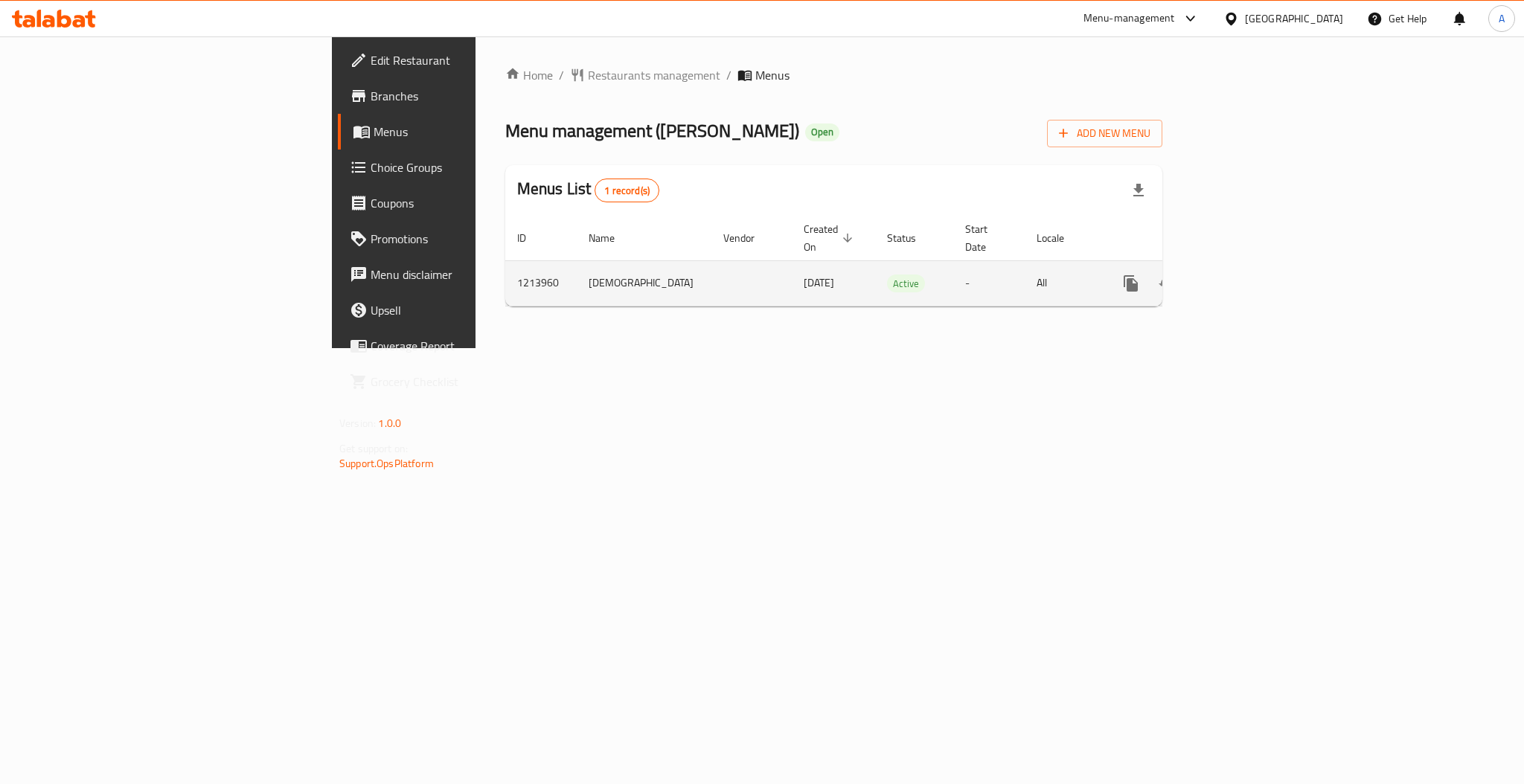
click at [1256, 278] on div "enhanced table" at bounding box center [1185, 283] width 143 height 35
click at [1248, 275] on icon "enhanced table" at bounding box center [1239, 284] width 18 height 18
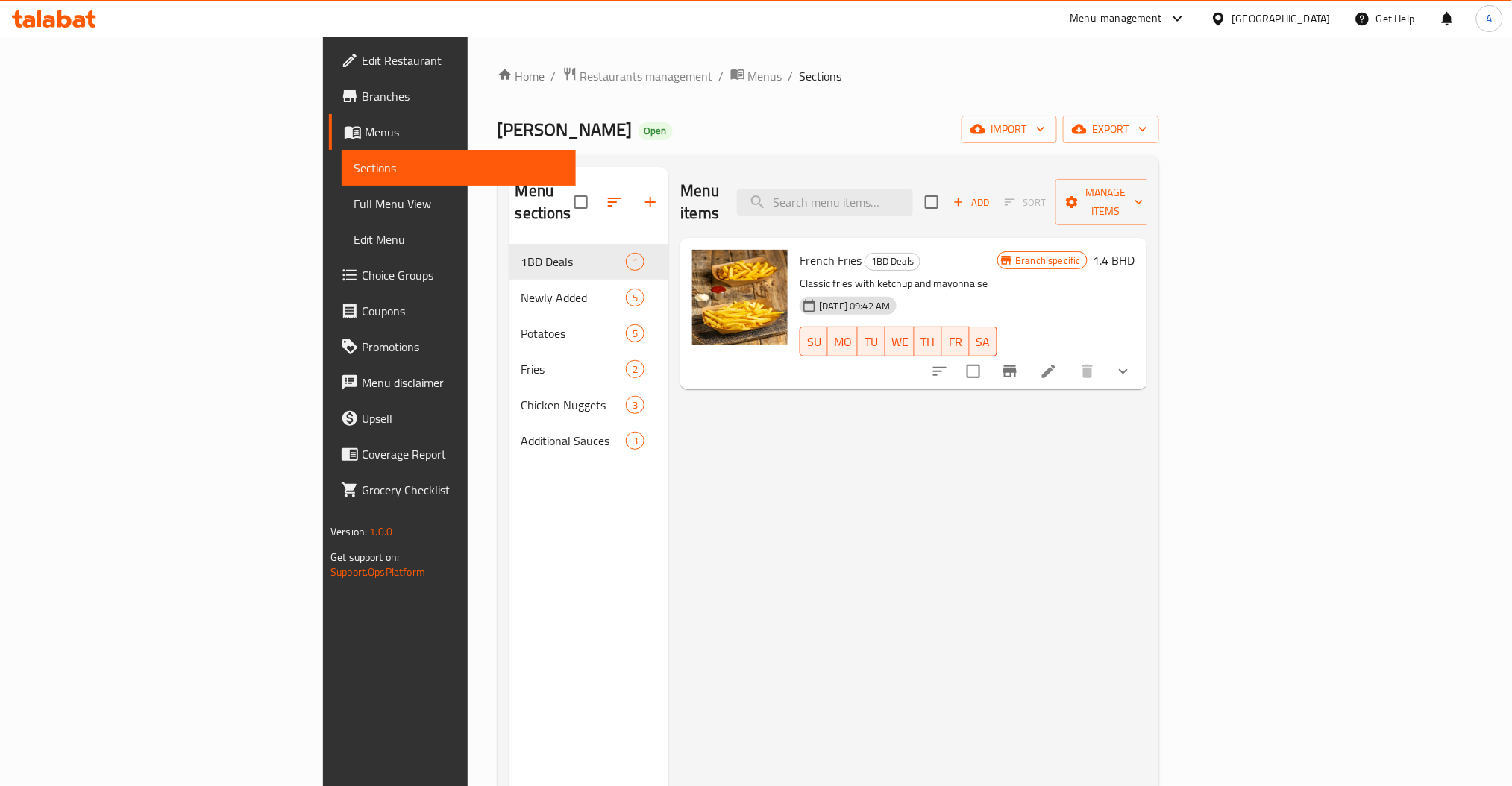
click at [977, 173] on div "Menu items Add Sort Manage items" at bounding box center [913, 203] width 466 height 71
click at [912, 189] on input "search" at bounding box center [824, 202] width 176 height 26
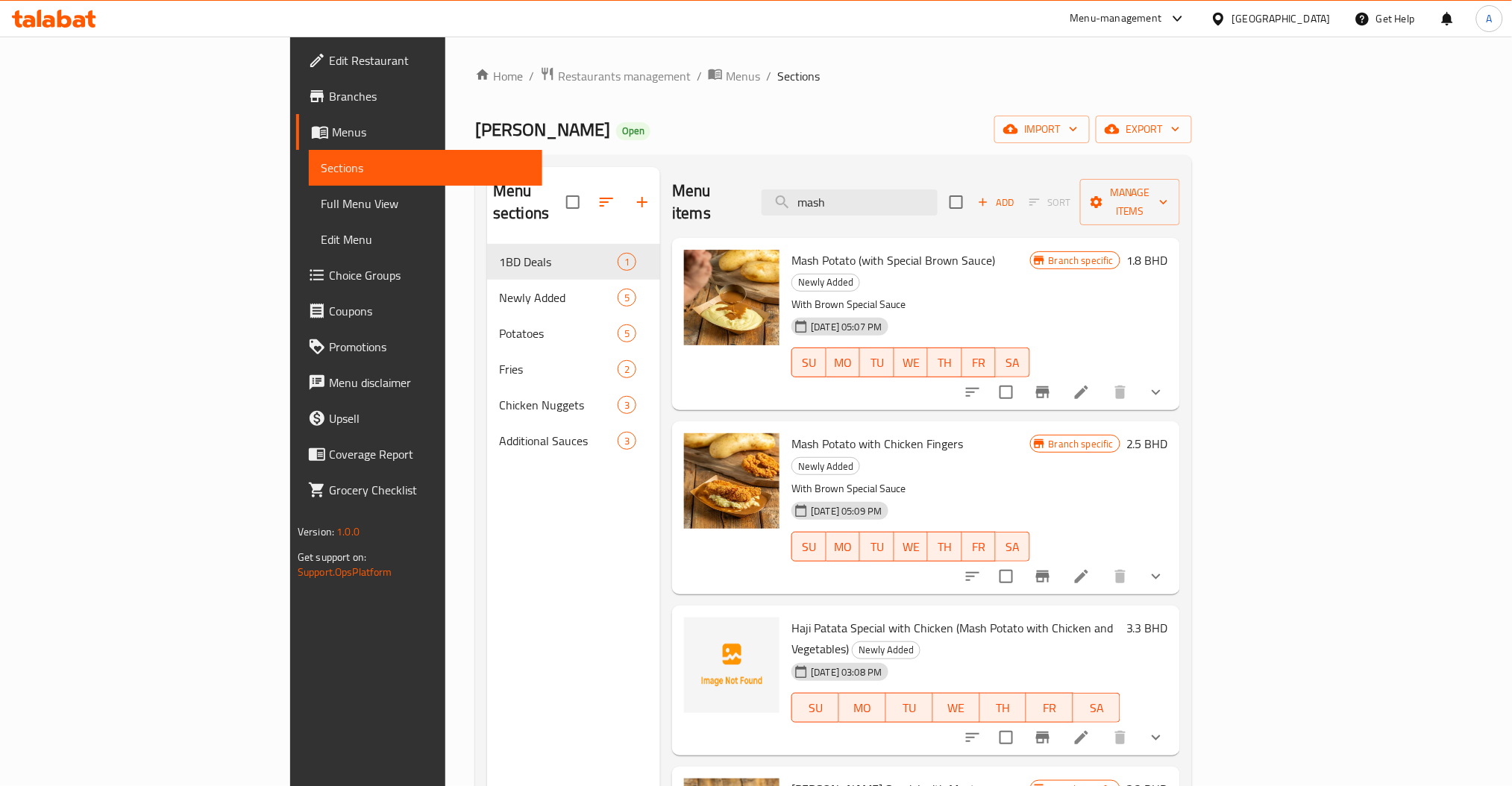
type input "mash"
click at [1051, 568] on icon "Branch-specific-item" at bounding box center [1043, 577] width 18 height 18
click at [1090, 568] on icon at bounding box center [1081, 577] width 18 height 18
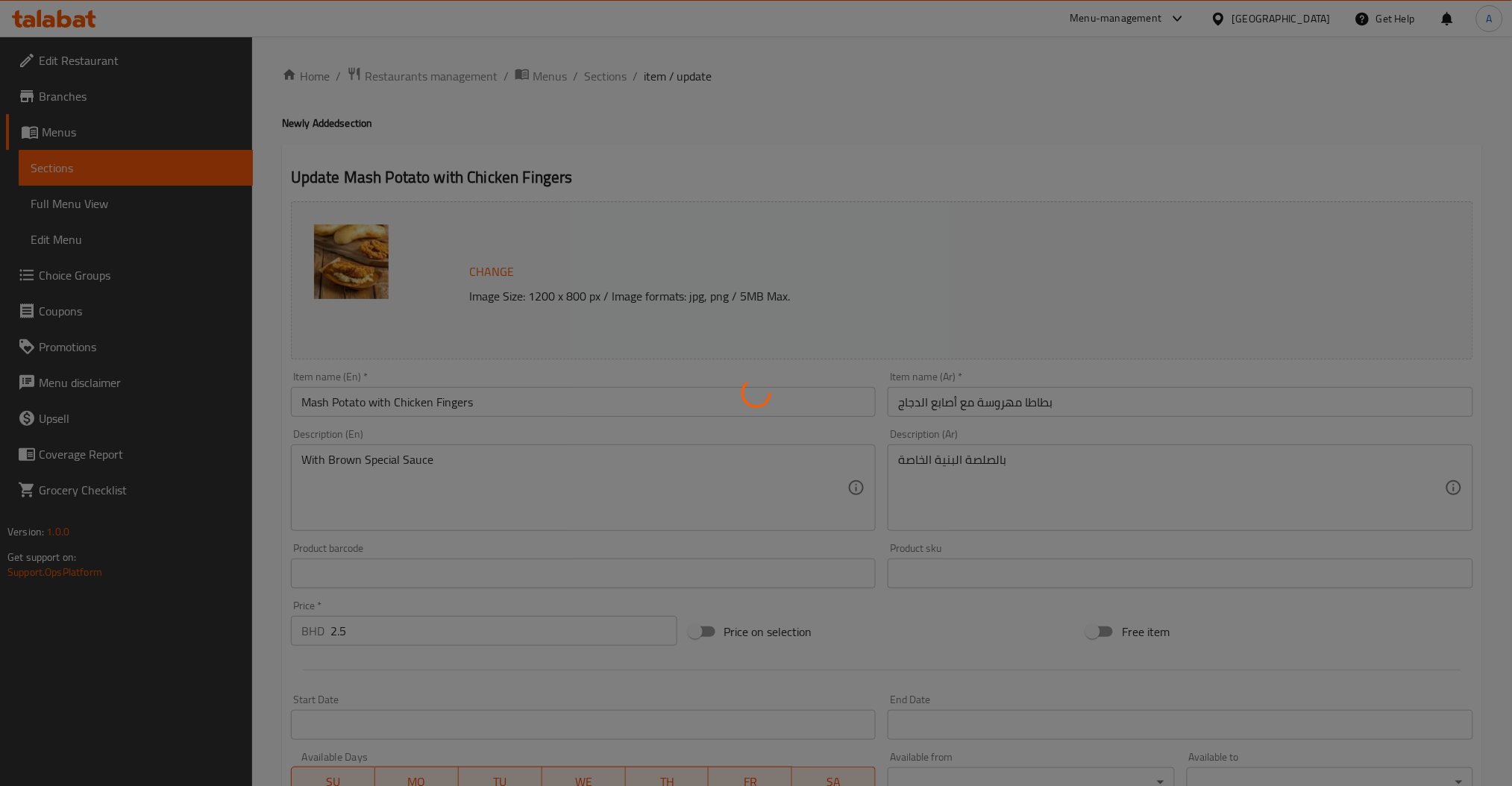
type input "الصلصات"
type input "0"
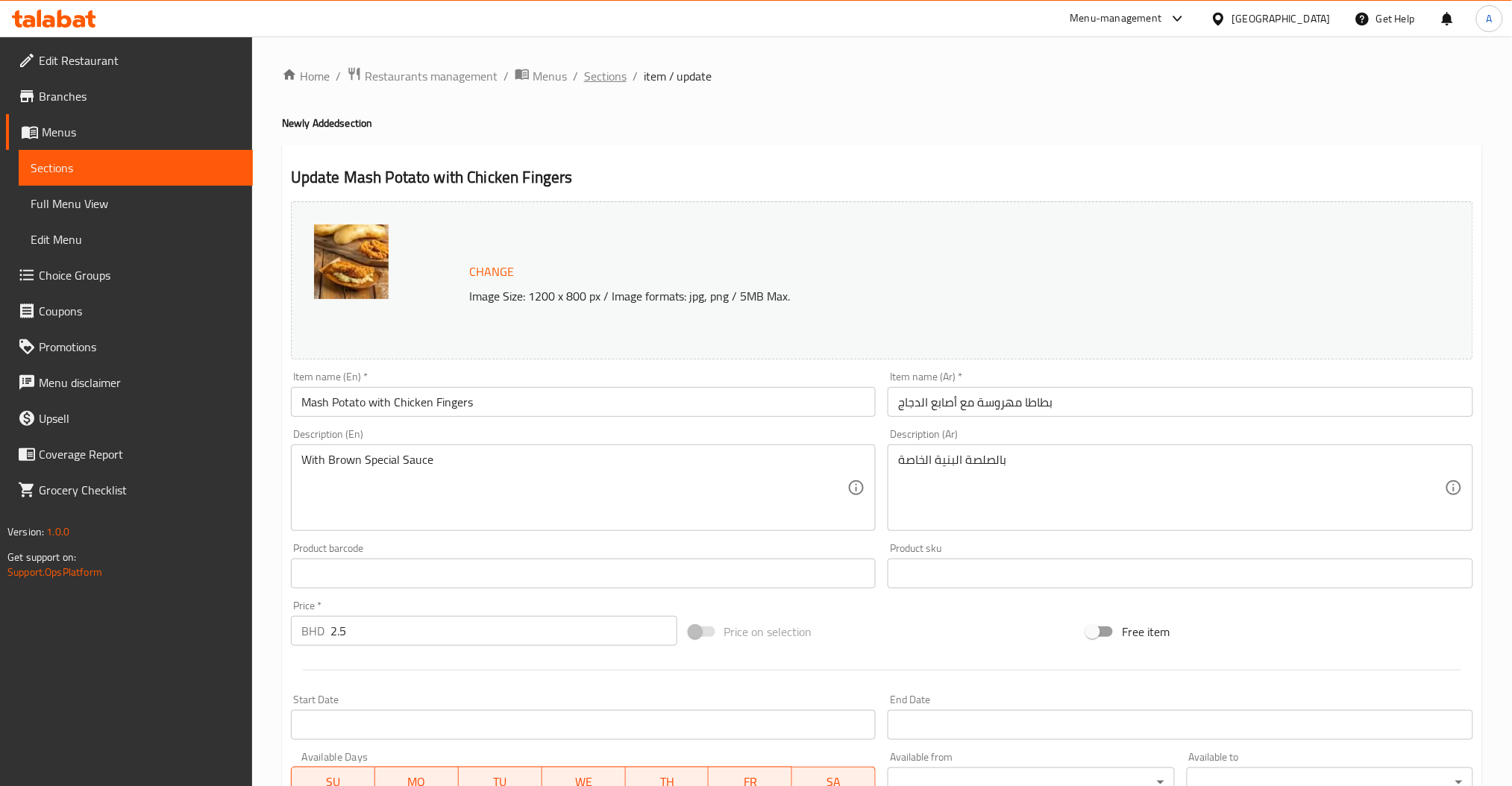
click at [601, 71] on span "Sections" at bounding box center [605, 76] width 42 height 18
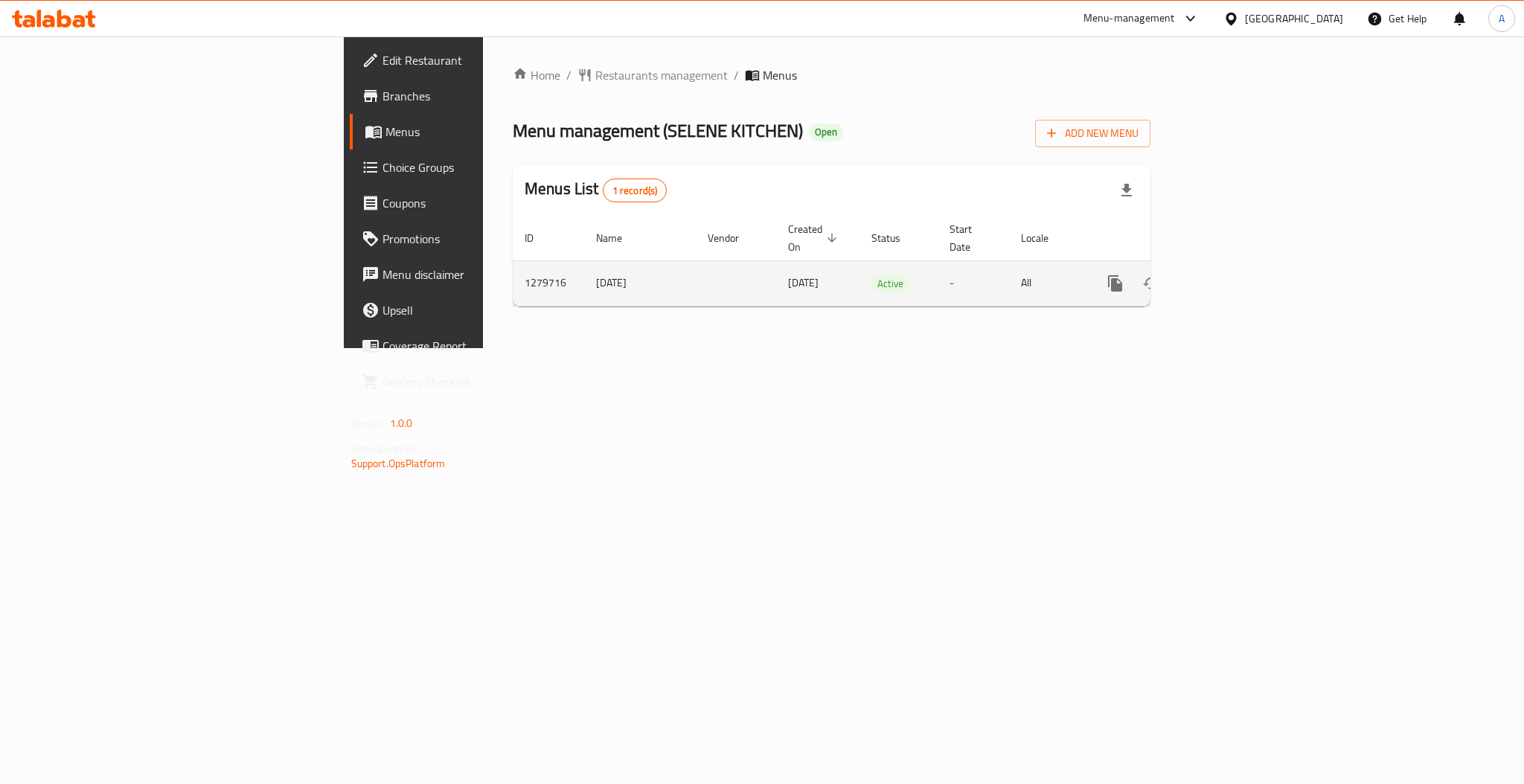
click at [1232, 275] on icon "enhanced table" at bounding box center [1223, 284] width 18 height 18
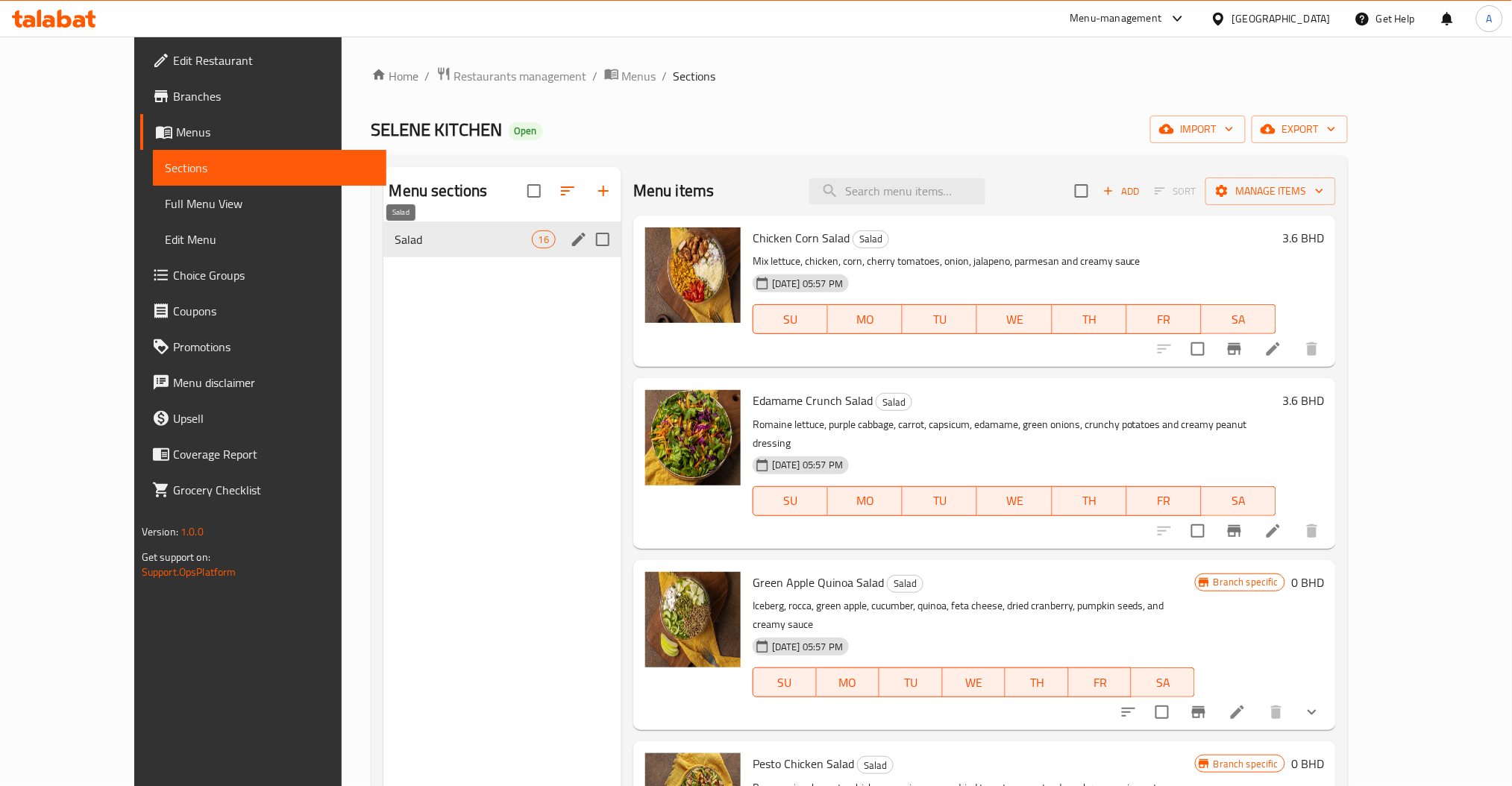
click at [463, 238] on span "Salad" at bounding box center [463, 240] width 136 height 18
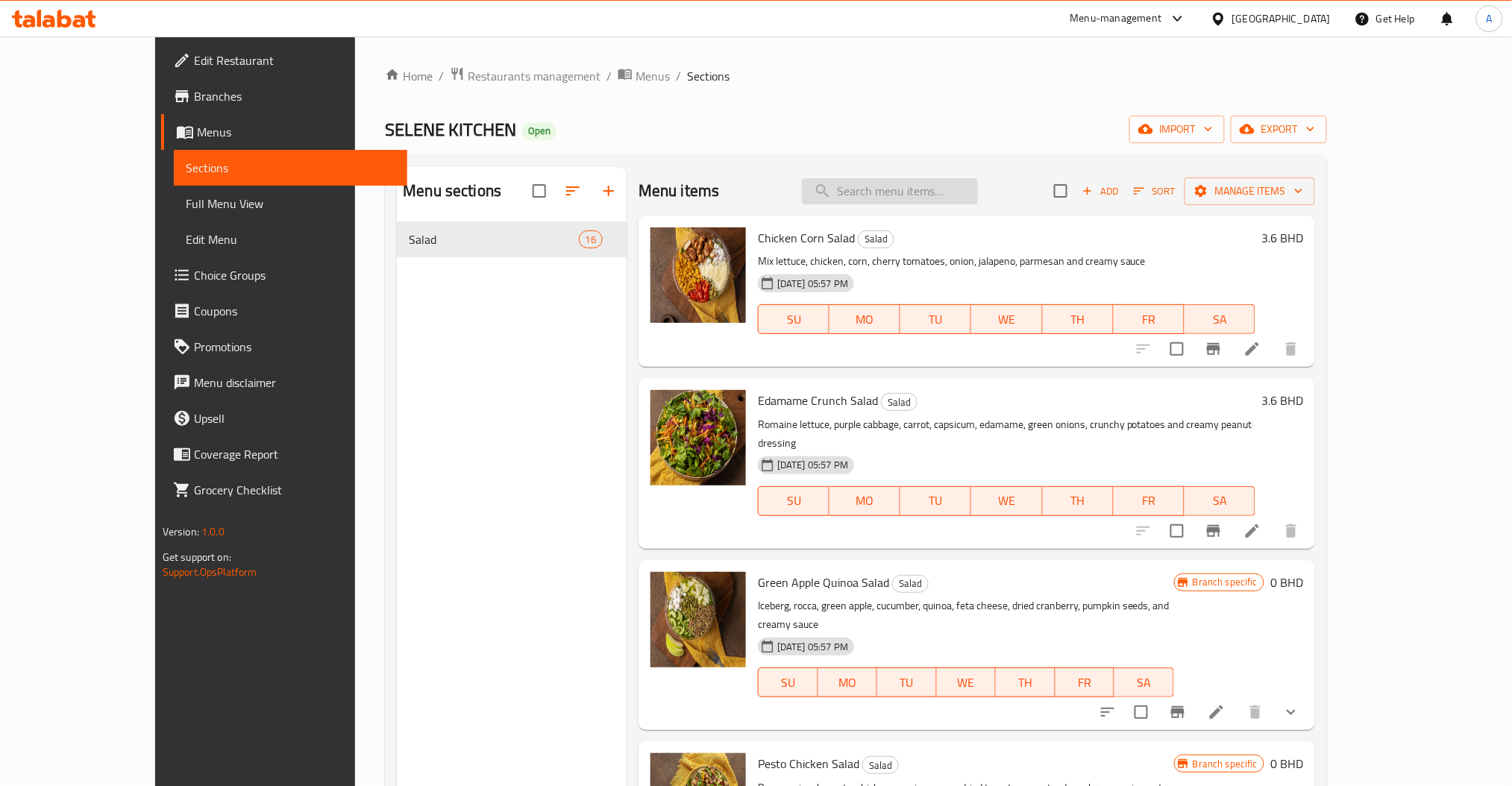
click at [919, 192] on input "search" at bounding box center [889, 191] width 176 height 26
type input "pasta"
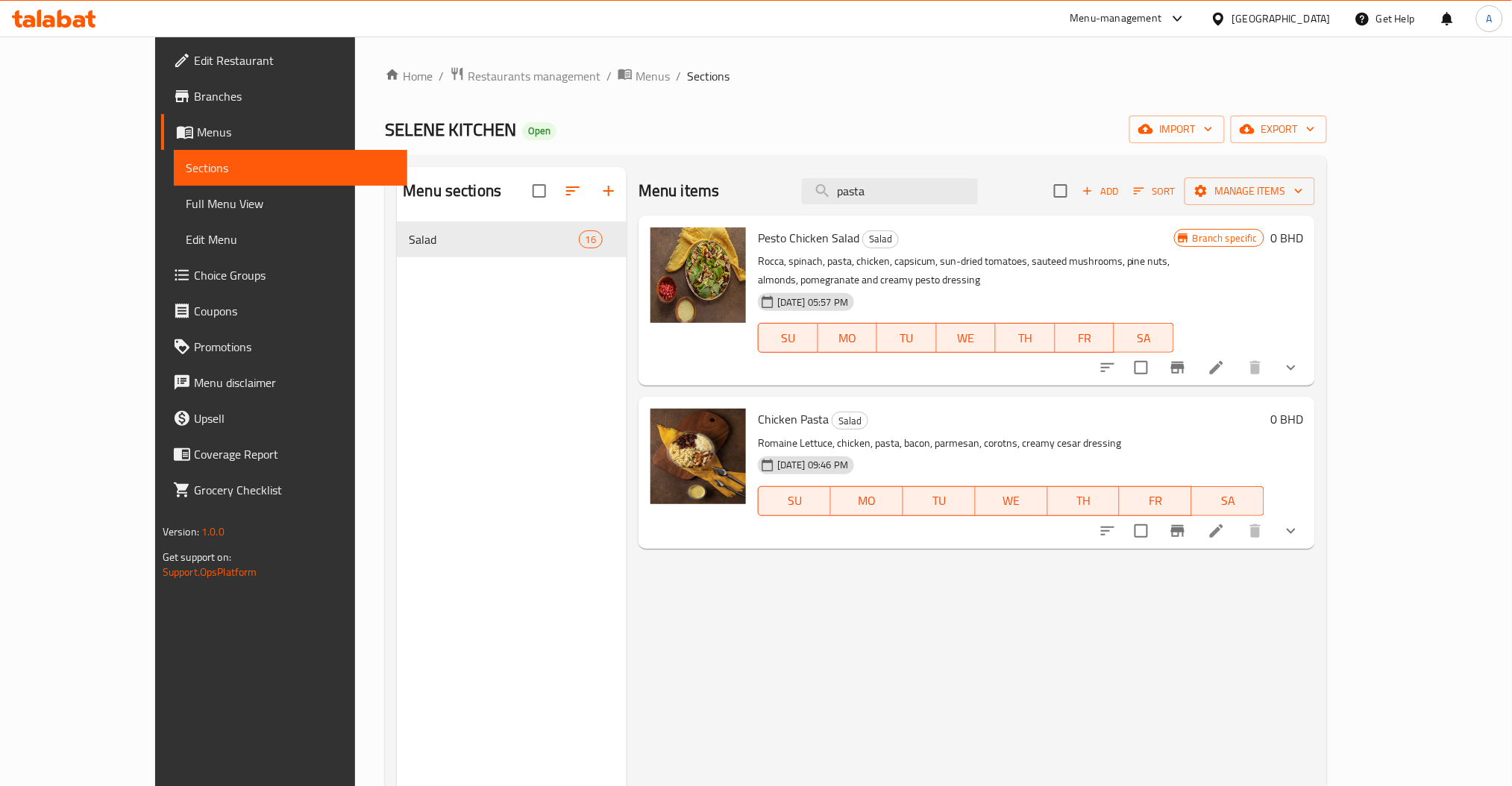
drag, startPoint x: 946, startPoint y: 195, endPoint x: 550, endPoint y: 260, distance: 401.3
click at [627, 250] on div "Menu items pasta Add Sort Manage items Pesto Chicken Salad Salad Rocca, spinach…" at bounding box center [971, 560] width 689 height 786
type input "pasta"
click at [1223, 530] on icon at bounding box center [1216, 531] width 14 height 14
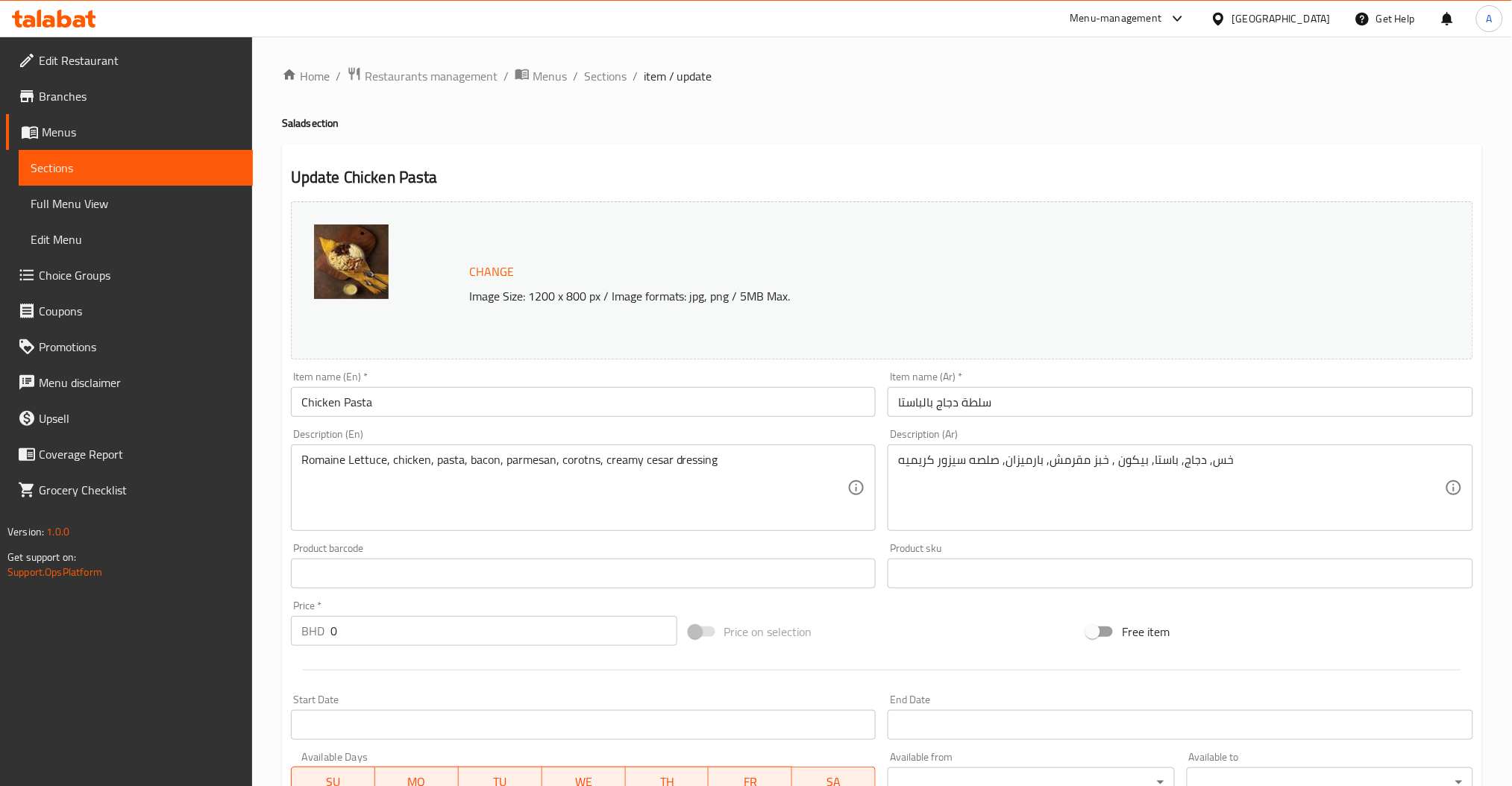
click at [463, 374] on div "Item name (En)   * Chicken Pasta Item name (En) *" at bounding box center [584, 395] width 585 height 45
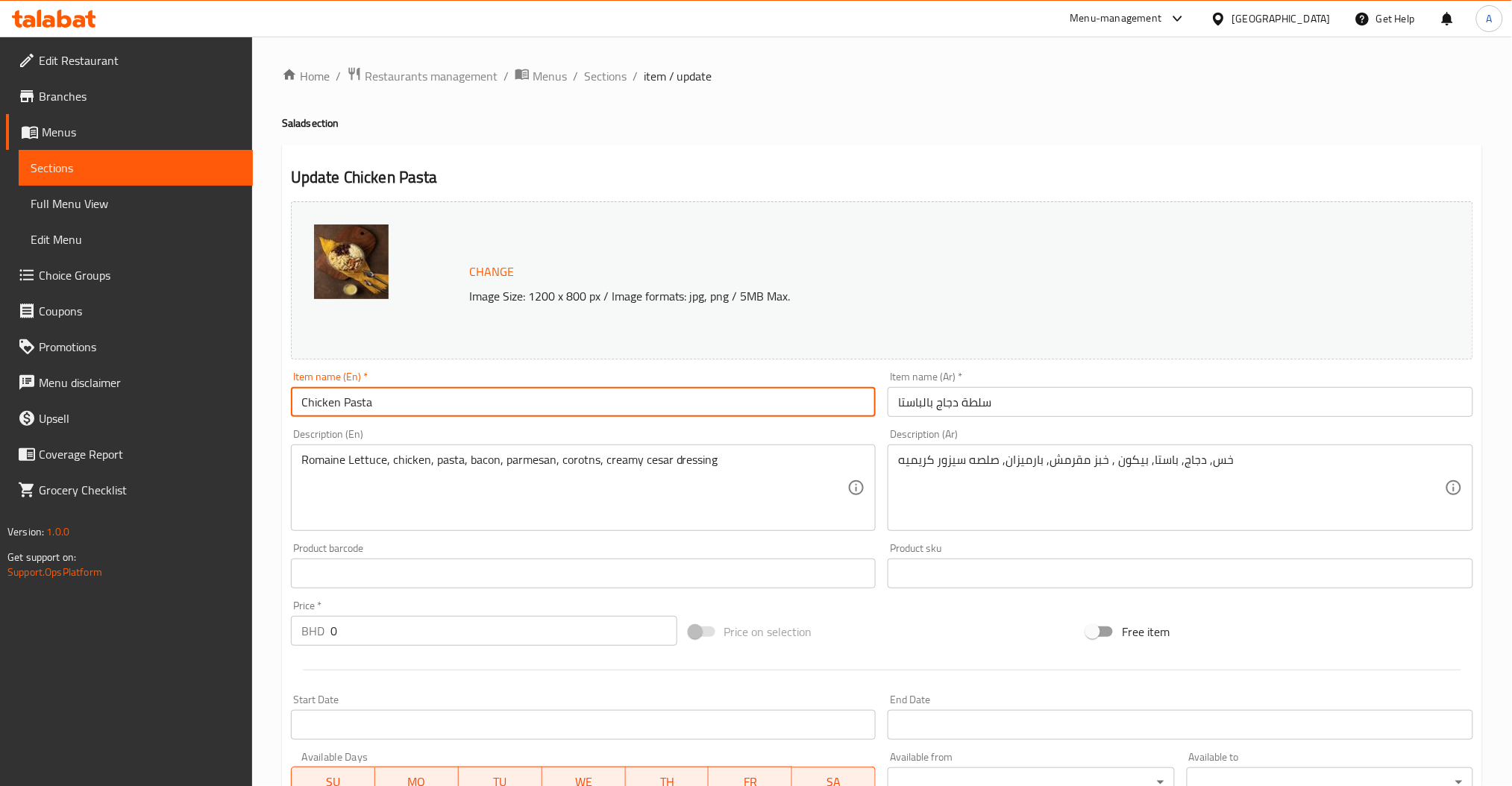
click at [469, 404] on input "Chicken Pasta" at bounding box center [584, 402] width 585 height 30
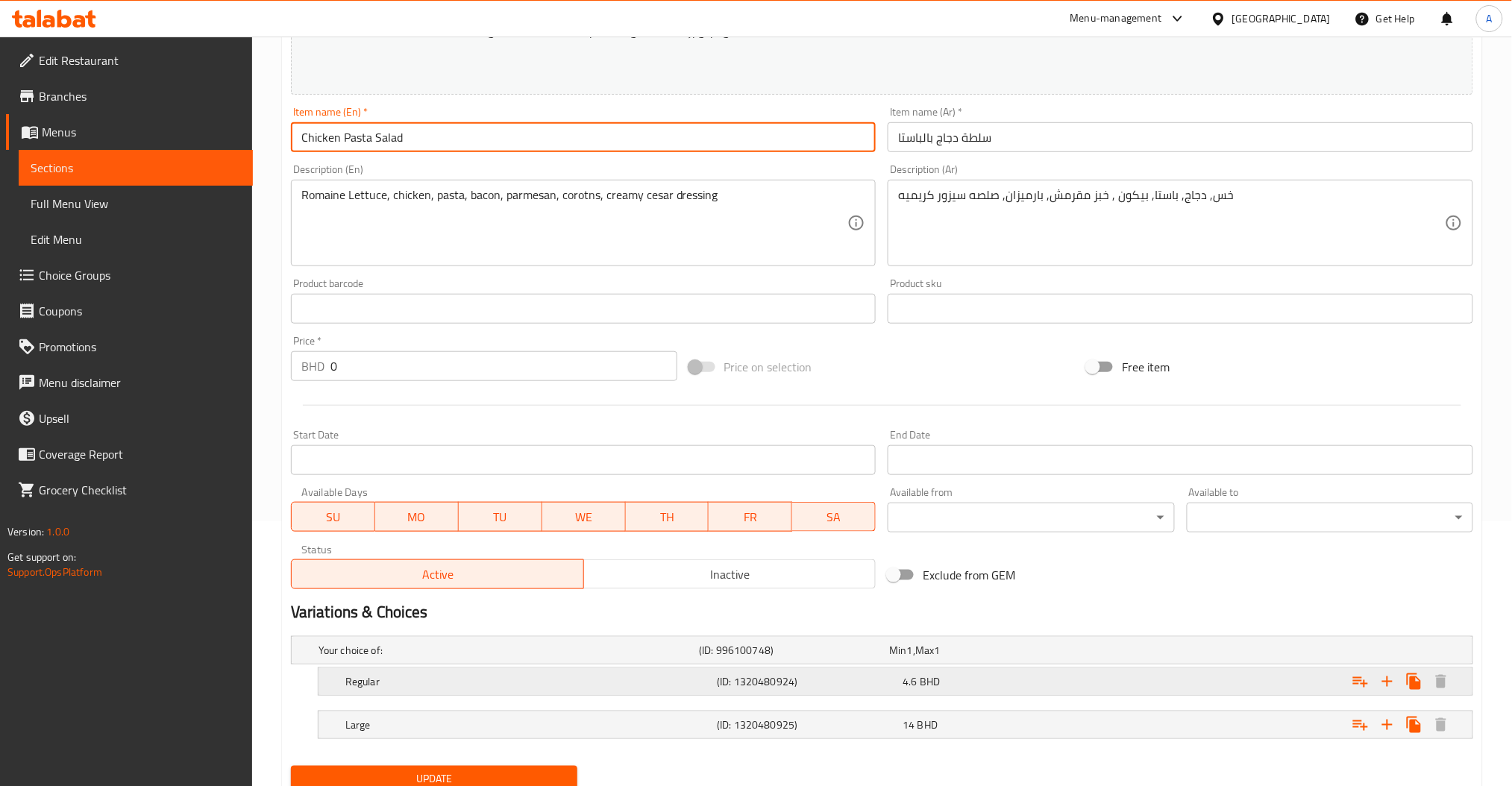
scroll to position [323, 0]
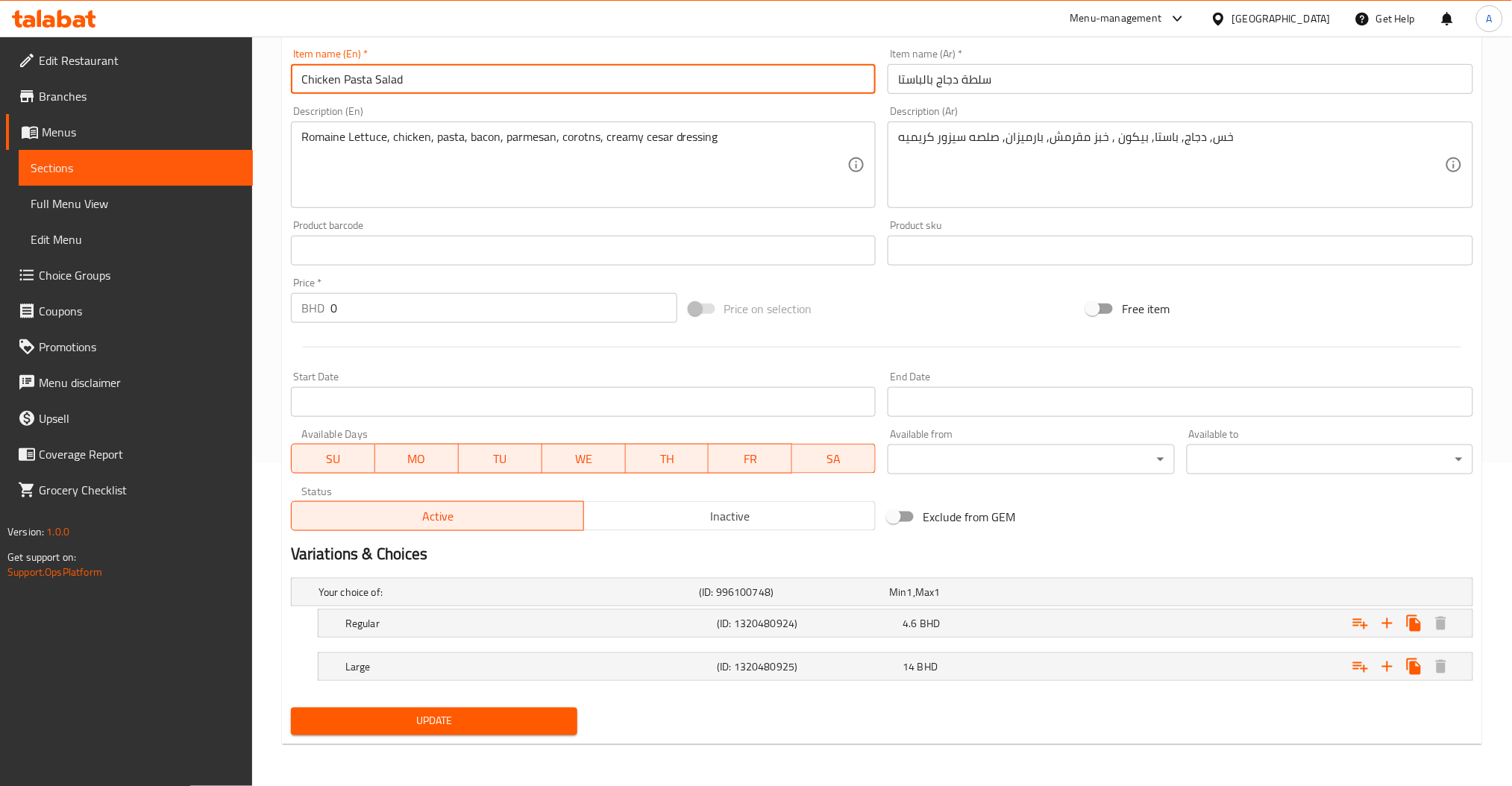
type input "Chicken Pasta Salad"
click at [461, 720] on span "Update" at bounding box center [434, 721] width 262 height 19
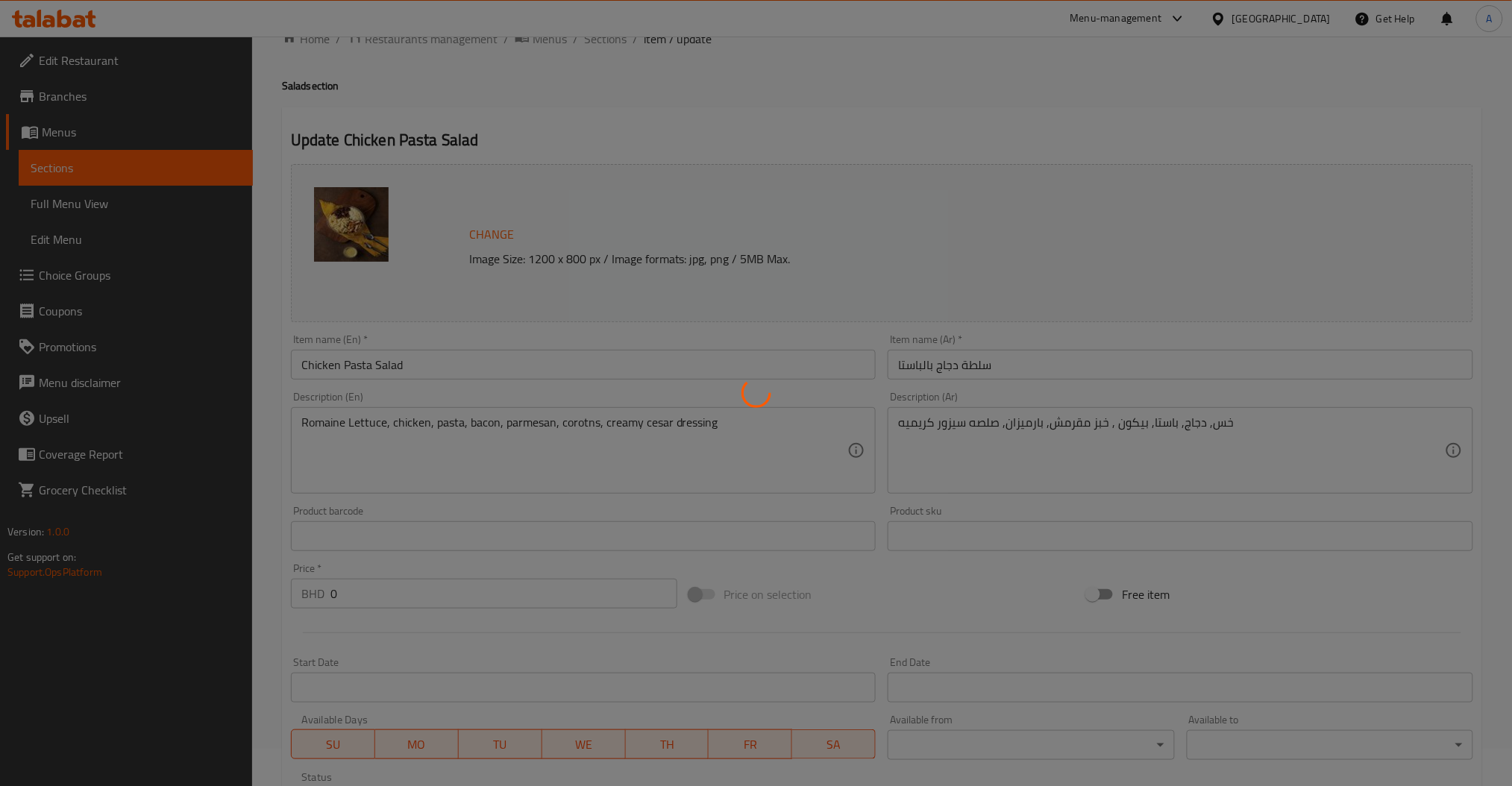
scroll to position [0, 0]
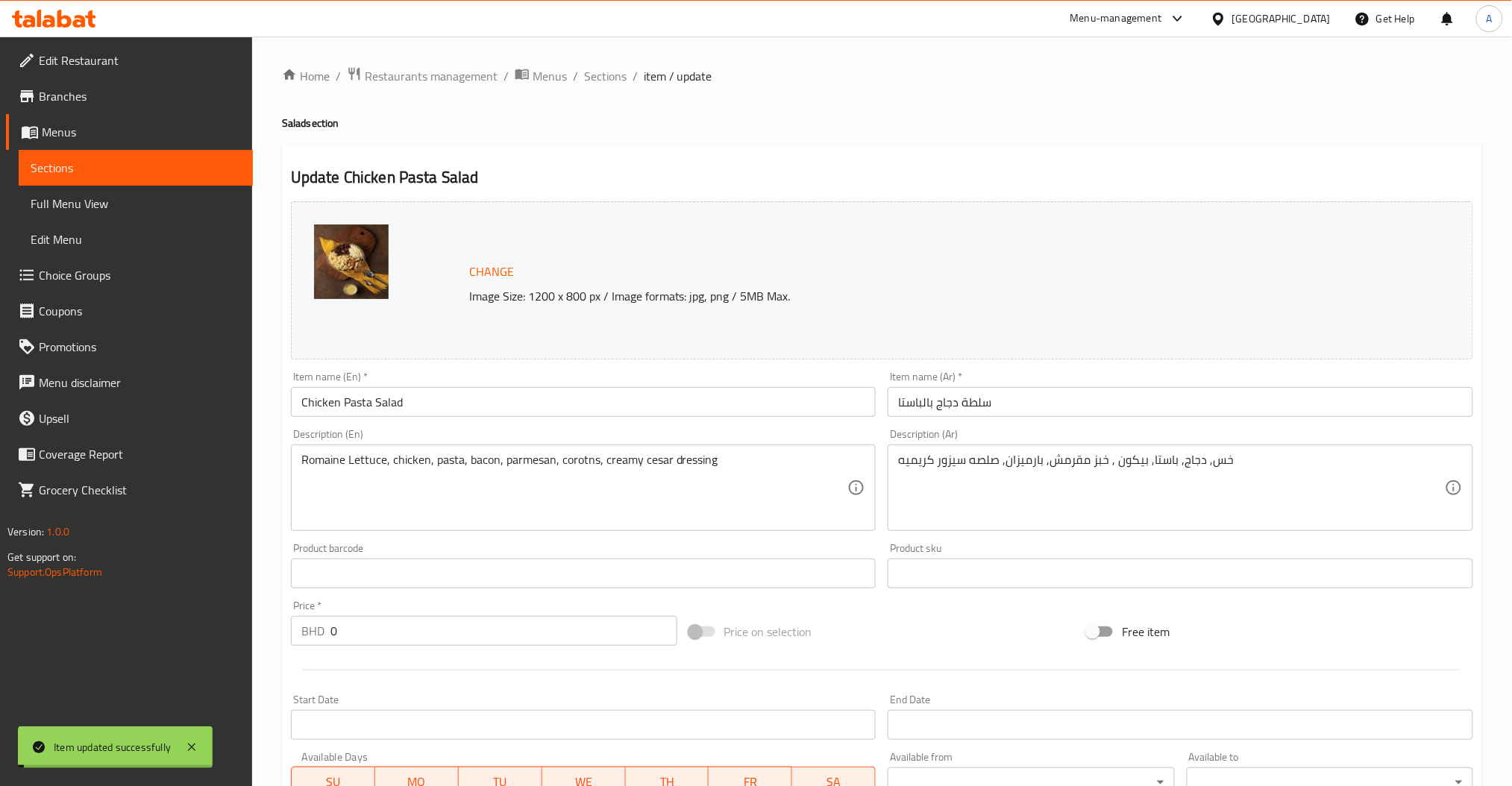
click at [50, 266] on span "Choice Groups" at bounding box center [140, 275] width 202 height 18
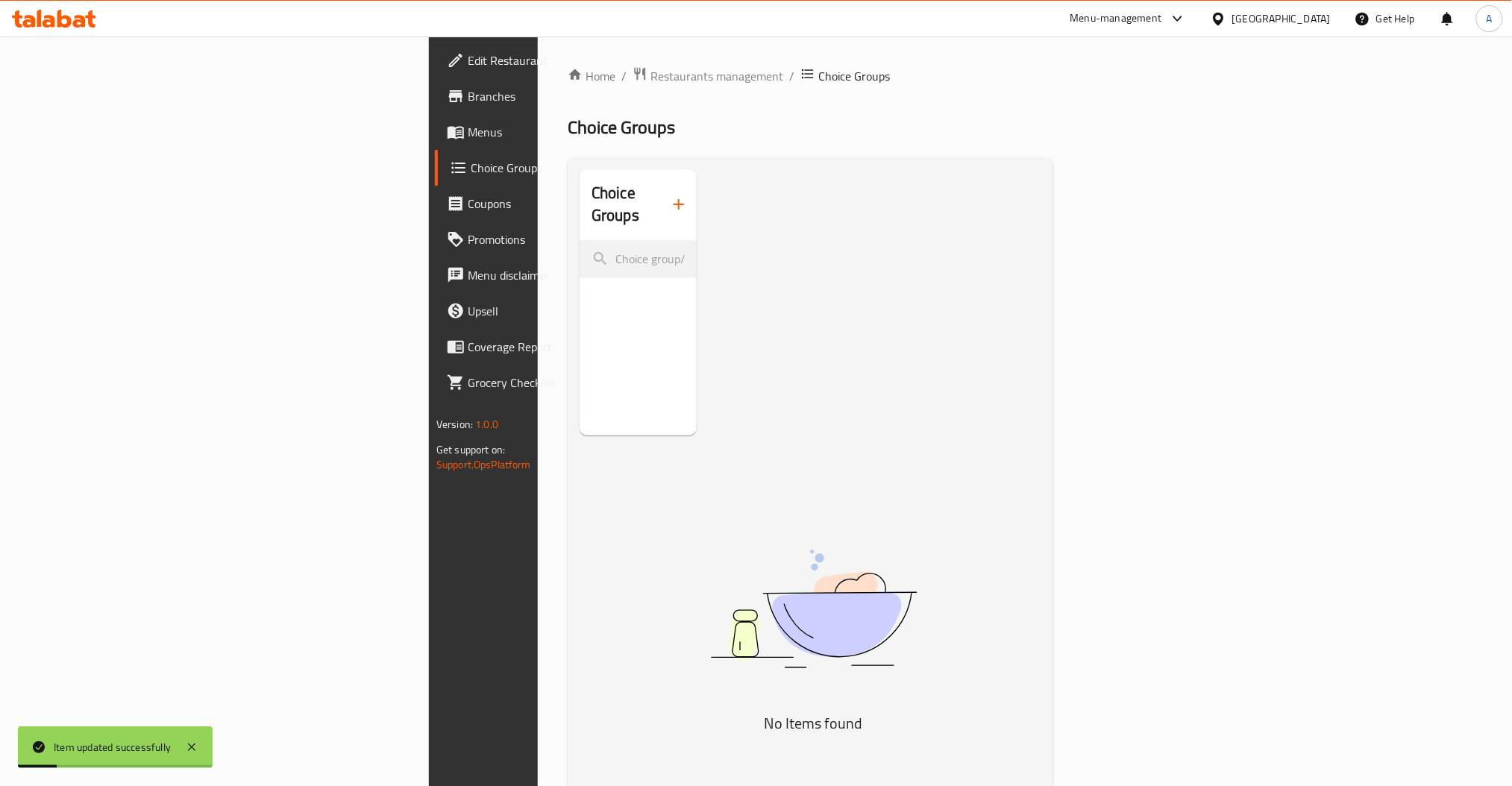
click at [587, 211] on div "Choice Groups" at bounding box center [637, 204] width 117 height 71
click at [670, 197] on icon "button" at bounding box center [679, 204] width 18 height 18
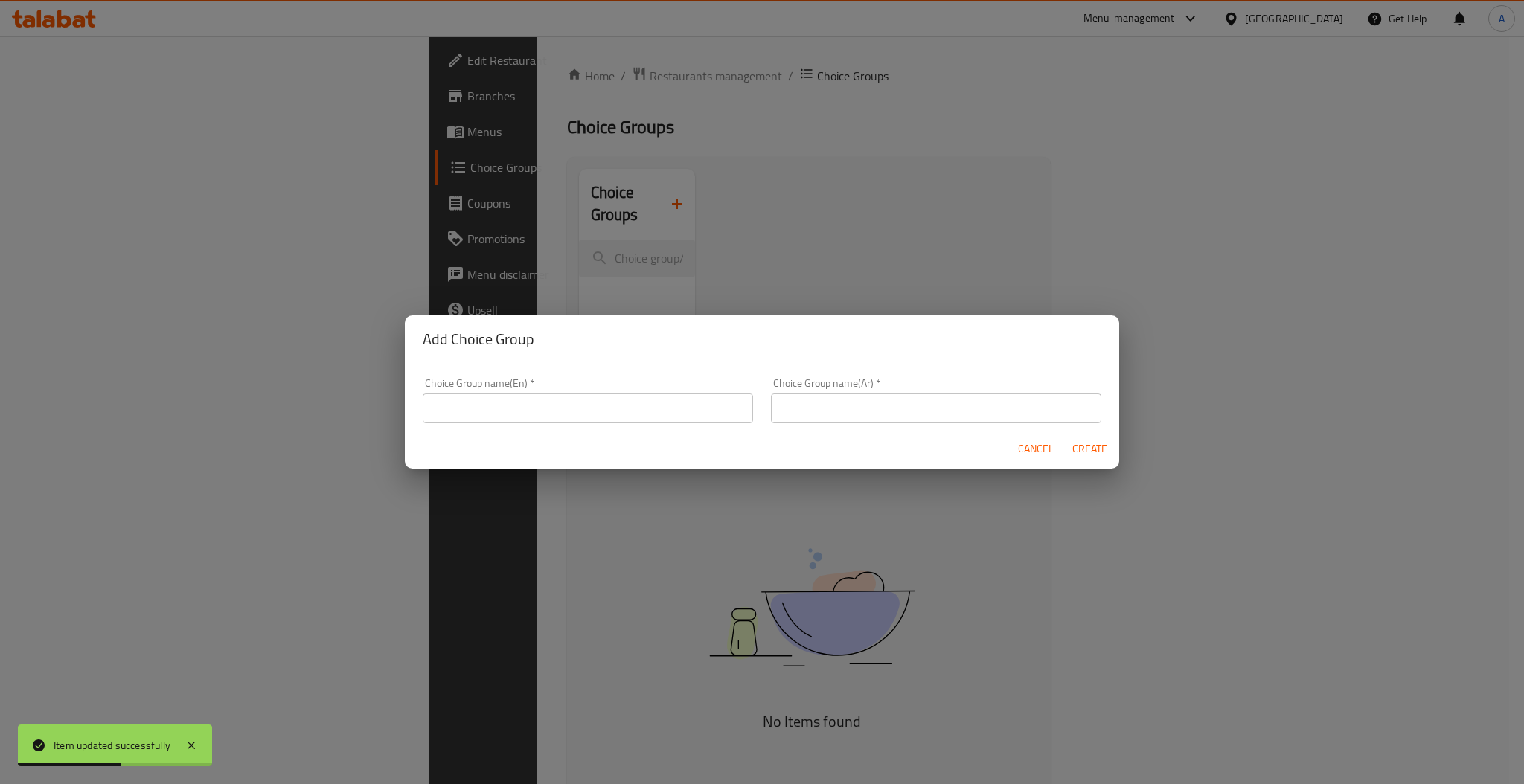
click at [526, 410] on input "text" at bounding box center [588, 409] width 330 height 30
paste input "chicken pasta"
click at [650, 409] on input "chicken pasta" at bounding box center [588, 409] width 330 height 30
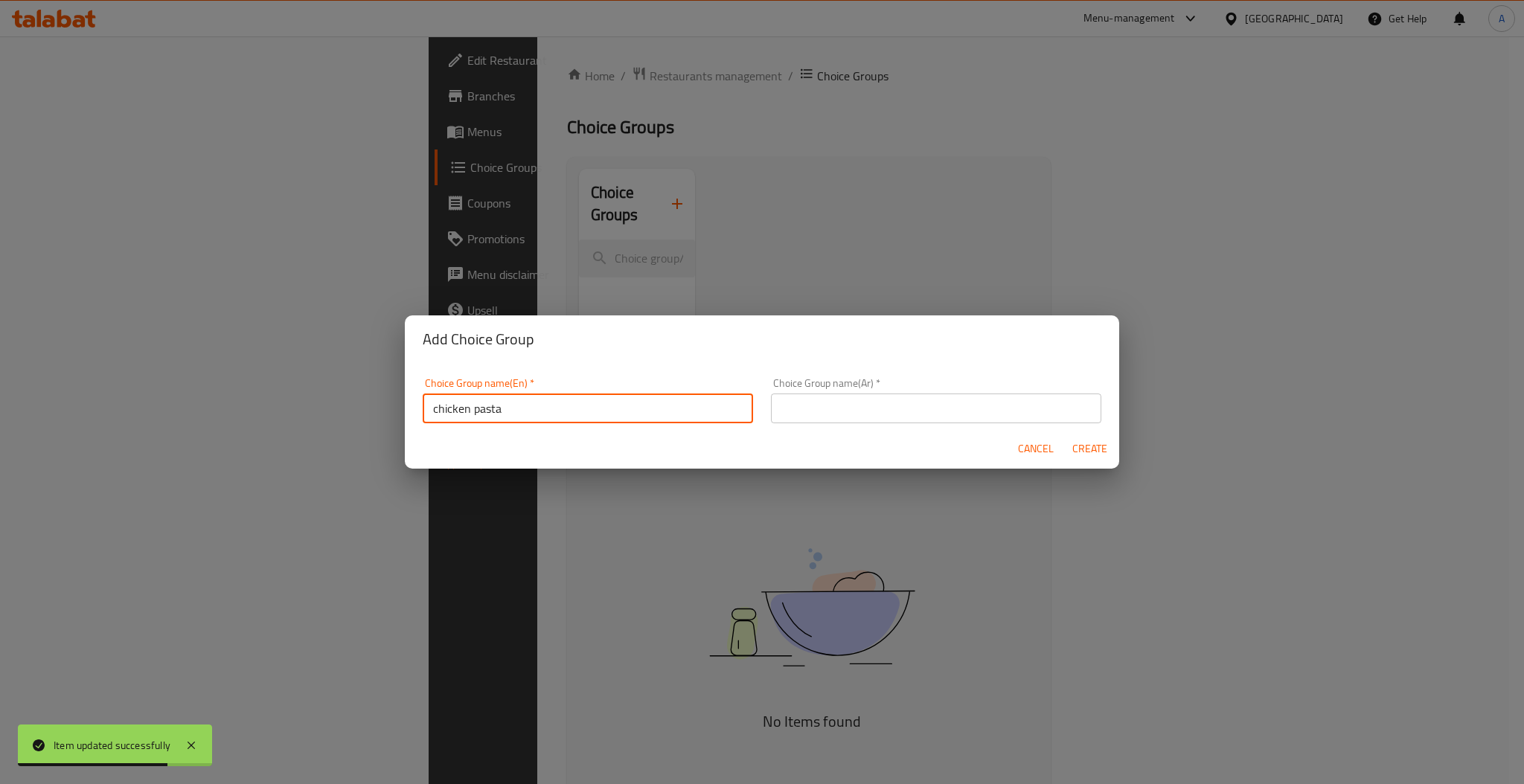
paste input "add on"
type input "chicken pasta add ons:"
click at [879, 404] on input "text" at bounding box center [936, 409] width 330 height 30
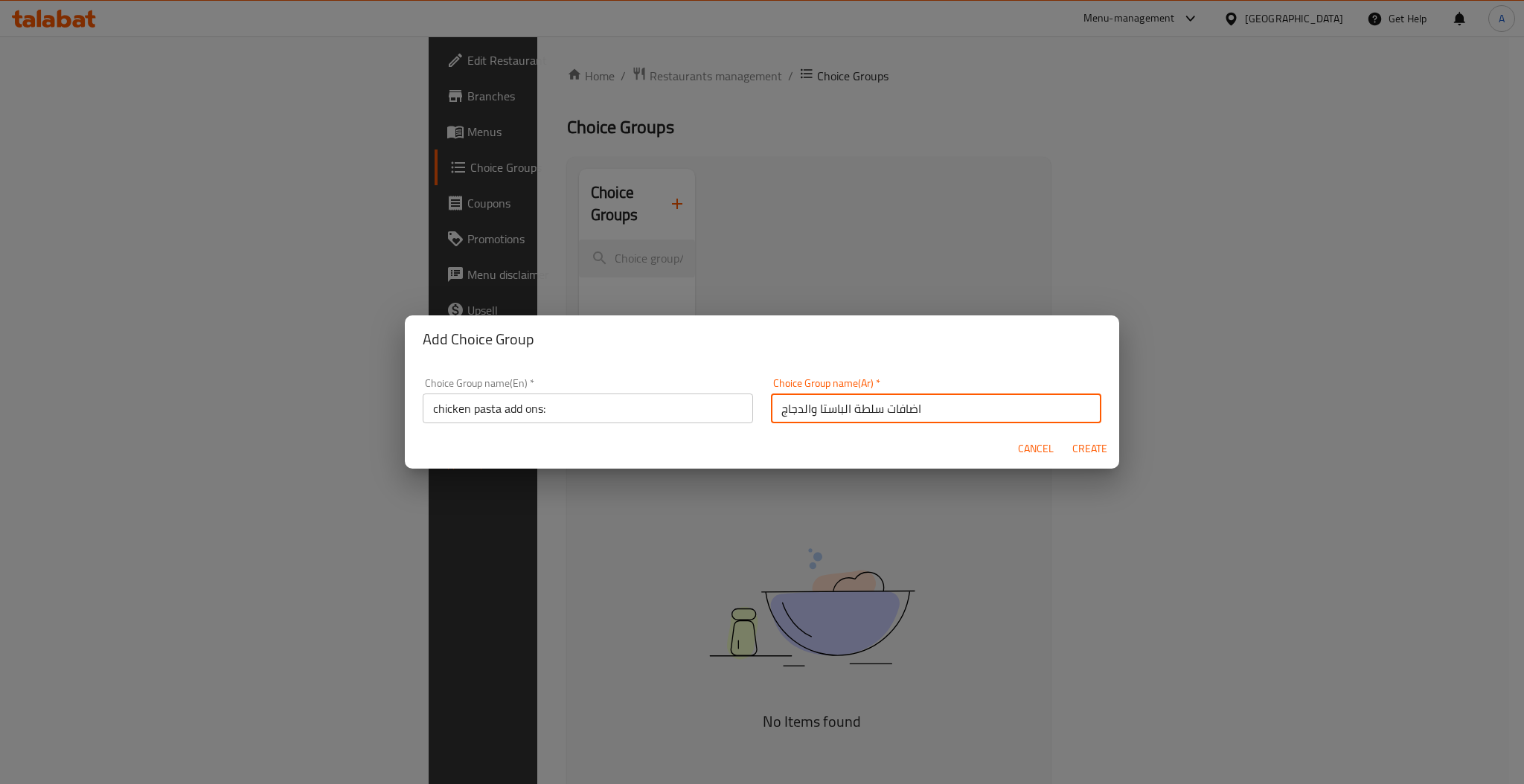
type input "اضافات سلطة الباستا والدجاج"
click at [1066, 436] on button "Create" at bounding box center [1089, 449] width 47 height 28
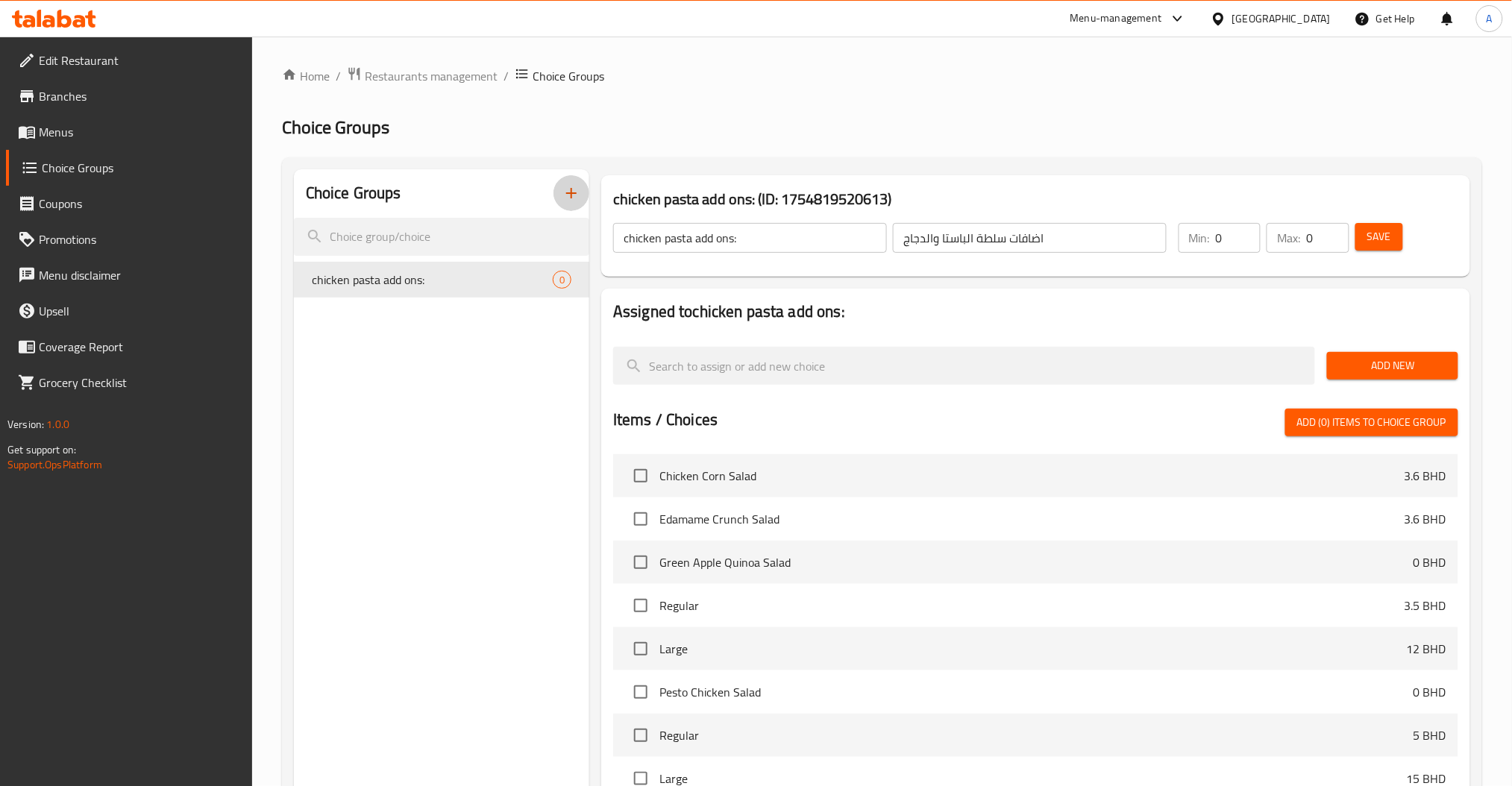
click at [1355, 230] on button "Save" at bounding box center [1379, 237] width 48 height 28
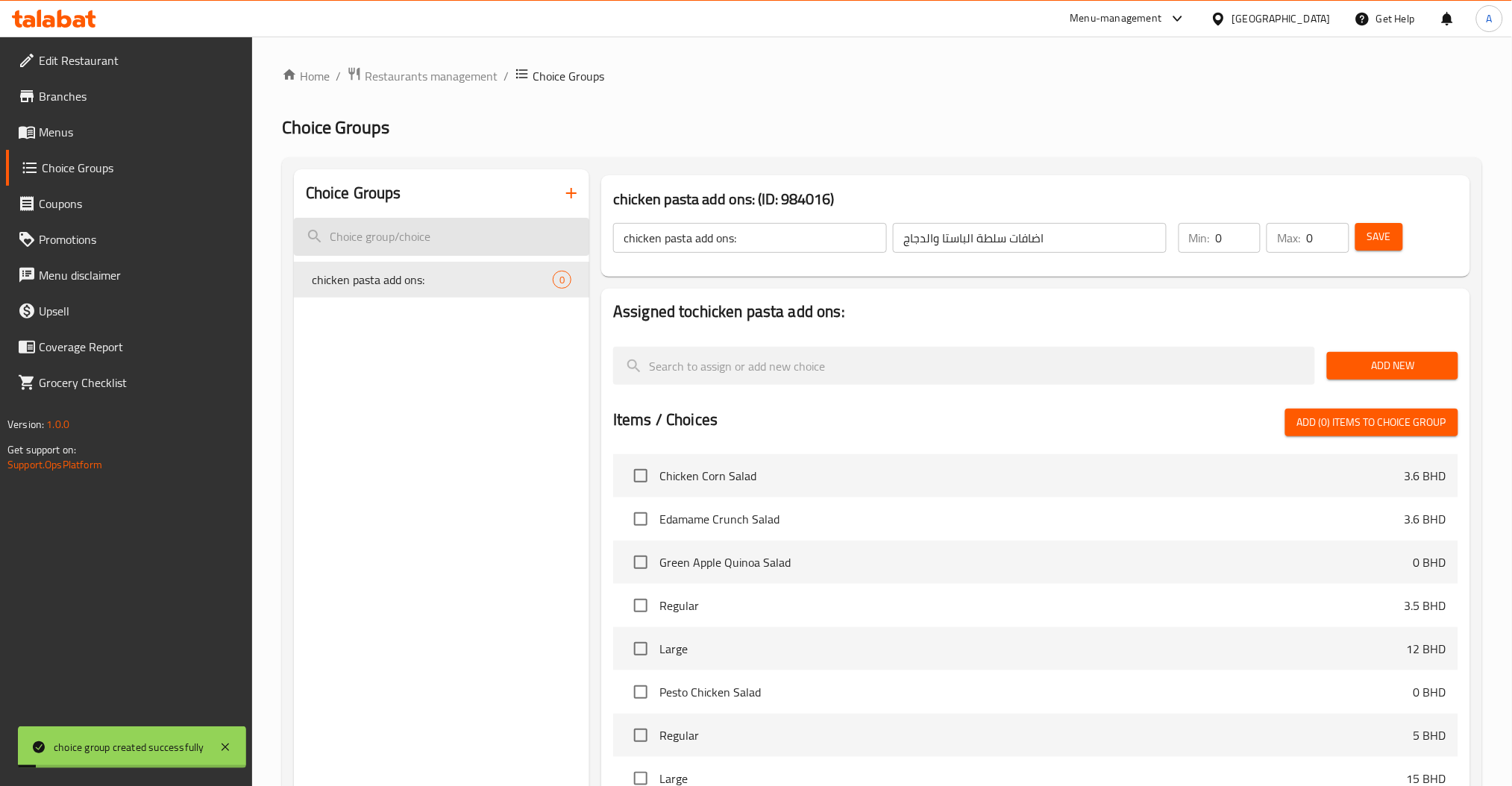
click at [466, 235] on input "search" at bounding box center [442, 237] width 296 height 38
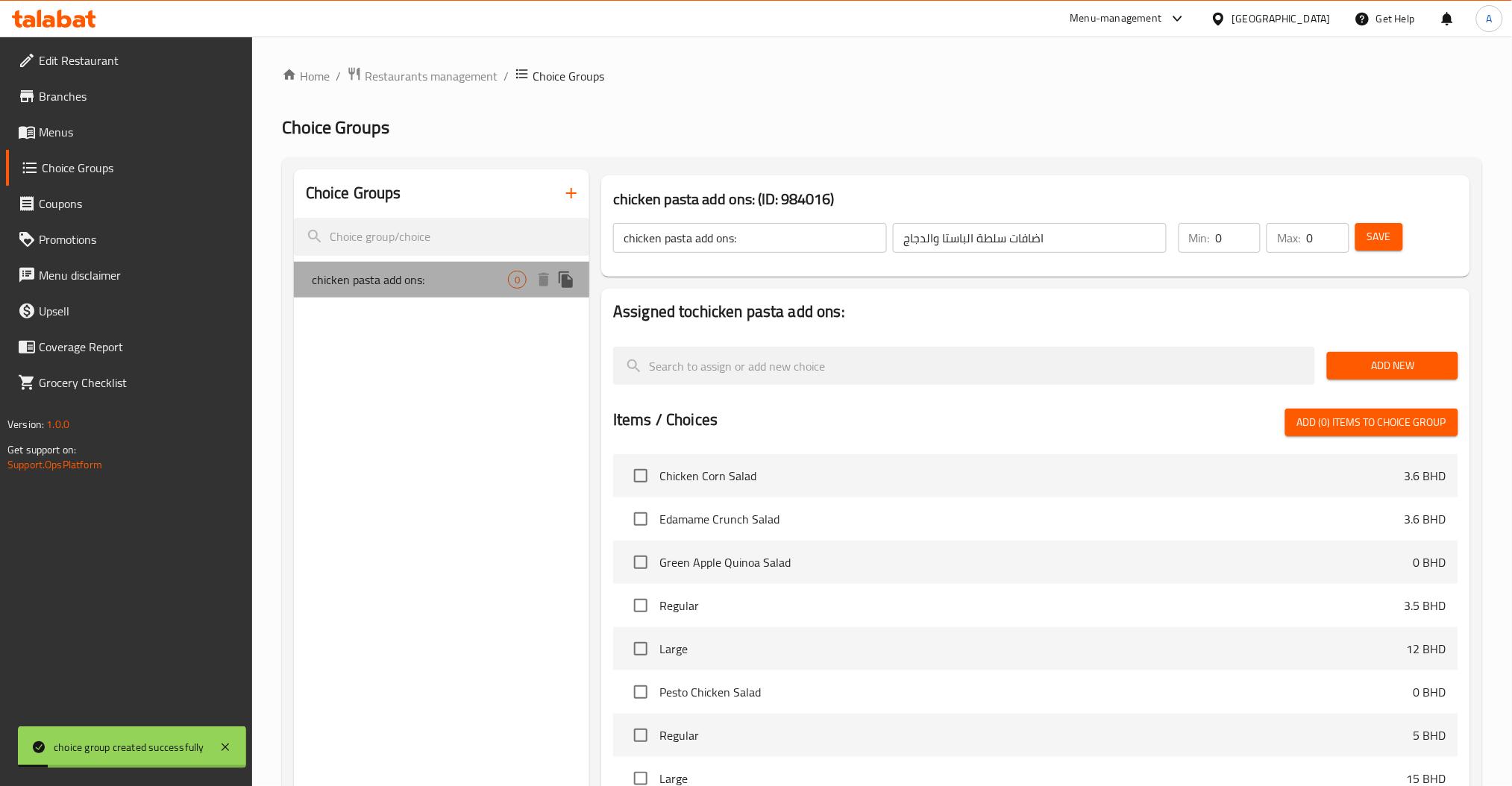
click at [450, 268] on div "chicken pasta add ons: 0" at bounding box center [442, 279] width 296 height 35
click at [1373, 360] on span "Add New" at bounding box center [1391, 366] width 106 height 19
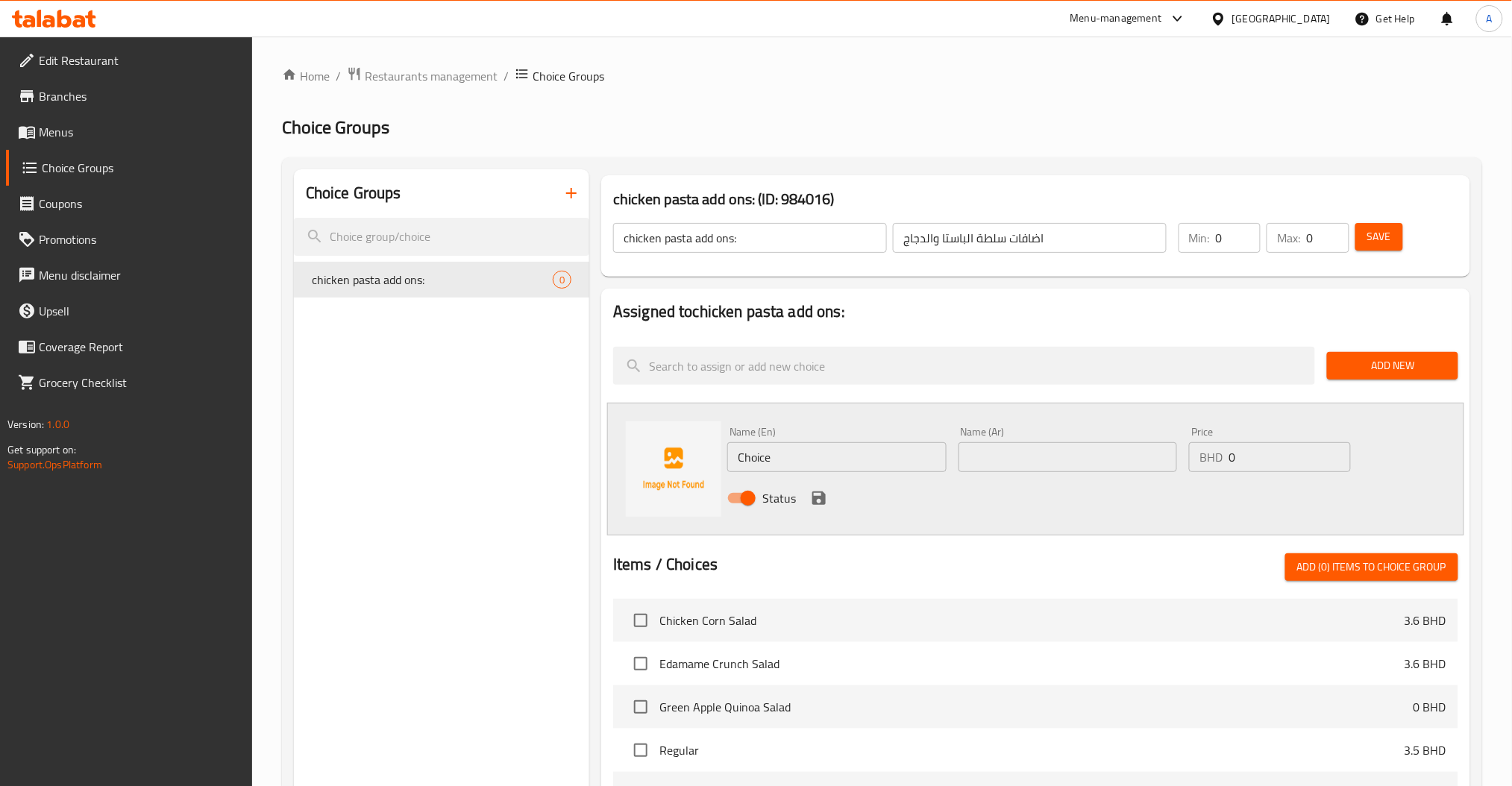
drag, startPoint x: 749, startPoint y: 476, endPoint x: 415, endPoint y: 498, distance: 334.7
click at [579, 490] on div "Choice Groups chicken pasta add ons: 0 chicken pasta add ons: (ID: 984016) chic…" at bounding box center [885, 677] width 1182 height 1018
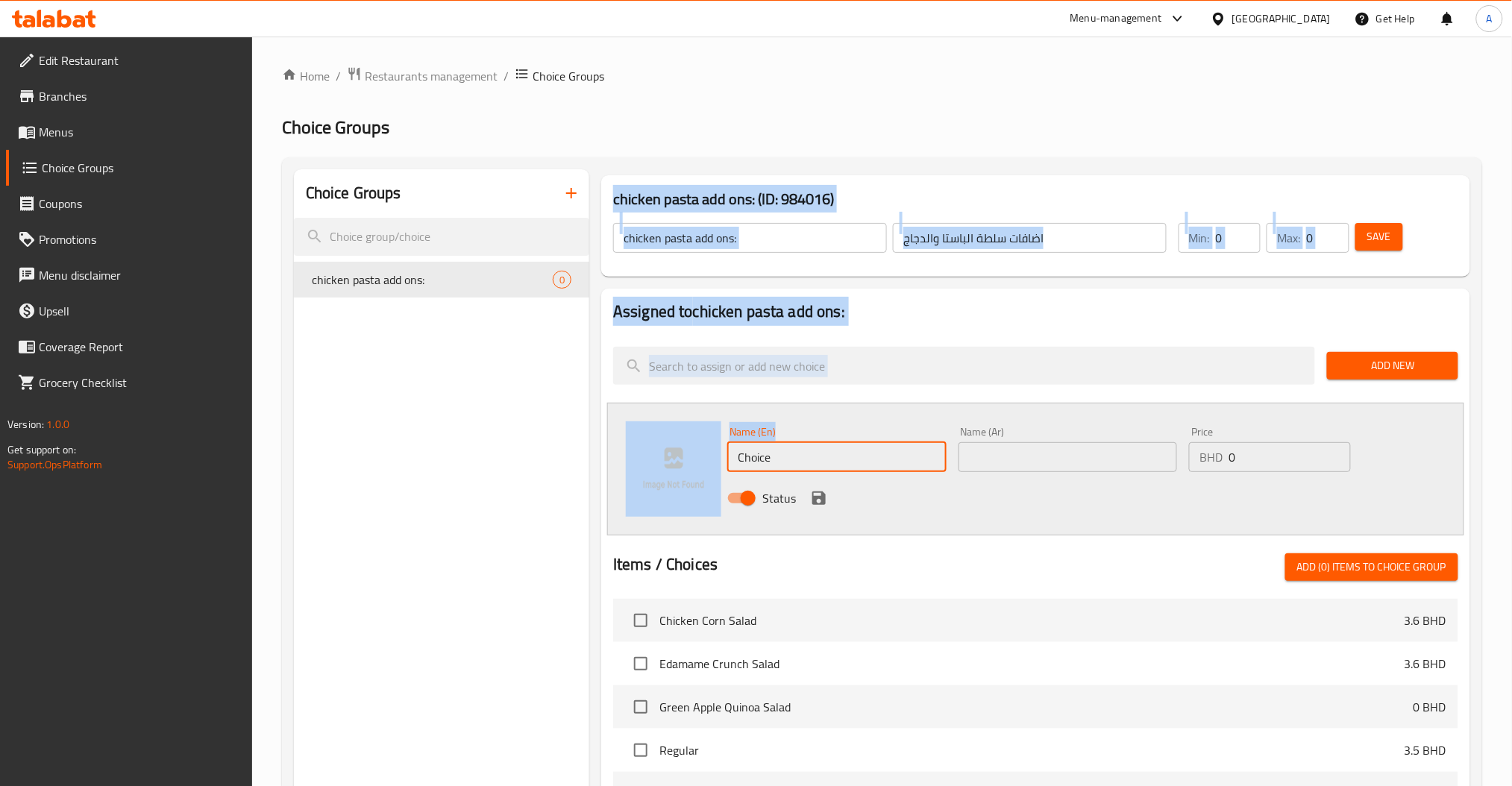
click at [812, 459] on input "Choice" at bounding box center [836, 457] width 219 height 30
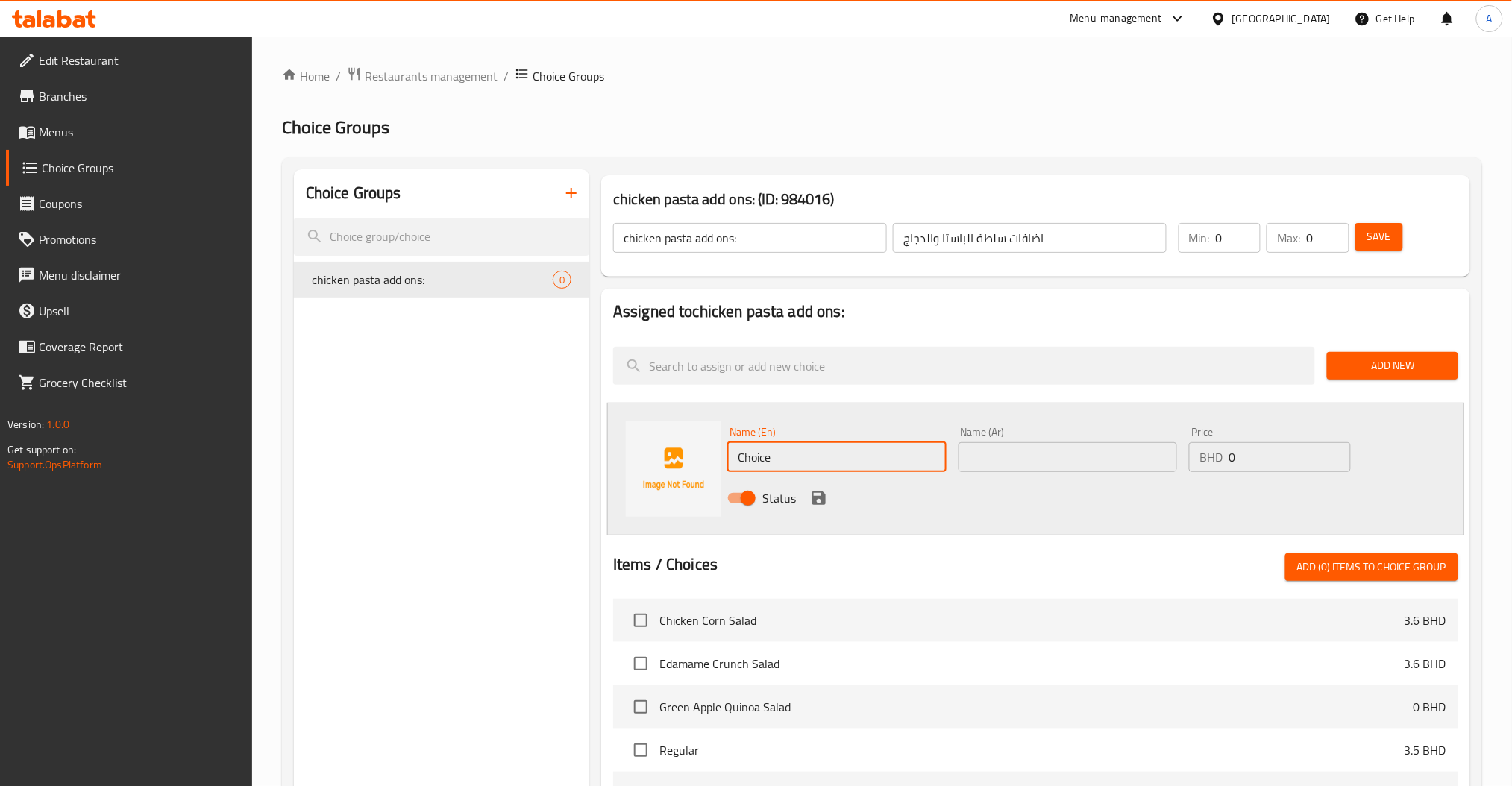
click at [812, 459] on input "Choice" at bounding box center [836, 457] width 219 height 30
paste input "chicken"
type input "chicken"
click at [1095, 449] on input "text" at bounding box center [1068, 457] width 219 height 30
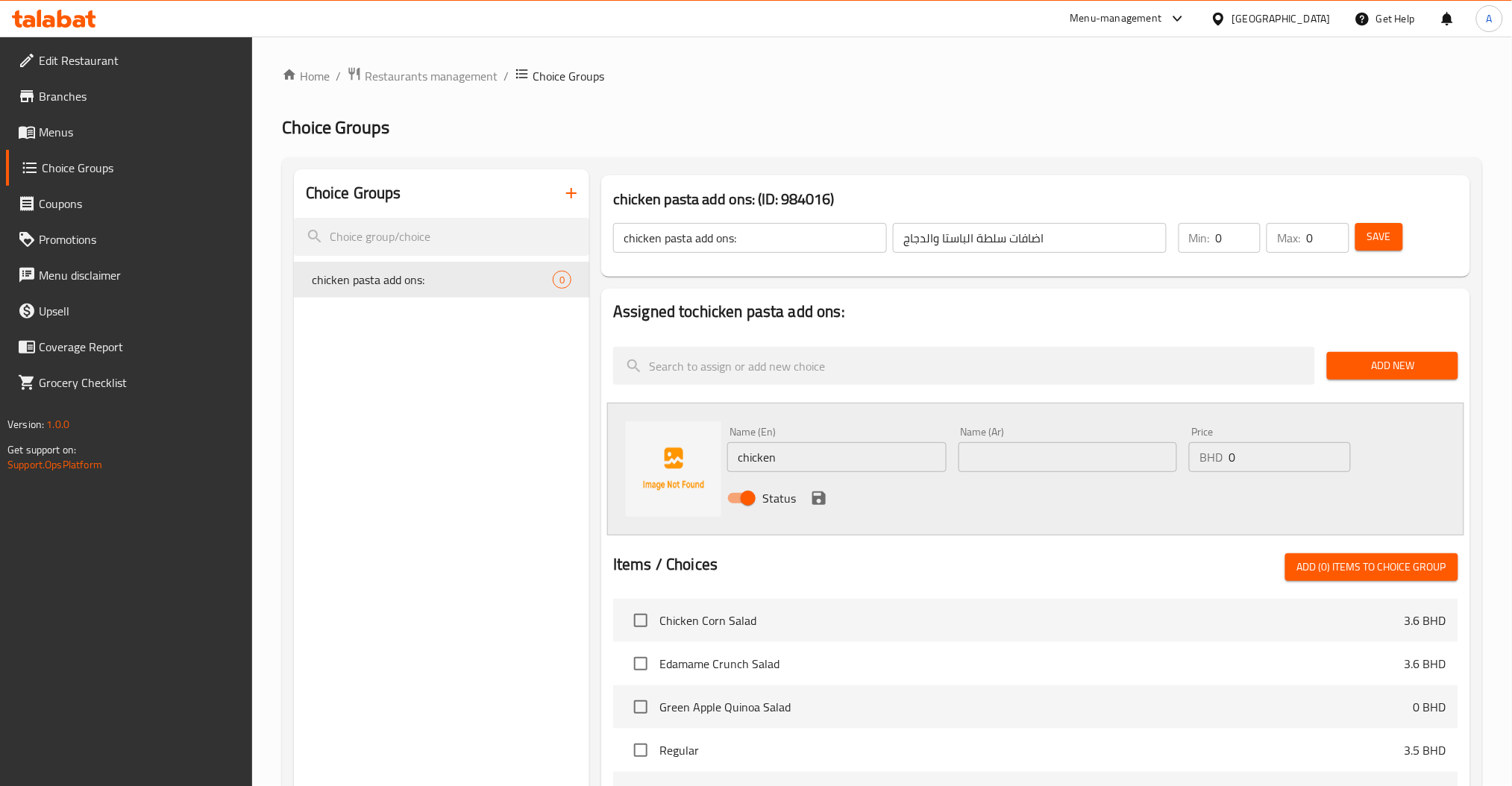
paste input "دجاج Ask ChatGPT"
drag, startPoint x: 989, startPoint y: 467, endPoint x: 1099, endPoint y: 464, distance: 110.0
click at [1099, 464] on input "دجاج Ask ChatGPT" at bounding box center [1068, 457] width 219 height 30
type input "دجاج"
drag, startPoint x: 1272, startPoint y: 453, endPoint x: 1012, endPoint y: 459, distance: 260.1
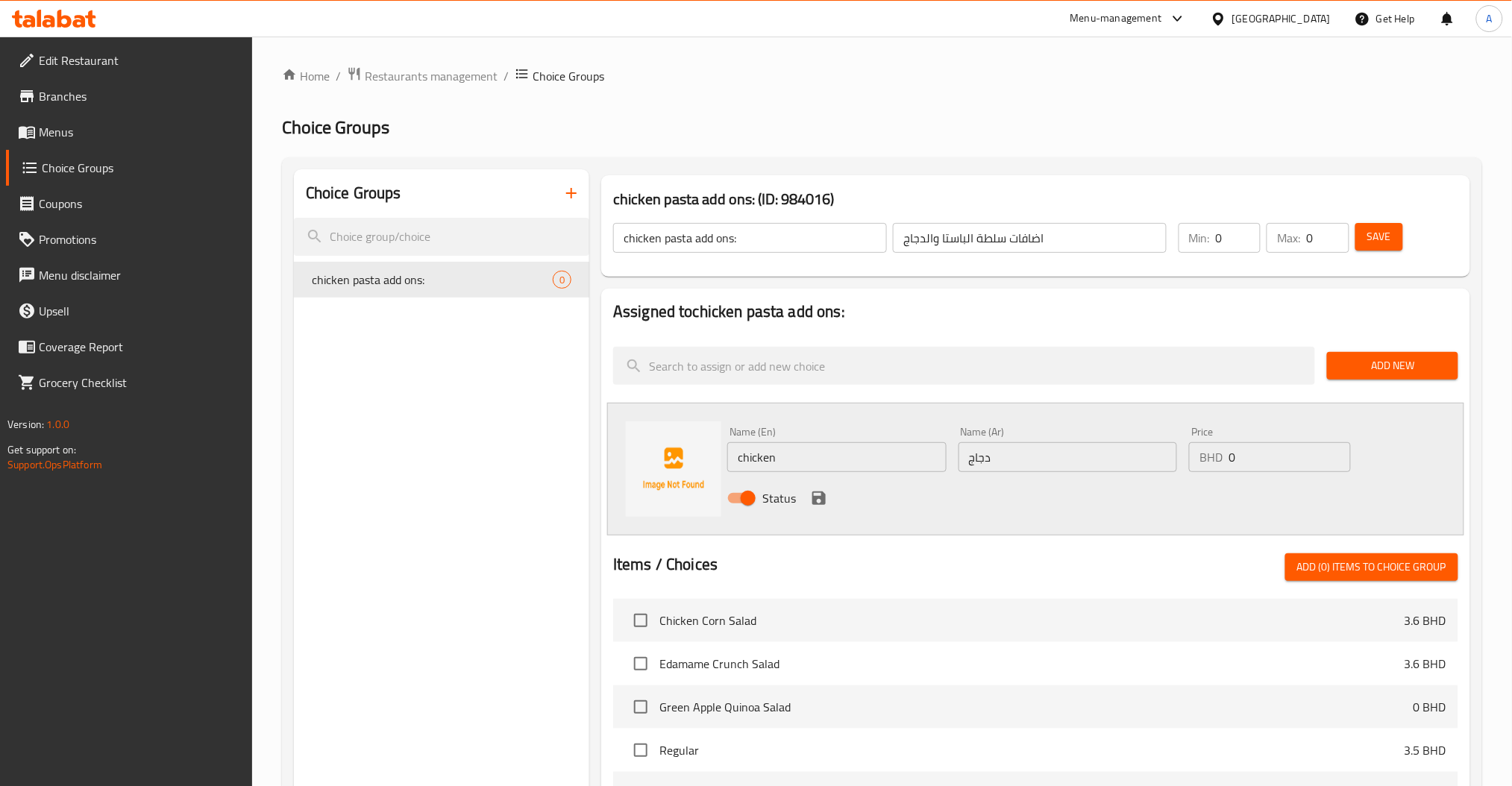
click at [1093, 454] on div "Name (En) chicken Name (En) Name (Ar) دجاج Name (Ar) Price BHD 0 Price Status" at bounding box center [1067, 470] width 693 height 98
paste input ".9"
type input "0.9"
click at [816, 506] on icon "save" at bounding box center [819, 499] width 18 height 18
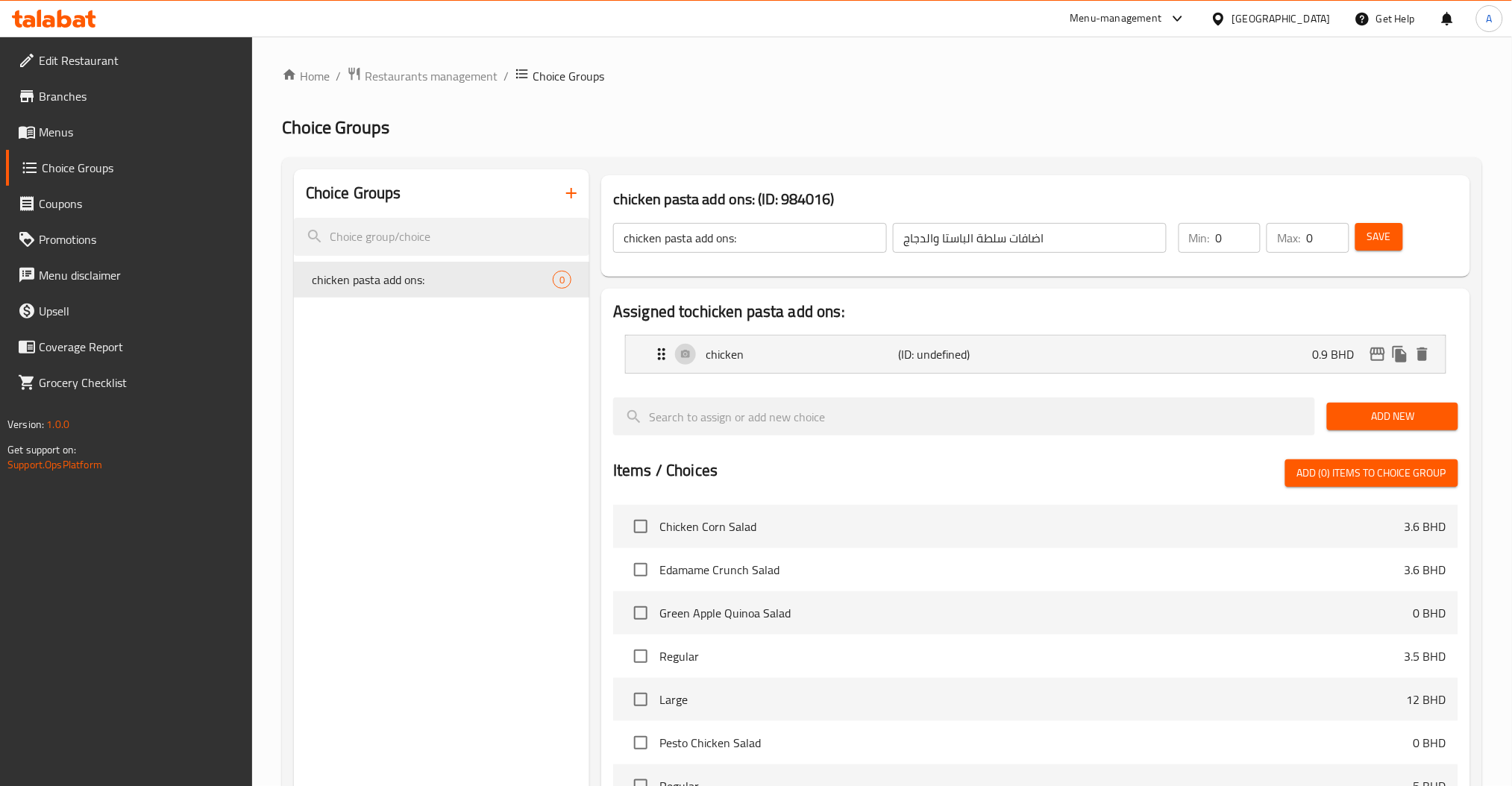
click at [1425, 412] on span "Add New" at bounding box center [1391, 416] width 106 height 19
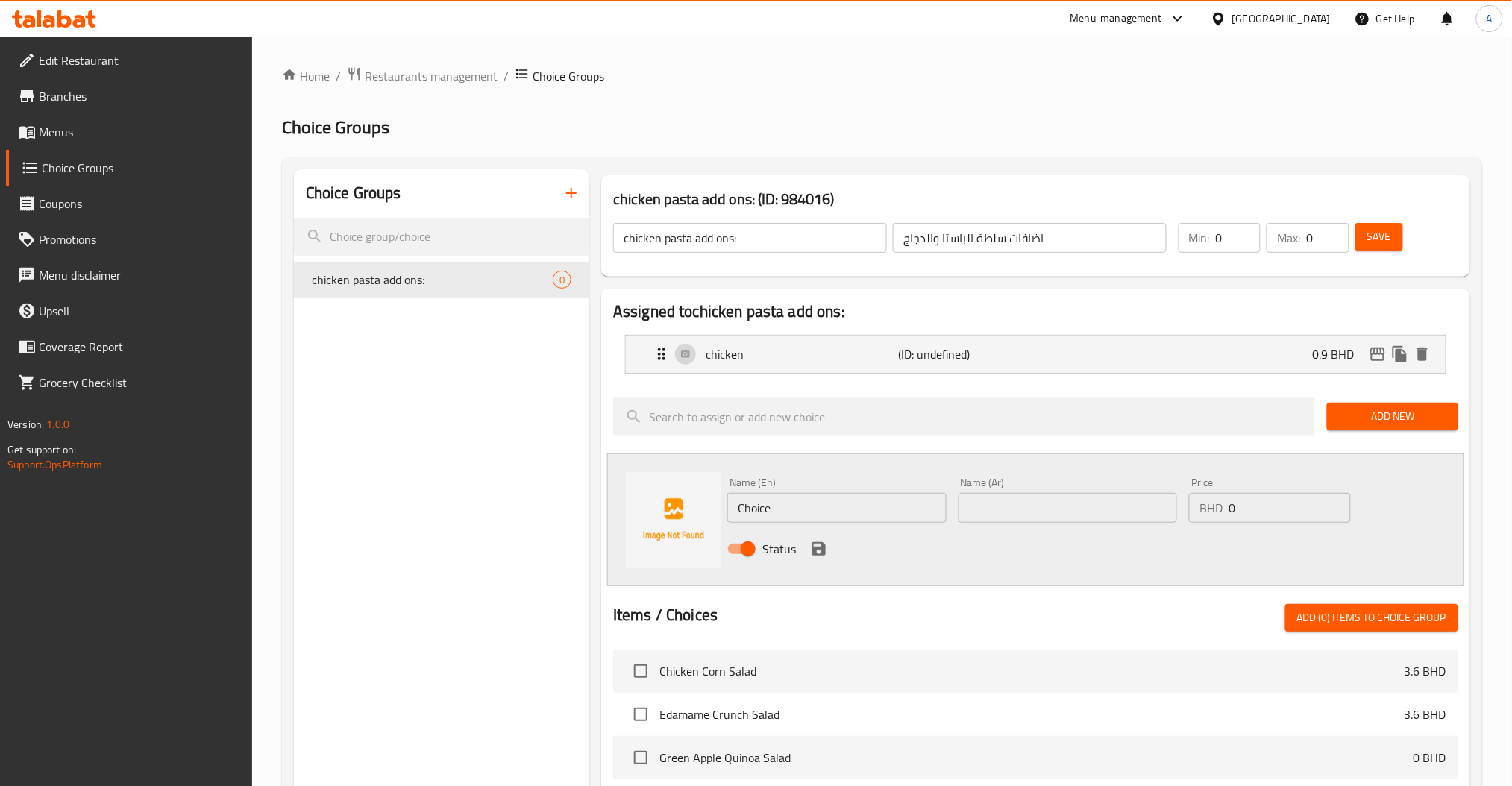
click at [1385, 238] on span "Save" at bounding box center [1379, 237] width 24 height 19
drag, startPoint x: 811, startPoint y: 501, endPoint x: 556, endPoint y: 520, distance: 255.7
click at [631, 520] on div "Name (En) Choice Name (En) Name (Ar) Name (Ar) Price BHD 0 Price Status" at bounding box center [1035, 520] width 857 height 133
paste input "pasta"
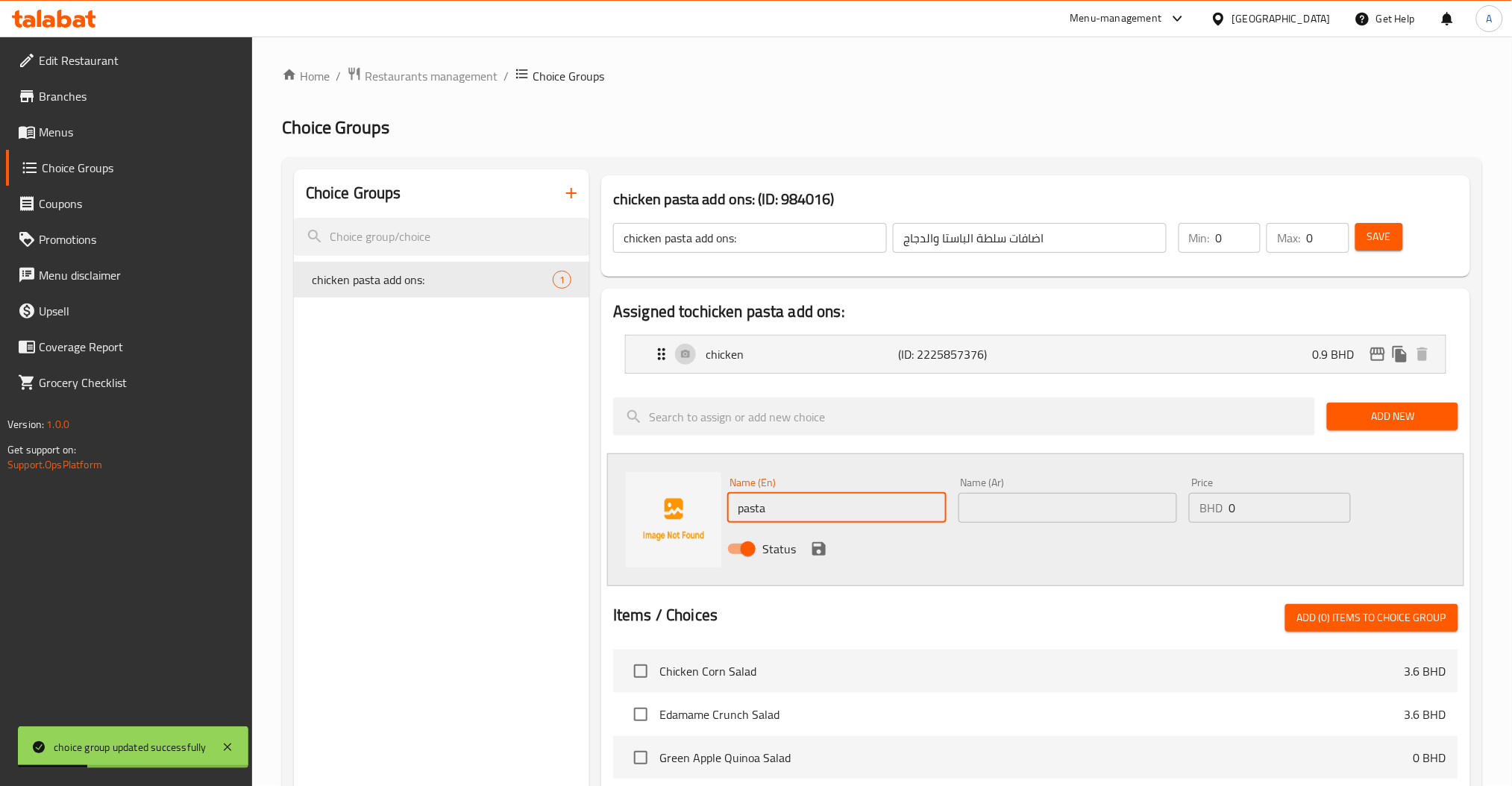
type input "pasta"
click at [1043, 536] on div "Status" at bounding box center [1067, 548] width 693 height 40
click at [1043, 510] on input "text" at bounding box center [1068, 508] width 219 height 30
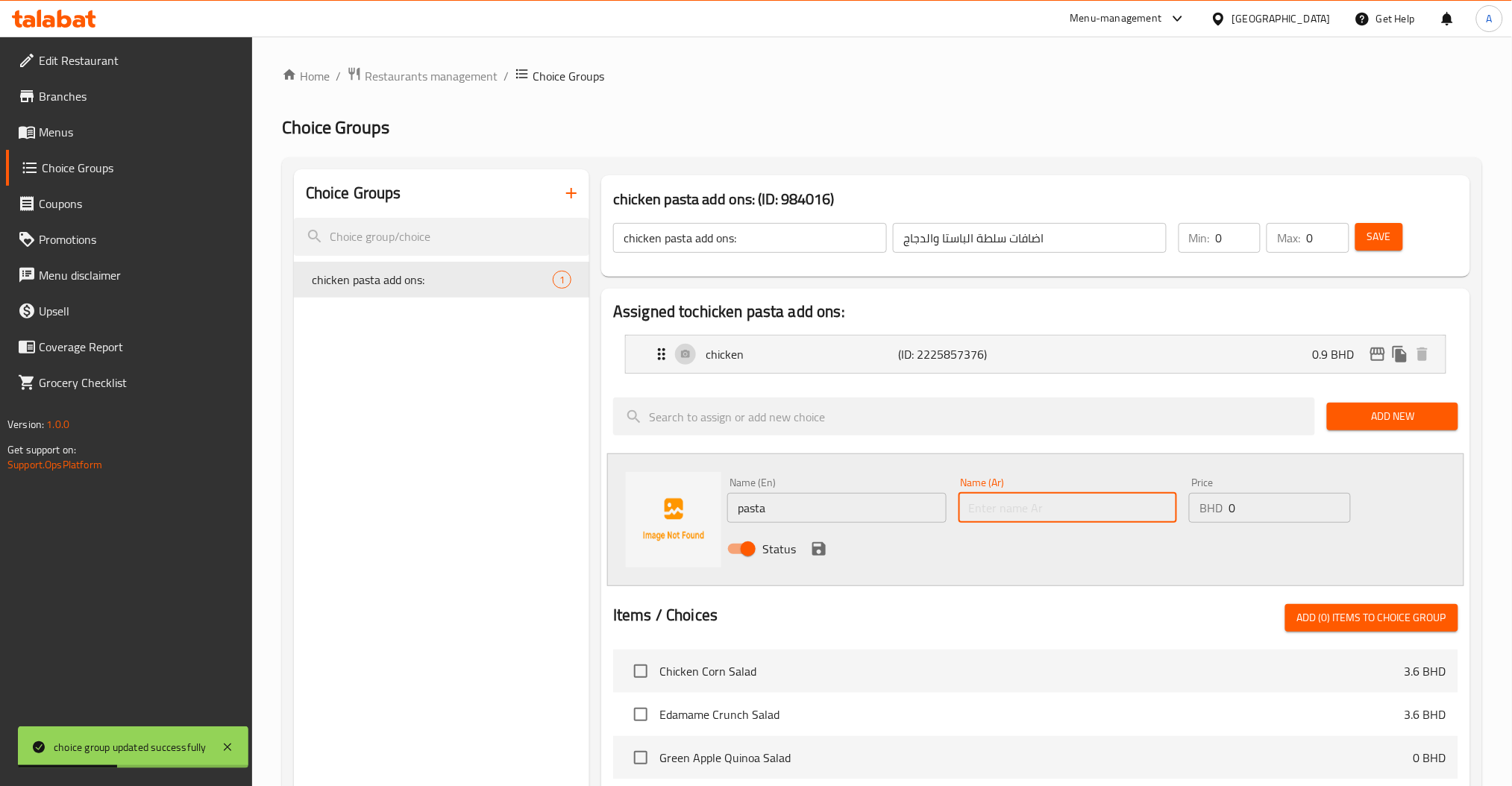
paste input "باستا"
type input "باستا"
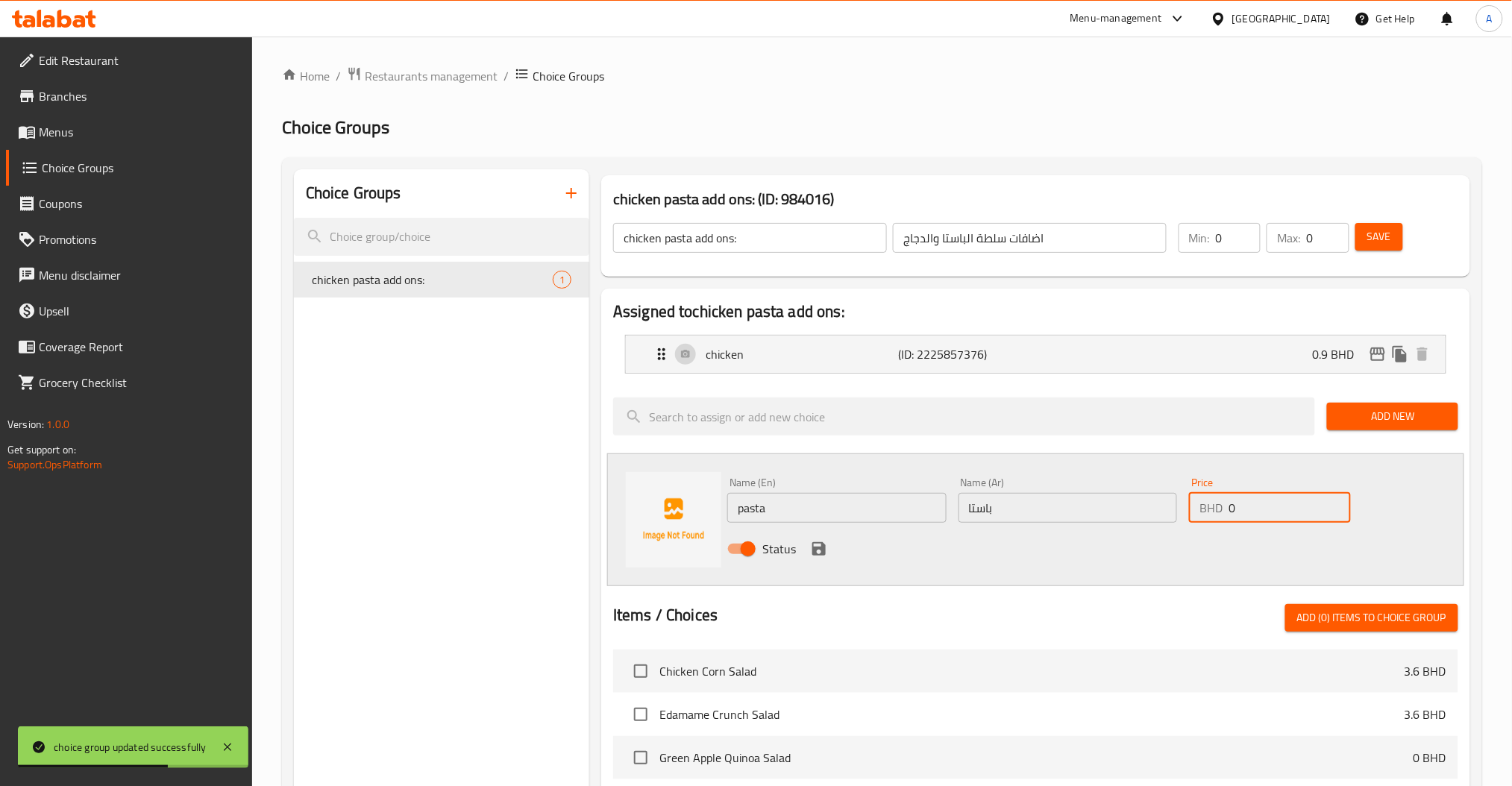
drag, startPoint x: 1246, startPoint y: 506, endPoint x: 1129, endPoint y: 530, distance: 119.4
click at [1173, 523] on div "Name (En) pasta Name (En) Name (Ar) باستا Name (Ar) Price BHD 0 Price Status" at bounding box center [1067, 520] width 693 height 98
paste input ".3"
type input "0.3"
click at [829, 548] on button "save" at bounding box center [819, 549] width 23 height 23
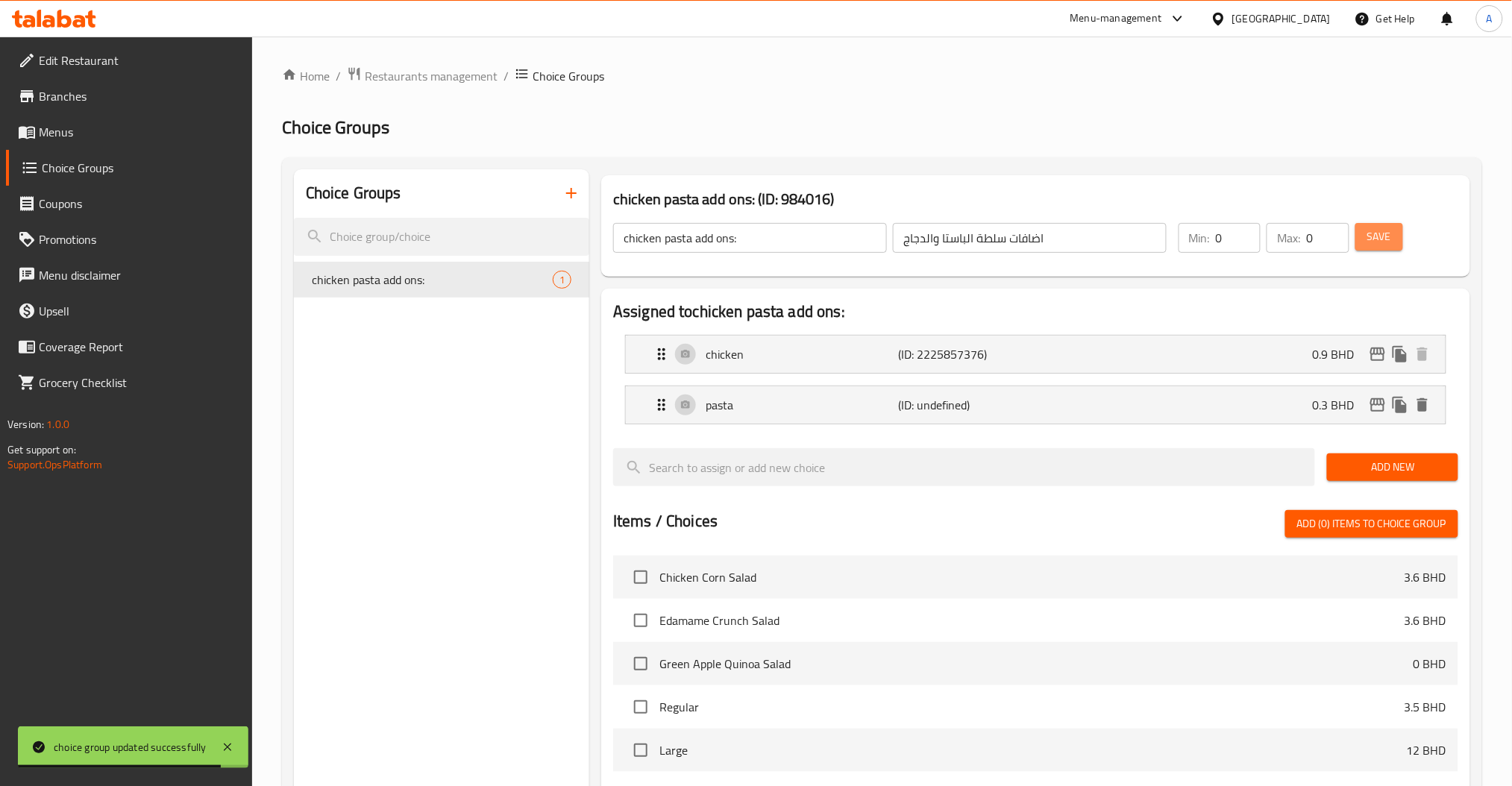
click at [1377, 246] on span "Save" at bounding box center [1379, 237] width 24 height 19
click at [1400, 459] on span "Add New" at bounding box center [1391, 467] width 106 height 19
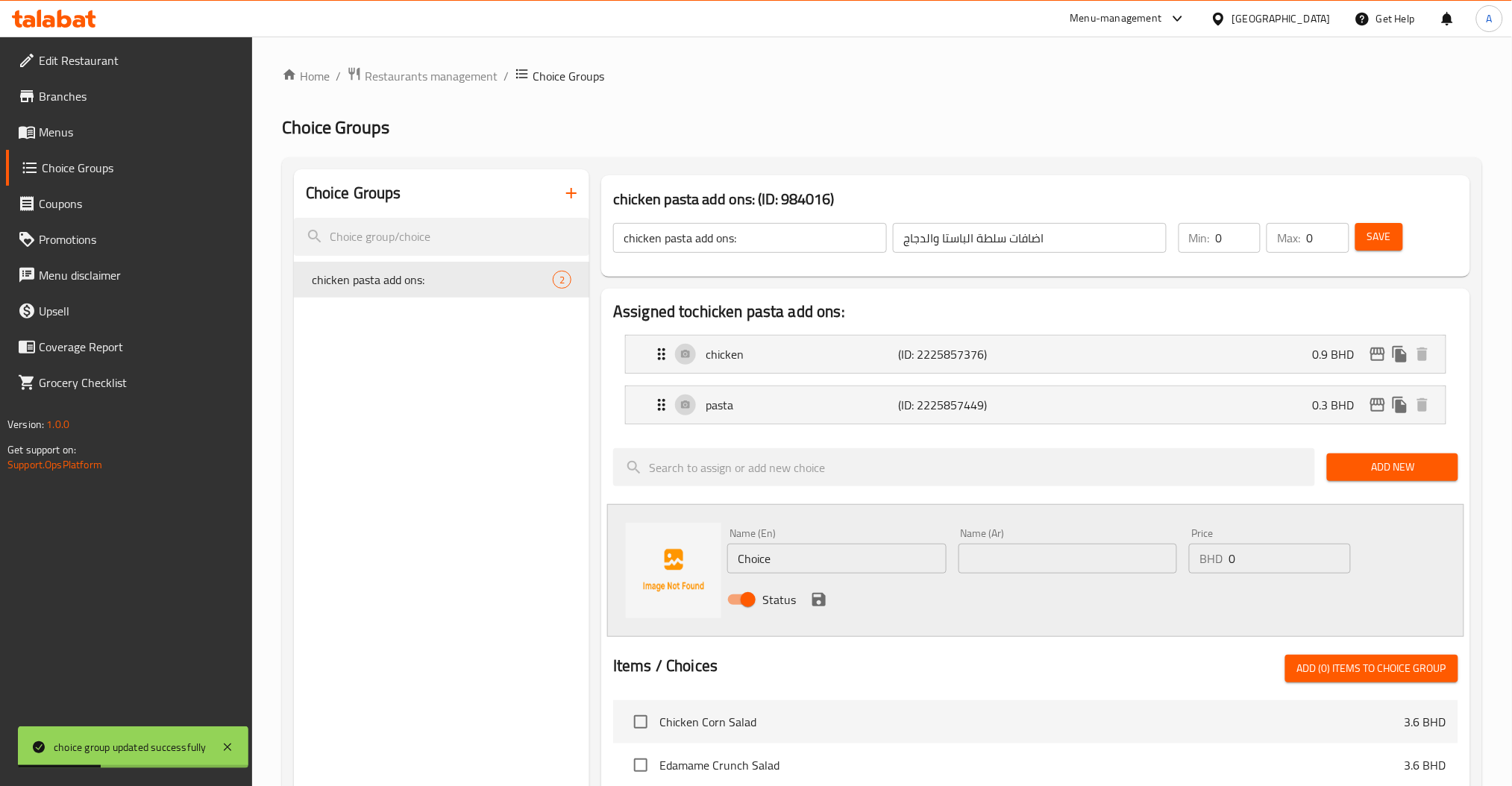
drag, startPoint x: 820, startPoint y: 548, endPoint x: 447, endPoint y: 591, distance: 375.5
click at [675, 585] on div "Name (En) Choice Name (En) Name (Ar) Name (Ar) Price BHD 0 Price Status" at bounding box center [1035, 571] width 857 height 133
paste input "bacon"
type input "bacon"
drag, startPoint x: 1037, startPoint y: 552, endPoint x: 1016, endPoint y: 558, distance: 21.8
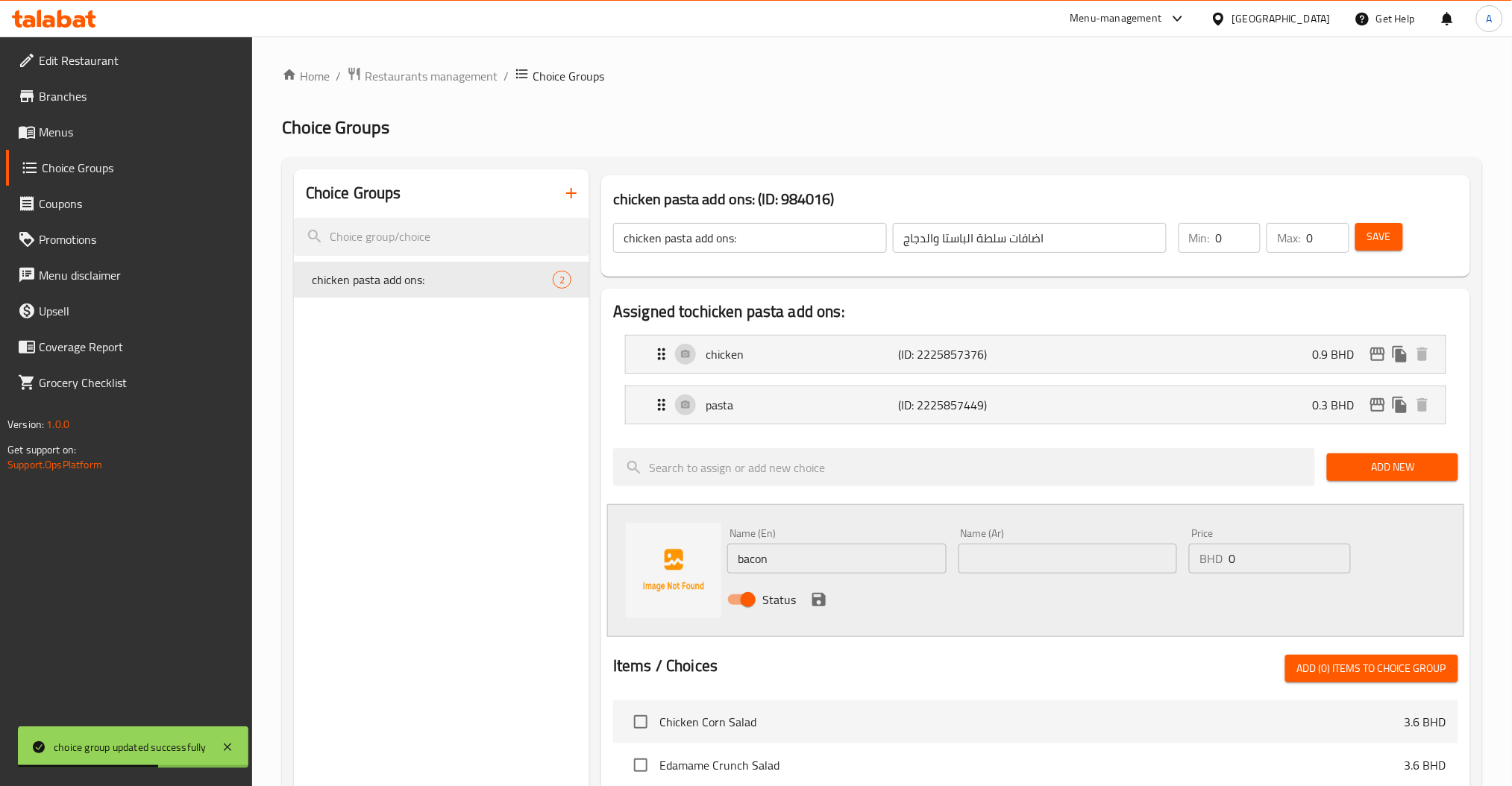
click at [1037, 552] on input "text" at bounding box center [1068, 559] width 219 height 30
paste input "لحم مقدد (بيكون)"
type input "لحم مقدد (بيكون)"
drag, startPoint x: 1298, startPoint y: 545, endPoint x: 1053, endPoint y: 556, distance: 245.2
click at [1149, 555] on div "Name (En) bacon Name (En) Name (Ar) لحم مقدد (بيكون) Name (Ar) Price BHD 0 Pric…" at bounding box center [1067, 571] width 693 height 98
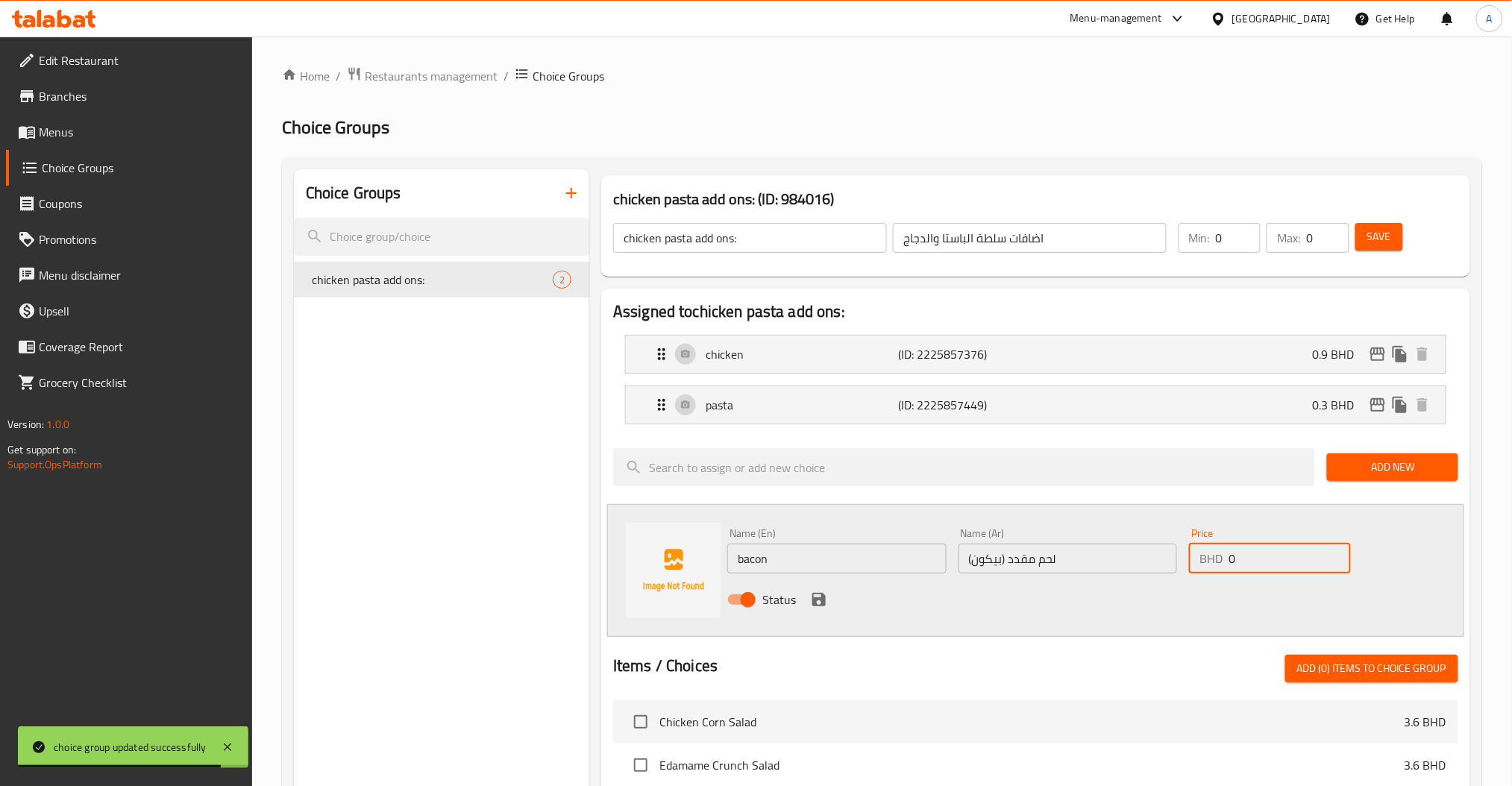
paste input ".8"
type input "0.8"
click at [816, 605] on icon "save" at bounding box center [819, 600] width 14 height 14
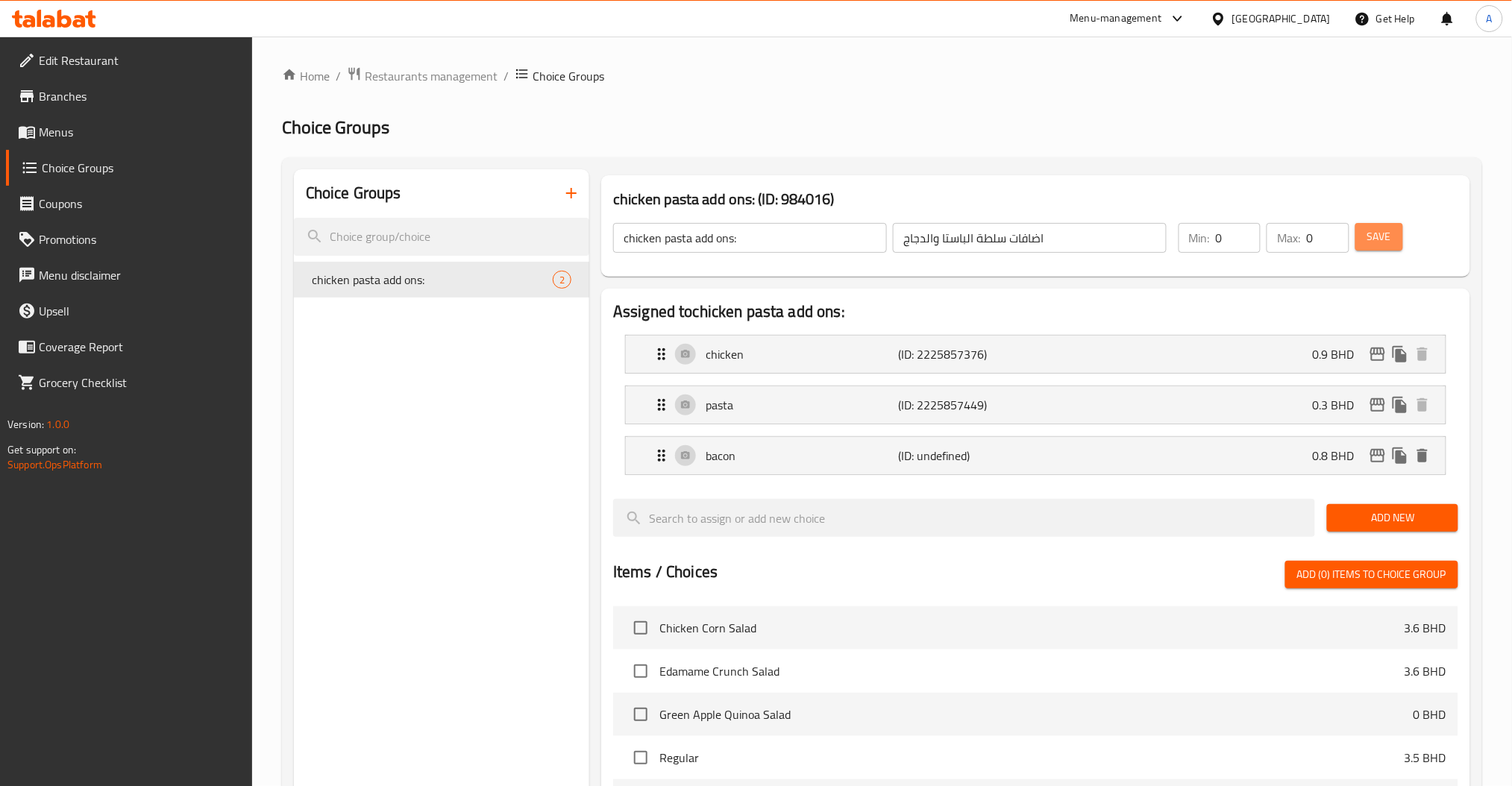
click at [1391, 235] on button "Save" at bounding box center [1379, 237] width 48 height 28
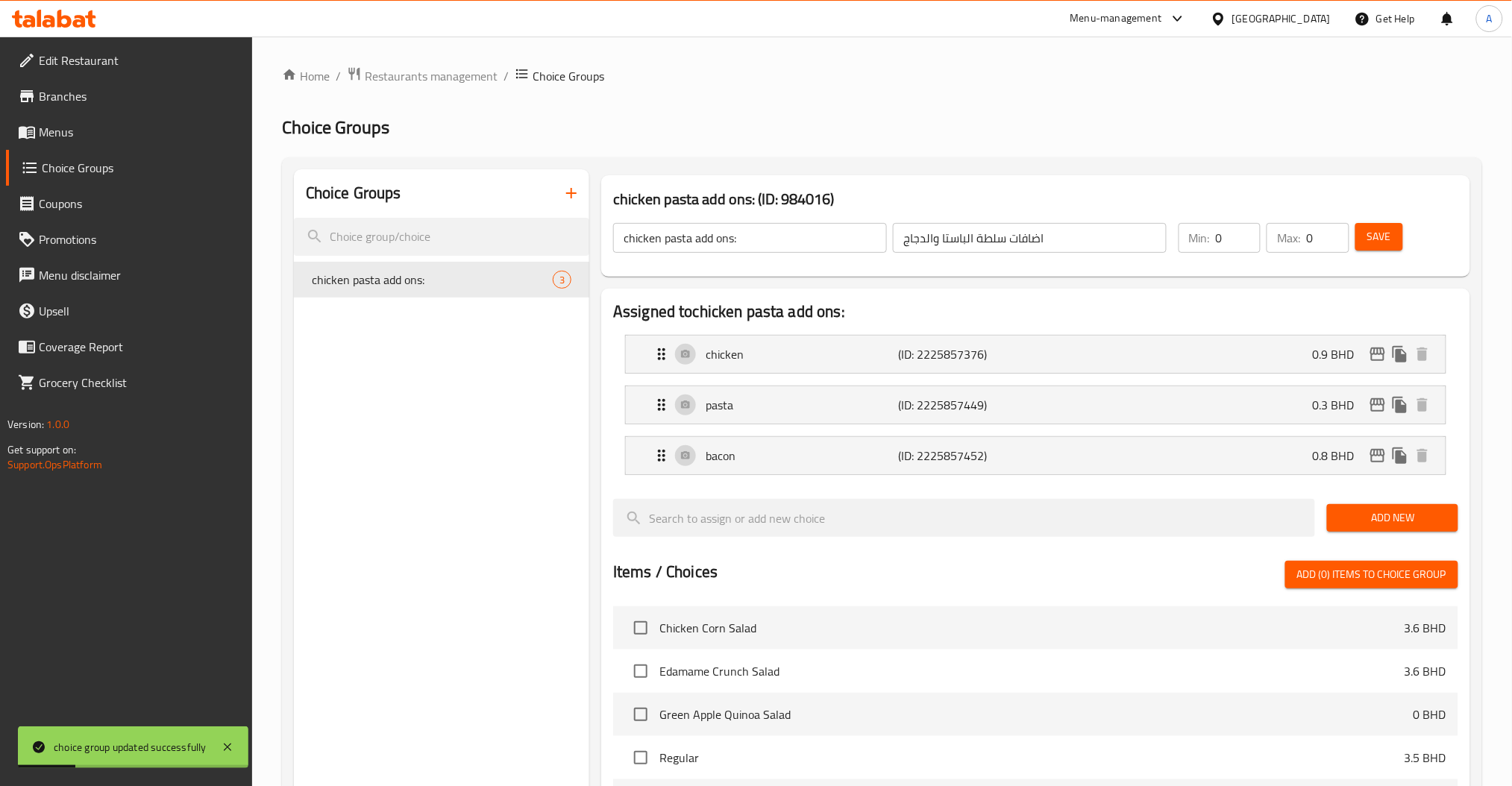
click at [1406, 530] on button "Add New" at bounding box center [1391, 518] width 130 height 28
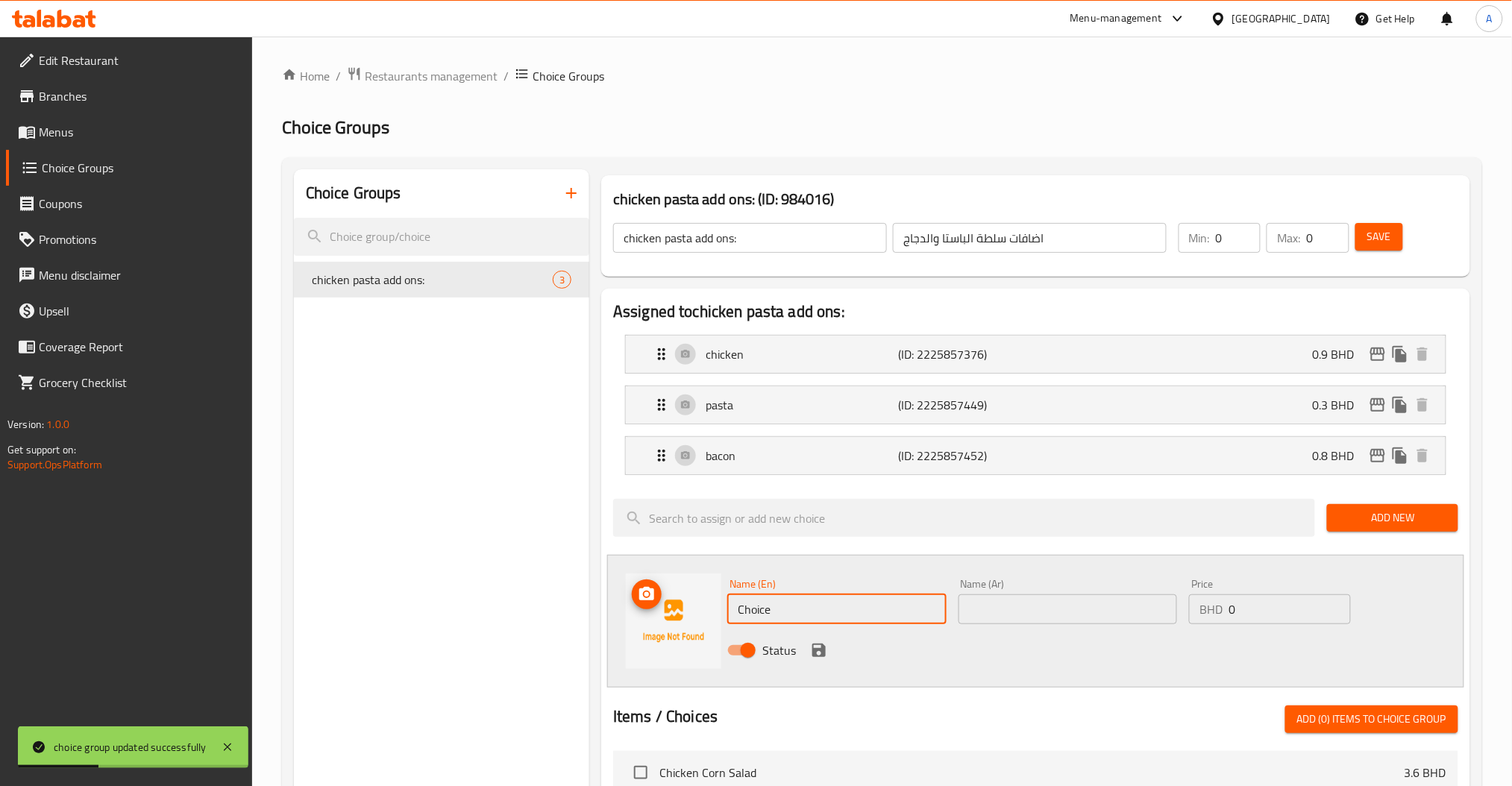
drag, startPoint x: 679, startPoint y: 620, endPoint x: 514, endPoint y: 620, distance: 165.0
click at [599, 620] on div "Assigned to chicken pasta add ons: chicken (ID: 2225857376) 0.9 BHD Name (En) c…" at bounding box center [1035, 759] width 881 height 952
paste input "sau"
type input "sauce"
click at [1011, 612] on input "text" at bounding box center [1068, 609] width 219 height 30
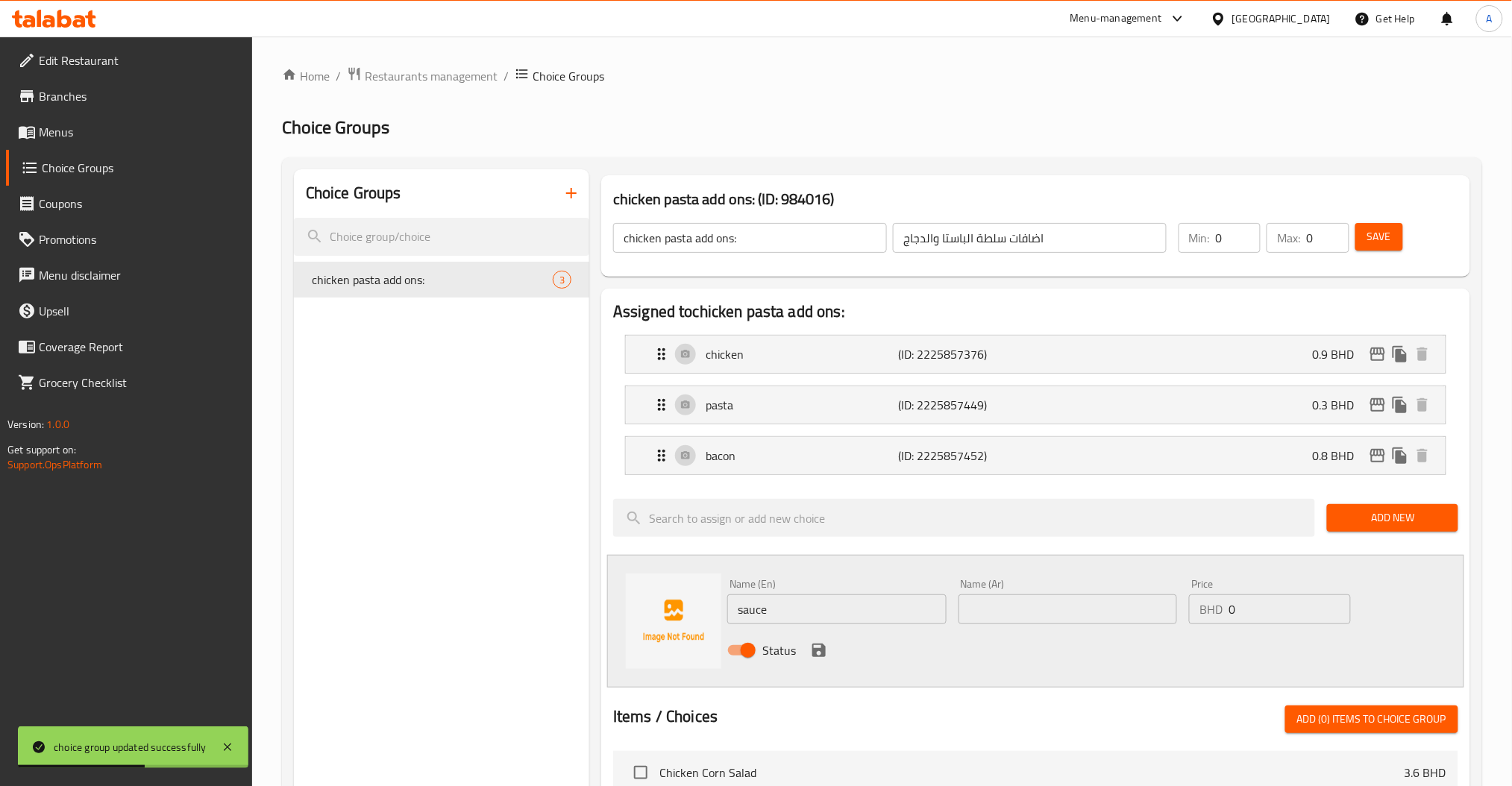
paste input "صلصة"
type input "صلصة"
drag, startPoint x: 1226, startPoint y: 598, endPoint x: 1180, endPoint y: 608, distance: 47.1
click at [1198, 605] on div "Price BHD 0 Price" at bounding box center [1269, 601] width 161 height 45
drag, startPoint x: 1244, startPoint y: 609, endPoint x: 1023, endPoint y: 631, distance: 222.1
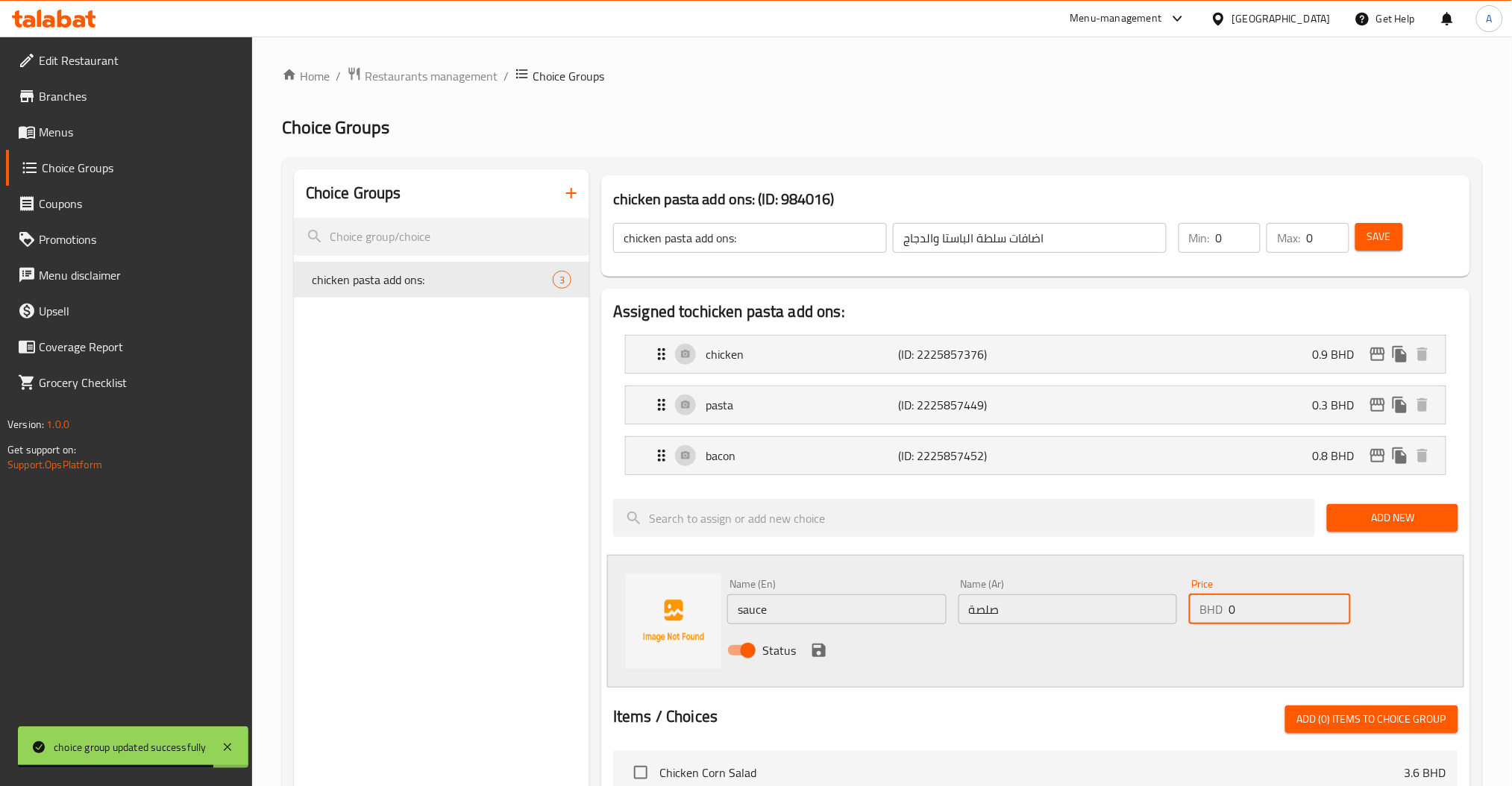
click at [1132, 624] on div "Name (En) sauce Name (En) Name (Ar) صلصة Name (Ar) Price BHD 0 Price Status" at bounding box center [1067, 622] width 693 height 98
paste input ".5"
type input "0.5"
click at [820, 639] on div "Status" at bounding box center [1067, 650] width 693 height 40
click at [820, 646] on icon "save" at bounding box center [819, 651] width 18 height 18
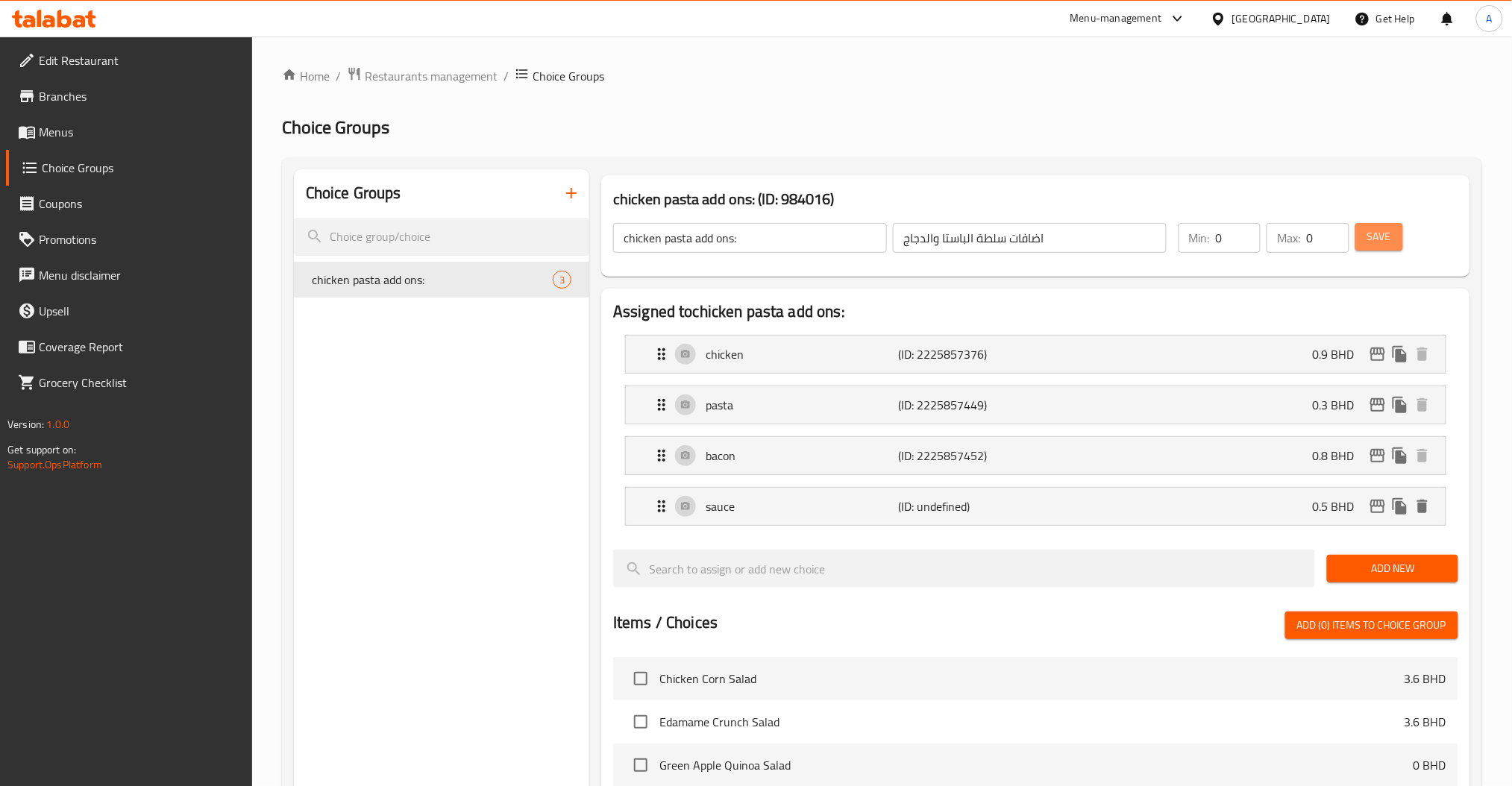
click at [1385, 240] on span "Save" at bounding box center [1379, 237] width 24 height 19
click at [1397, 557] on button "Add New" at bounding box center [1391, 569] width 130 height 28
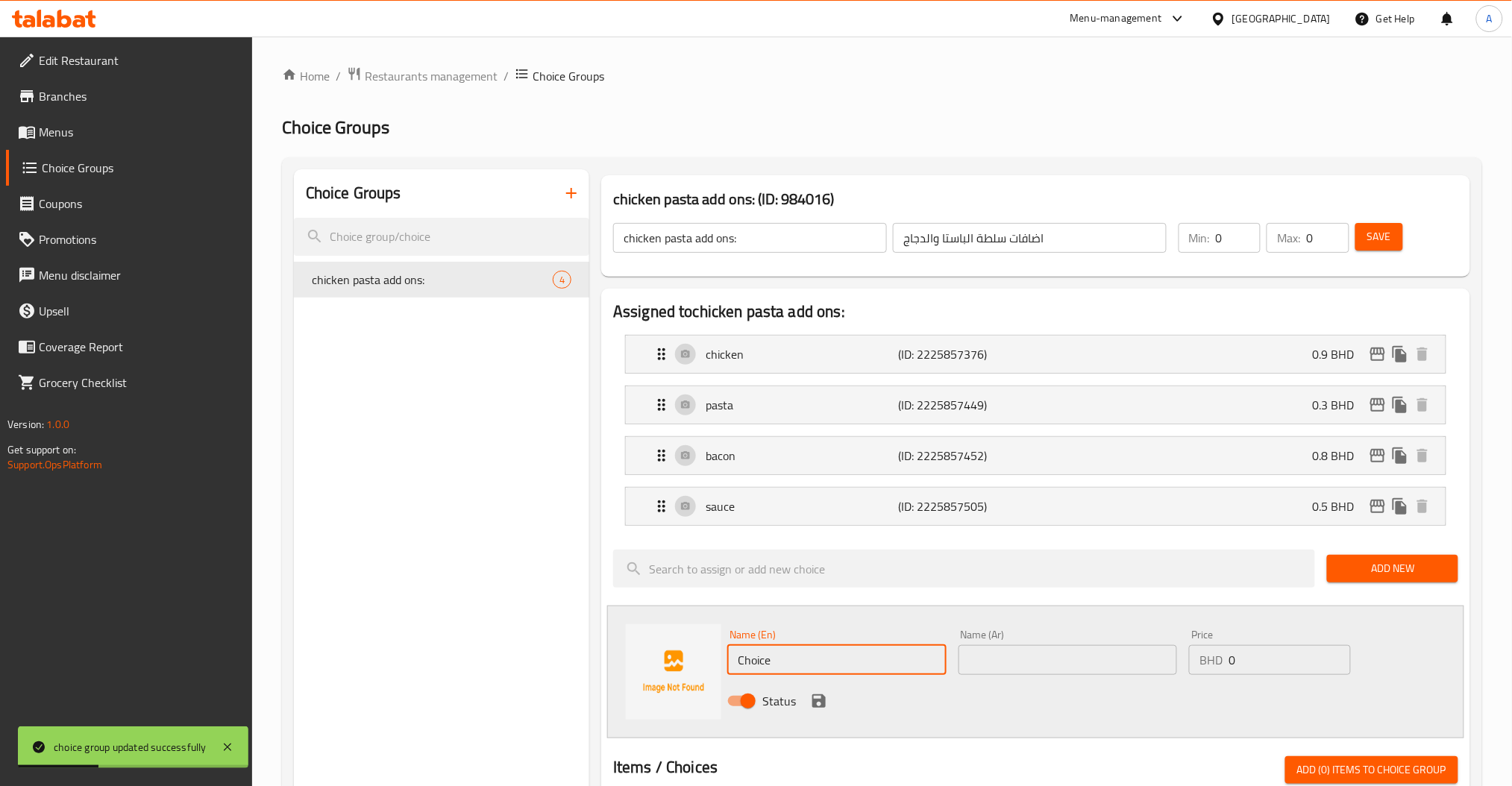
drag, startPoint x: 817, startPoint y: 649, endPoint x: 544, endPoint y: 673, distance: 274.1
click at [687, 669] on div "Name (En) Choice Name (En) Name (Ar) Name (Ar) Price BHD 0 Price Status" at bounding box center [1035, 672] width 857 height 133
paste input "parmesan chees"
type input "parmesan cheese"
click at [1023, 658] on input "text" at bounding box center [1068, 660] width 219 height 30
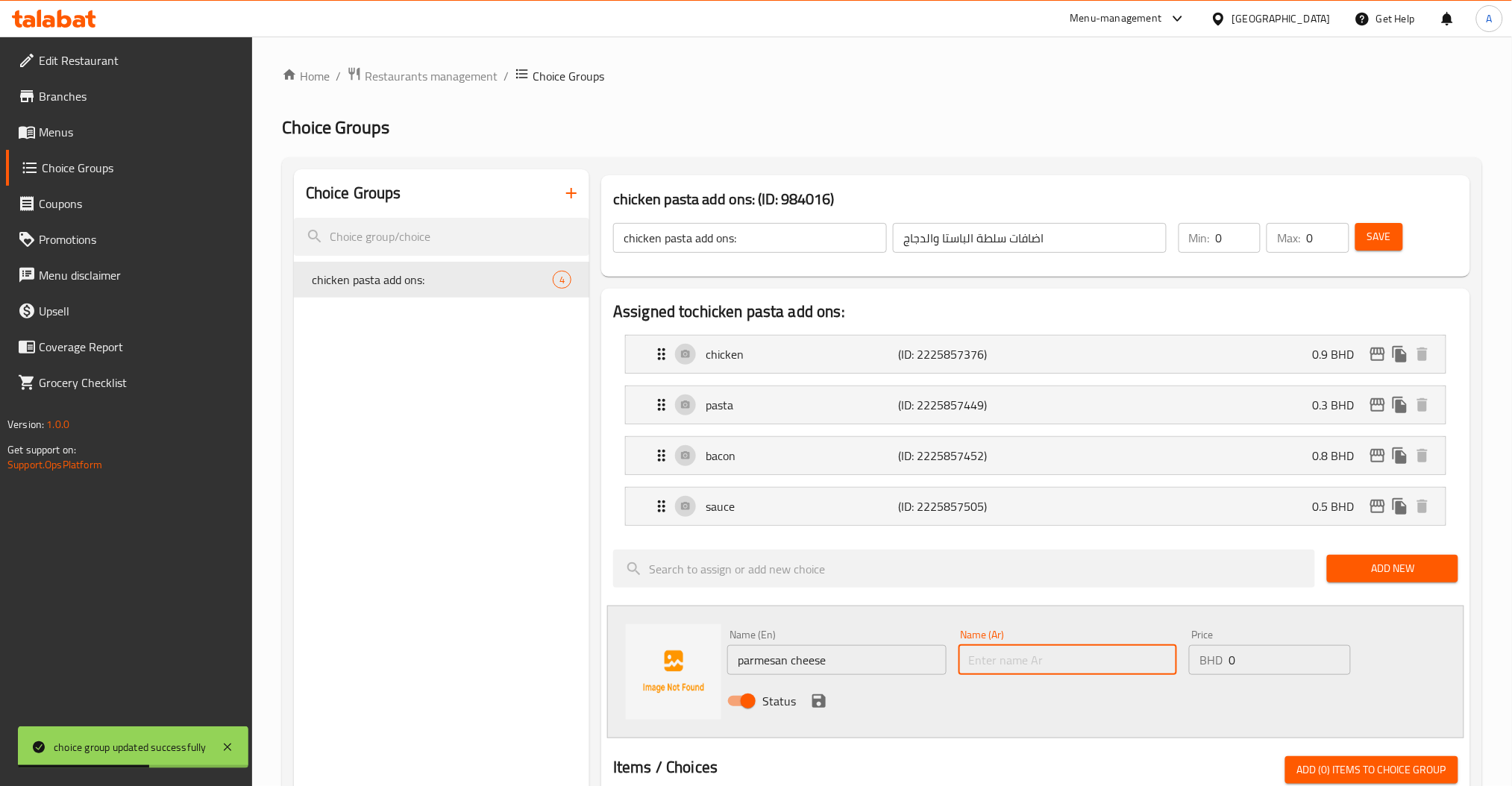
paste input "جبن بارميزان"
type input "جبن بارميزان"
drag, startPoint x: 1237, startPoint y: 658, endPoint x: 1225, endPoint y: 662, distance: 12.6
click at [1234, 659] on input "0" at bounding box center [1289, 660] width 121 height 30
drag, startPoint x: 1225, startPoint y: 662, endPoint x: 1242, endPoint y: 666, distance: 17.5
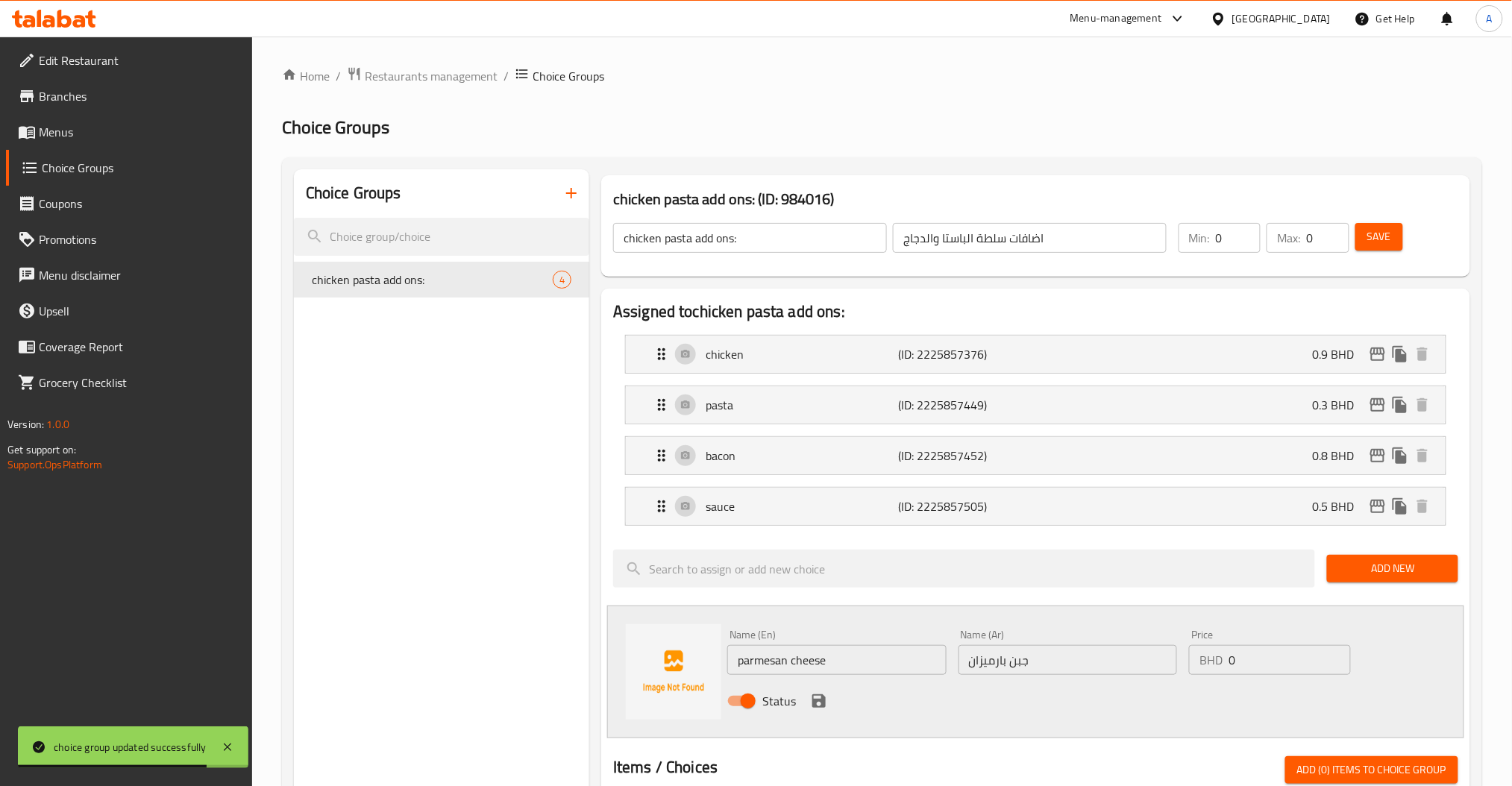
click at [1210, 665] on div "BHD 0 Price" at bounding box center [1269, 660] width 161 height 30
drag, startPoint x: 1260, startPoint y: 665, endPoint x: 1044, endPoint y: 671, distance: 216.1
click at [1179, 668] on div "Name (En) parmesan cheese Name (En) Name (Ar) جبن بارميزان Name (Ar) Price BHD …" at bounding box center [1067, 673] width 693 height 98
paste input ".4"
type input "0.4"
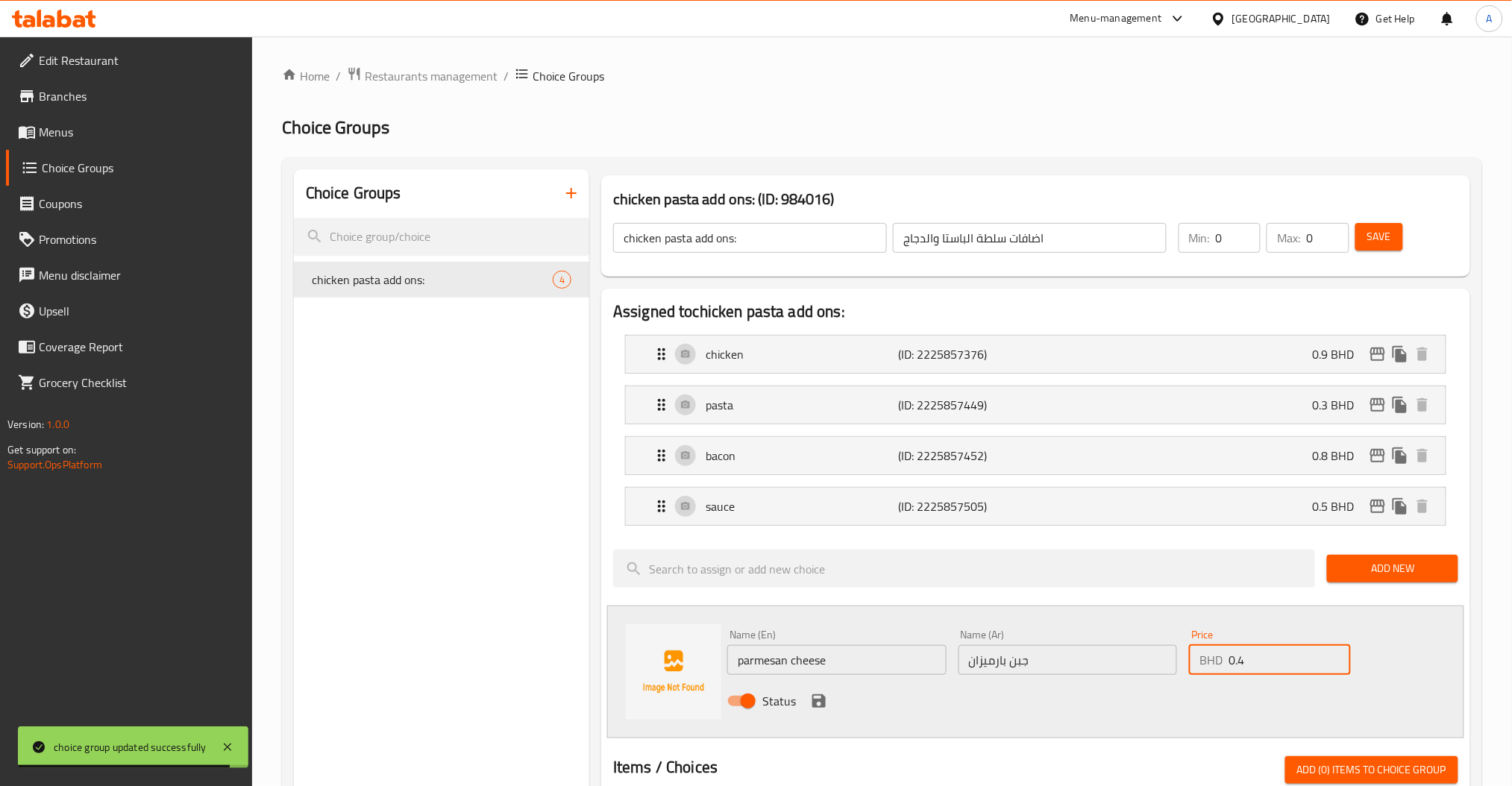
click at [817, 695] on icon "save" at bounding box center [819, 702] width 18 height 18
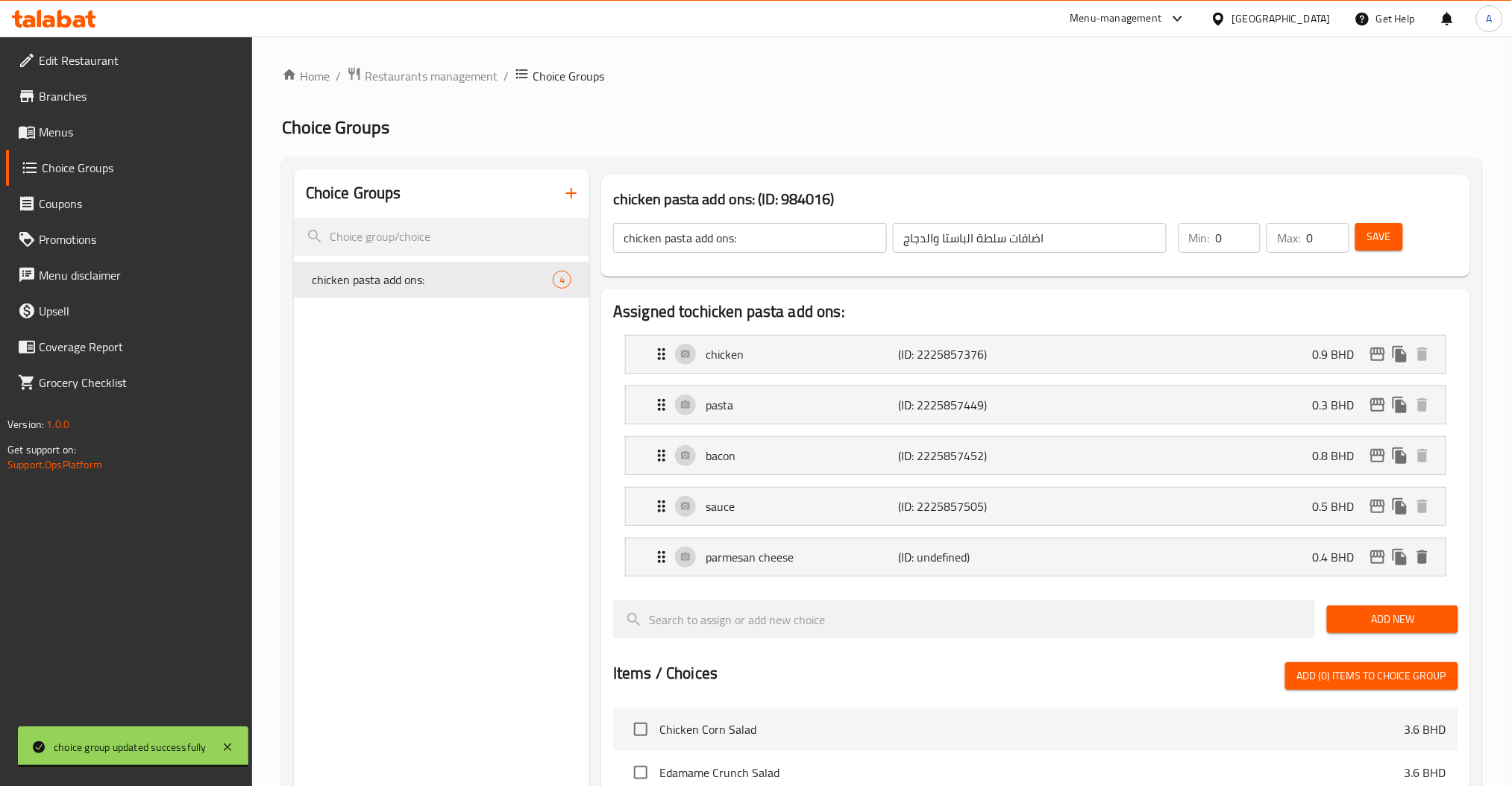
click at [1404, 239] on div "Save" at bounding box center [1397, 238] width 91 height 35
click at [1397, 242] on button "Save" at bounding box center [1379, 237] width 48 height 28
click at [1404, 629] on span "Add New" at bounding box center [1391, 619] width 106 height 19
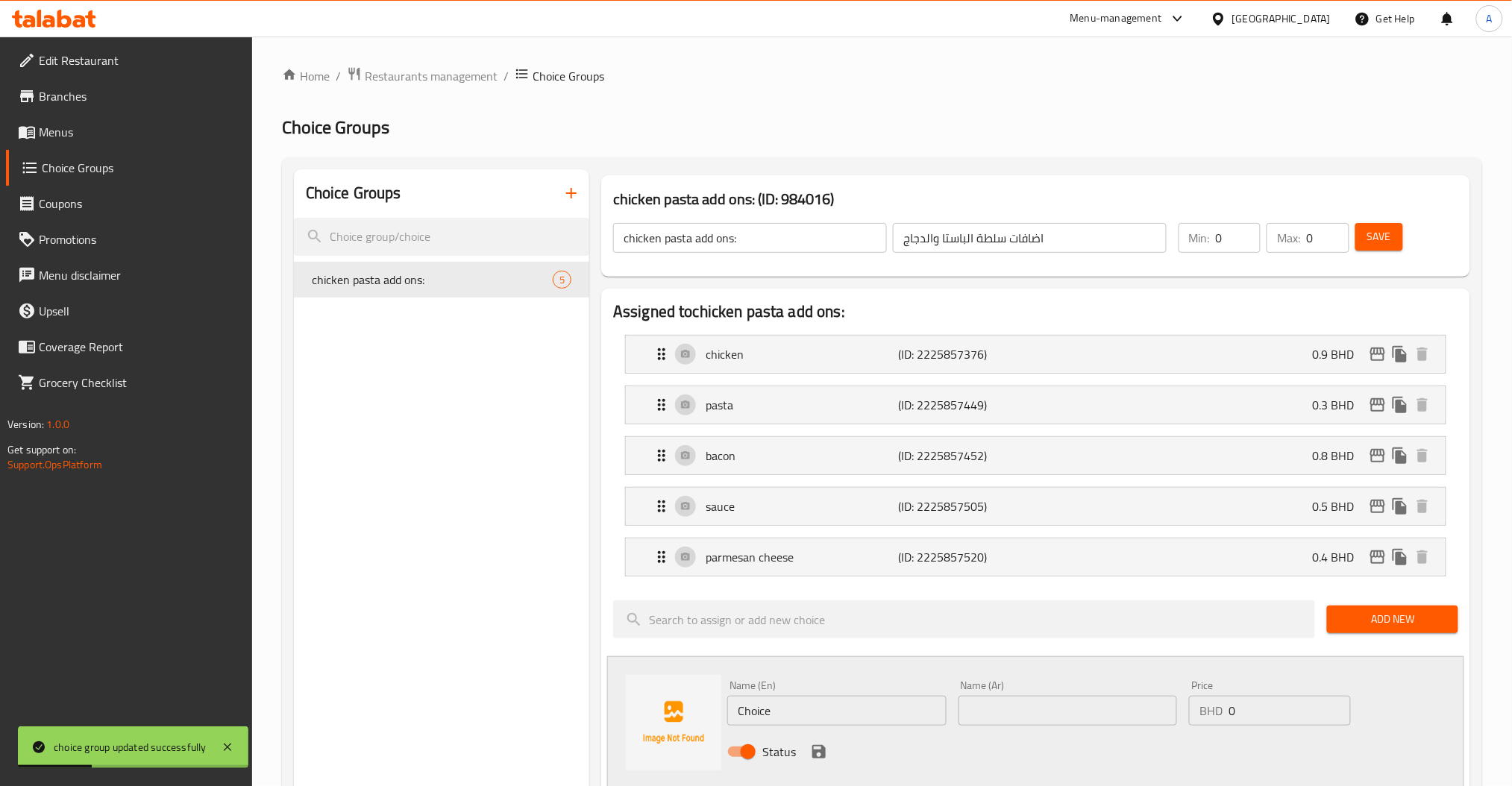
click at [673, 720] on div "Name (En) Choice Name (En) Name (Ar) Name (Ar) Price BHD 0 Price Status" at bounding box center [1035, 723] width 857 height 133
paste input "crotons"
type input "crotons"
click at [1021, 725] on input "text" at bounding box center [1068, 711] width 219 height 30
paste input "كروتونز"
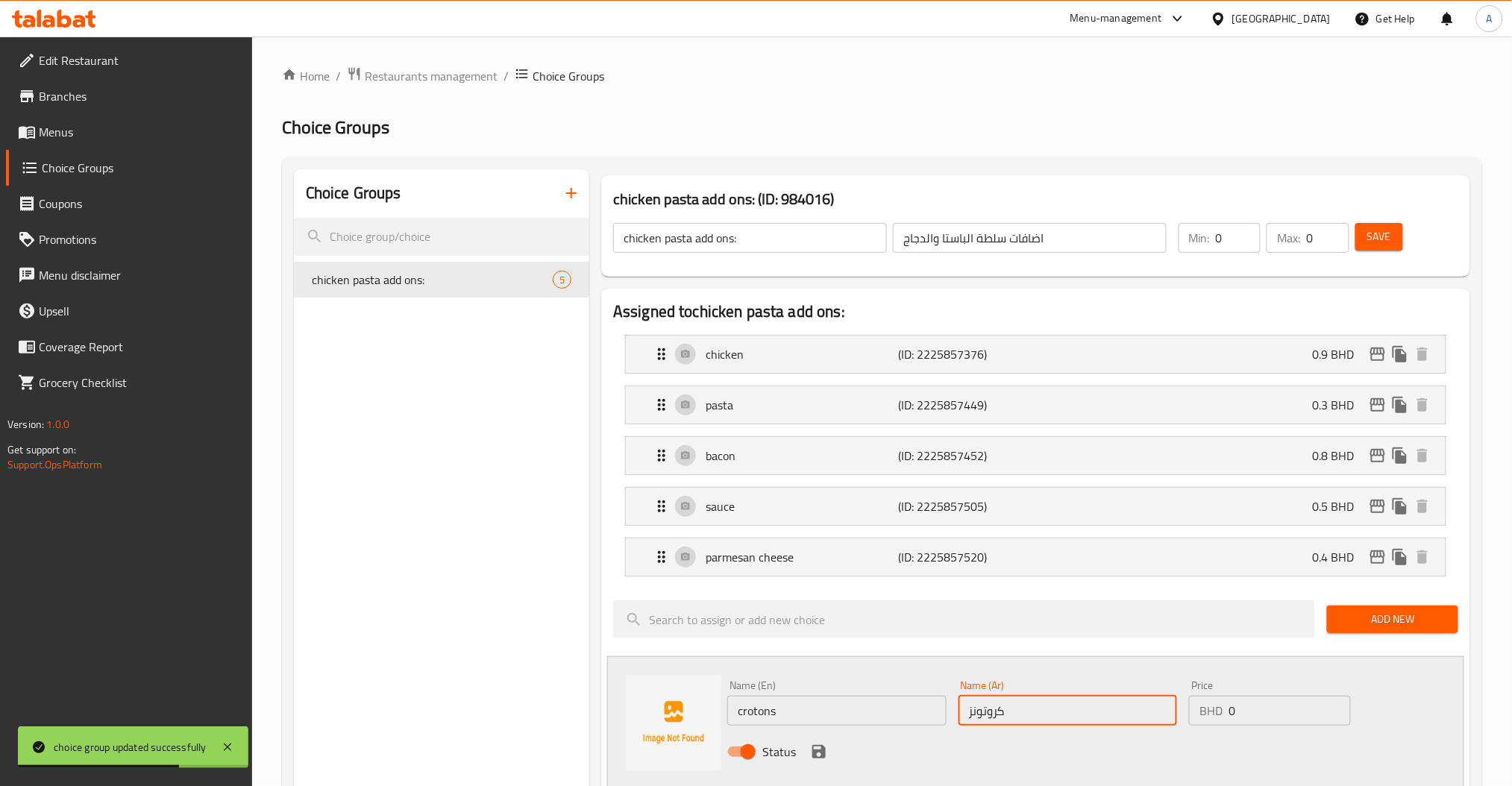
type input "كروتونز"
drag, startPoint x: 1274, startPoint y: 705, endPoint x: 1096, endPoint y: 716, distance: 178.3
click at [1115, 715] on div "Name (En) crotons Name (En) Name (Ar) كروتونز Name (Ar) Price BHD 0 Price Status" at bounding box center [1067, 723] width 693 height 98
paste input ".15"
type input "0.15"
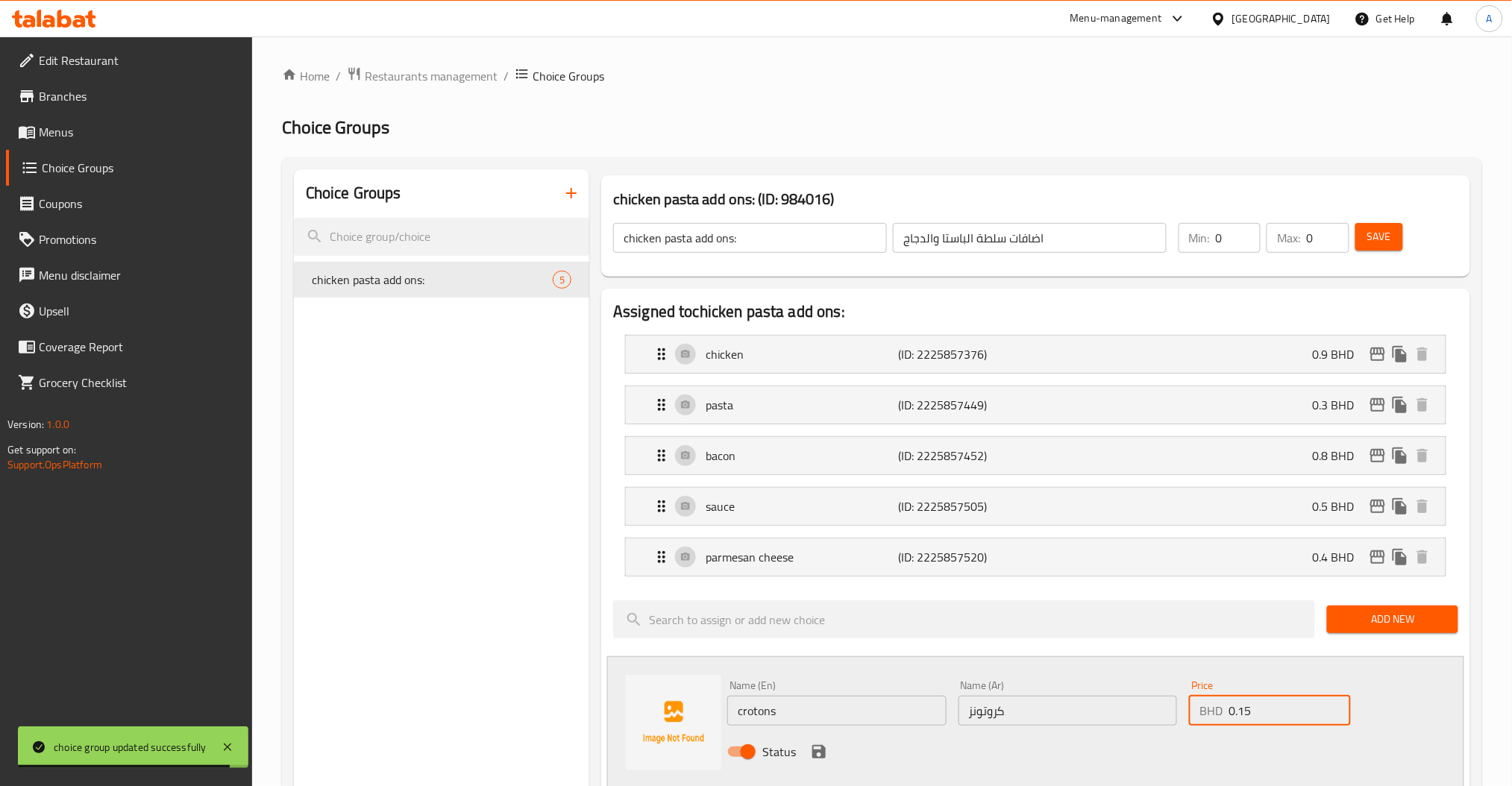
click at [817, 757] on icon "save" at bounding box center [819, 752] width 18 height 18
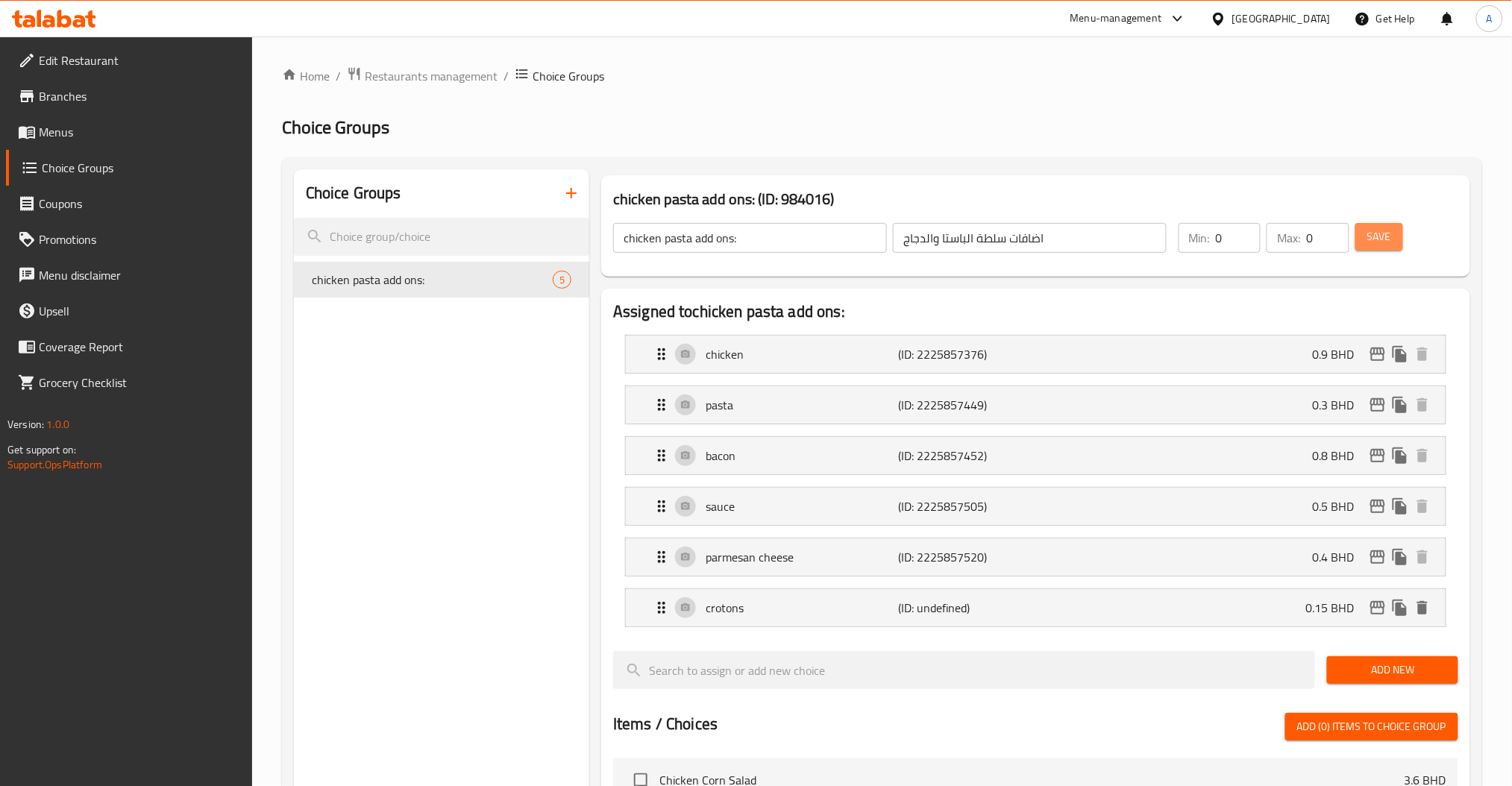
click at [1378, 246] on span "Save" at bounding box center [1379, 237] width 24 height 19
click at [460, 284] on span "chicken pasta add ons:" at bounding box center [409, 280] width 196 height 18
click at [563, 272] on icon "duplicate" at bounding box center [566, 280] width 14 height 17
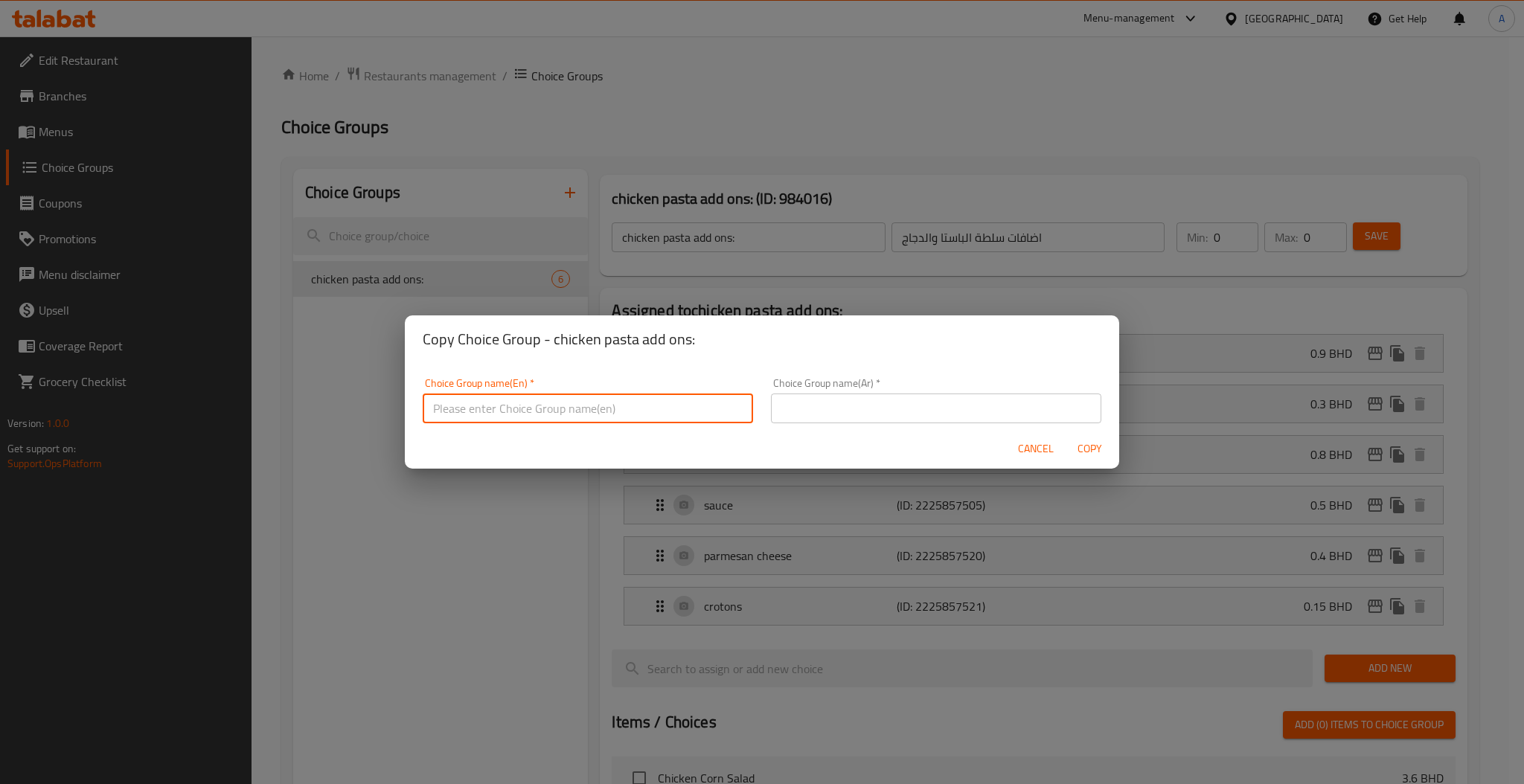
click at [663, 417] on input "text" at bounding box center [588, 409] width 330 height 30
paste input "chicken corn"
click at [638, 413] on input "chicken corn" at bounding box center [588, 409] width 330 height 30
type input "chicken corn add ons"
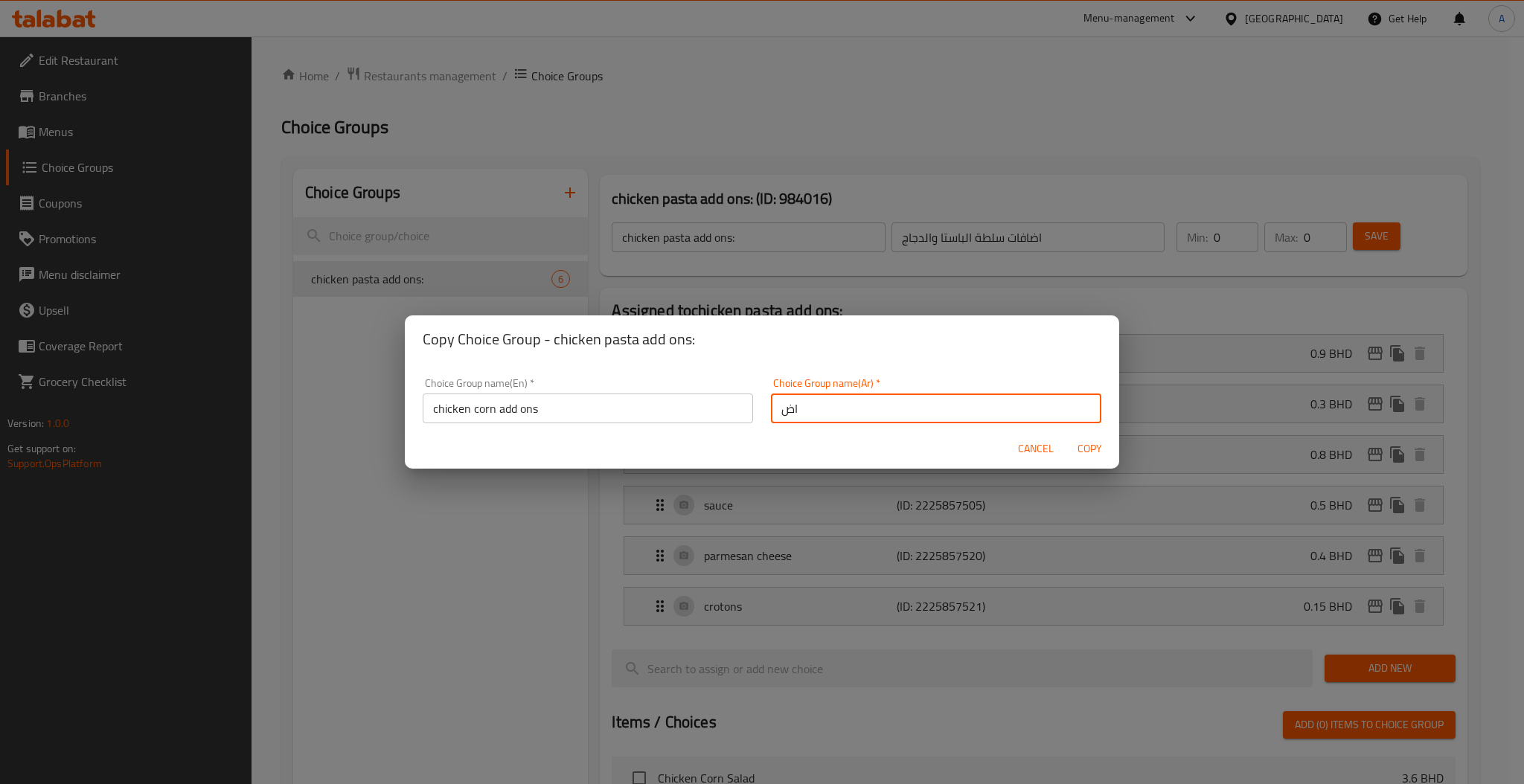
type input "ا"
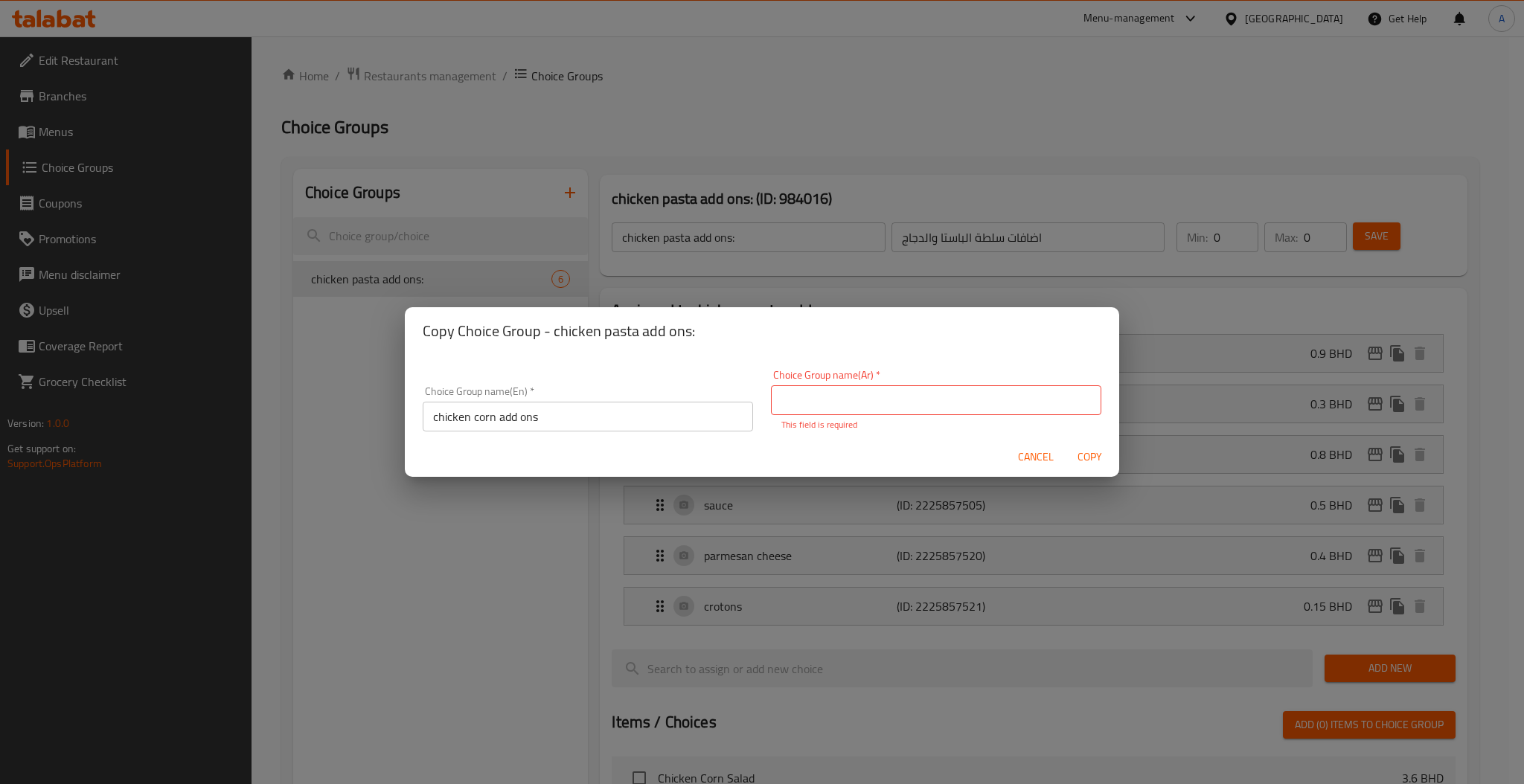
click at [587, 415] on input "chicken corn add ons" at bounding box center [588, 417] width 330 height 30
click at [966, 409] on input "text" at bounding box center [936, 400] width 330 height 30
paste input "إضافة Ask ChatGPT"
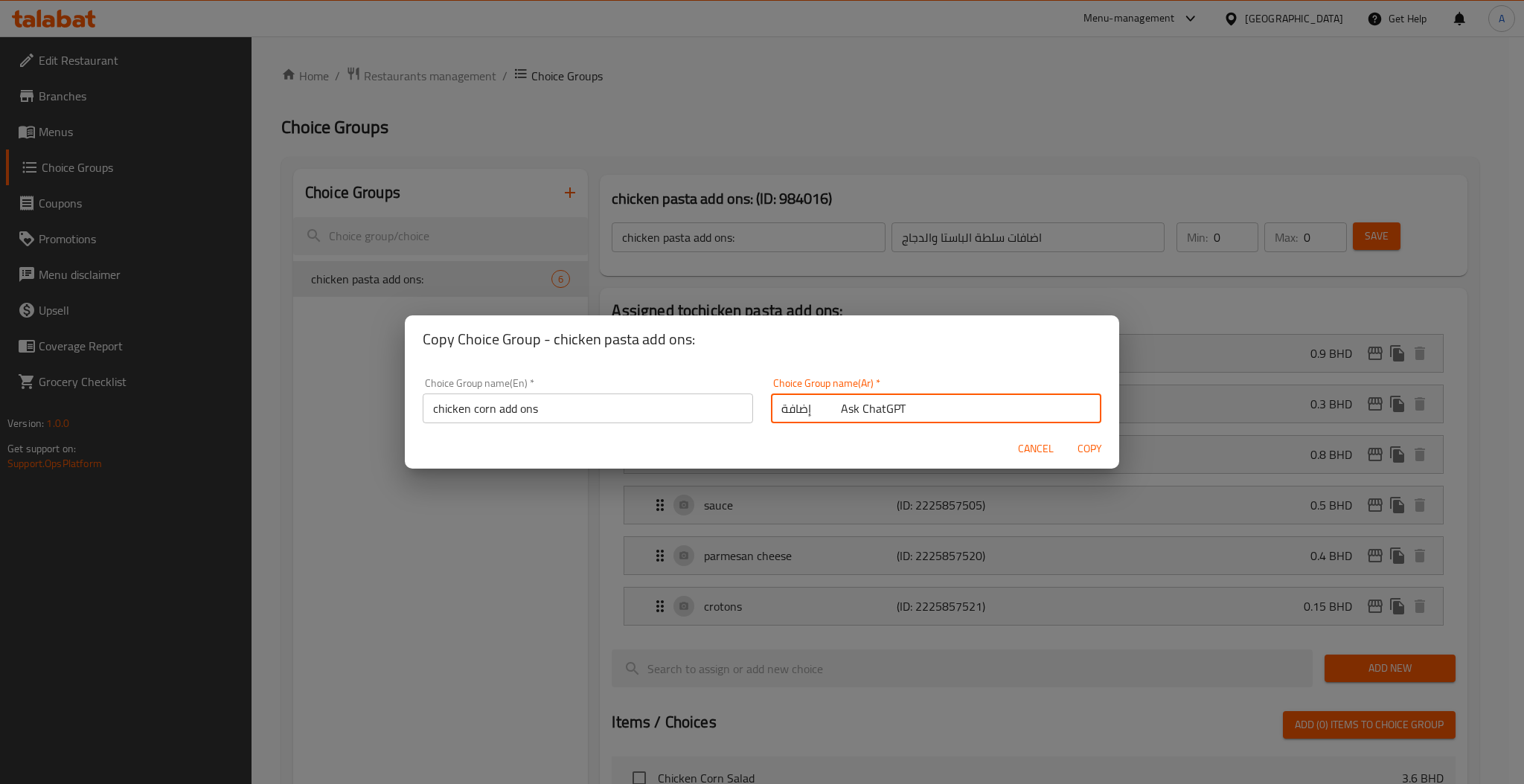
drag, startPoint x: 914, startPoint y: 410, endPoint x: 672, endPoint y: 412, distance: 242.0
click at [680, 412] on div "Choice Group name(En)   * chicken corn add ons Choice Group name(En) * Choice G…" at bounding box center [762, 401] width 697 height 63
type input "اضافات سلطة الذرة والدجاج"
click at [1066, 436] on button "Copy" at bounding box center [1089, 449] width 47 height 28
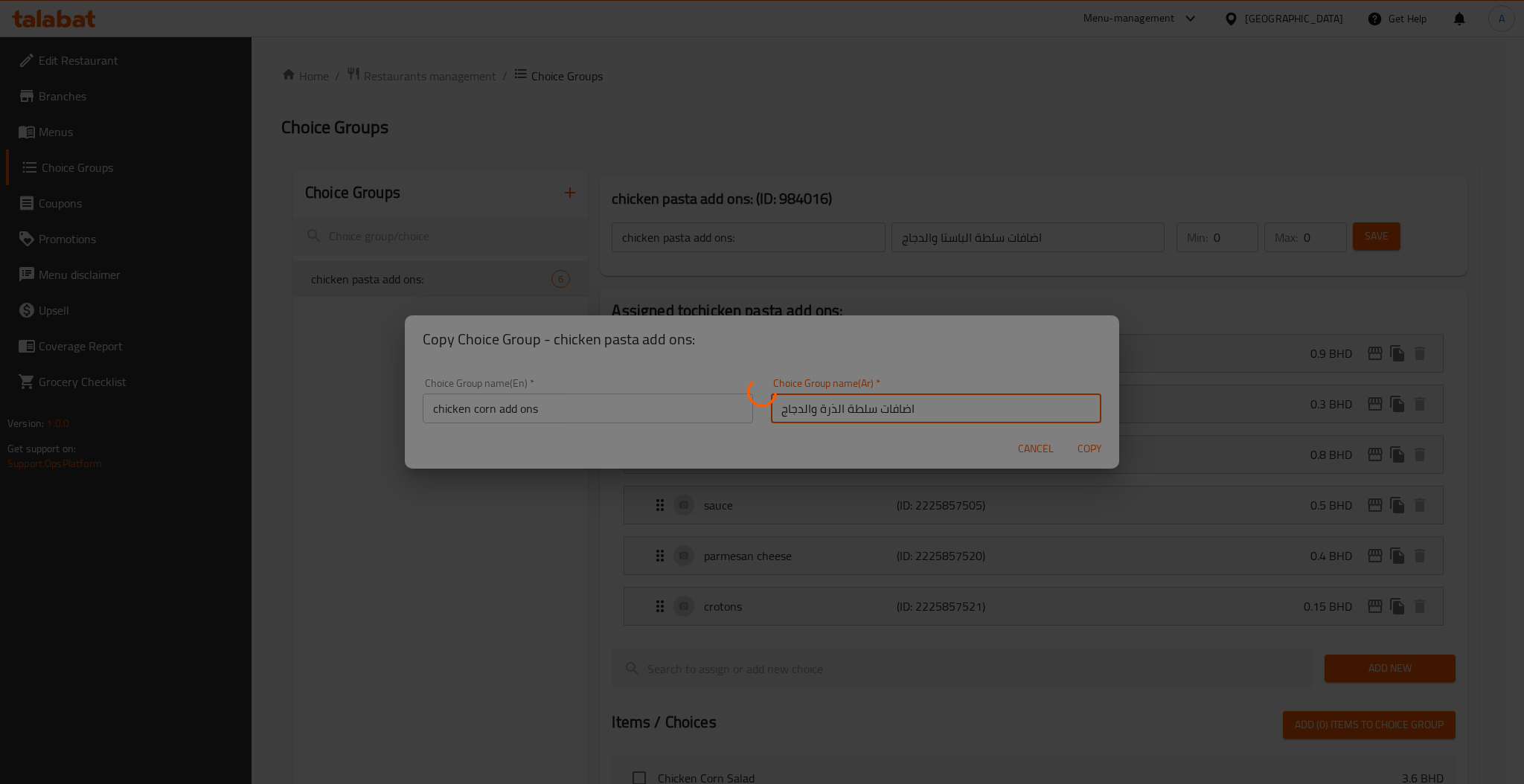
type input "chicken corn add ons"
type input "اضافات سلطة الذرة والدجاج"
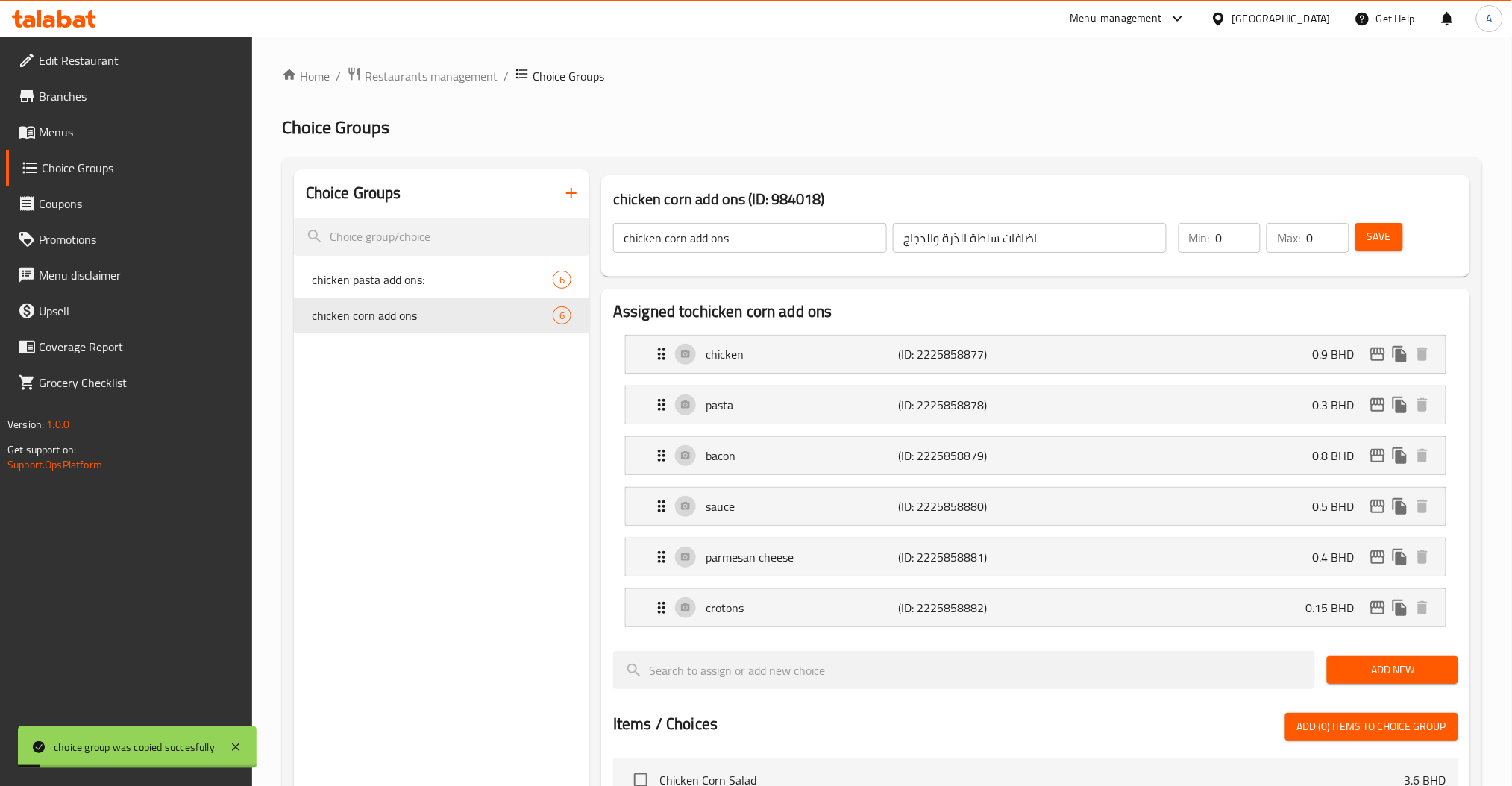
click at [445, 315] on span "chicken corn add ons" at bounding box center [431, 315] width 241 height 18
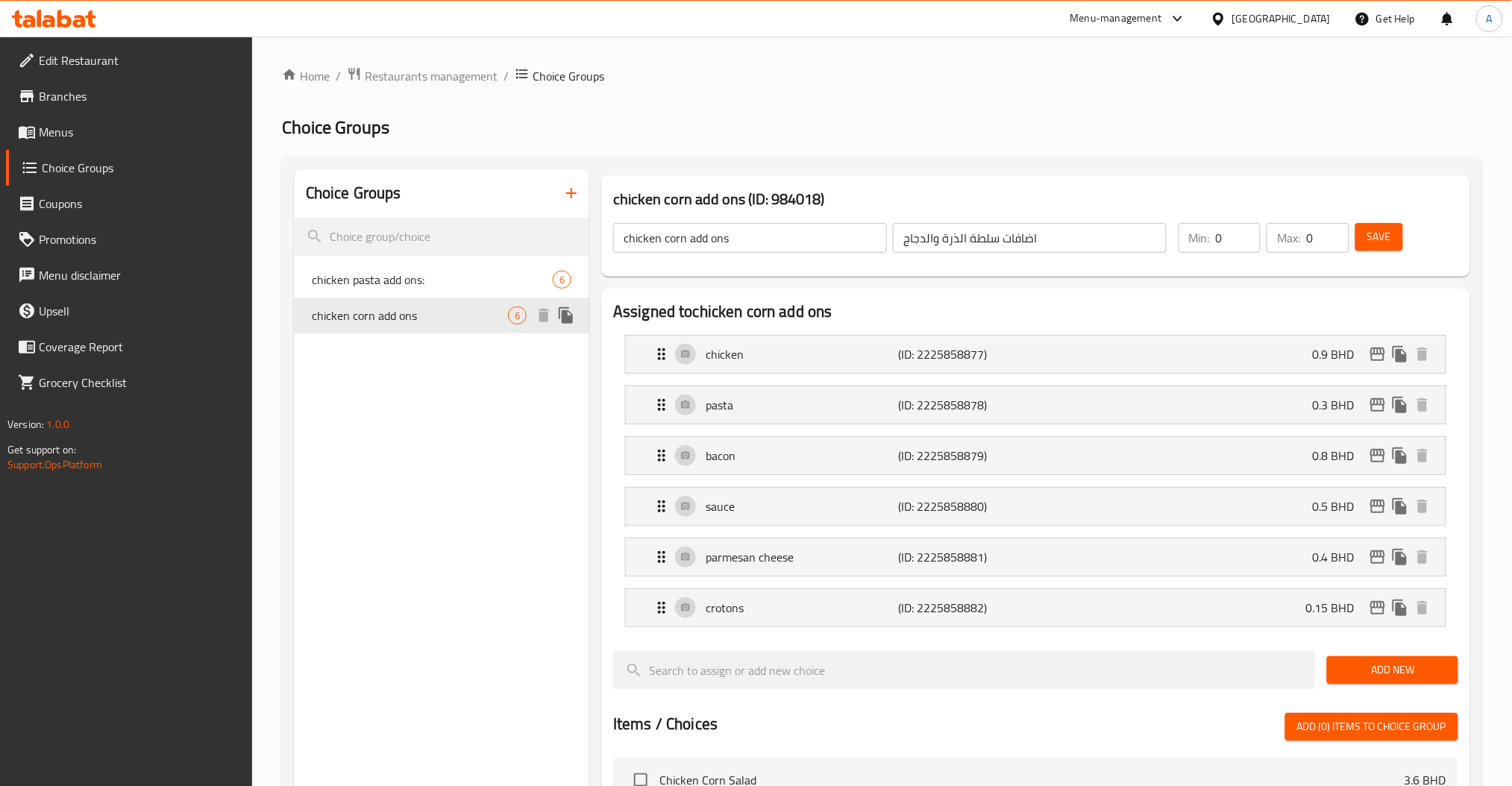
click at [469, 308] on span "chicken corn add ons" at bounding box center [409, 315] width 196 height 18
click at [406, 318] on span "chicken corn add ons" at bounding box center [409, 315] width 196 height 18
click at [778, 246] on input "chicken corn add ons" at bounding box center [750, 238] width 274 height 30
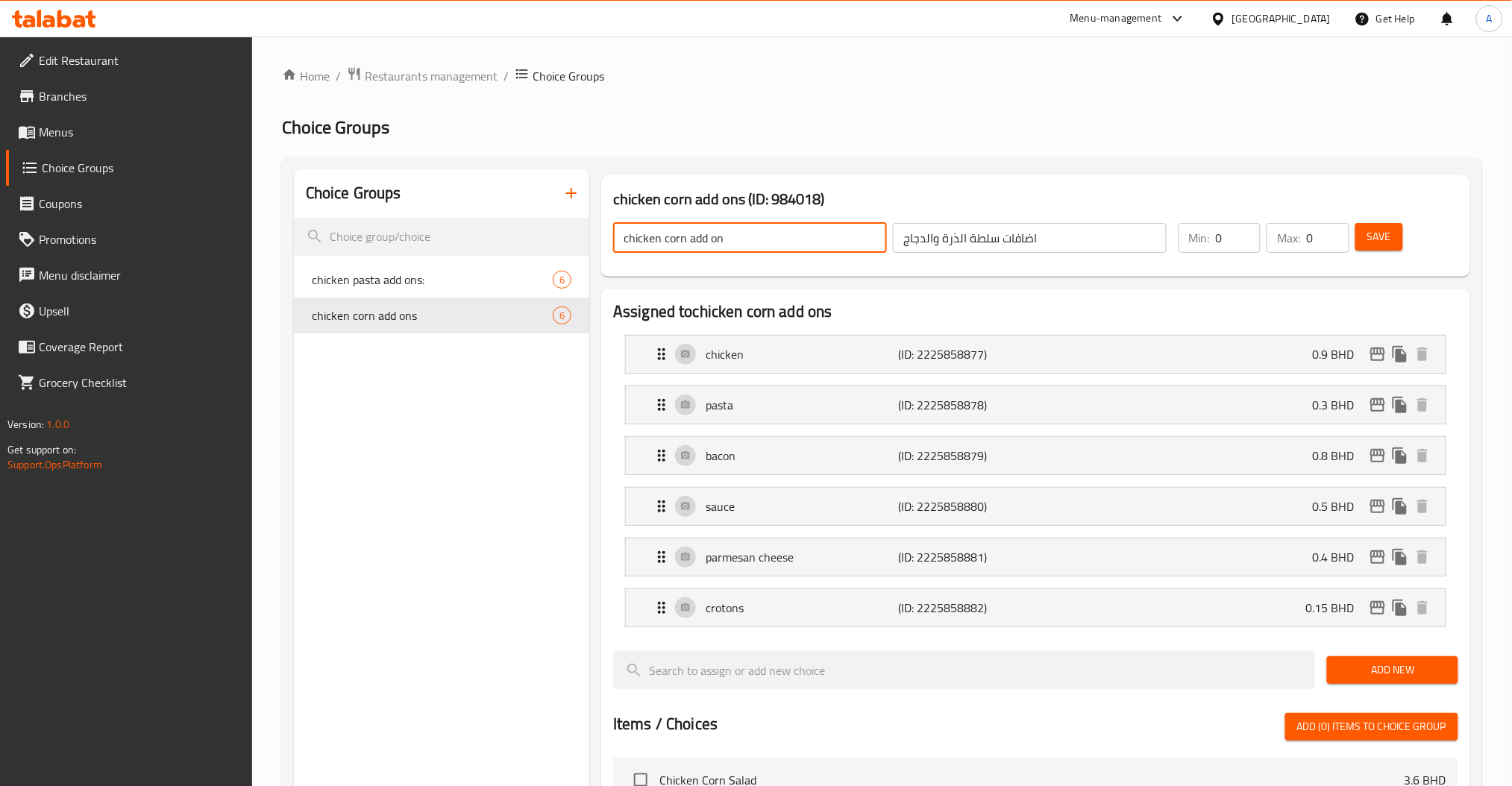
type input "chicken corn add on"
click at [473, 382] on div "Choice Groups chicken pasta add ons: 6 chicken corn add ons 6" at bounding box center [442, 757] width 296 height 1177
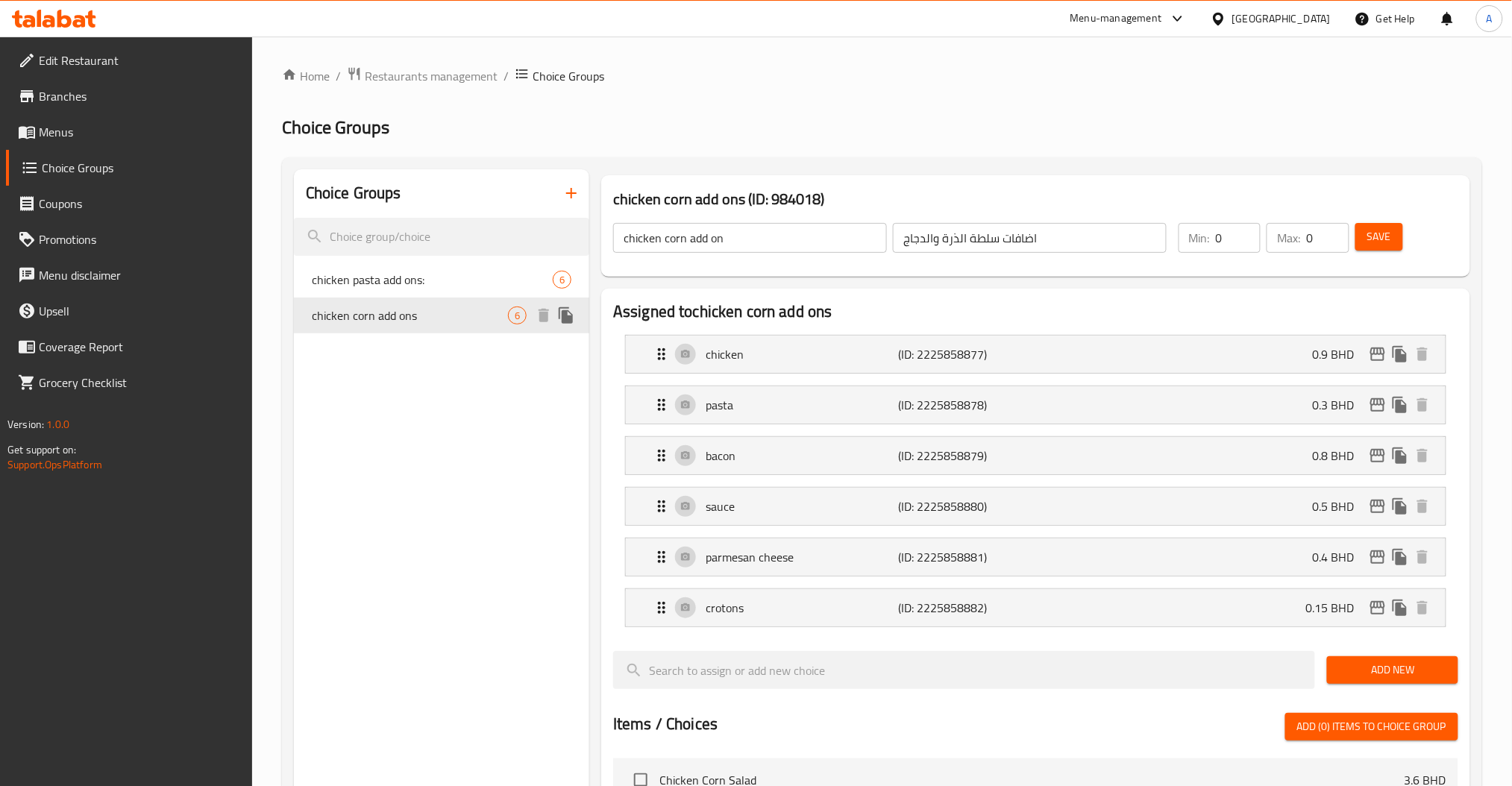
click at [442, 312] on span "chicken corn add ons" at bounding box center [409, 315] width 196 height 18
click at [756, 240] on input "chicken corn add on" at bounding box center [750, 238] width 274 height 30
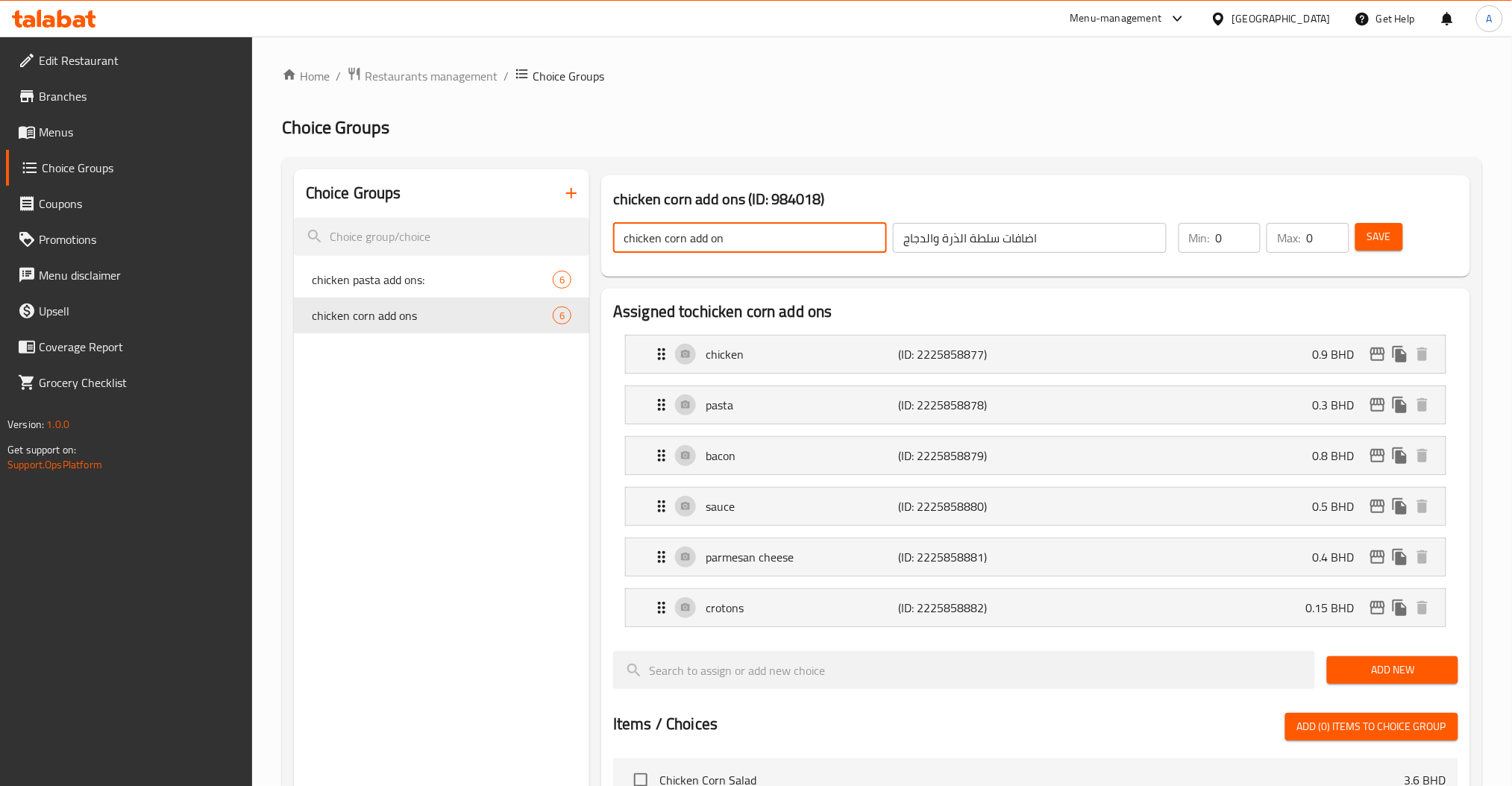
click at [756, 240] on input "chicken corn add on" at bounding box center [750, 238] width 274 height 30
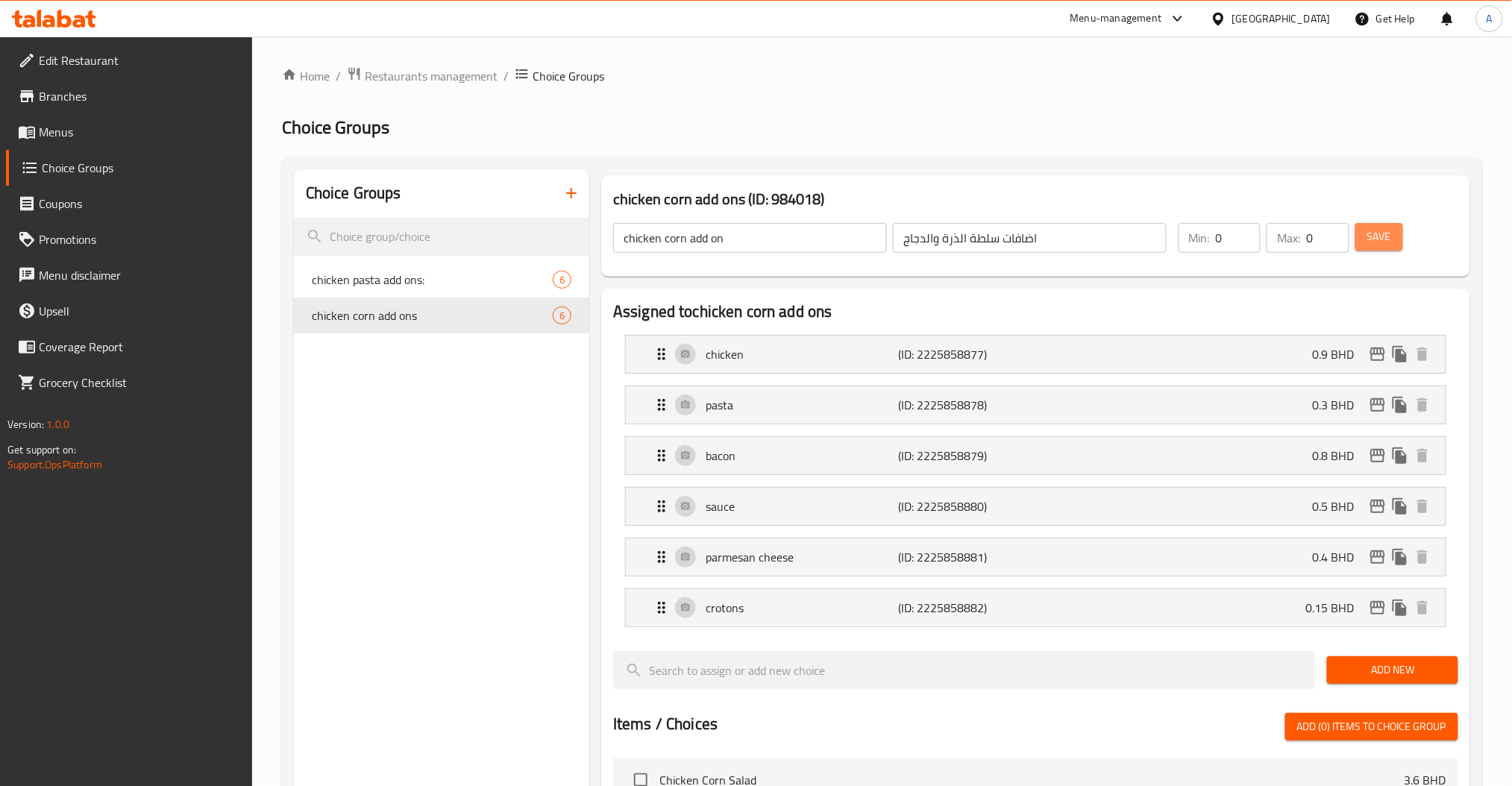
click at [1368, 236] on span "Save" at bounding box center [1379, 237] width 24 height 19
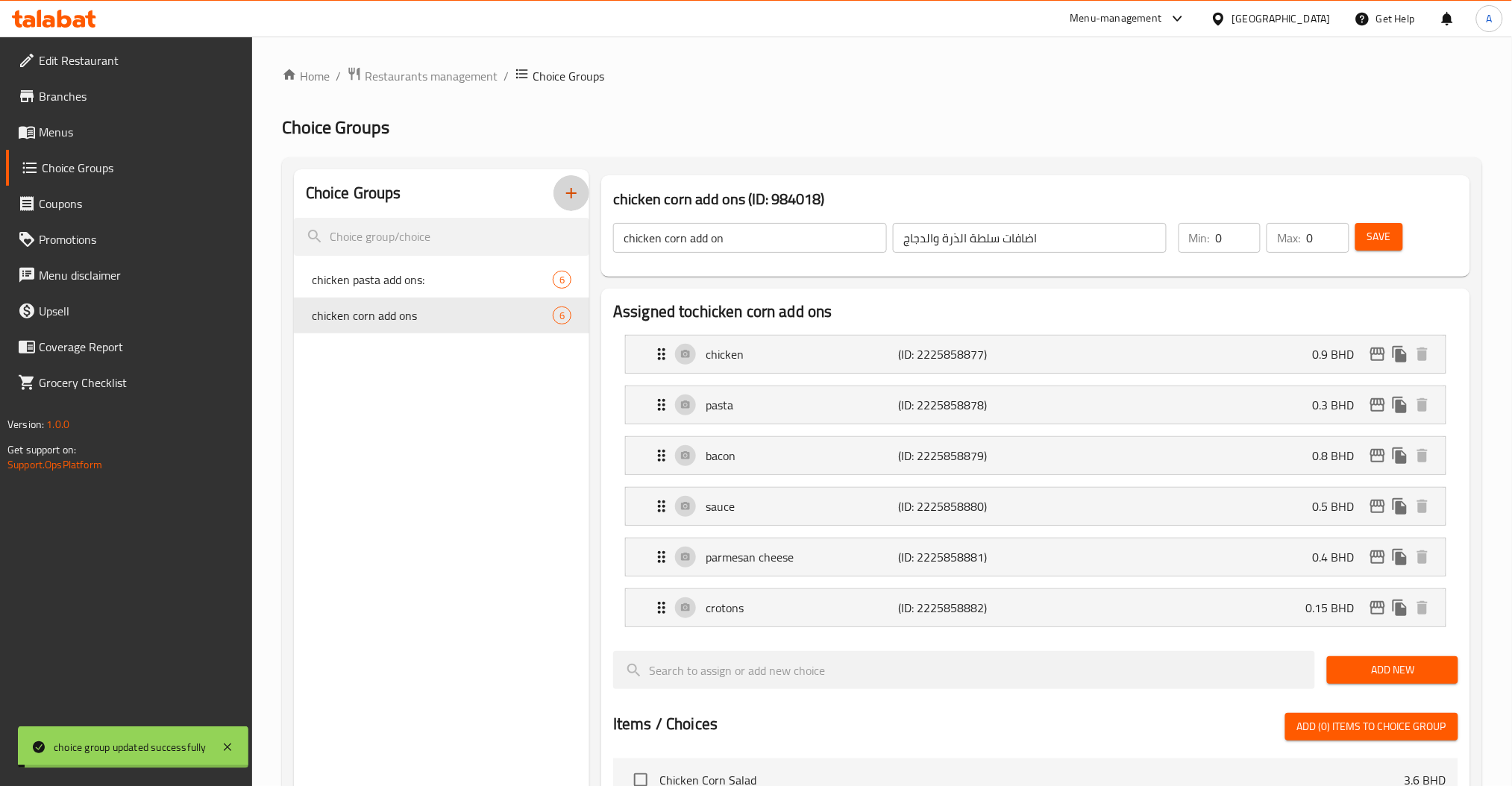
click at [572, 195] on icon "button" at bounding box center [572, 193] width 11 height 11
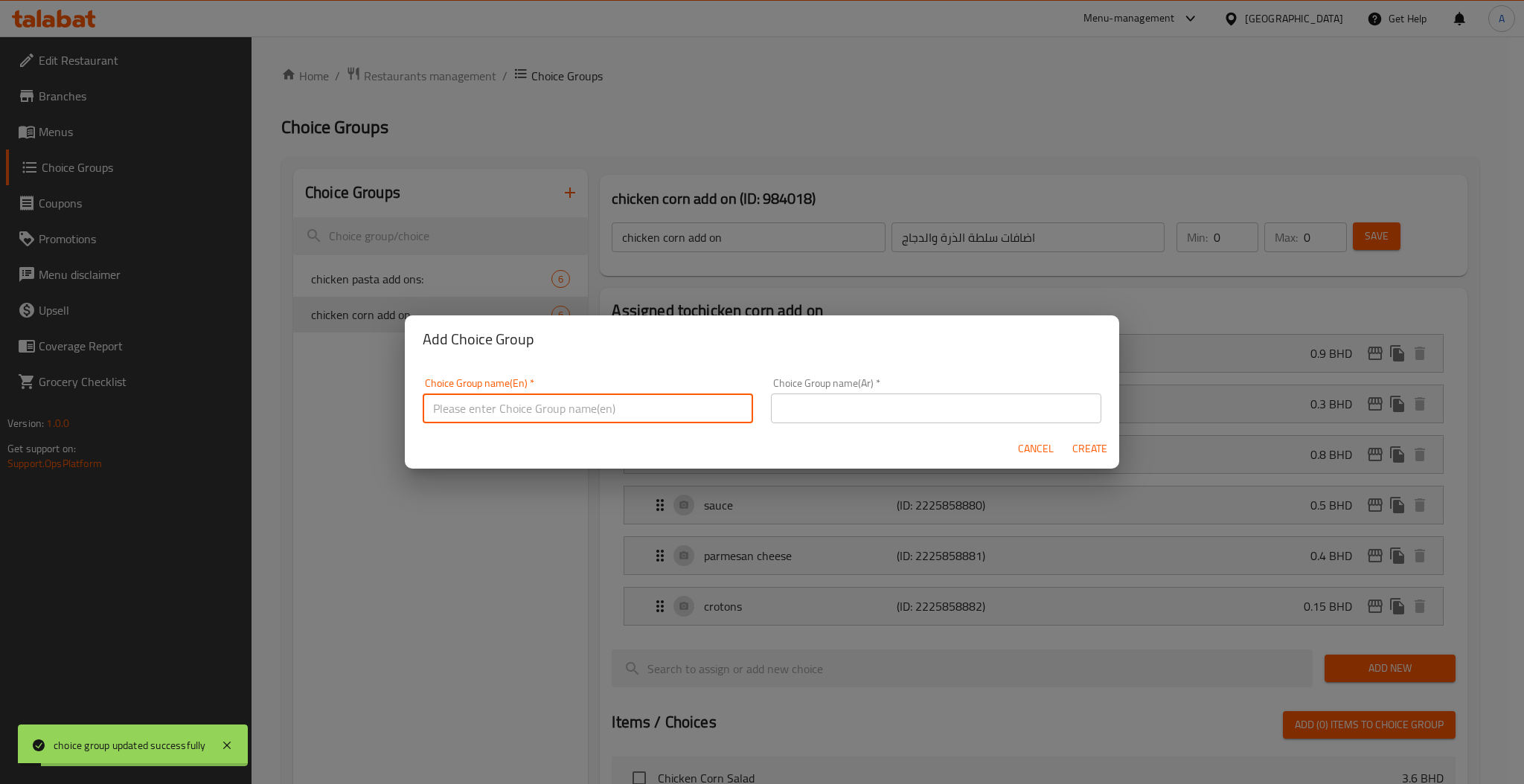
click at [538, 397] on input "text" at bounding box center [588, 409] width 330 height 30
paste input "chicken corn add on"
type input "chicken corn add on"
click at [1030, 454] on span "Cancel" at bounding box center [1036, 448] width 35 height 19
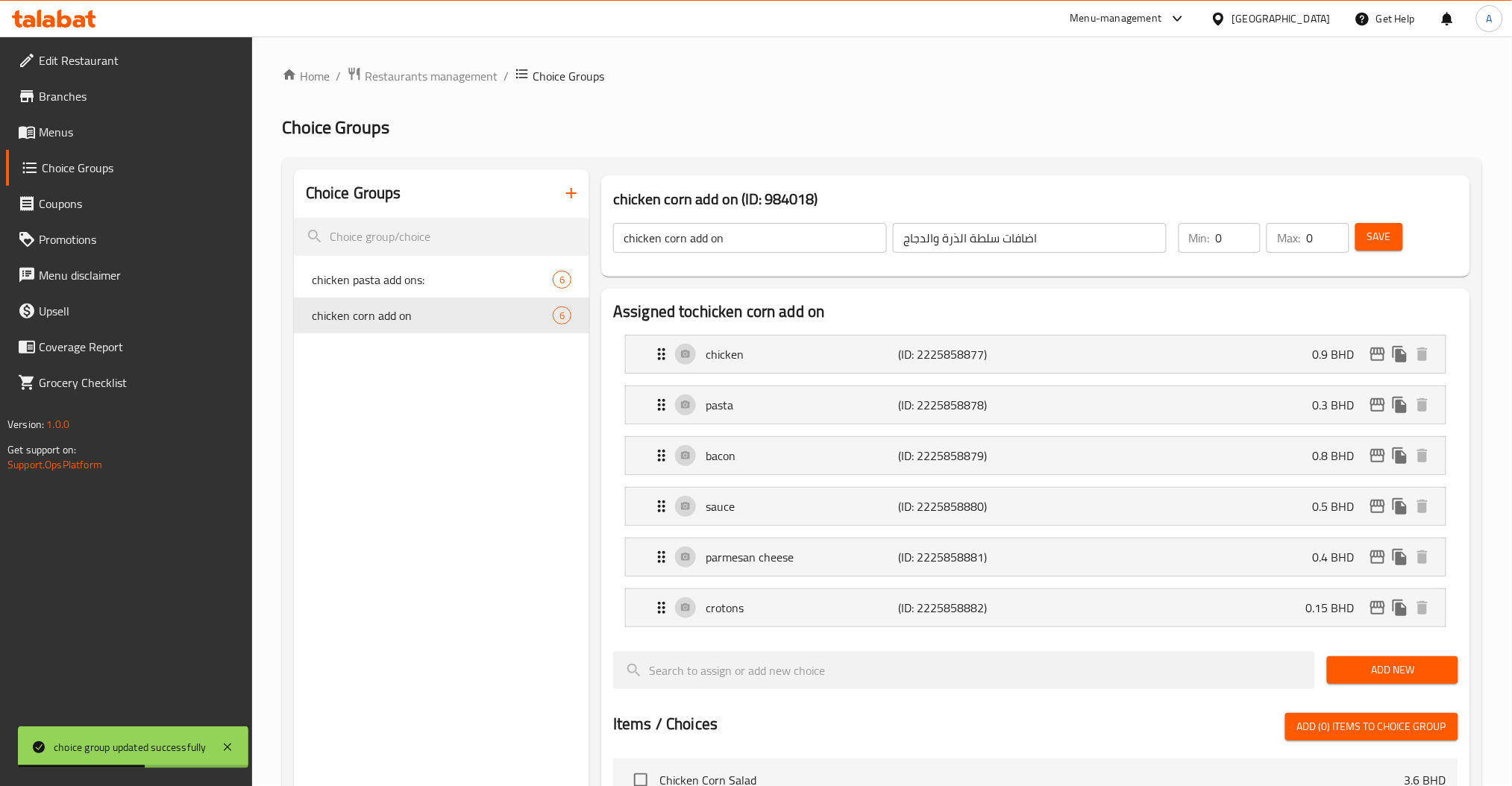
click at [1011, 240] on input "اضافات سلطة الذرة والدجاج" at bounding box center [1029, 238] width 274 height 30
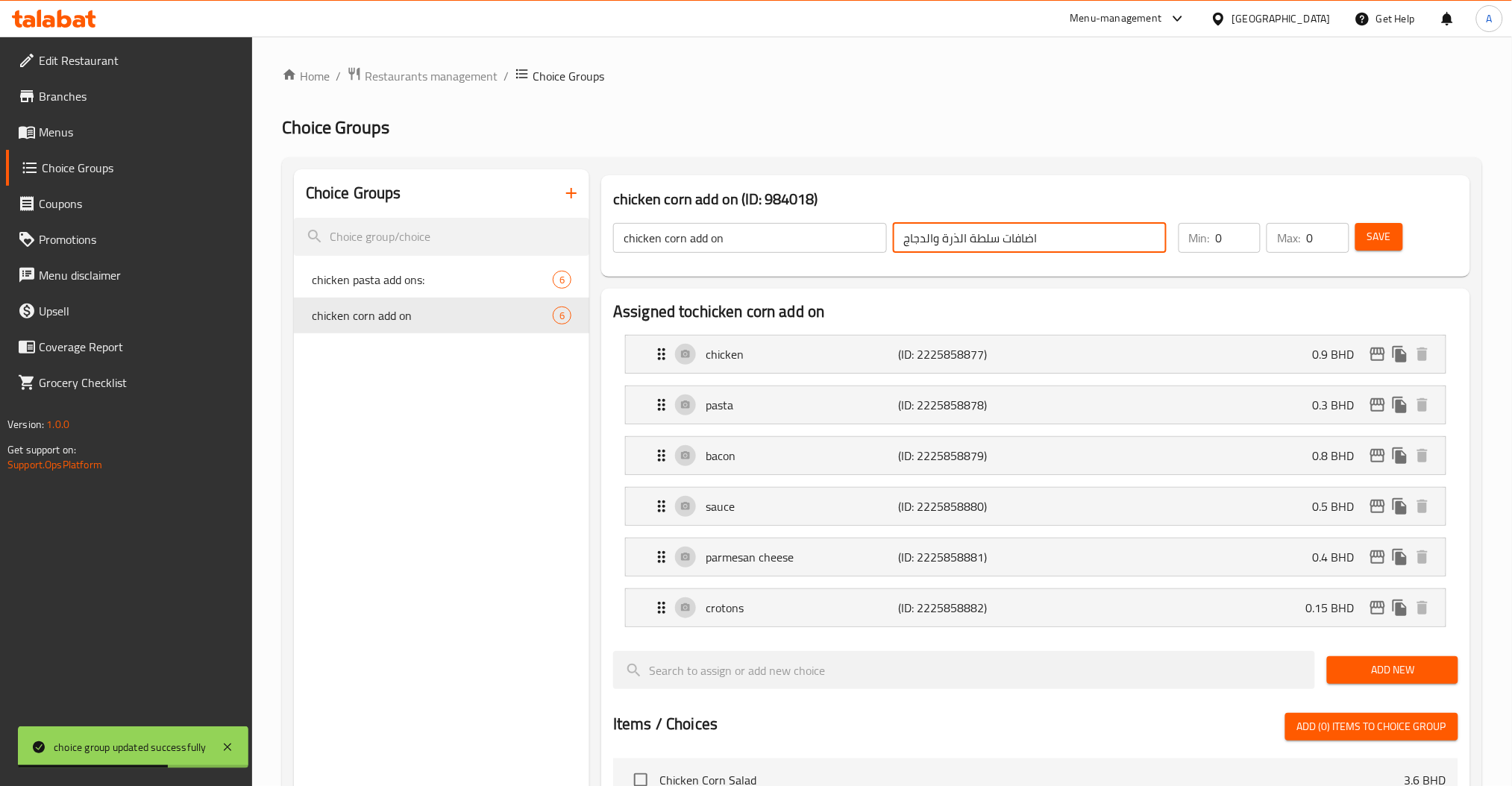
click at [565, 195] on icon "button" at bounding box center [572, 193] width 18 height 18
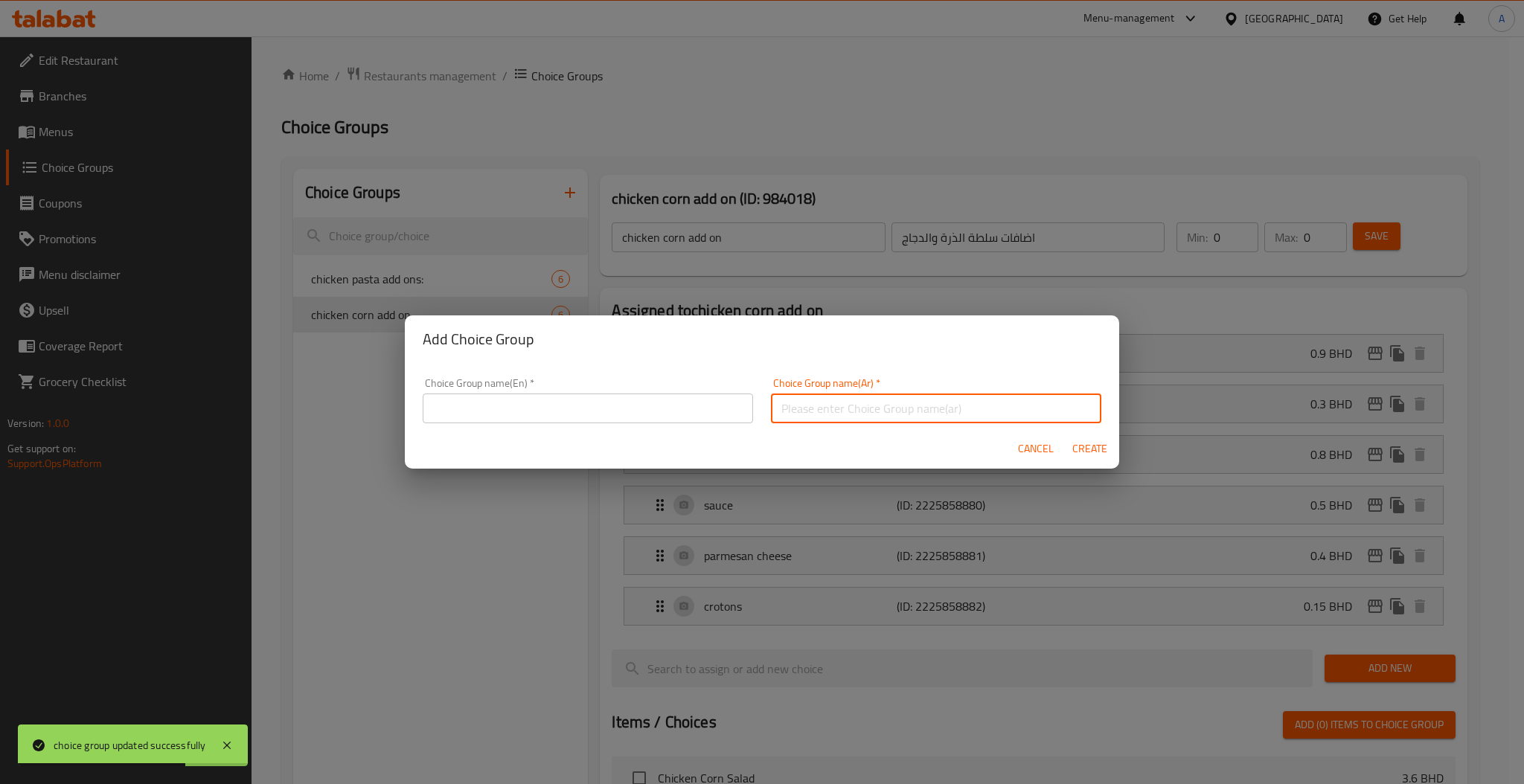
click at [885, 413] on input "text" at bounding box center [936, 409] width 330 height 30
paste input "اضافات سلطة الذرة والدجاج"
type input "اضافات سلطة الذرة والدجاج"
click at [662, 413] on input "text" at bounding box center [588, 409] width 330 height 30
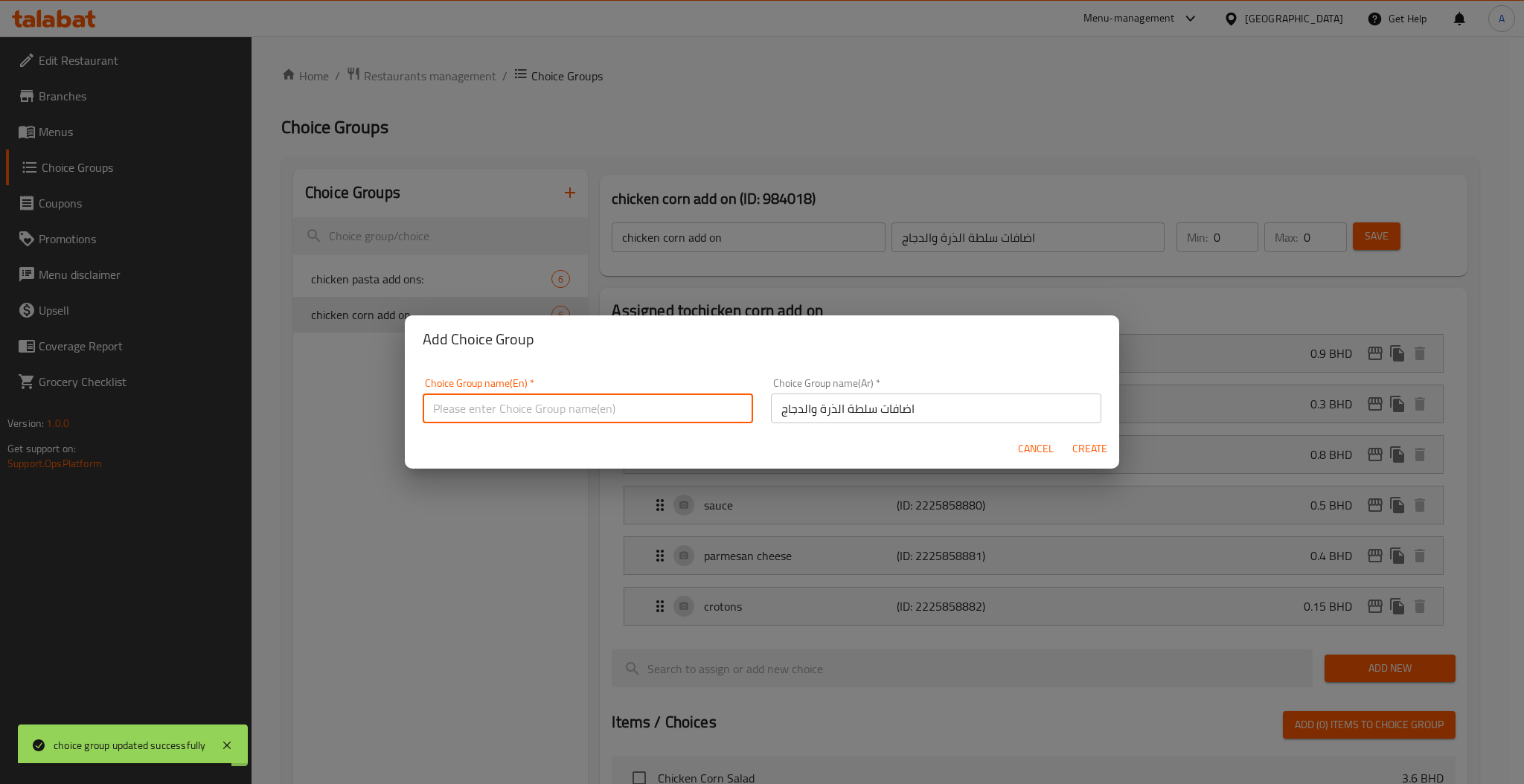
paste input "chicken corn add on"
type input "chicken corn add ons"
click at [1066, 436] on button "Create" at bounding box center [1089, 449] width 47 height 28
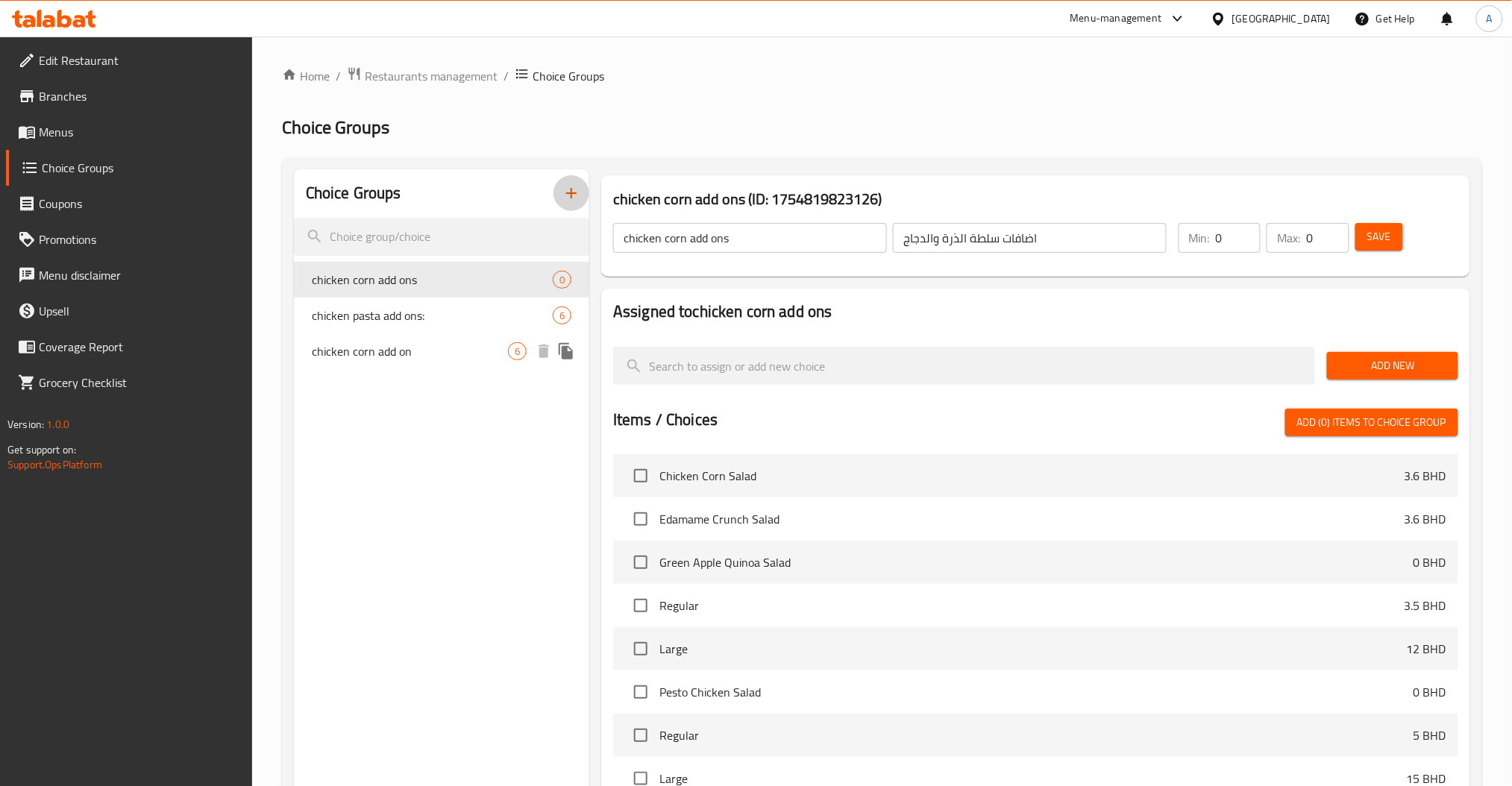
click at [403, 337] on div "chicken corn add on 6" at bounding box center [442, 351] width 296 height 35
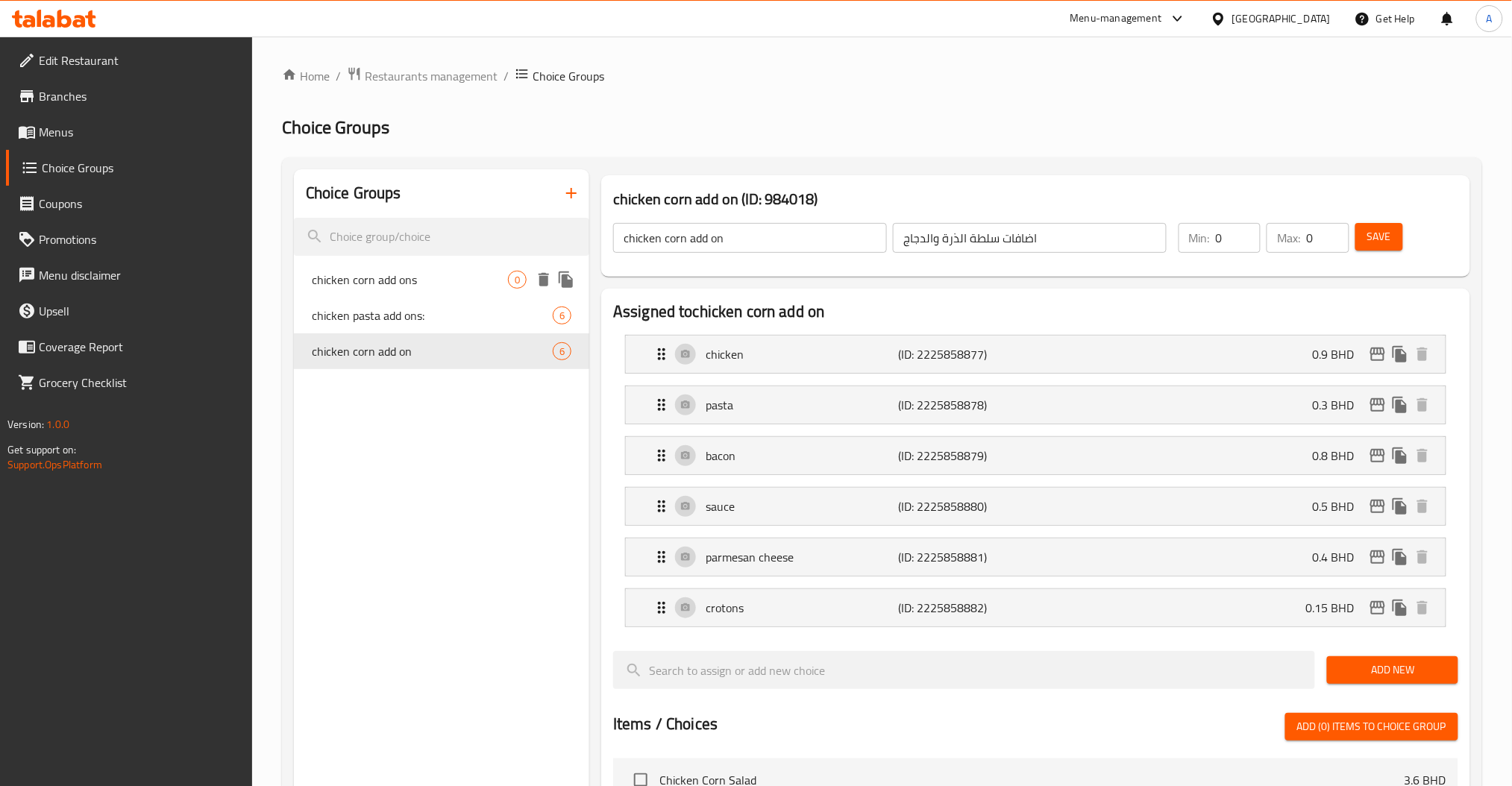
click at [477, 286] on span "chicken corn add ons" at bounding box center [409, 280] width 196 height 18
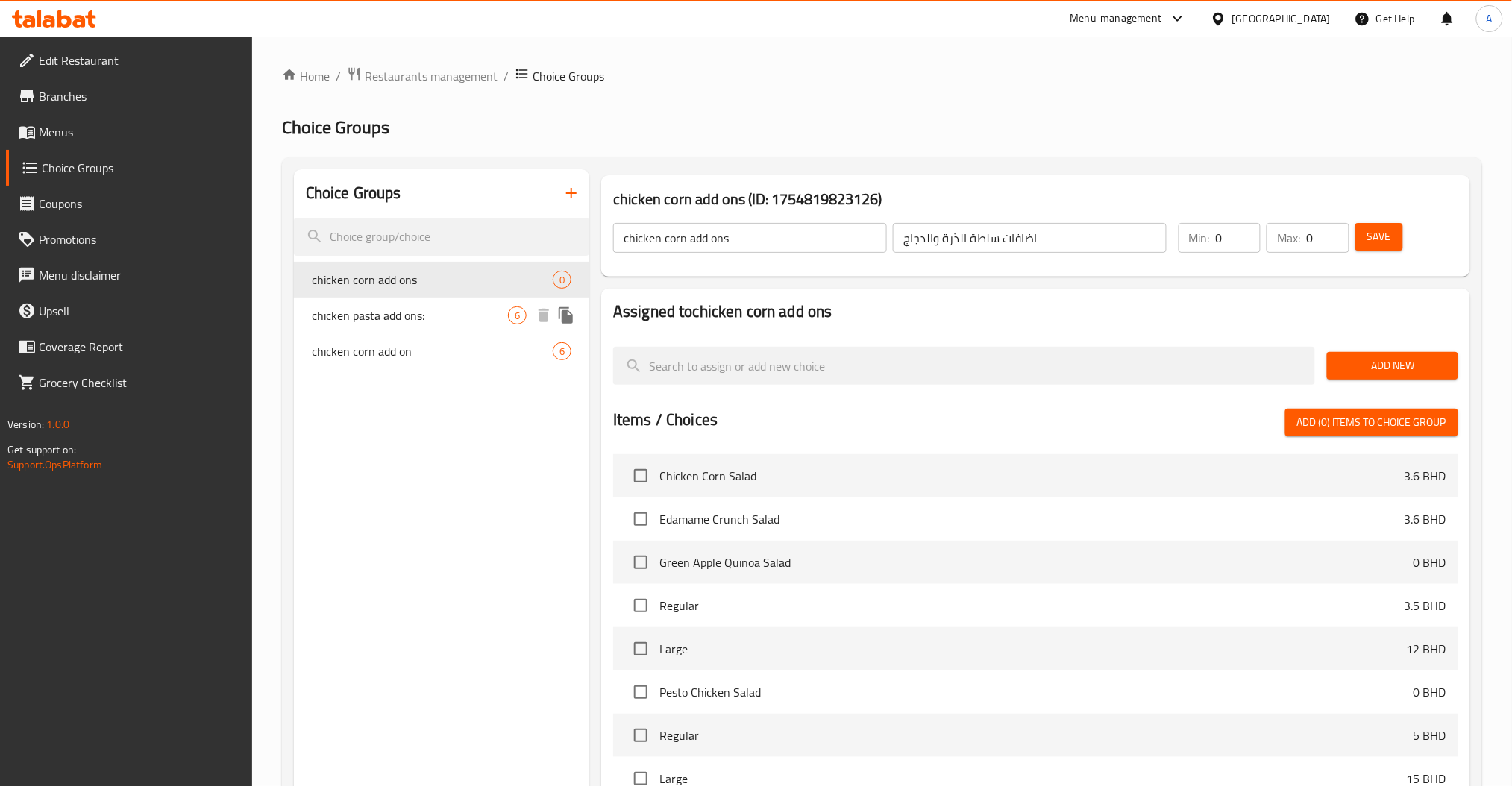
click at [468, 272] on span "chicken corn add ons" at bounding box center [431, 280] width 241 height 18
click at [1385, 358] on span "Add New" at bounding box center [1391, 366] width 106 height 19
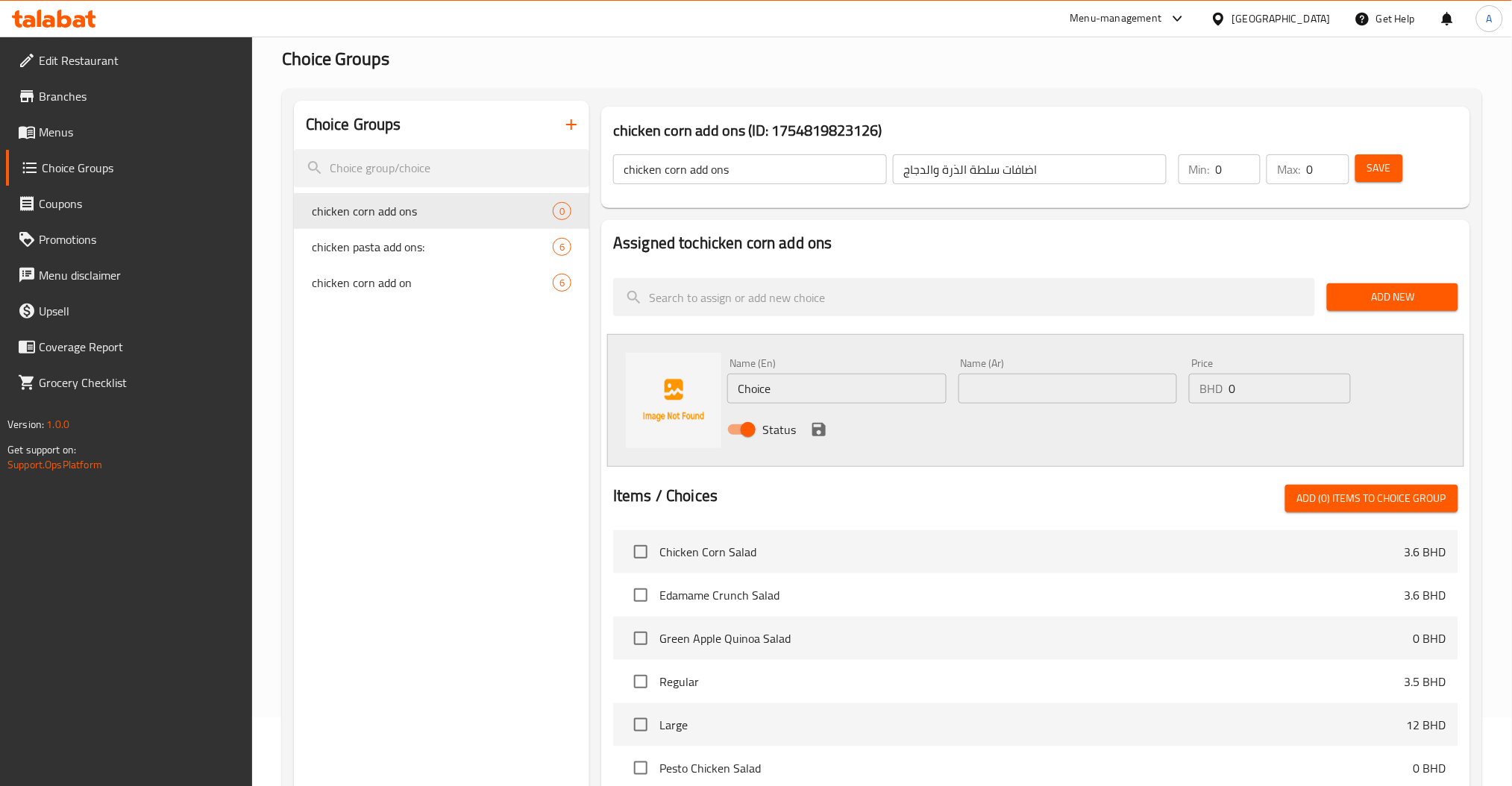
scroll to position [100, 0]
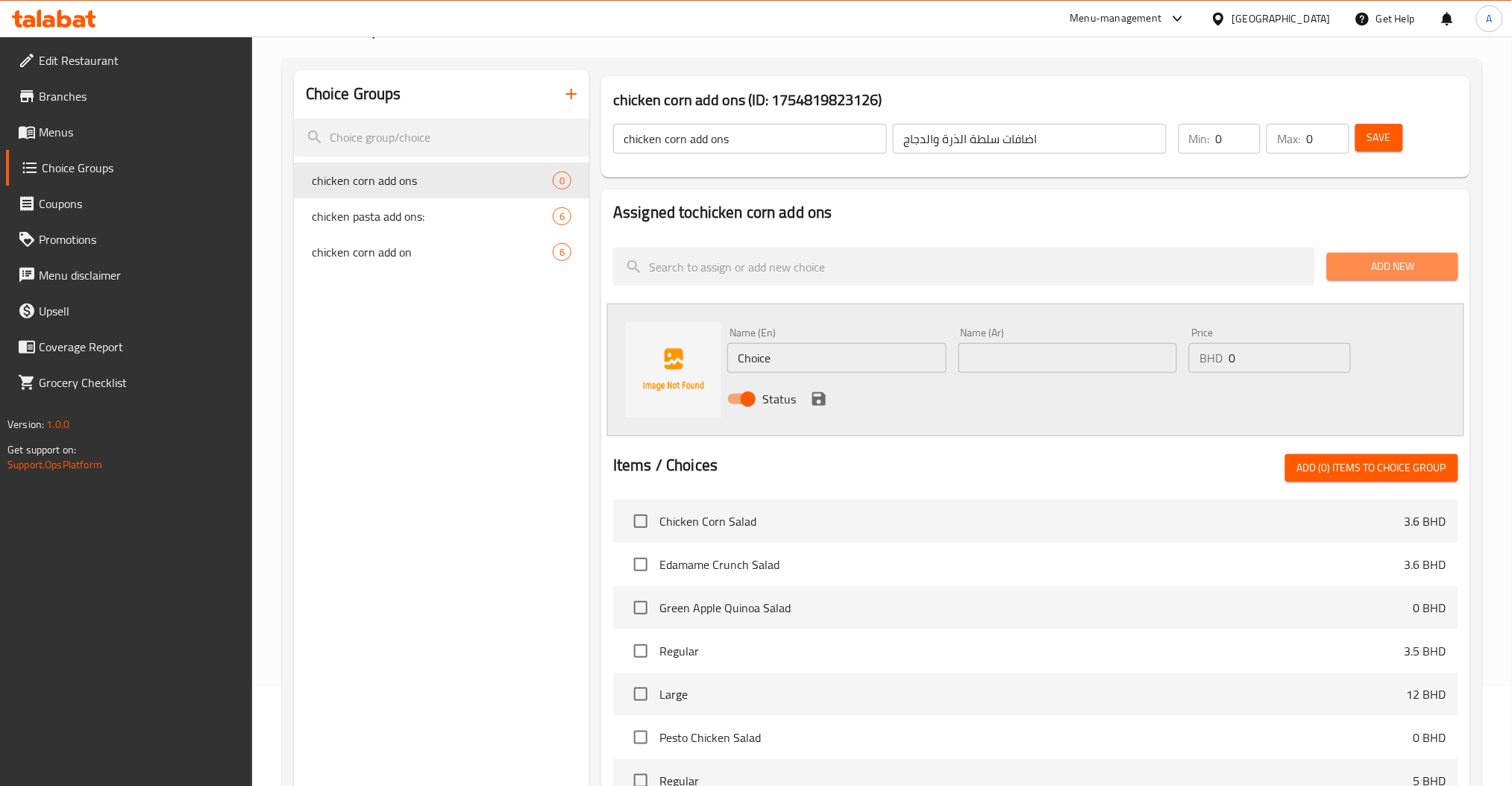
click at [1374, 256] on button "Add New" at bounding box center [1391, 266] width 130 height 28
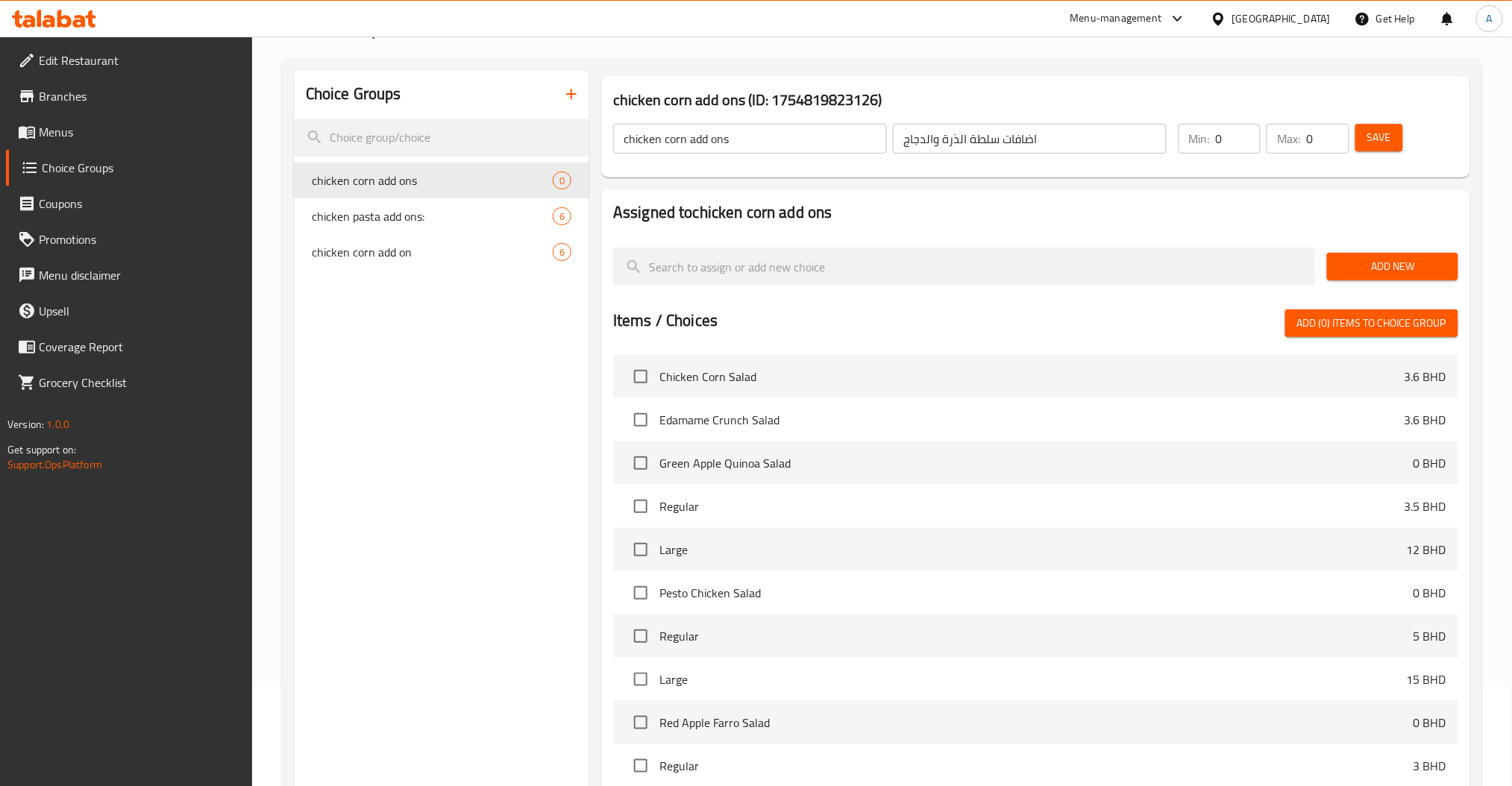
click at [557, 533] on div "Choice Groups chicken corn add ons 0 chicken pasta add ons: 6 chicken corn add …" at bounding box center [442, 506] width 296 height 873
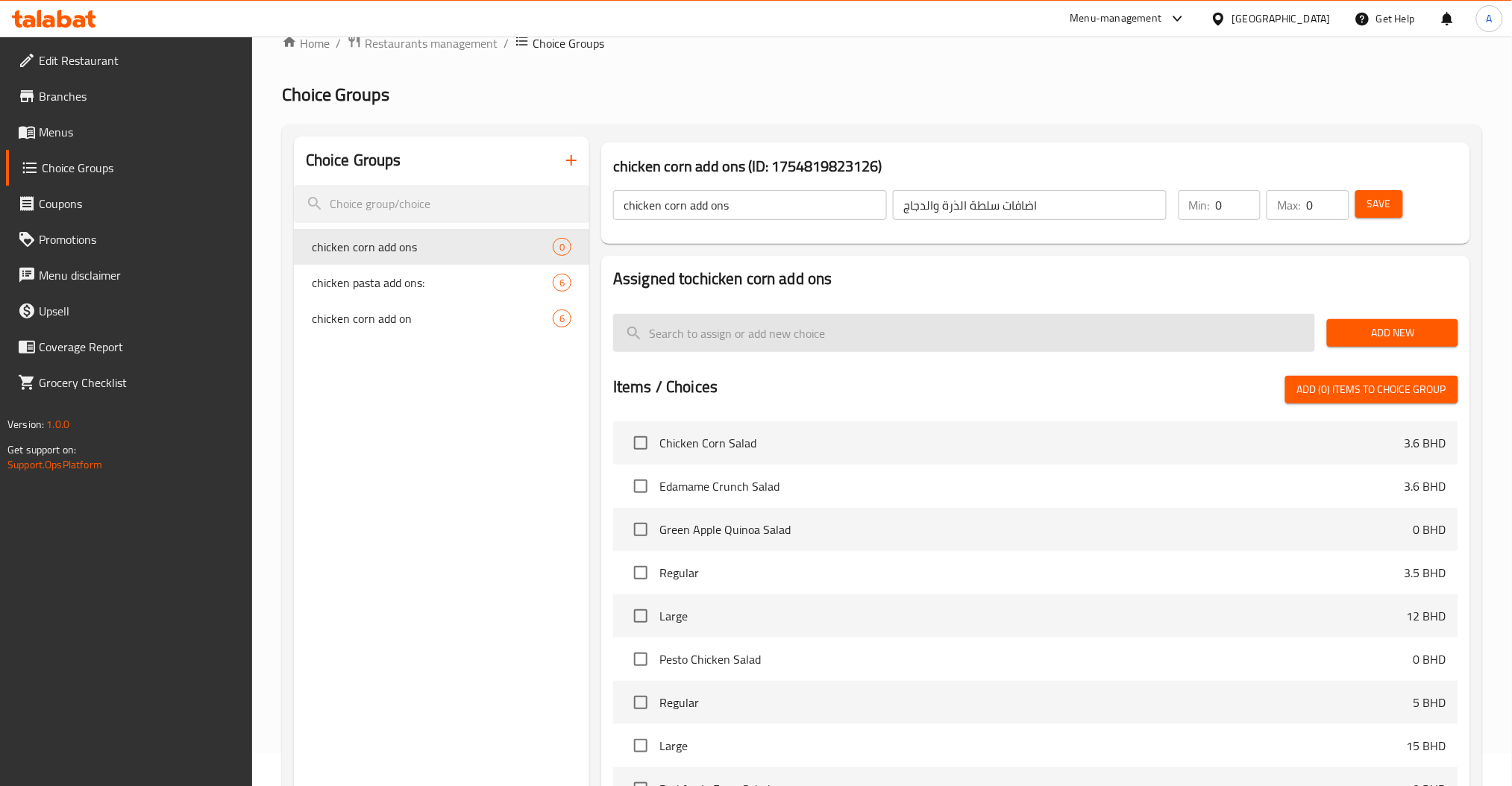
scroll to position [0, 0]
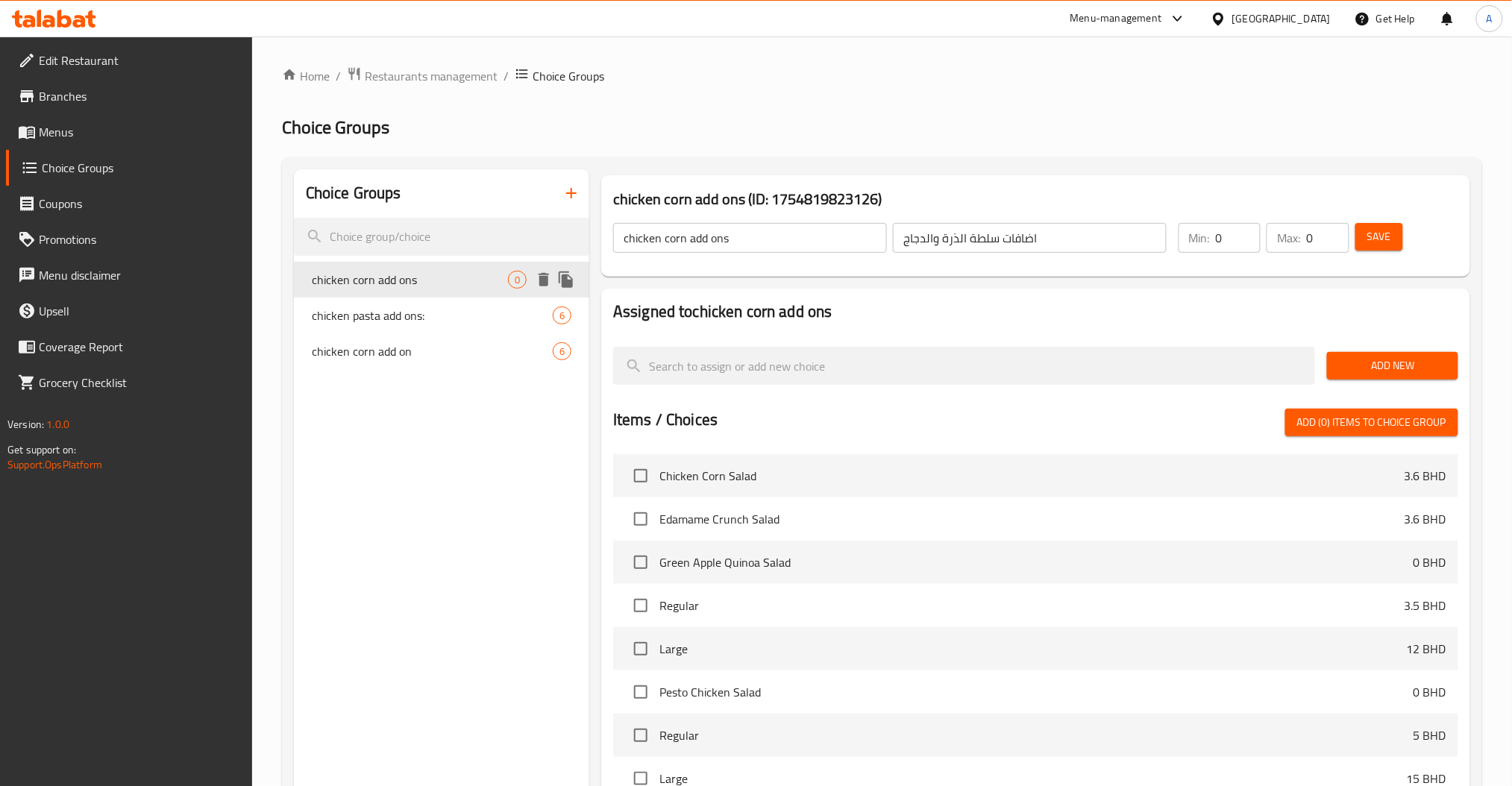
click at [449, 282] on span "chicken corn add ons" at bounding box center [409, 280] width 196 height 18
click at [428, 318] on span "chicken pasta add ons:" at bounding box center [409, 315] width 196 height 18
type input "chicken pasta add ons:"
type input "اضافات سلطة الباستا والدجاج"
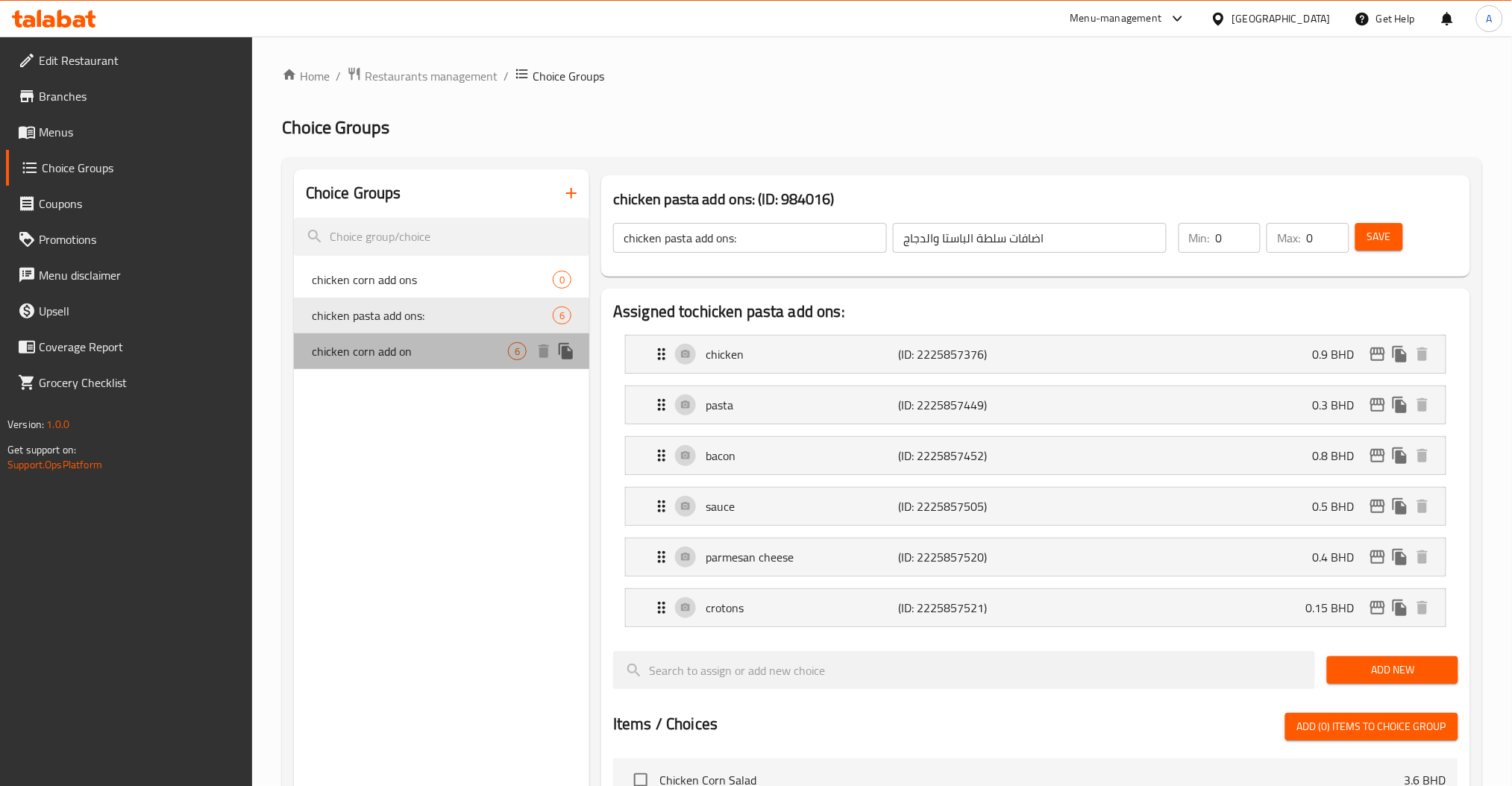
click at [433, 366] on div "chicken corn add on 6" at bounding box center [442, 351] width 296 height 35
type input "chicken corn add on"
type input "اضافات سلطة الذرة والدجاج"
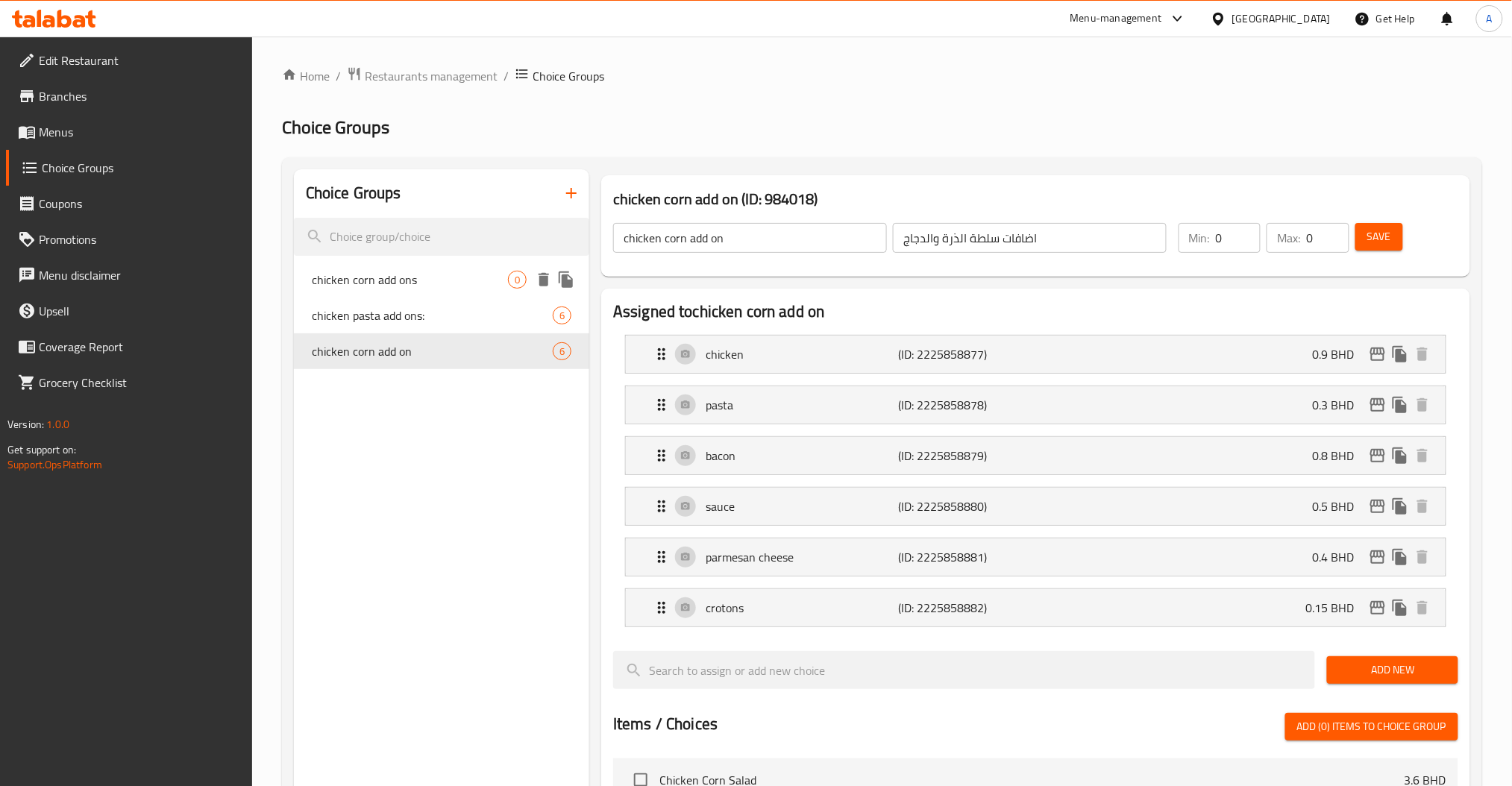
click at [439, 283] on span "chicken corn add ons" at bounding box center [409, 280] width 196 height 18
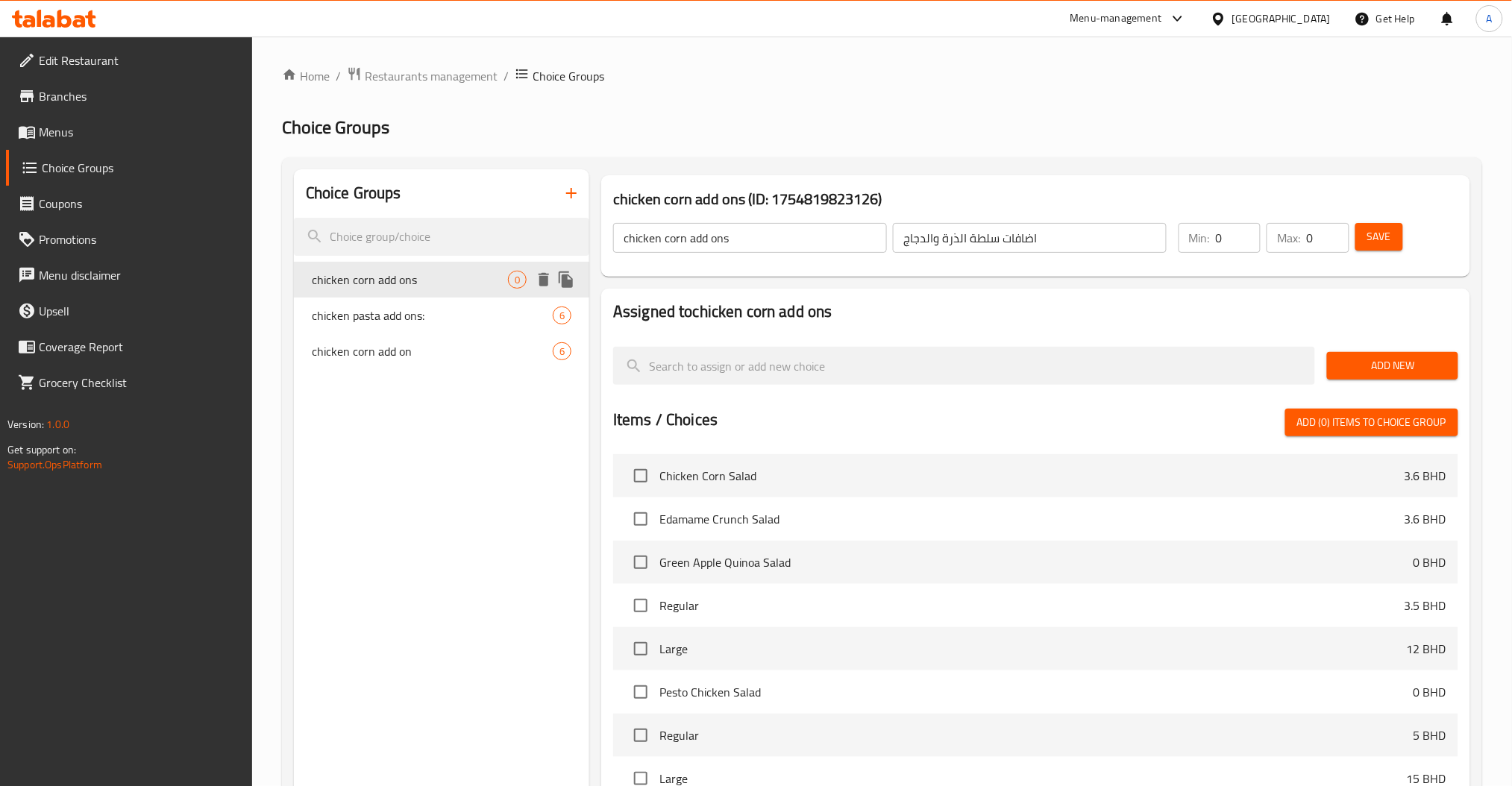
click at [431, 314] on span "chicken pasta add ons:" at bounding box center [431, 315] width 241 height 18
type input "chicken pasta add ons:"
type input "اضافات سلطة الباستا والدجاج"
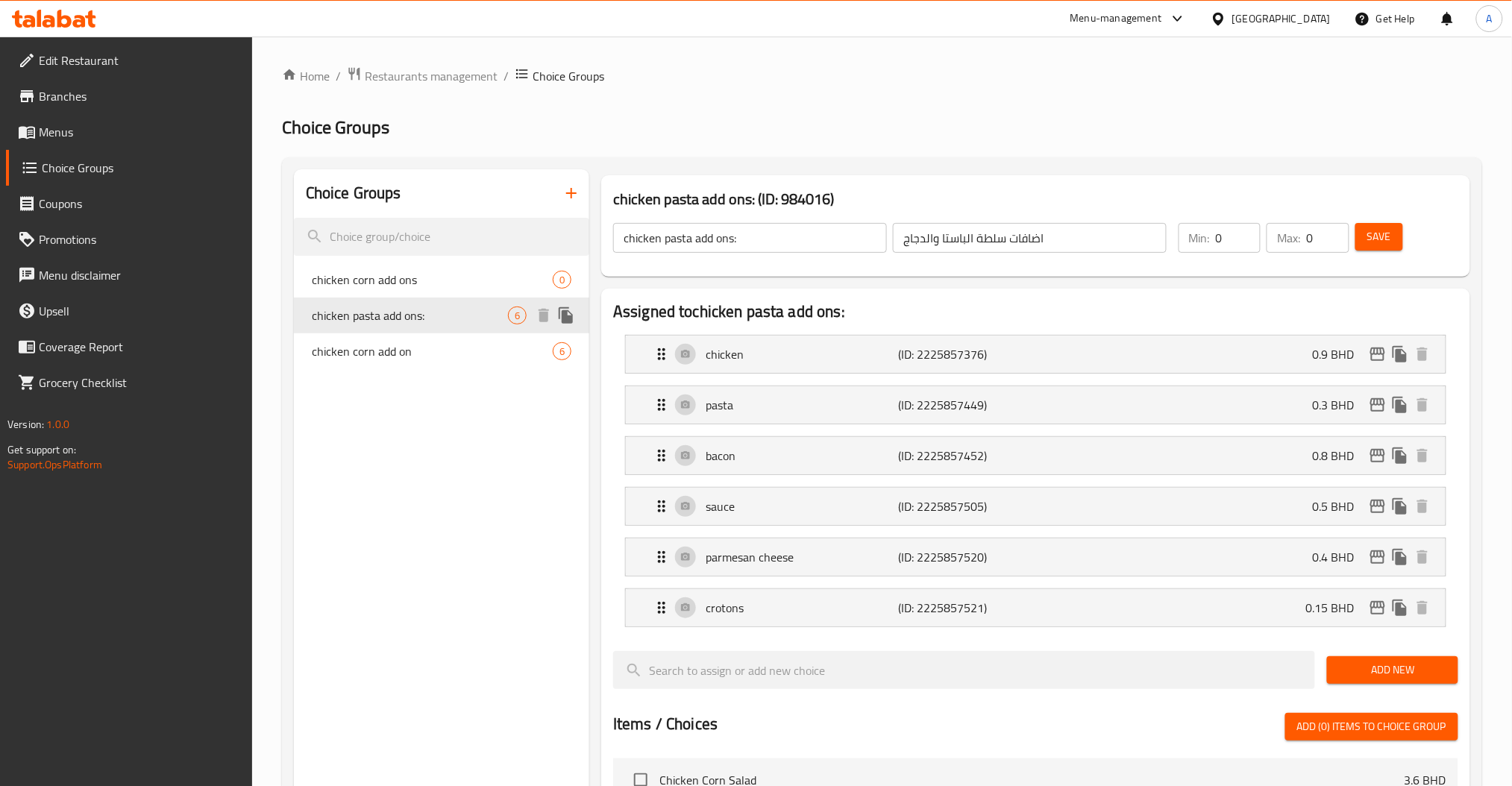
click at [431, 339] on div "chicken corn add on 6" at bounding box center [442, 351] width 296 height 35
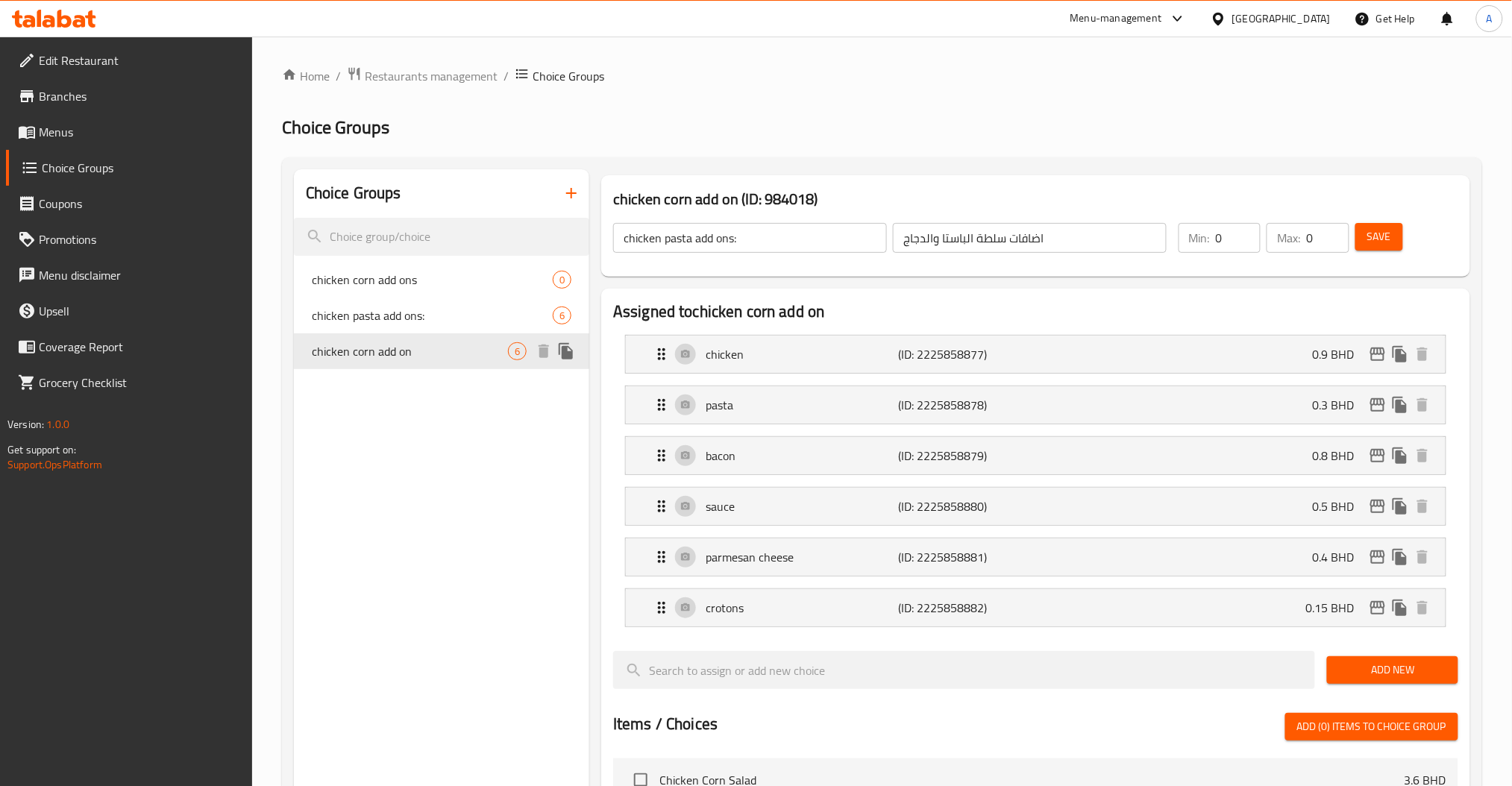
type input "chicken corn add on"
type input "اضافات سلطة الذرة والدجاج"
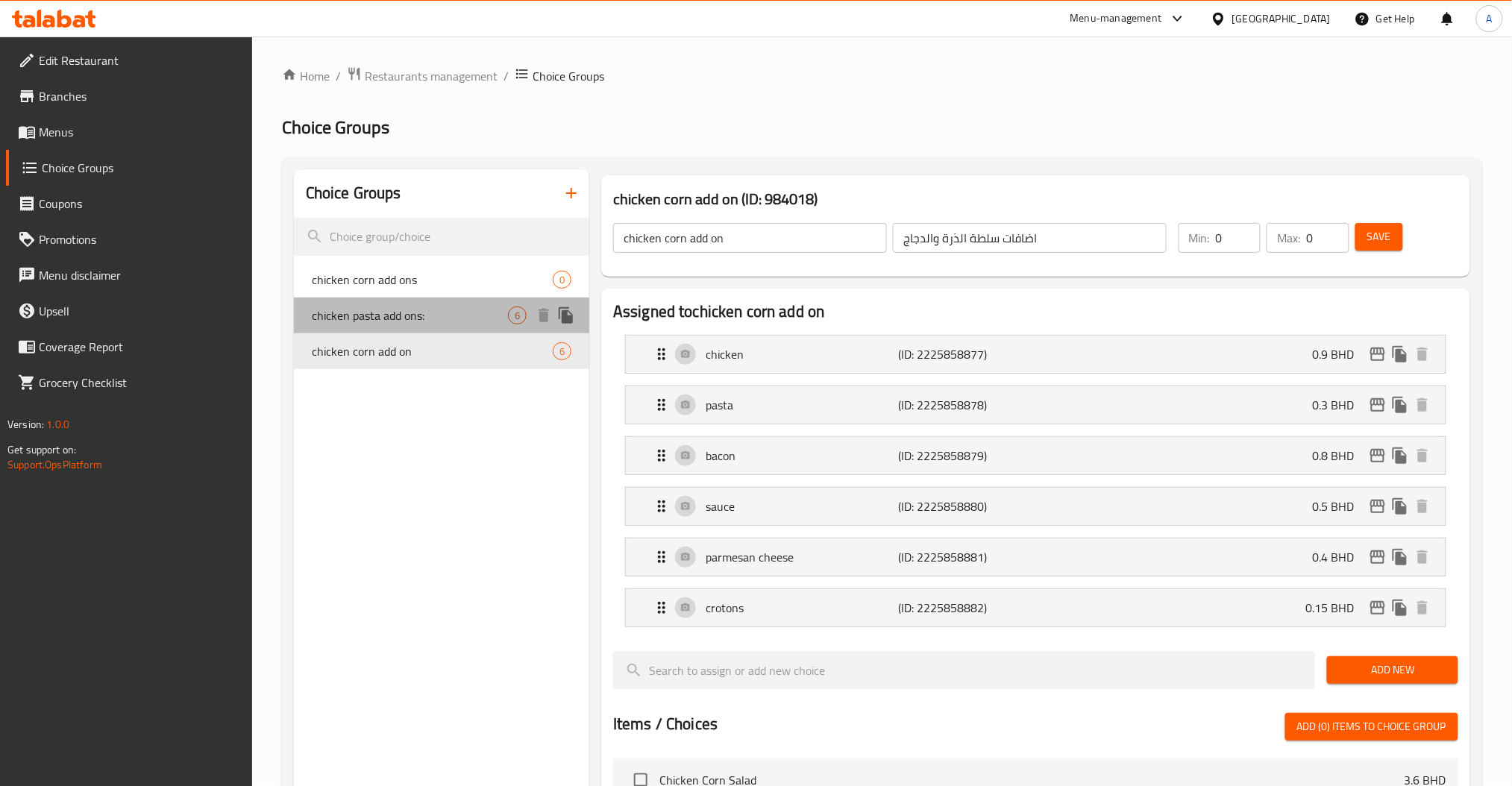
click at [465, 327] on div "chicken pasta add ons: 6" at bounding box center [442, 315] width 296 height 35
type input "chicken pasta add ons:"
type input "اضافات سلطة الباستا والدجاج"
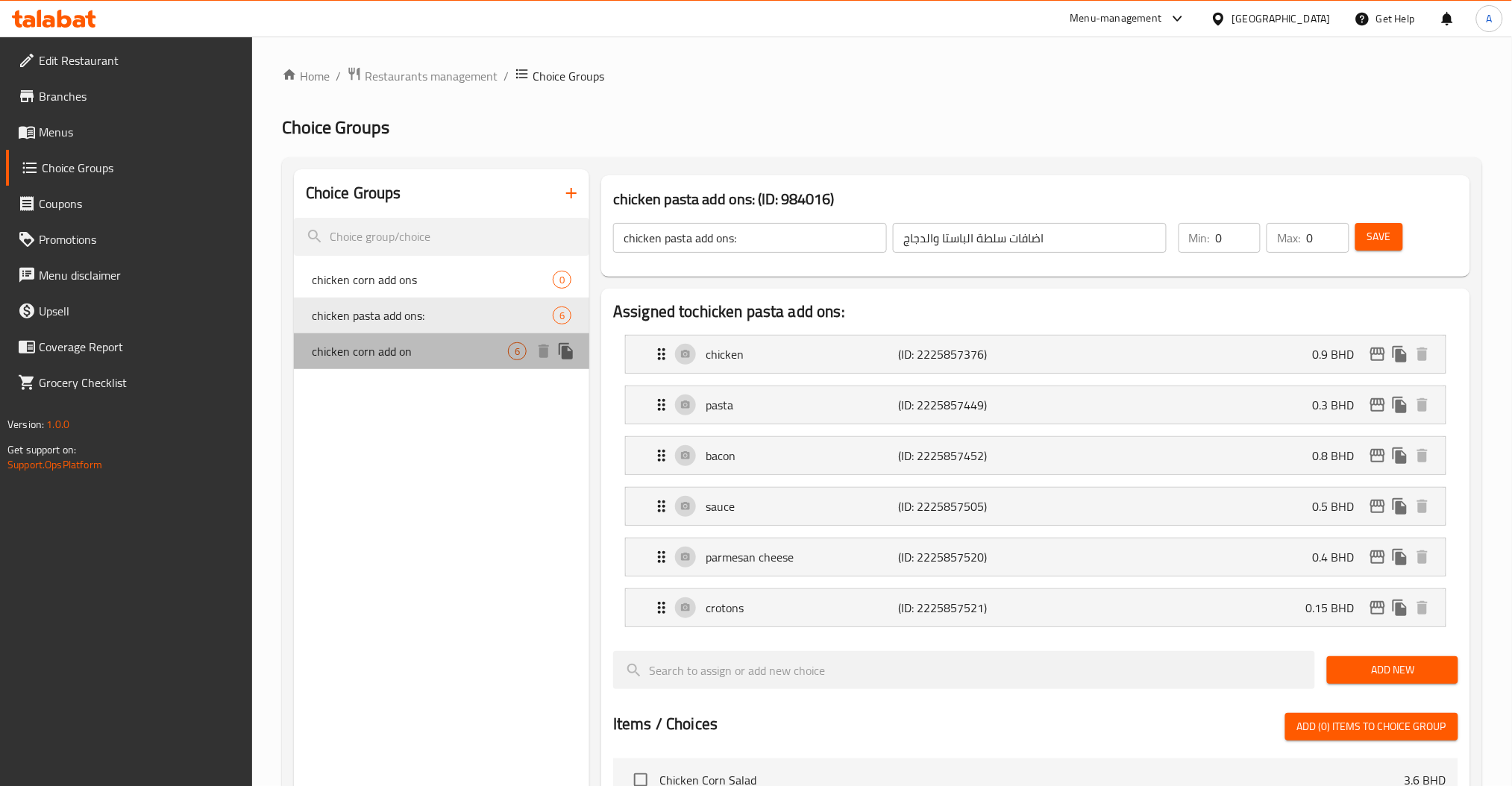
click at [455, 355] on span "chicken corn add on" at bounding box center [409, 352] width 196 height 18
type input "chicken corn add on"
type input "اضافات سلطة الذرة والدجاج"
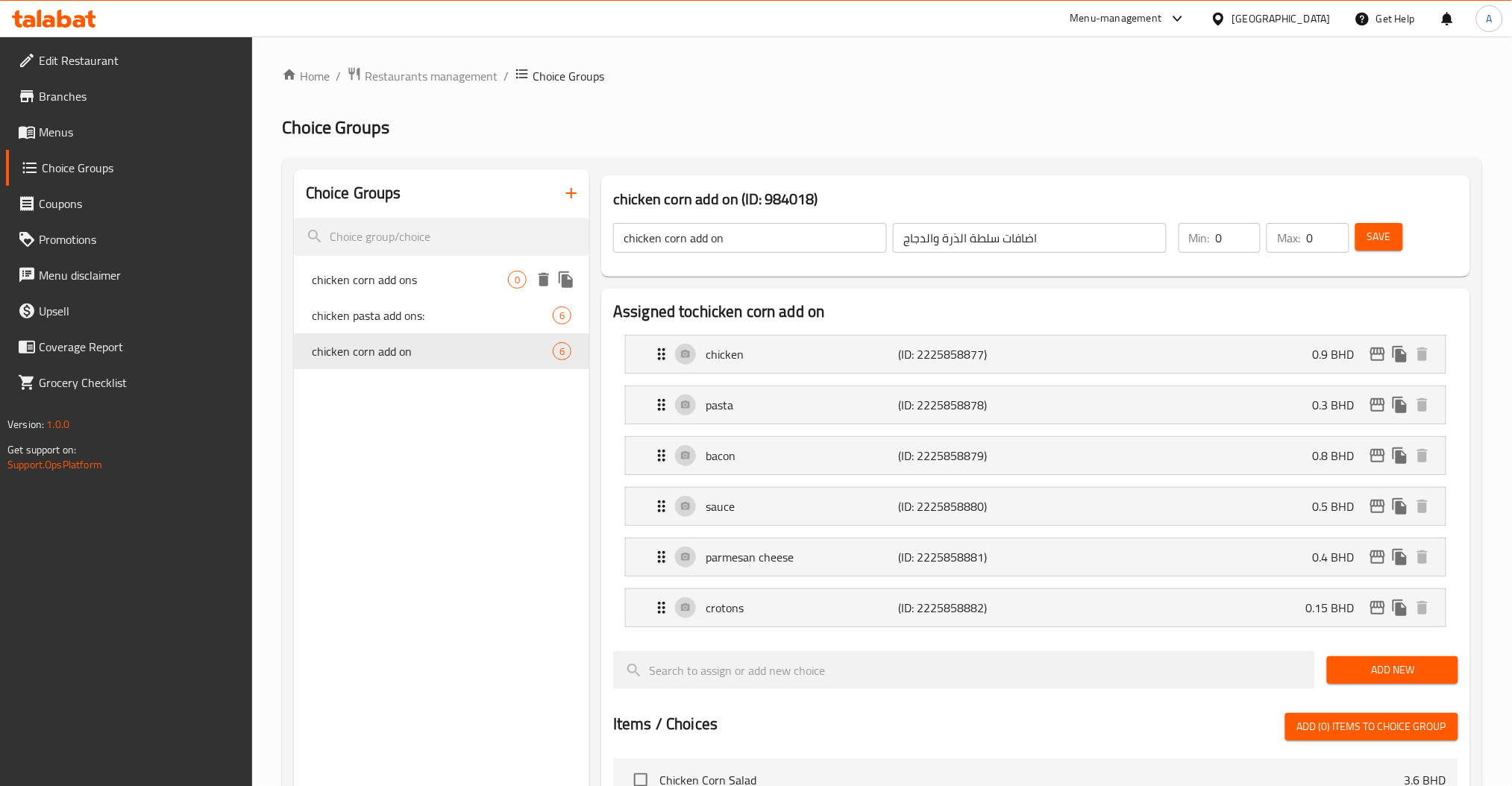
click at [518, 281] on span "0" at bounding box center [517, 280] width 17 height 14
type input "chicken corn add ons"
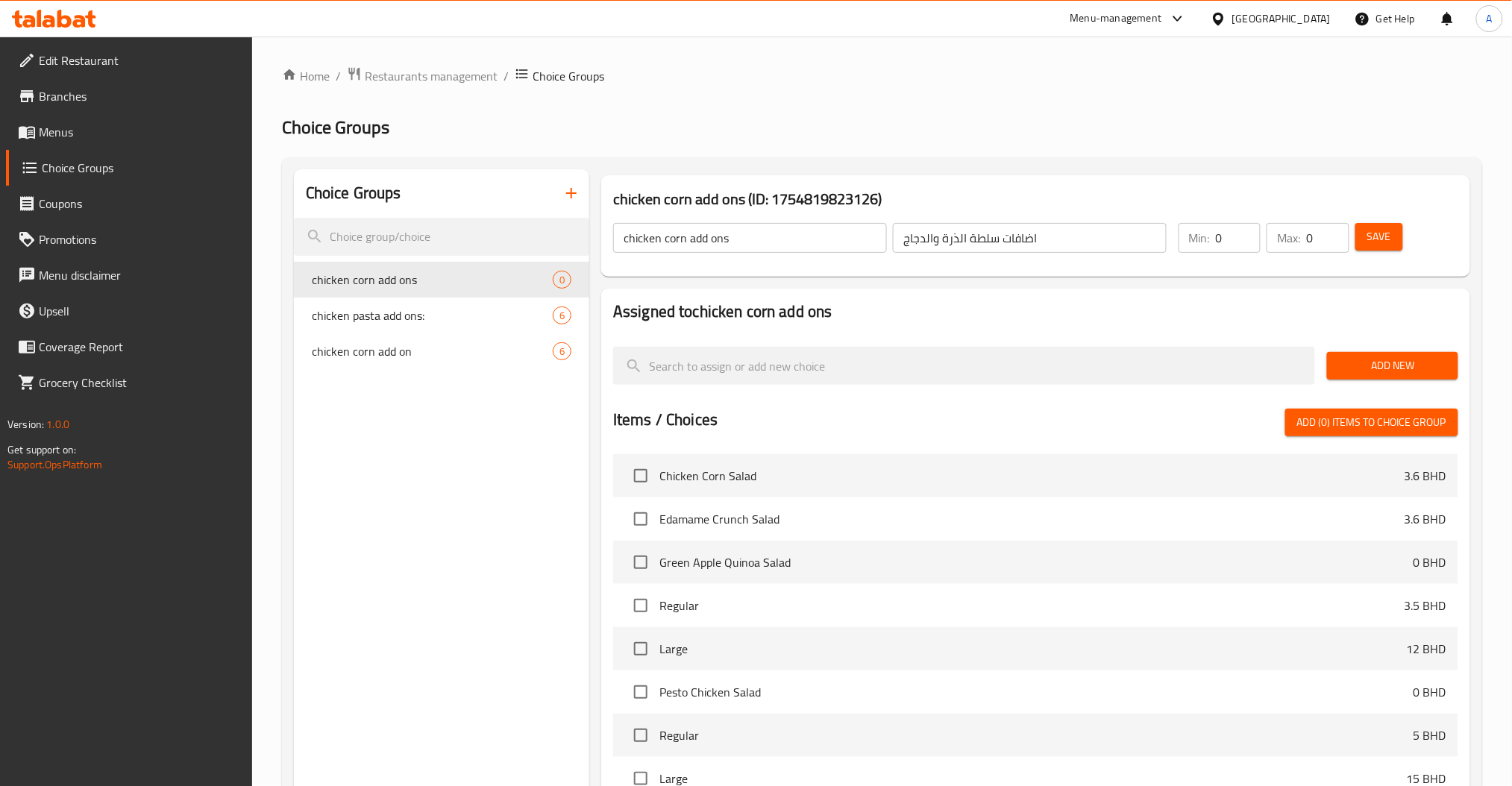
click at [1387, 362] on span "Add New" at bounding box center [1391, 366] width 106 height 19
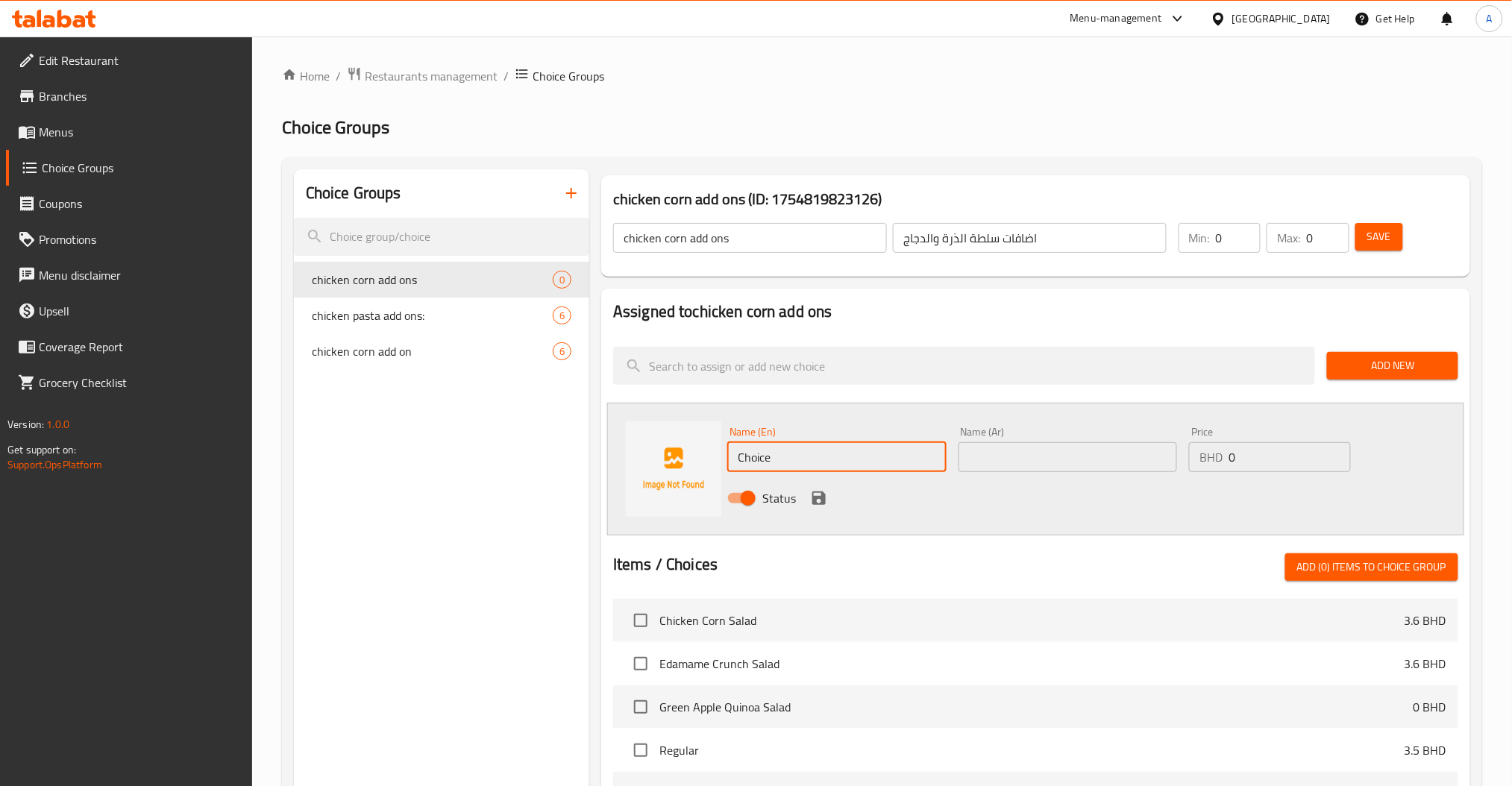
drag, startPoint x: 883, startPoint y: 458, endPoint x: 612, endPoint y: 458, distance: 271.0
click at [676, 462] on div "Name (En) Choice Name (En) Name (Ar) Name (Ar) Price BHD 0 Price Status" at bounding box center [1035, 469] width 857 height 133
paste input "chicken"
type input "chicken"
click at [1087, 462] on input "text" at bounding box center [1068, 457] width 219 height 30
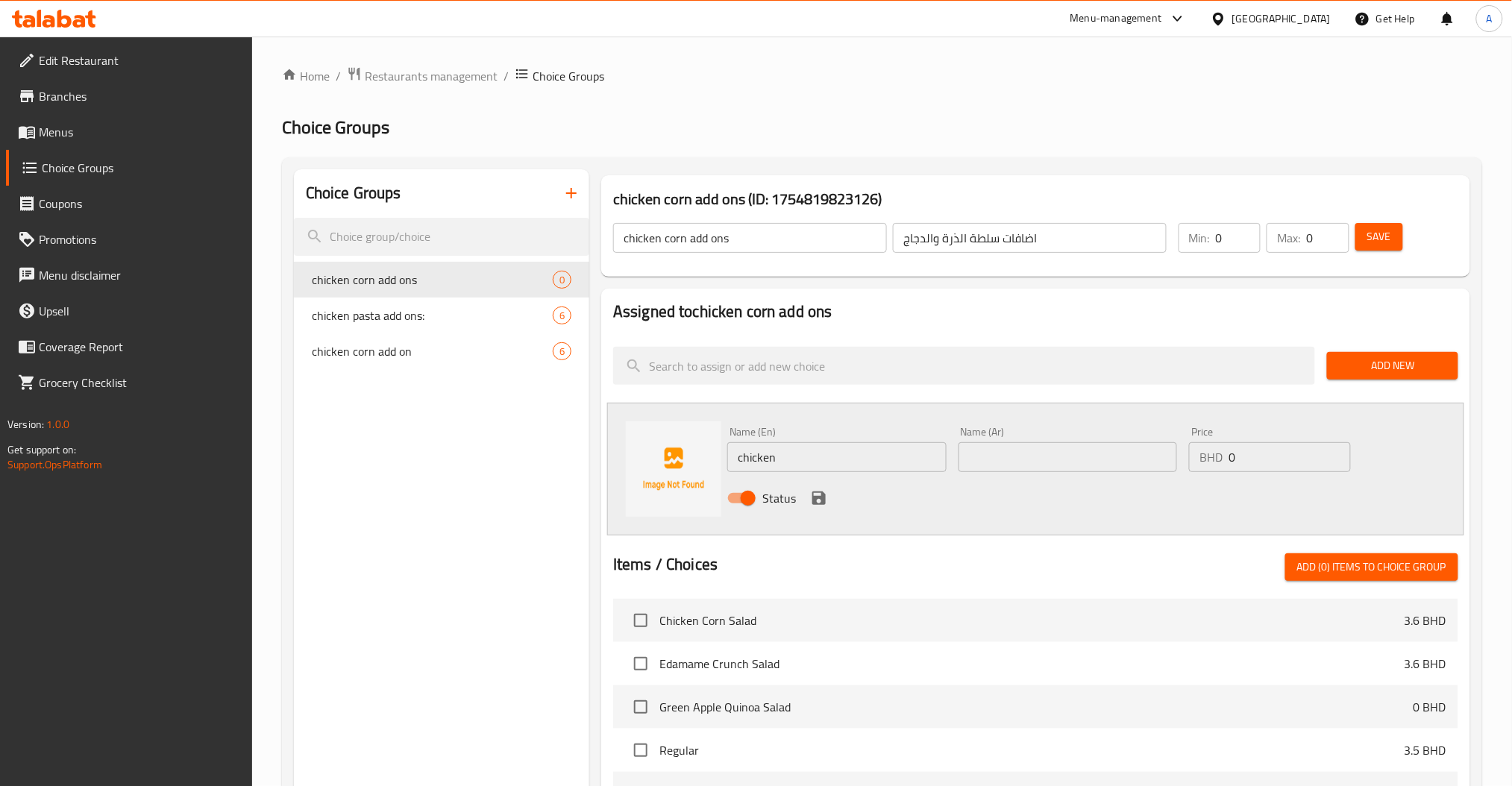
paste input "دجاج"
type input "دجاج"
drag, startPoint x: 1268, startPoint y: 463, endPoint x: 1050, endPoint y: 502, distance: 221.5
click at [1083, 496] on div "Name (En) chicken Name (En) Name (Ar) دجاج Name (Ar) Price BHD 0 Price Status" at bounding box center [1067, 470] width 693 height 98
paste input ".9"
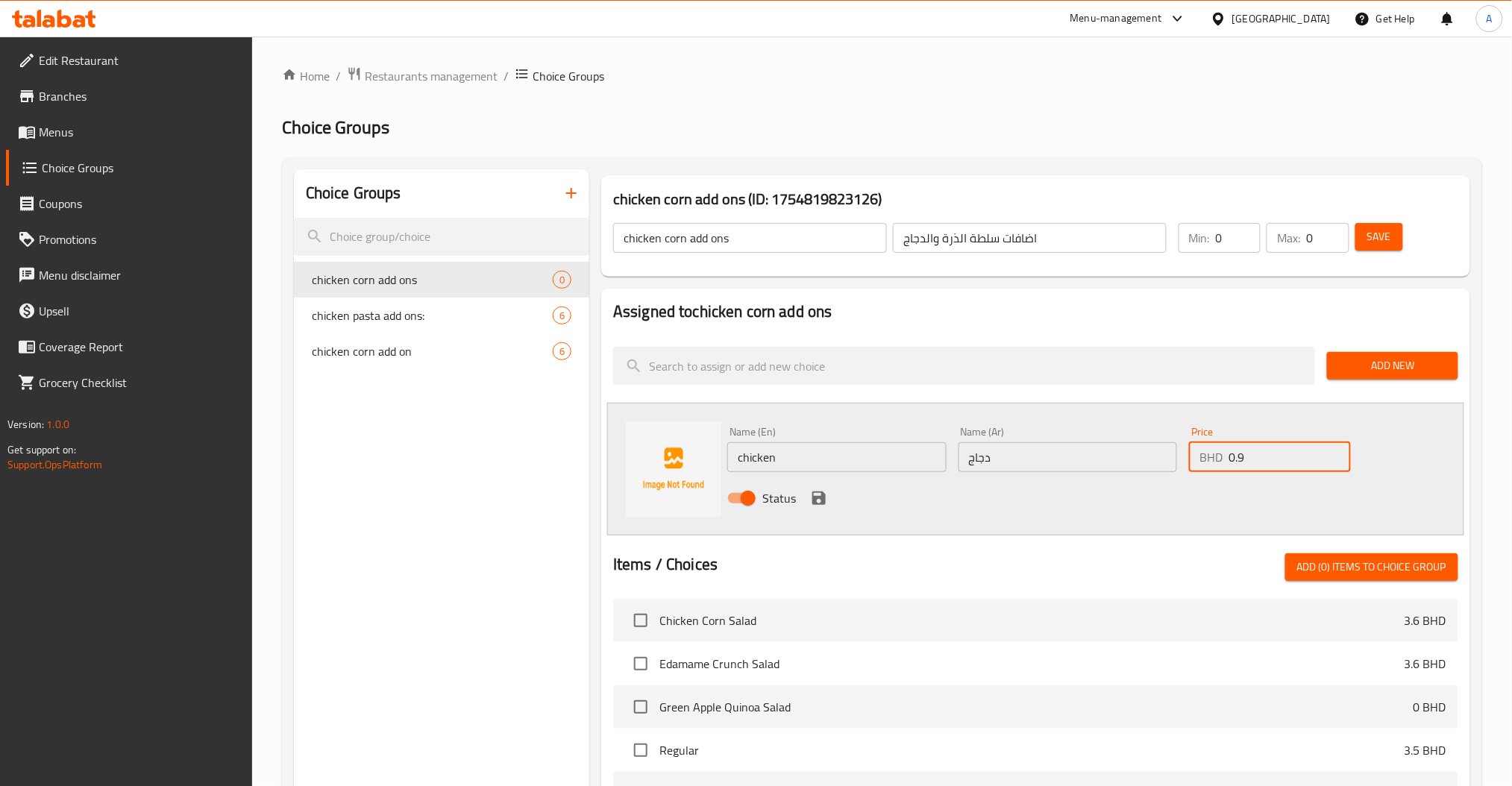
type input "0.9"
click at [826, 495] on icon "save" at bounding box center [819, 499] width 18 height 18
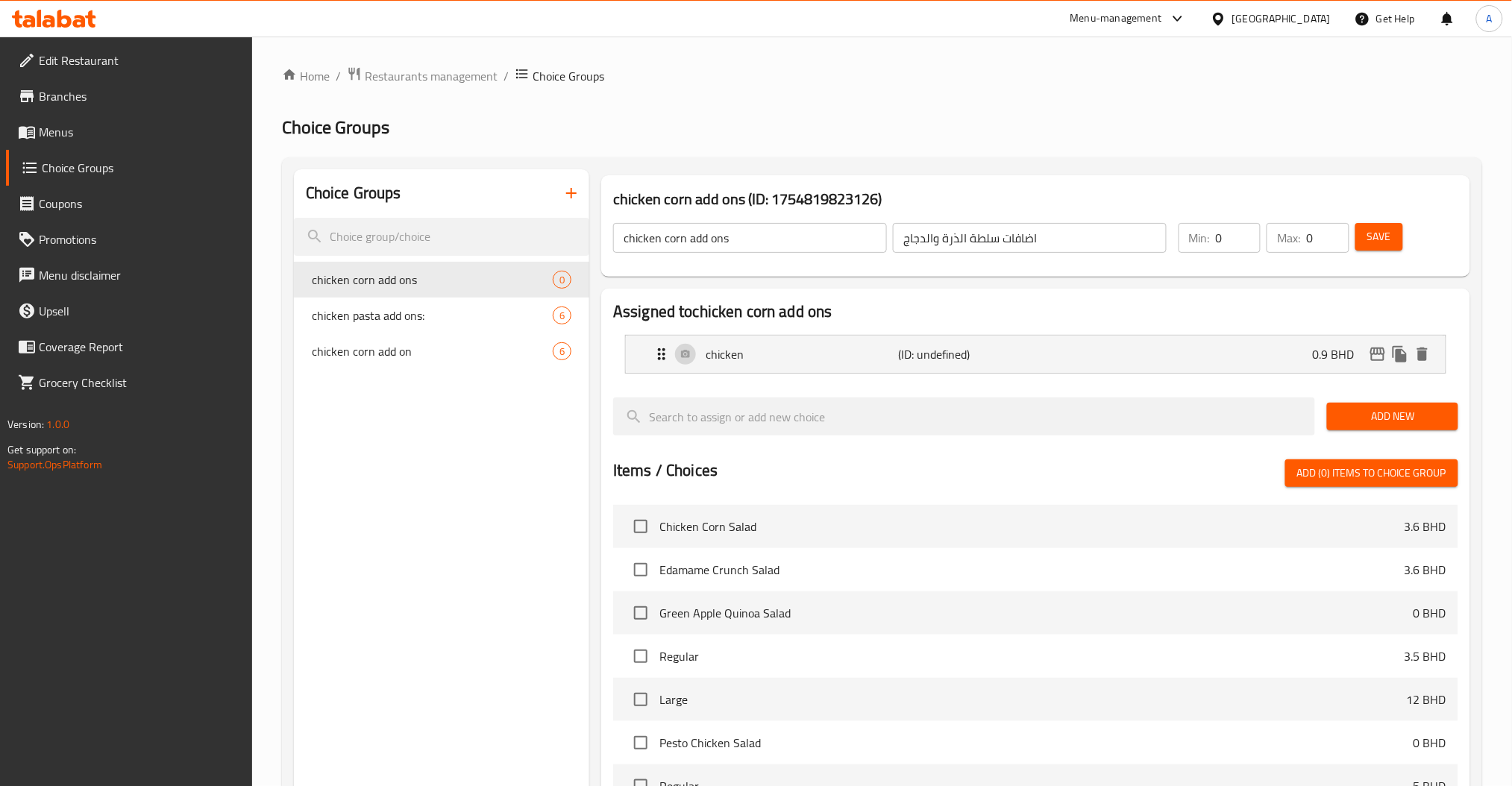
click at [1357, 397] on div "Add New" at bounding box center [1391, 416] width 143 height 50
click at [1365, 410] on span "Add New" at bounding box center [1391, 416] width 106 height 19
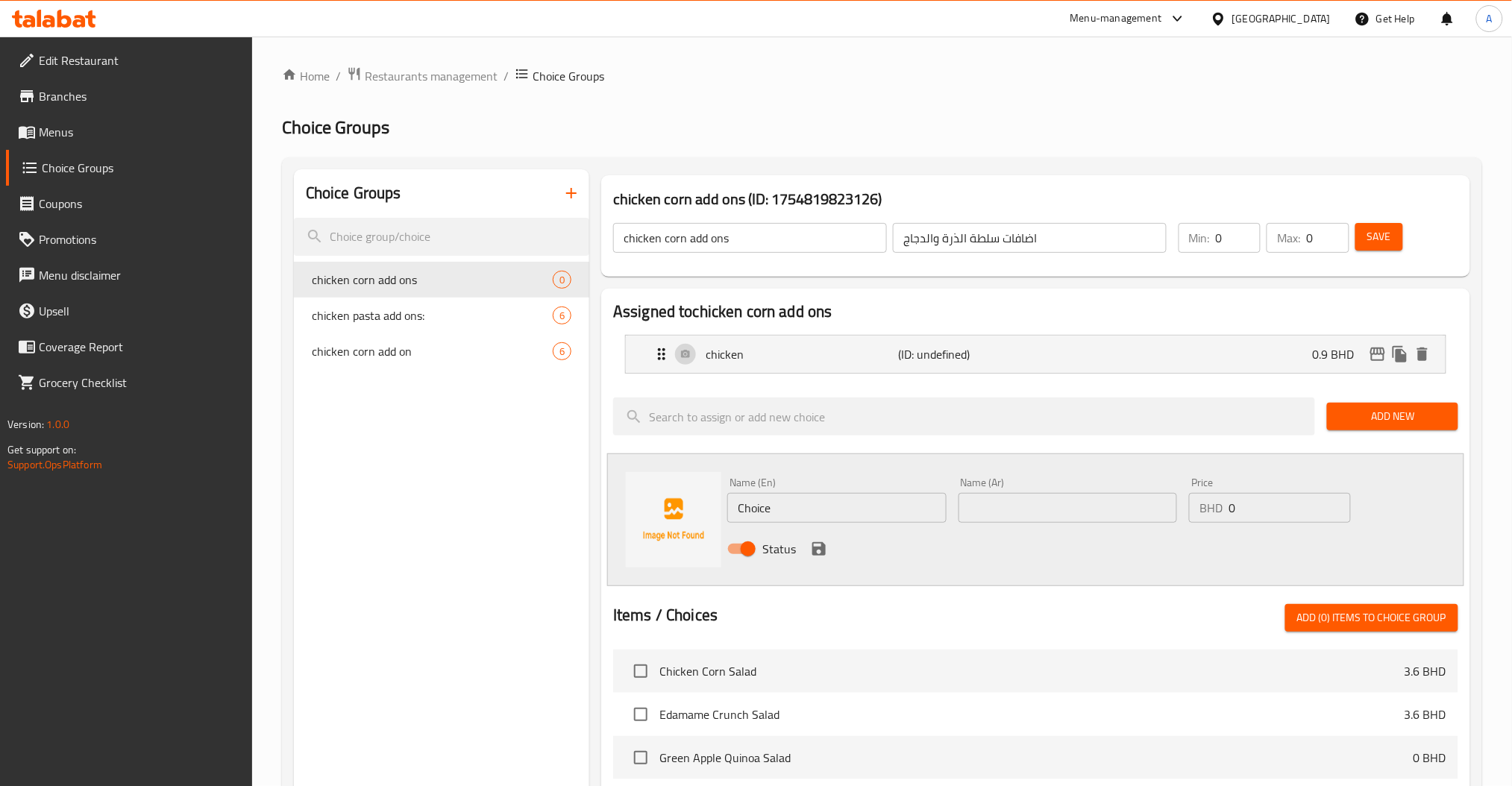
drag, startPoint x: 824, startPoint y: 508, endPoint x: 564, endPoint y: 518, distance: 260.2
click at [681, 518] on div "Name (En) Choice Name (En) Name (Ar) Name (Ar) Price BHD 0 Price Status" at bounding box center [1035, 520] width 857 height 133
paste input "sau"
type input "sauce"
click at [1037, 527] on div "Name (Ar) Name (Ar)" at bounding box center [1068, 500] width 232 height 57
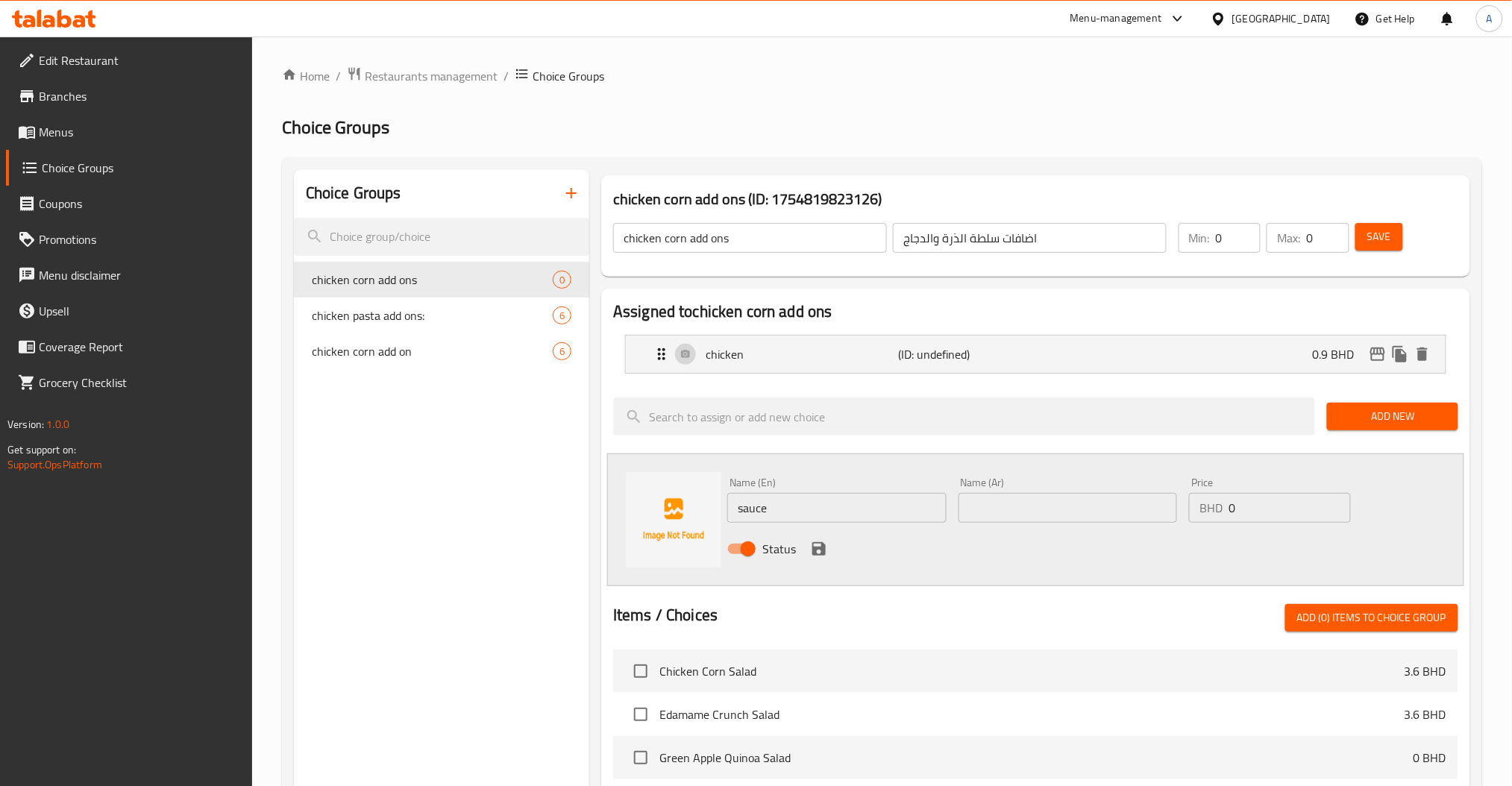
click at [1037, 513] on input "text" at bounding box center [1068, 508] width 219 height 30
paste input "صلصة"
type input "صلصة"
click at [1121, 517] on div "Name (En) sauce Name (En) Name (Ar) صلصة Name (Ar) Price BHD 0 Price Status" at bounding box center [1067, 520] width 693 height 98
paste input ".5"
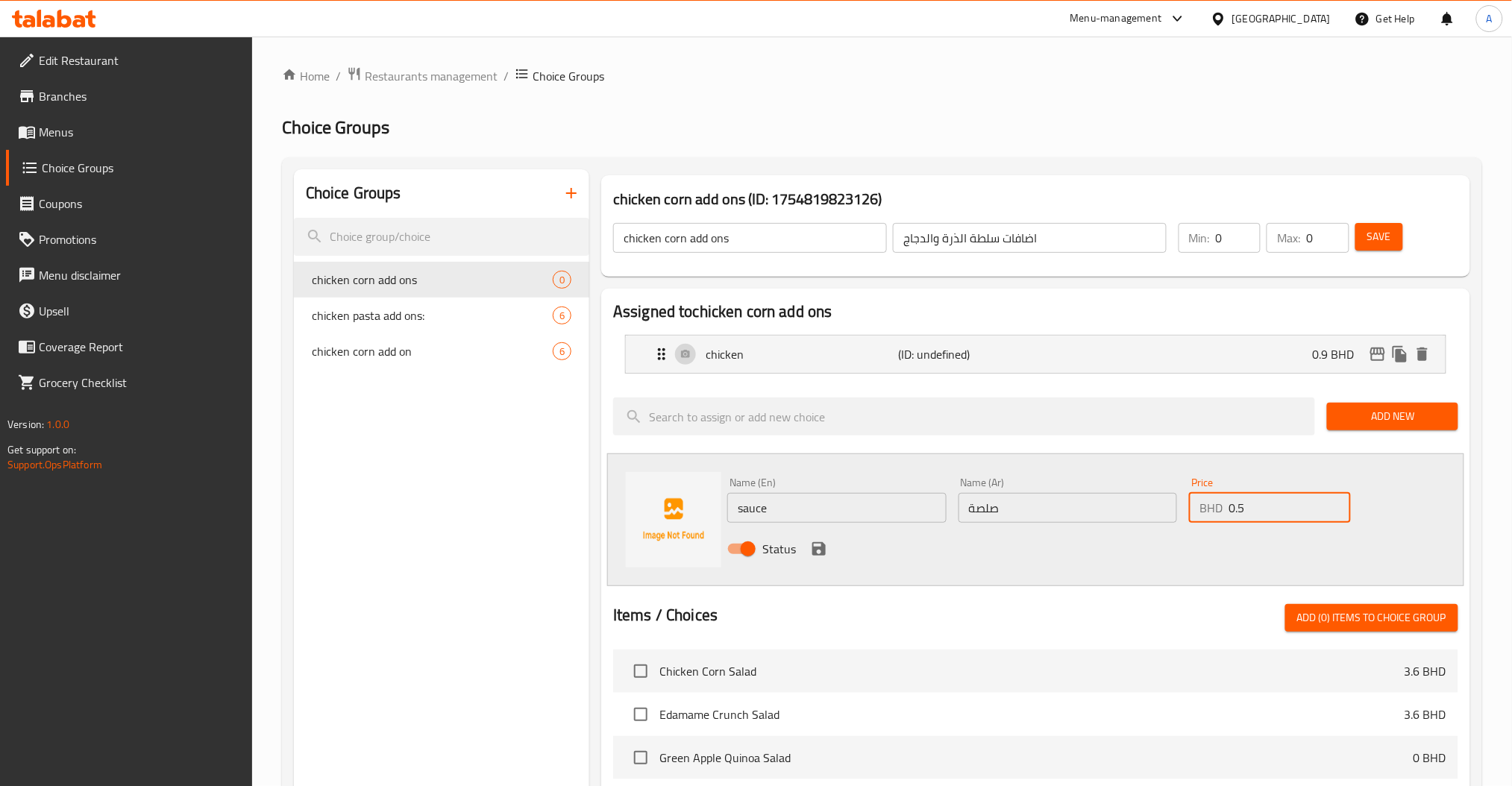
type input "0.5"
click at [813, 545] on icon "save" at bounding box center [819, 549] width 14 height 14
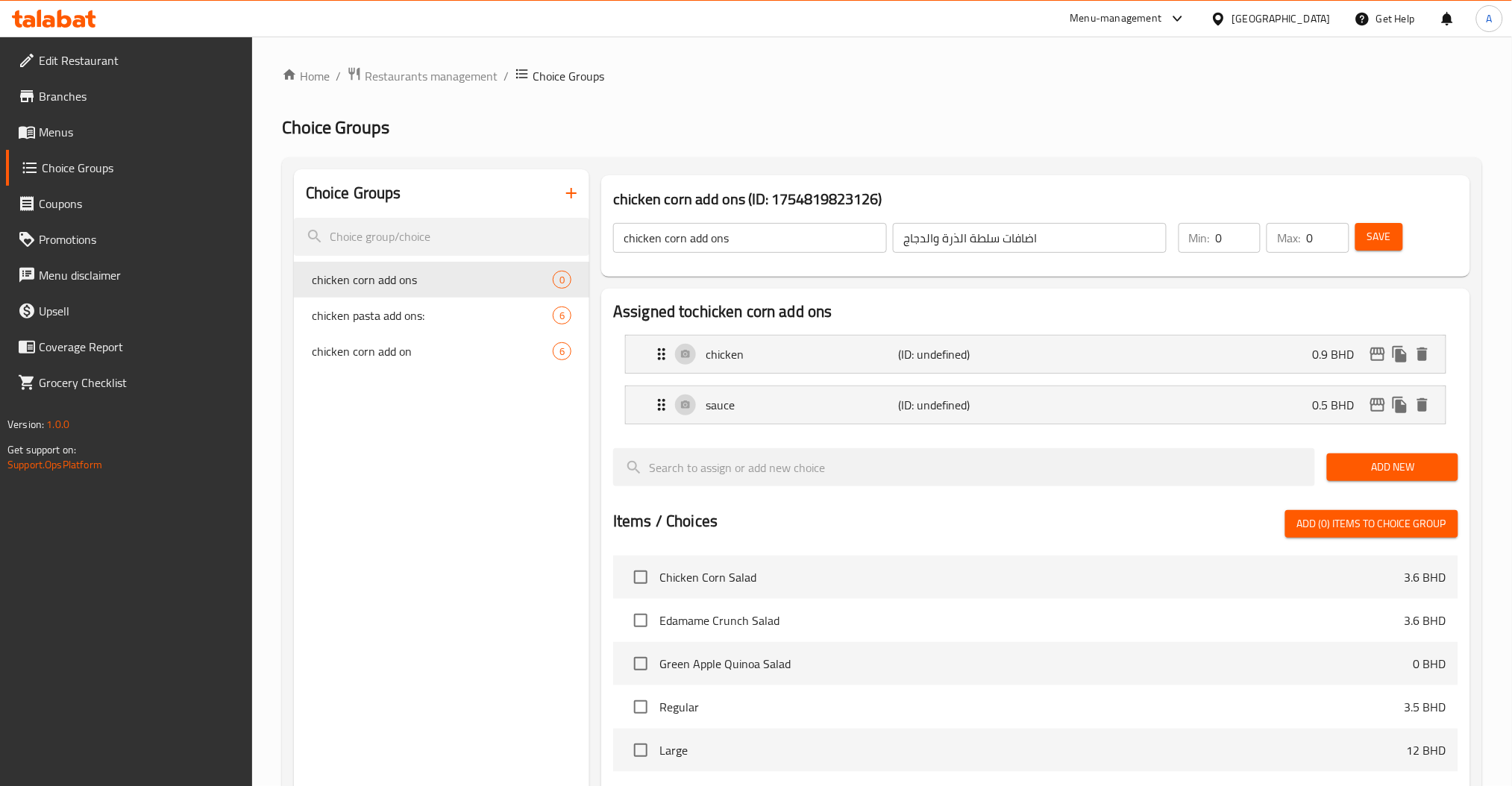
click at [1411, 452] on div "Add New" at bounding box center [1391, 467] width 143 height 50
click at [1398, 465] on span "Add New" at bounding box center [1391, 467] width 106 height 19
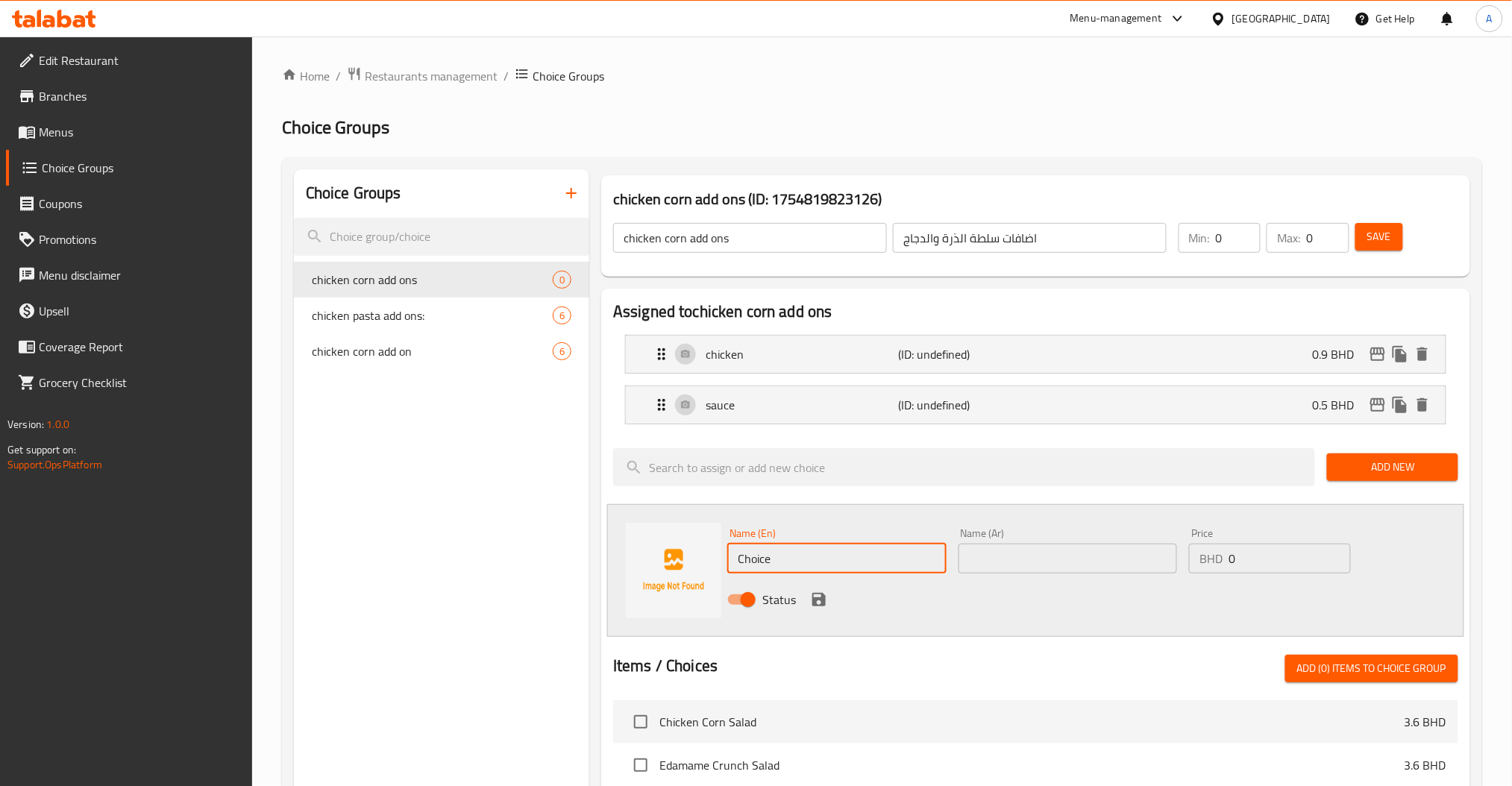
drag, startPoint x: 836, startPoint y: 564, endPoint x: 582, endPoint y: 536, distance: 255.5
click at [665, 564] on div "Name (En) Choice Name (En) Name (Ar) Name (Ar) Price BHD 0 Price Status" at bounding box center [1035, 571] width 857 height 133
paste input "parmesan chees"
type input "parmesan cheese"
click at [1036, 570] on input "text" at bounding box center [1068, 559] width 219 height 30
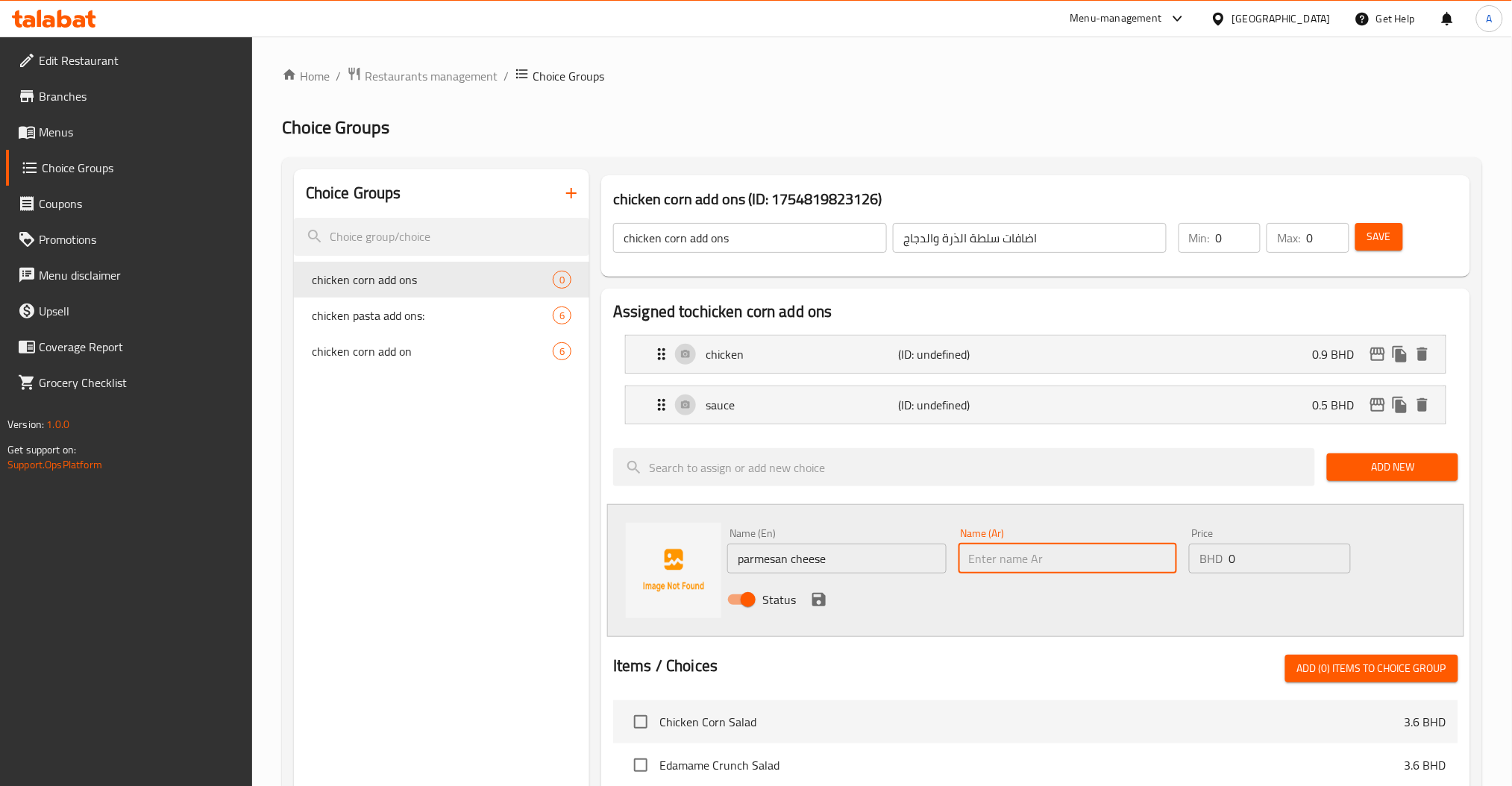
paste input "جبن بارميزان"
type input "جبن بارميزان"
drag, startPoint x: 1240, startPoint y: 570, endPoint x: 1024, endPoint y: 575, distance: 216.1
click at [1171, 574] on div "Name (En) parmesan cheese Name (En) Name (Ar) جبن بارميزان Name (Ar) Price BHD …" at bounding box center [1067, 571] width 693 height 98
paste input ".4"
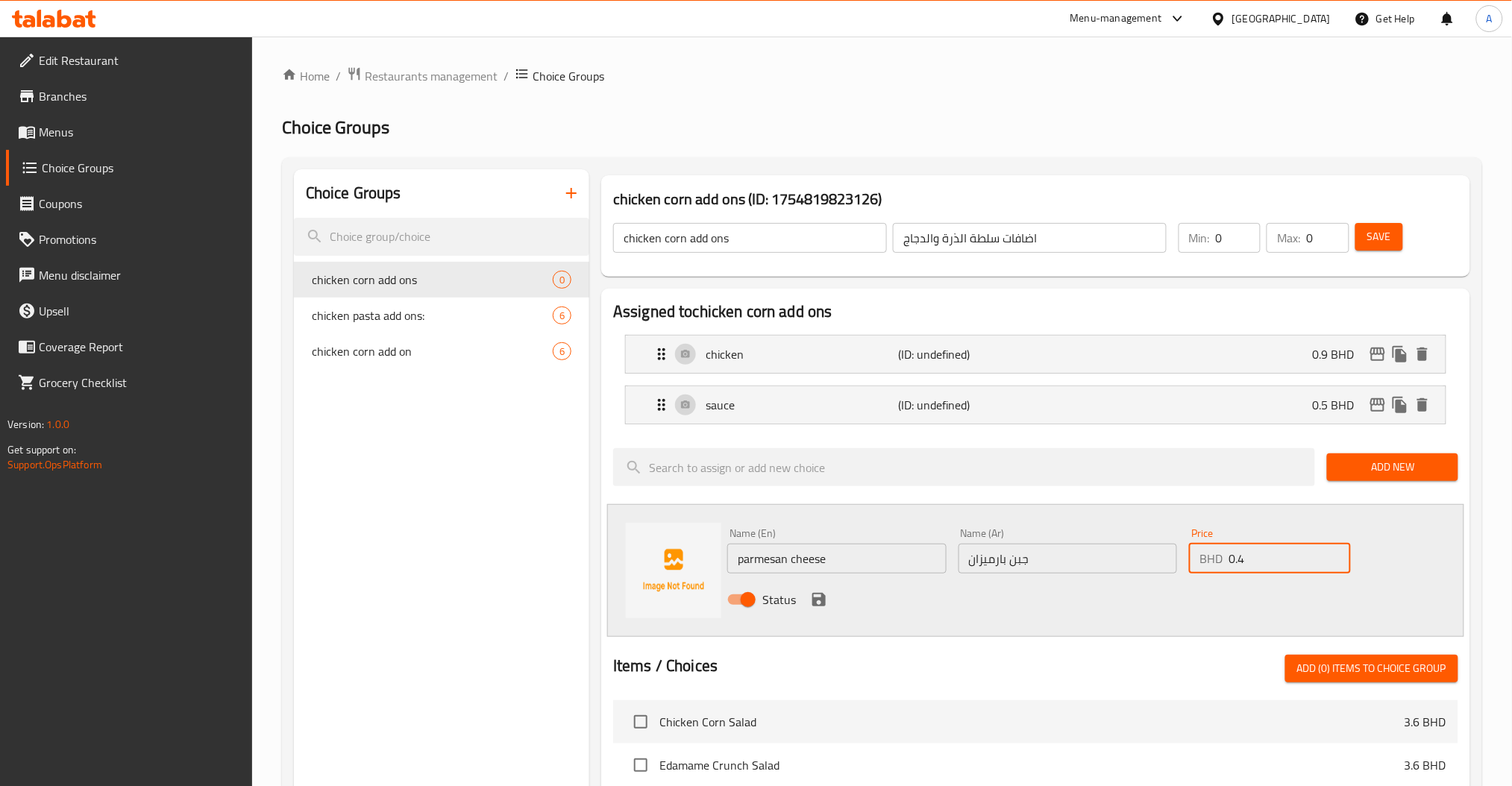
type input "0.4"
click at [819, 603] on icon "save" at bounding box center [819, 600] width 18 height 18
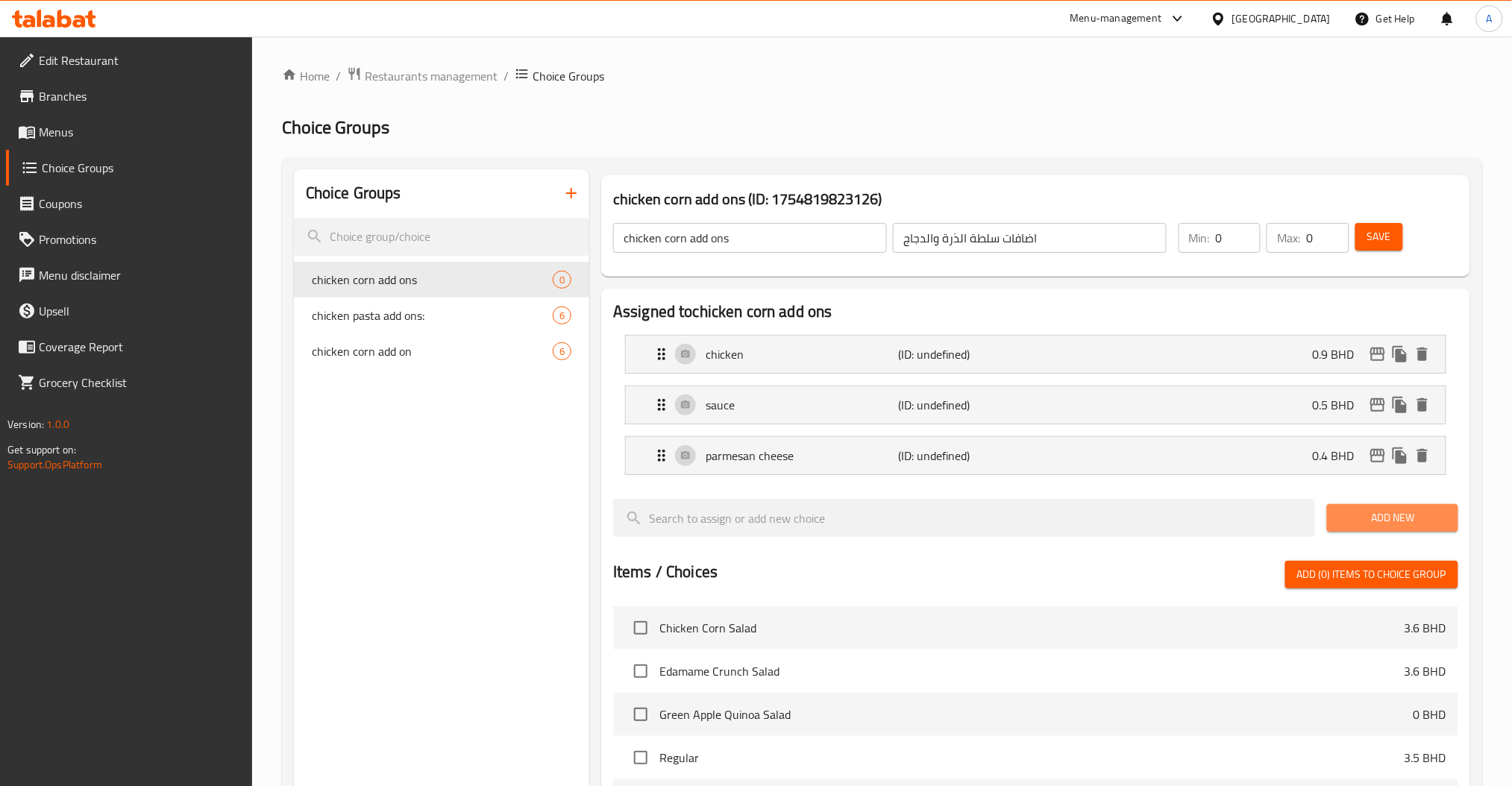
click at [1412, 514] on span "Add New" at bounding box center [1391, 517] width 106 height 19
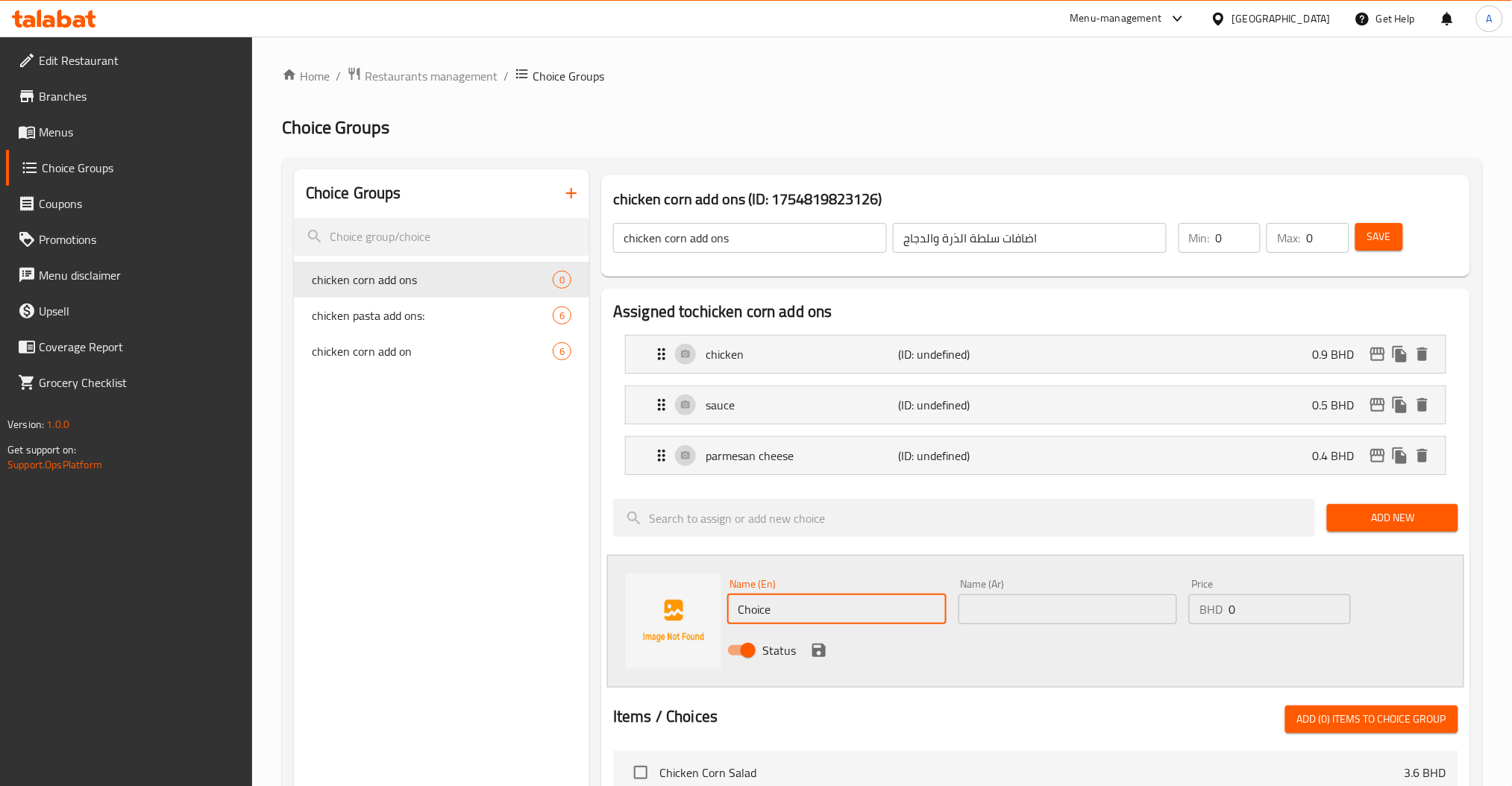
drag, startPoint x: 815, startPoint y: 622, endPoint x: 617, endPoint y: 626, distance: 198.0
click at [678, 627] on div "Name (En) Choice Name (En) Name (Ar) Name (Ar) Price BHD 0 Price Status" at bounding box center [1035, 622] width 857 height 133
paste input "crunchy pita bread"
type input "crunchy pita bread"
click at [1041, 619] on input "text" at bounding box center [1068, 609] width 219 height 30
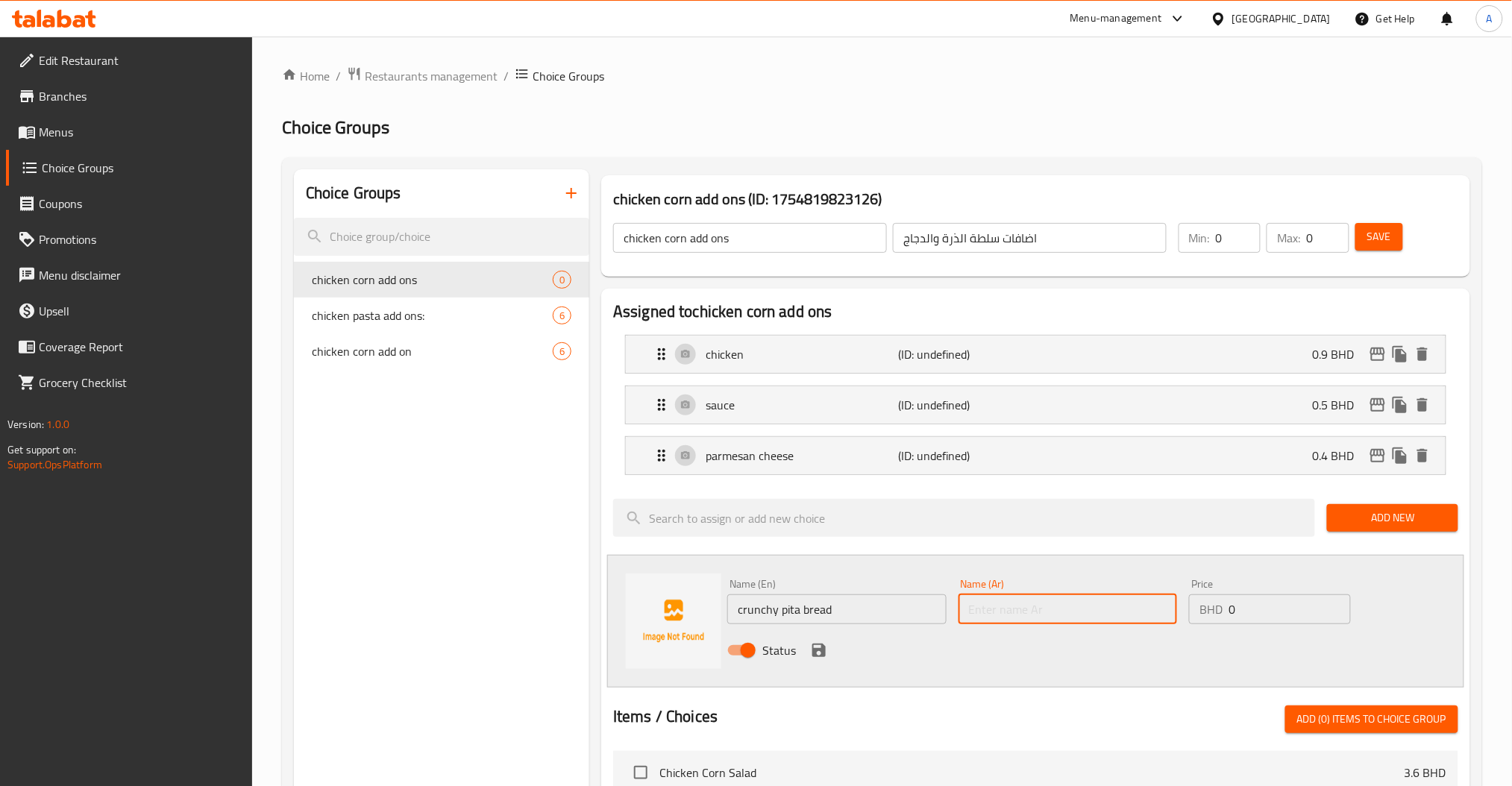
paste input "خبز بيتا مقرمش"
type input "خبز بيتا مقرمش"
drag, startPoint x: 1227, startPoint y: 622, endPoint x: 977, endPoint y: 622, distance: 250.0
click at [1126, 622] on div "Name (En) crunchy pita bread Name (En) Name (Ar) خبز بيتا مقرمش Name (Ar) Price…" at bounding box center [1067, 622] width 693 height 98
paste input ".15"
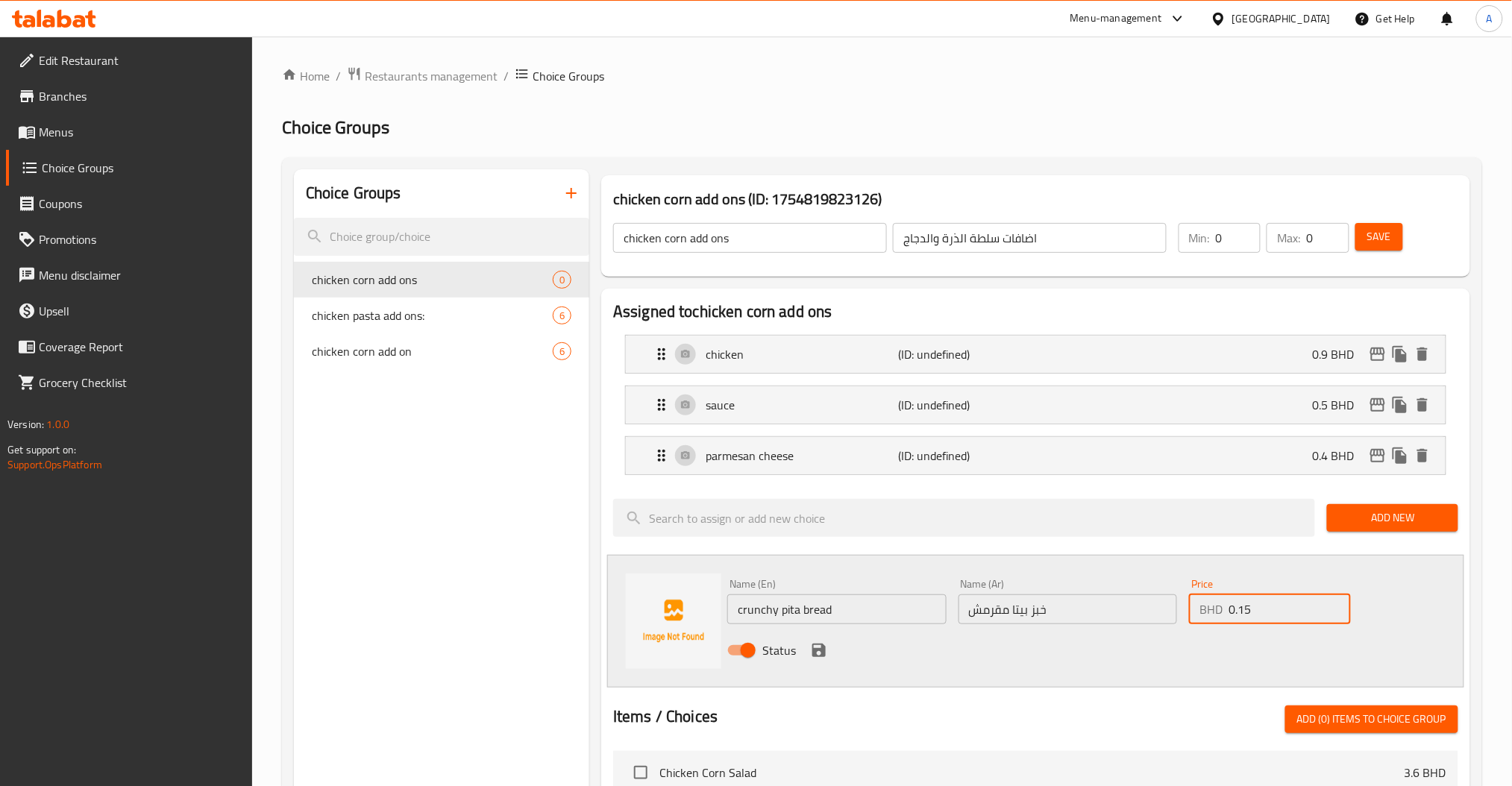
type input "0.15"
click at [817, 652] on icon "save" at bounding box center [819, 651] width 18 height 18
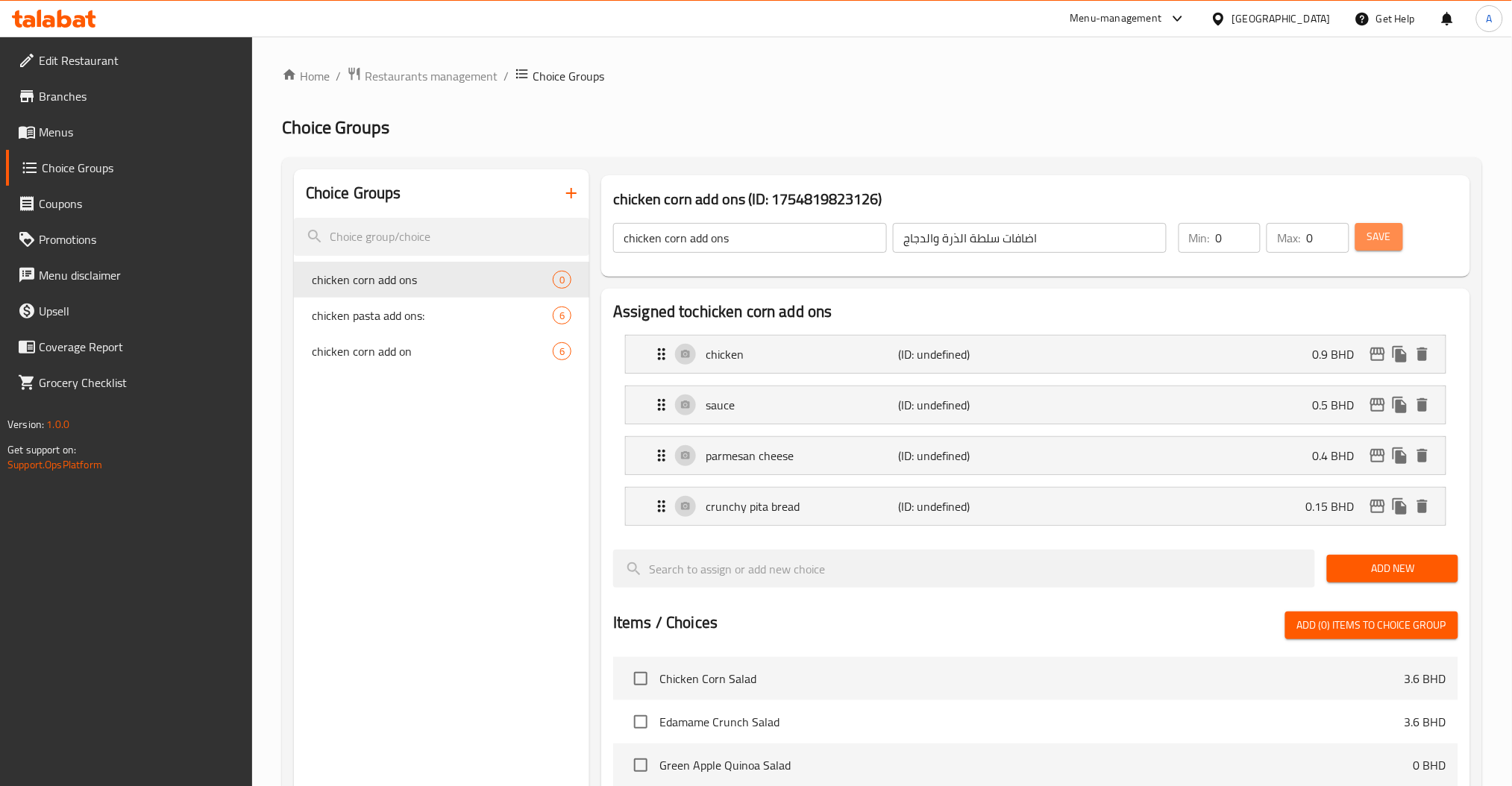
click at [1385, 230] on span "Save" at bounding box center [1379, 237] width 24 height 19
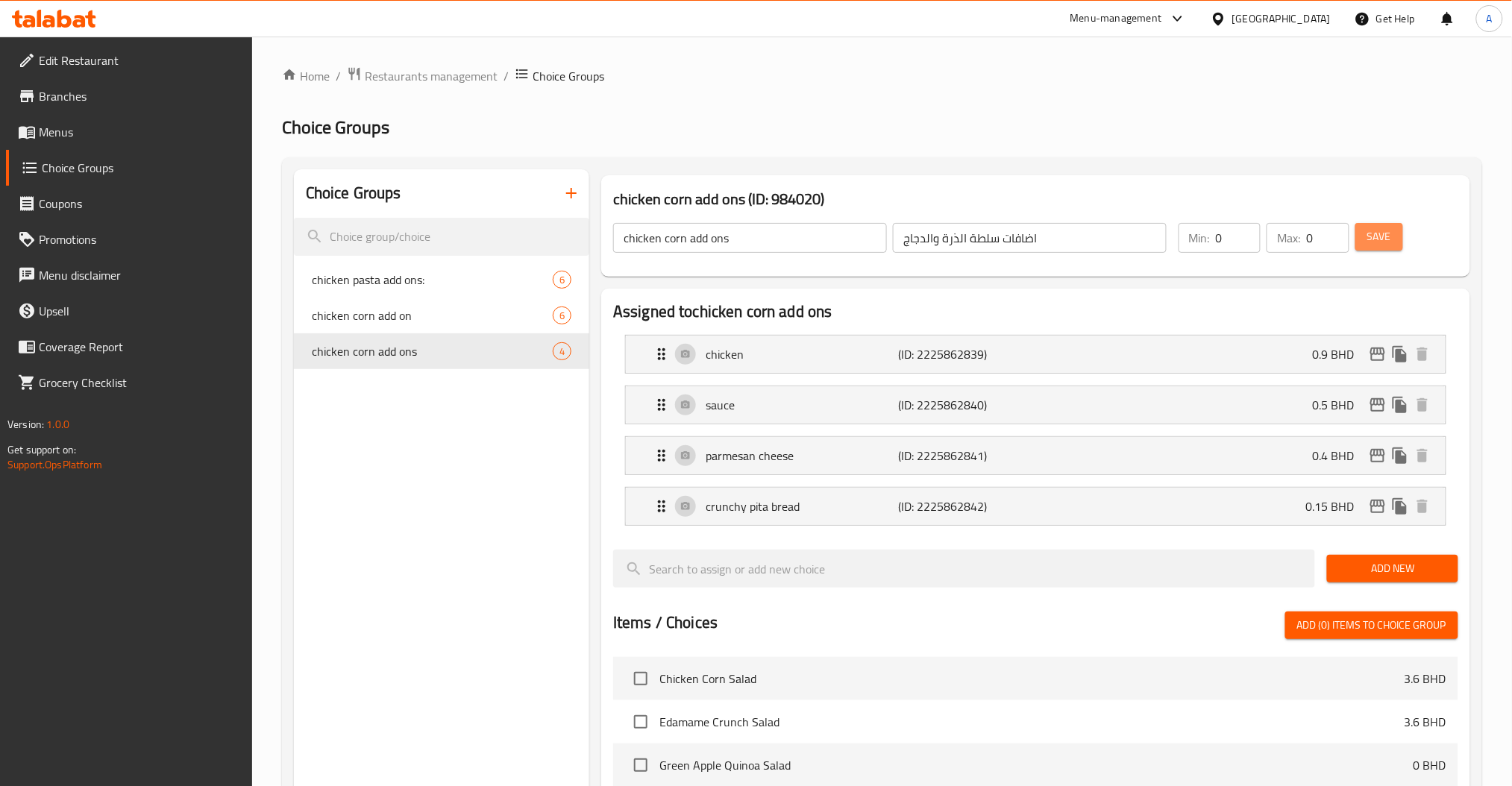
click at [1375, 228] on span "Save" at bounding box center [1379, 237] width 24 height 19
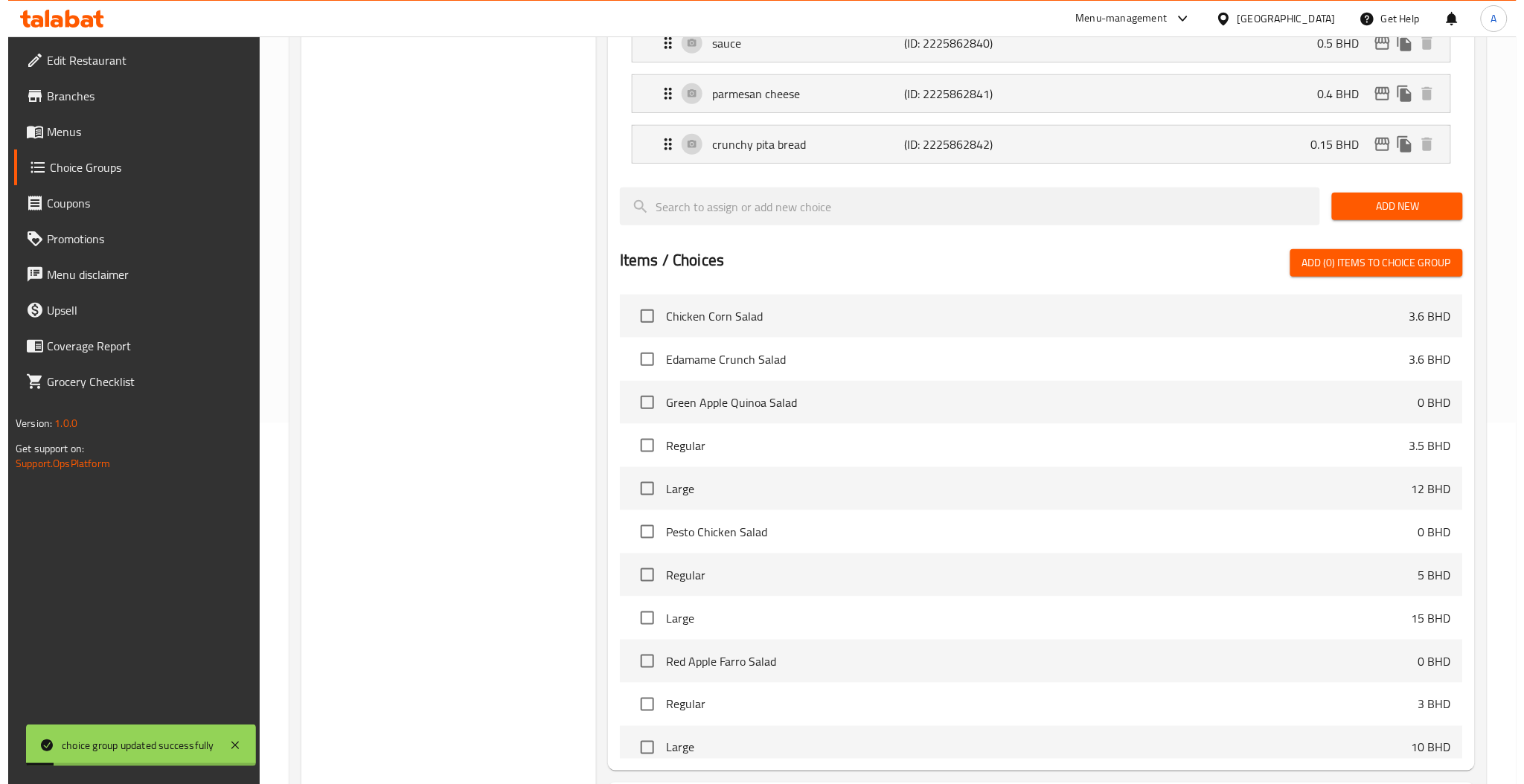
scroll to position [500, 0]
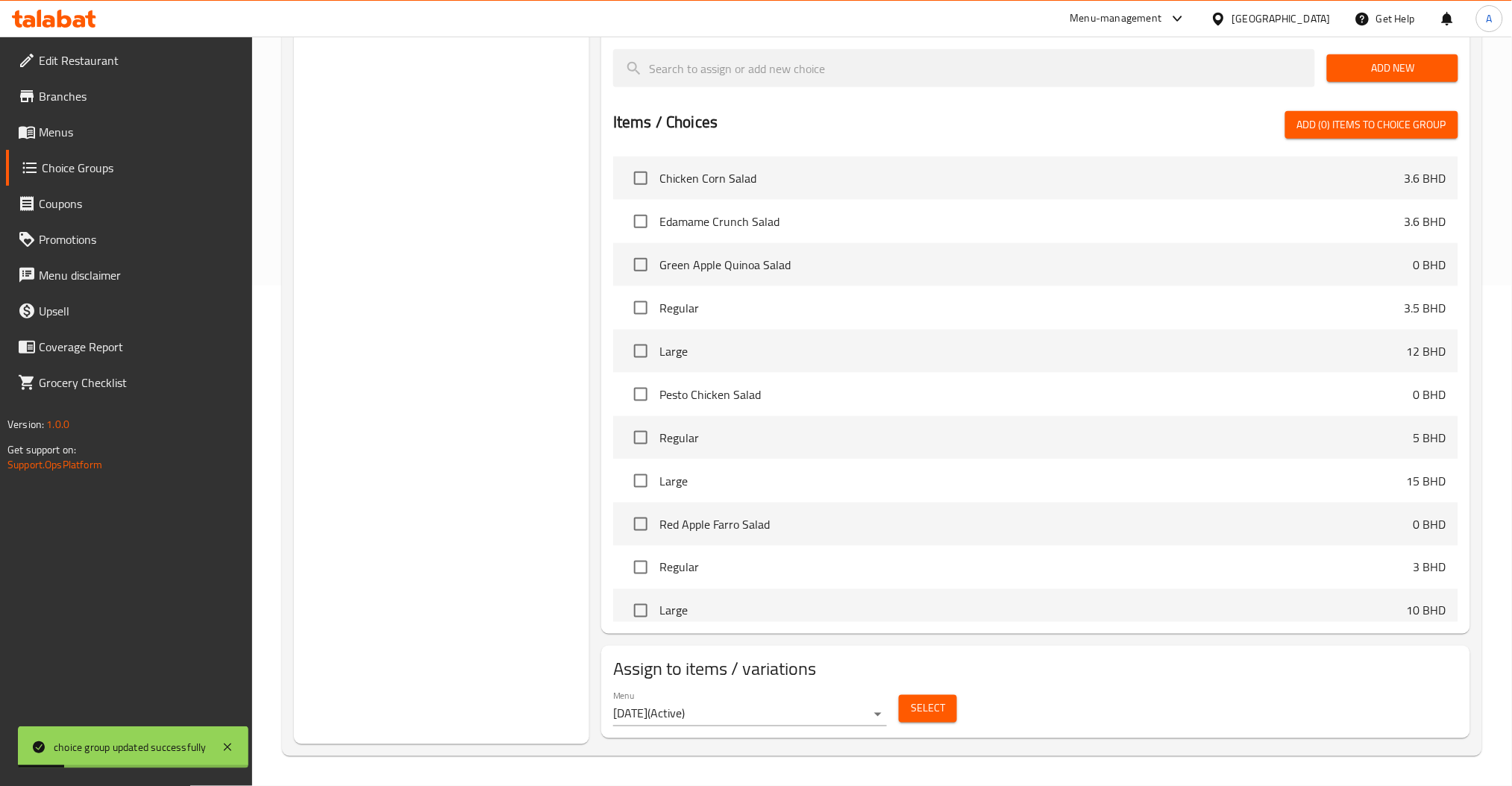
click at [933, 714] on span "Select" at bounding box center [928, 709] width 34 height 19
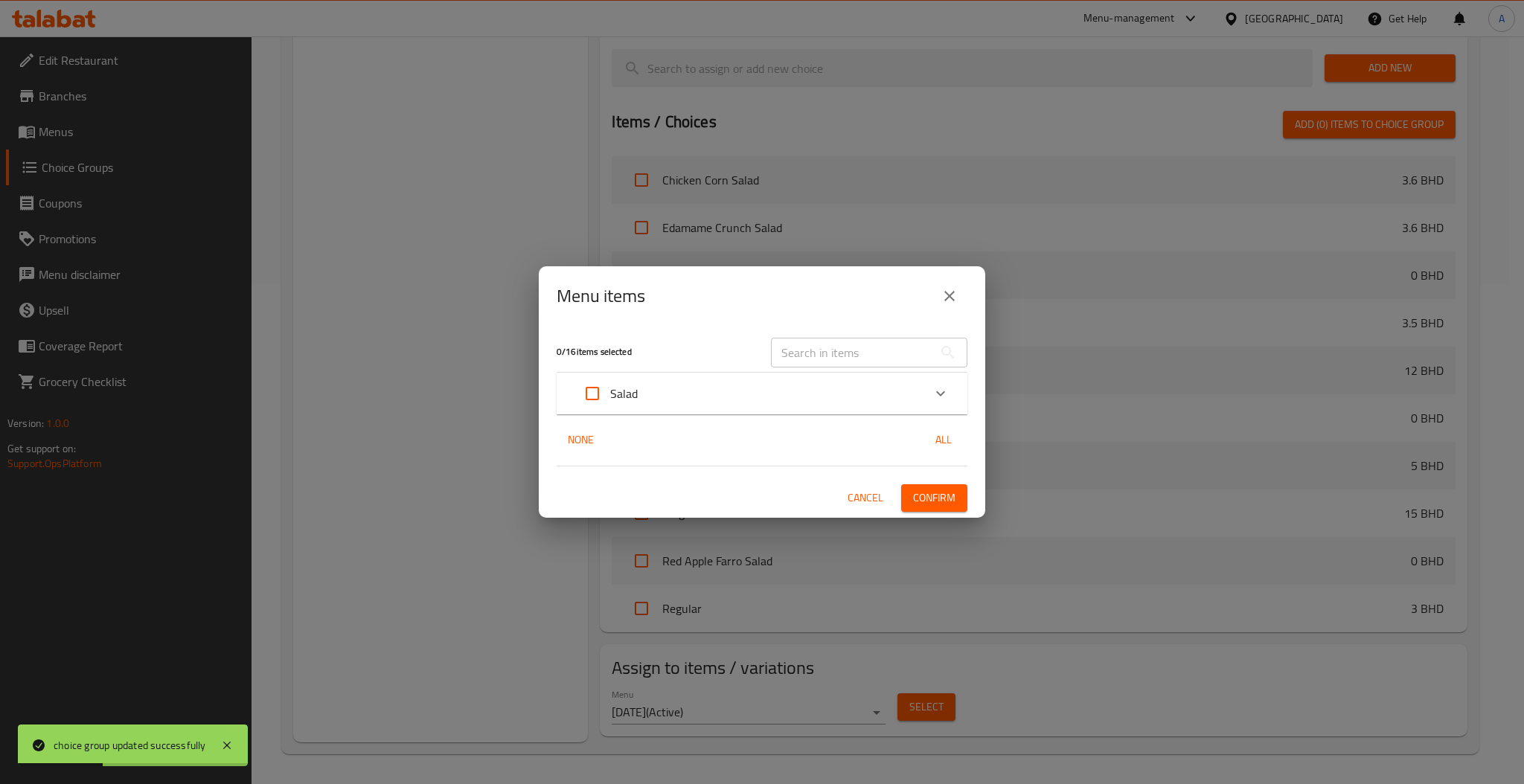
click at [853, 330] on div "​" at bounding box center [869, 352] width 214 height 47
click at [871, 345] on input "text" at bounding box center [853, 353] width 163 height 30
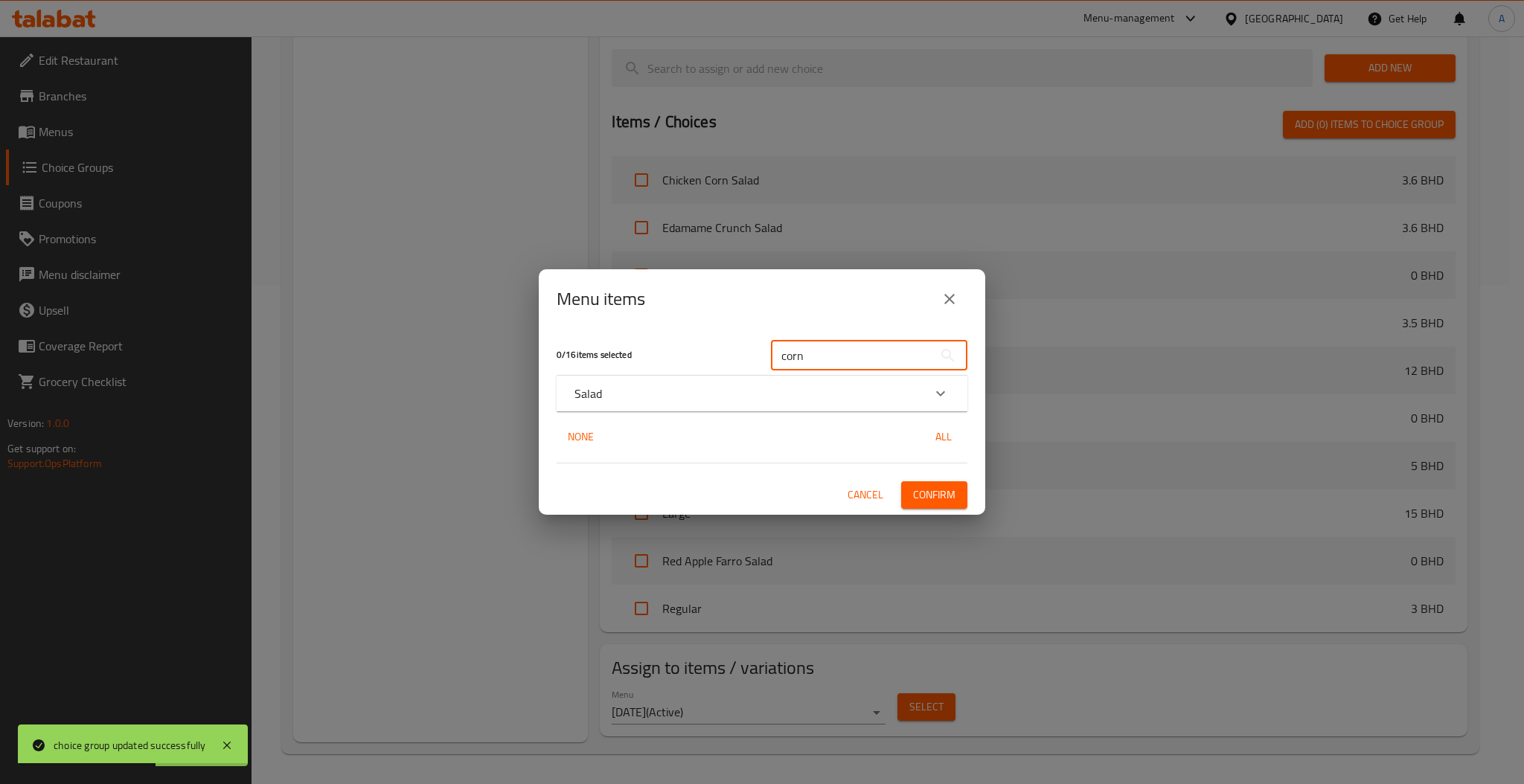
type input "corn"
click at [911, 384] on div "Salad" at bounding box center [762, 393] width 411 height 35
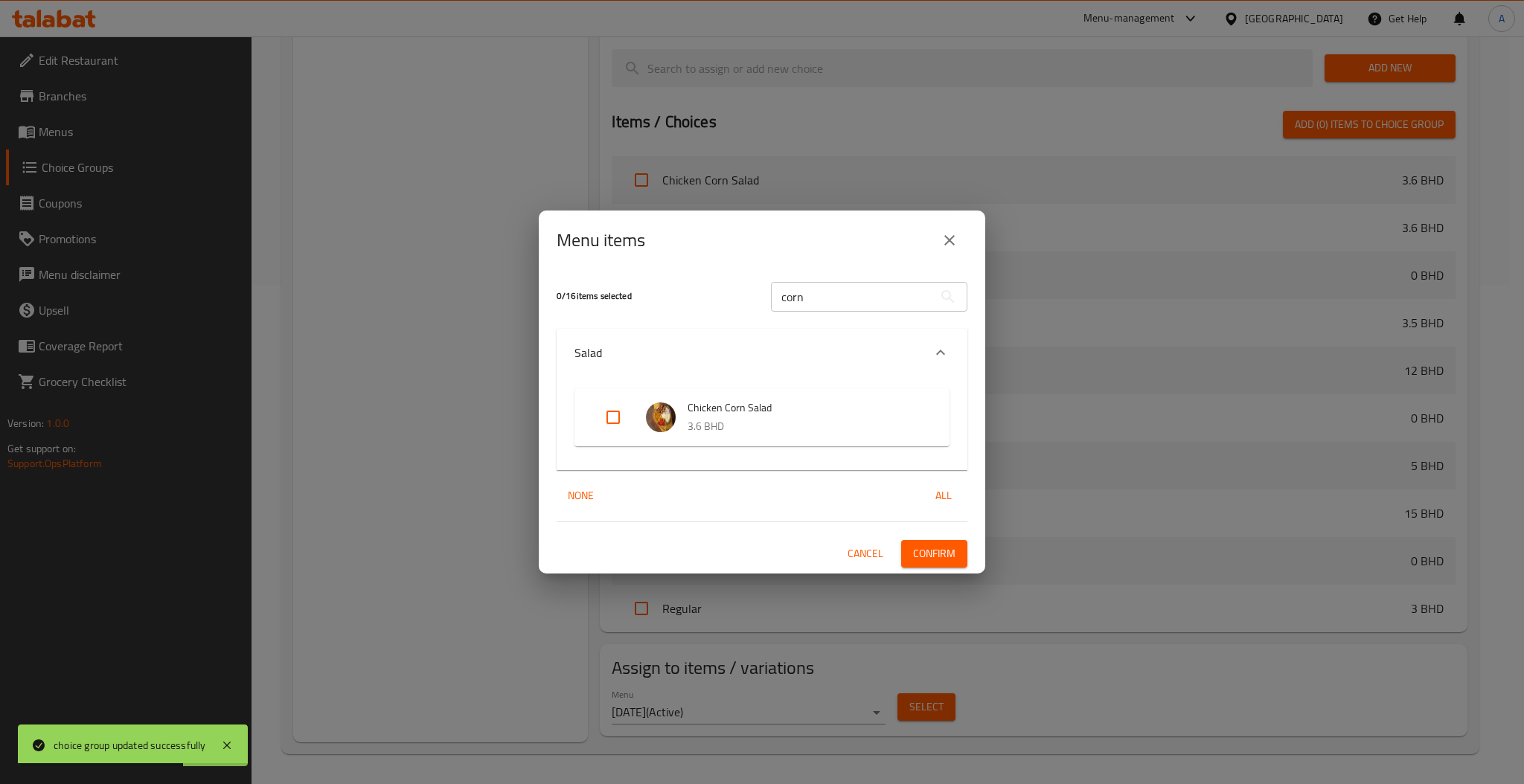
click at [600, 418] on input "Expand" at bounding box center [613, 417] width 35 height 35
checkbox input "true"
click at [923, 555] on span "Confirm" at bounding box center [934, 554] width 42 height 19
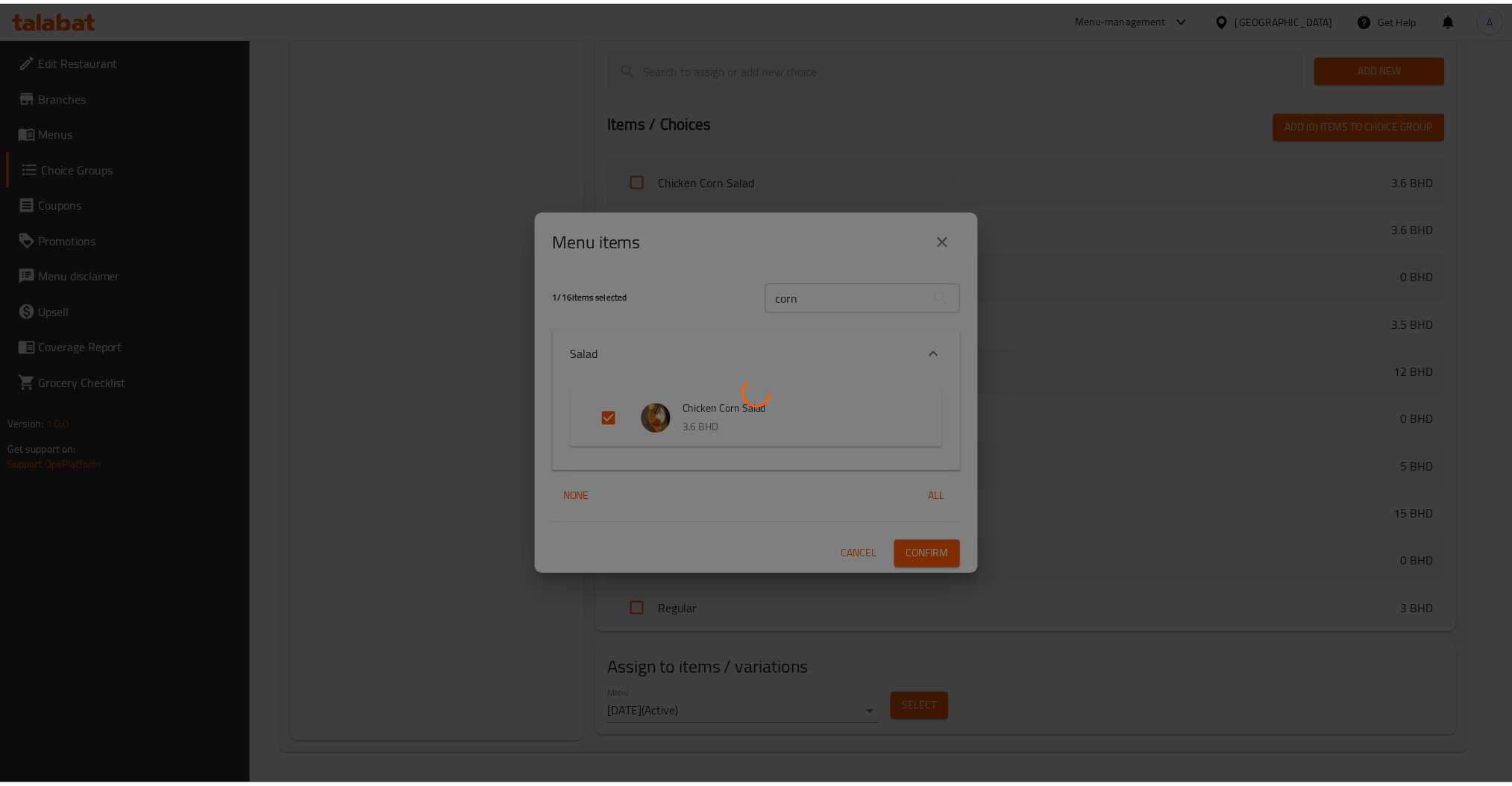
scroll to position [476, 0]
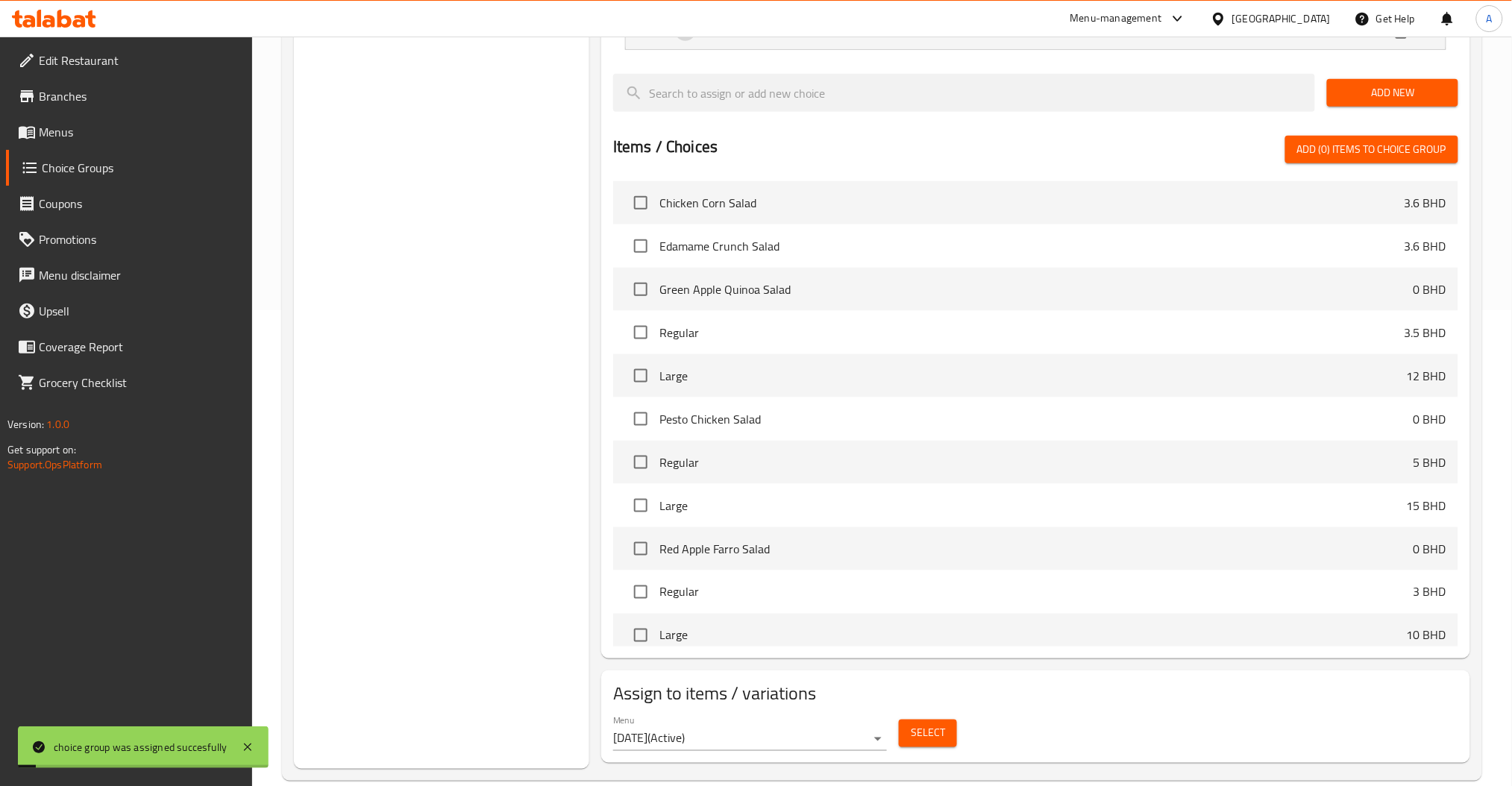
click at [523, 347] on div "Choice Groups chicken pasta add ons: 6 chicken corn add on 6 chicken corn add o…" at bounding box center [442, 232] width 296 height 1076
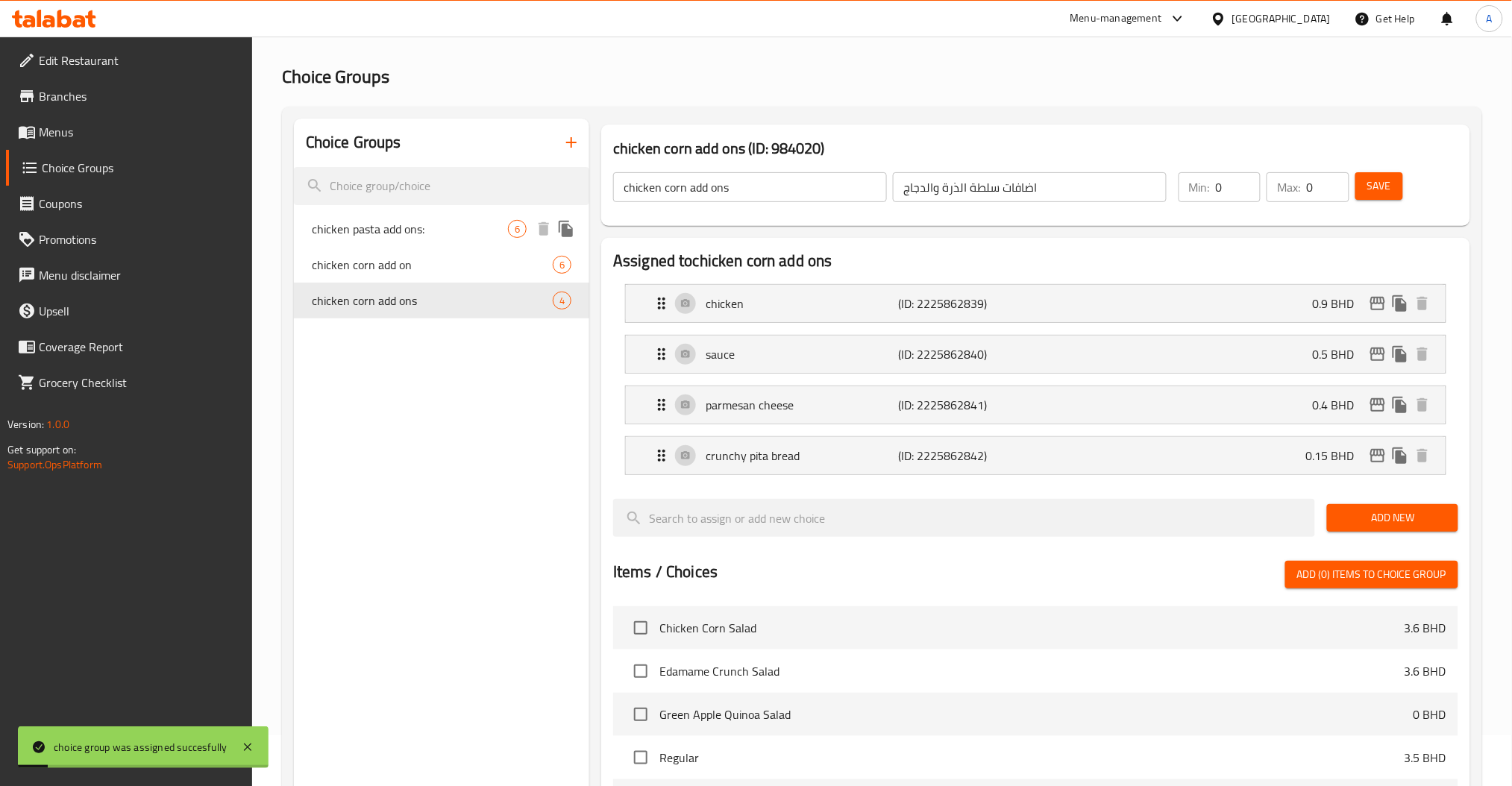
scroll to position [0, 0]
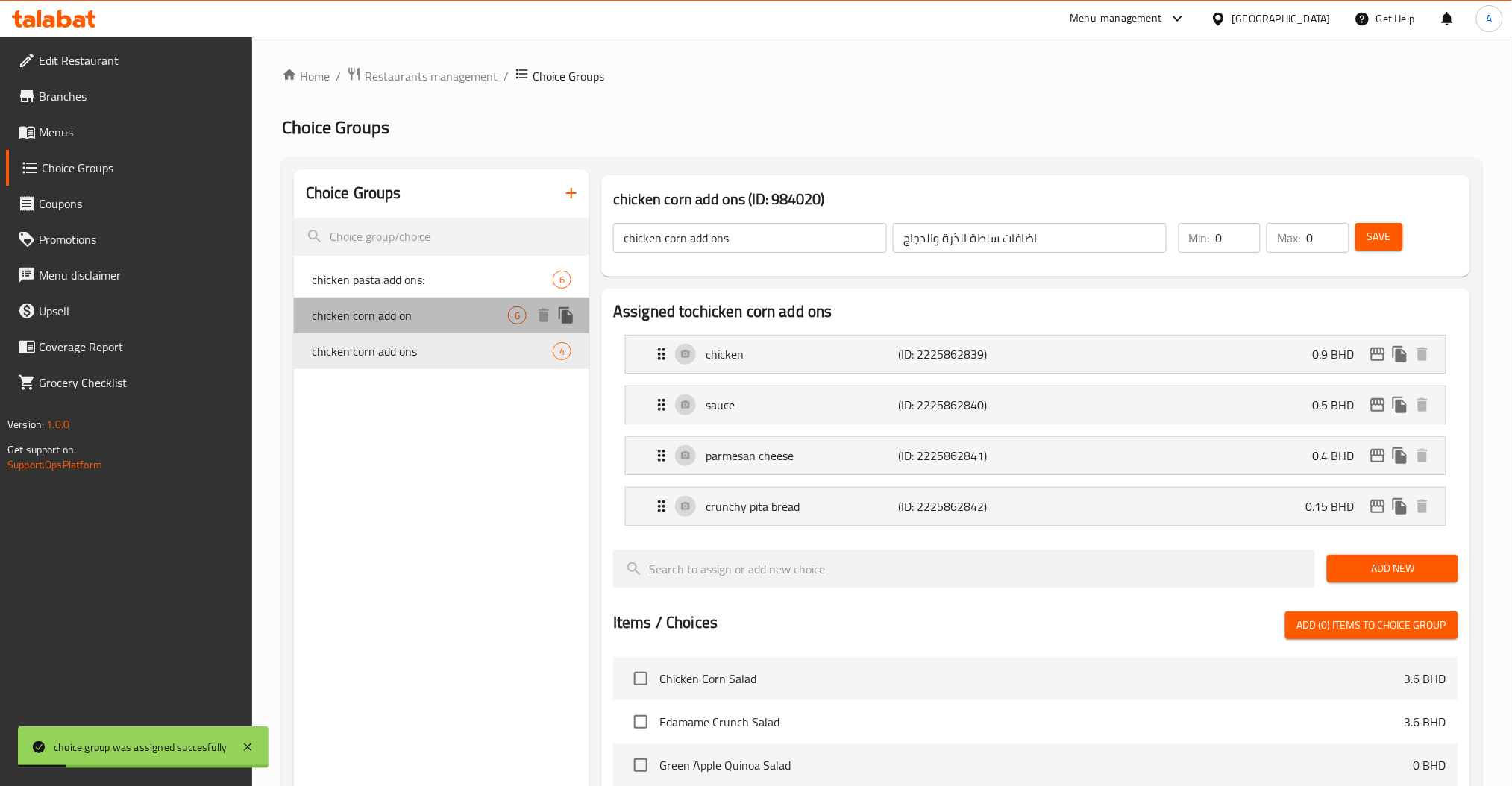
click at [428, 314] on span "chicken corn add on" at bounding box center [409, 315] width 196 height 18
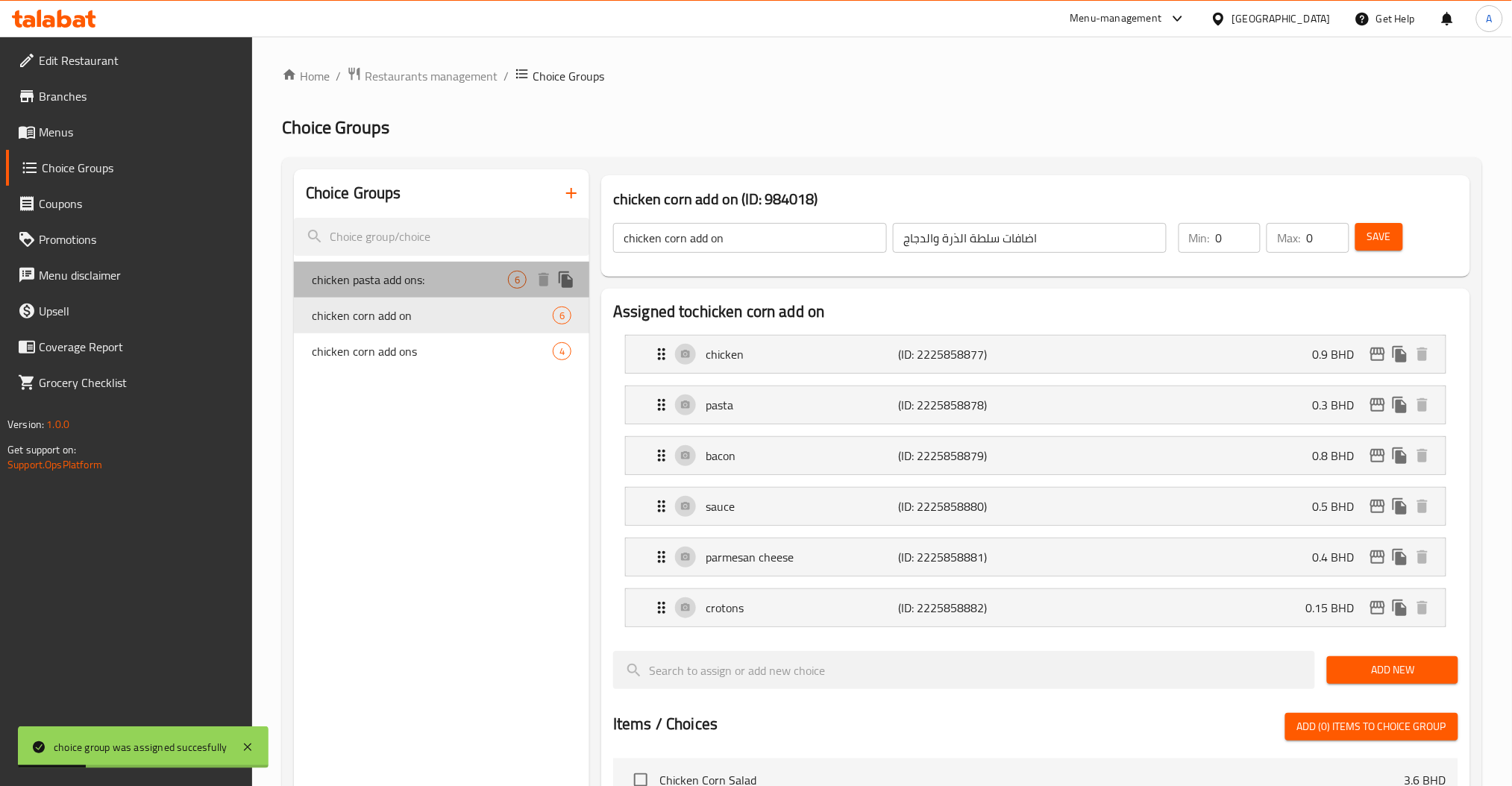
click at [448, 278] on span "chicken pasta add ons:" at bounding box center [409, 280] width 196 height 18
type input "chicken pasta add ons:"
type input "اضافات سلطة الباستا والدجاج"
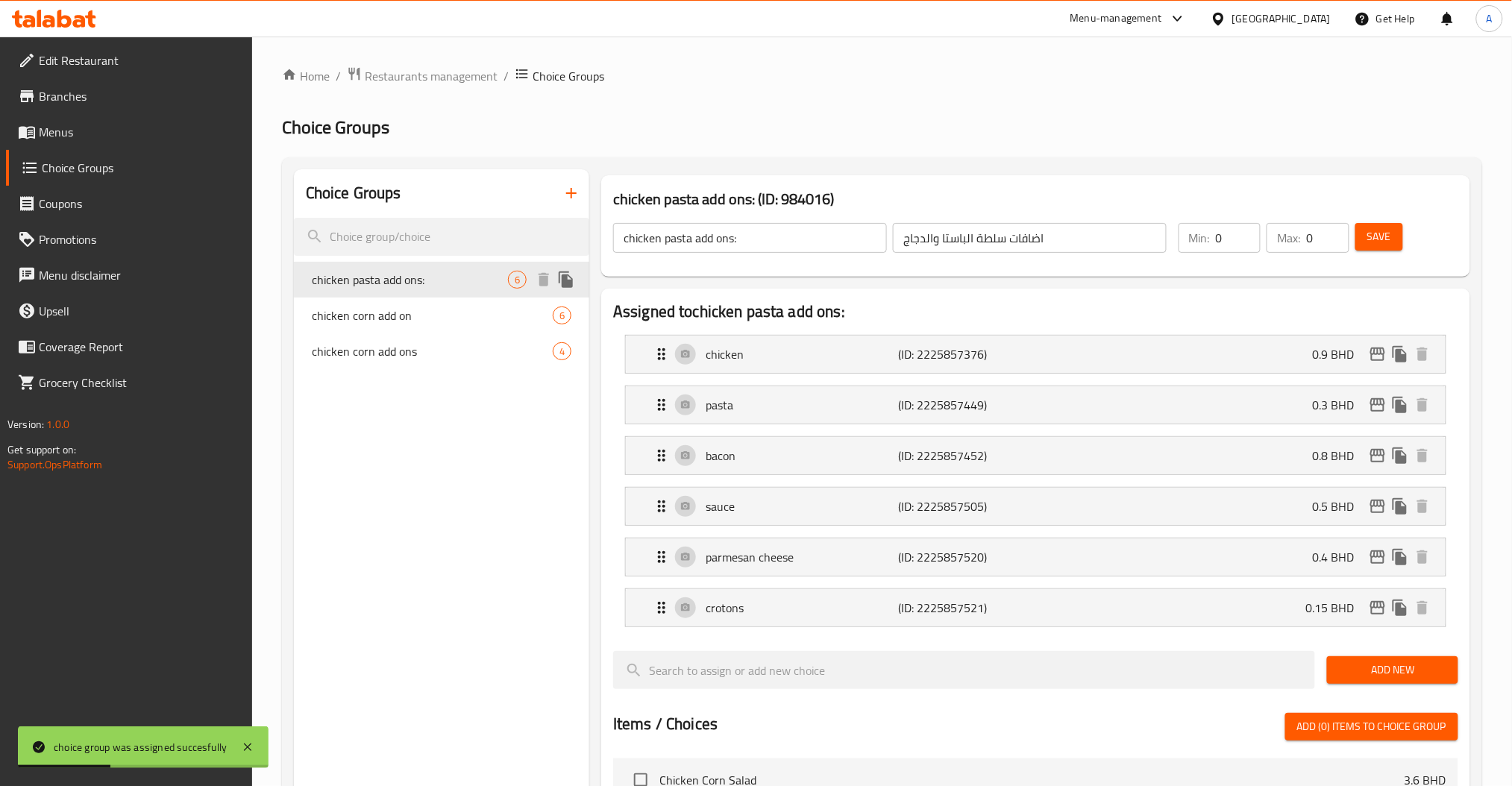
click at [454, 281] on span "chicken pasta add ons:" at bounding box center [409, 280] width 196 height 18
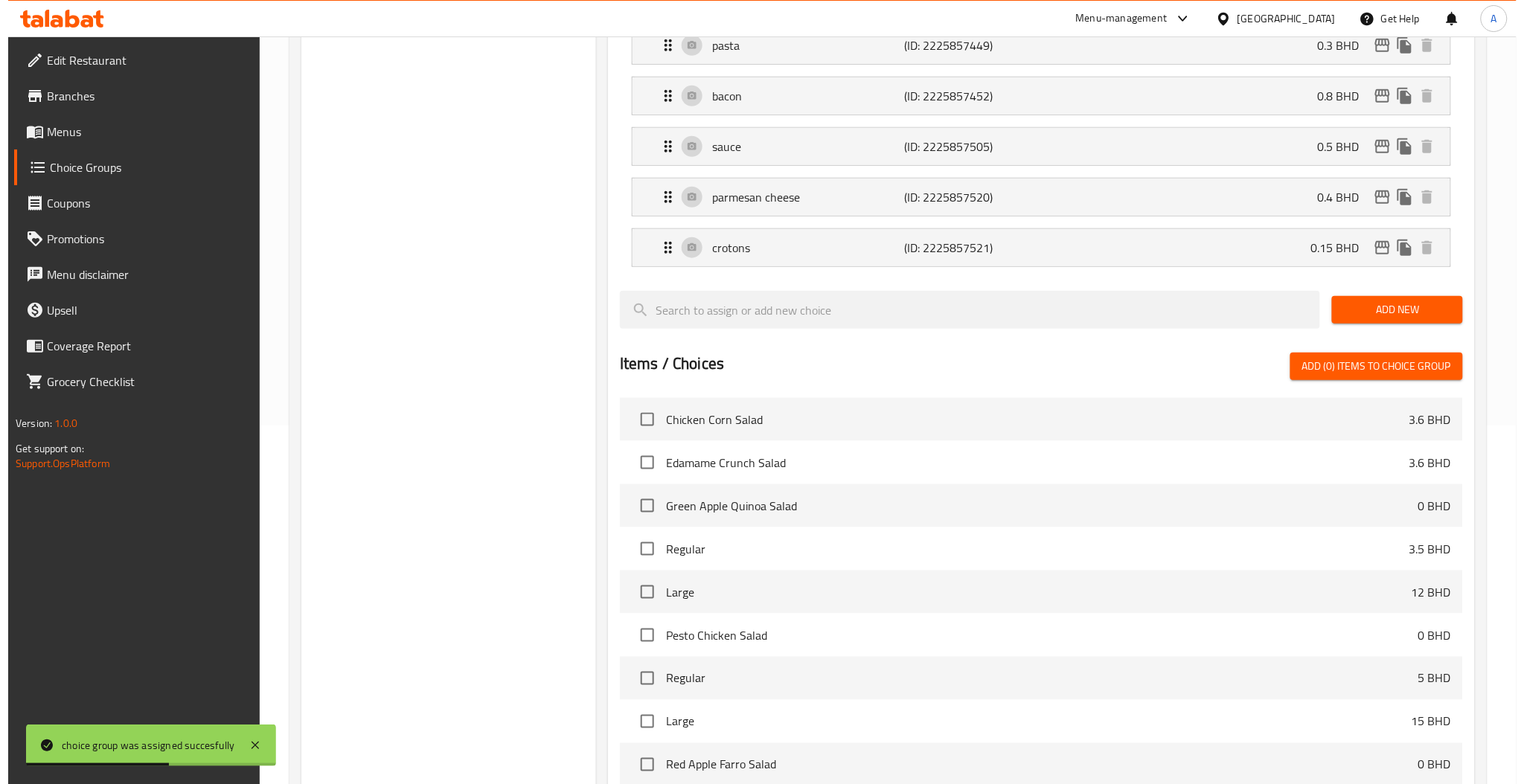
scroll to position [601, 0]
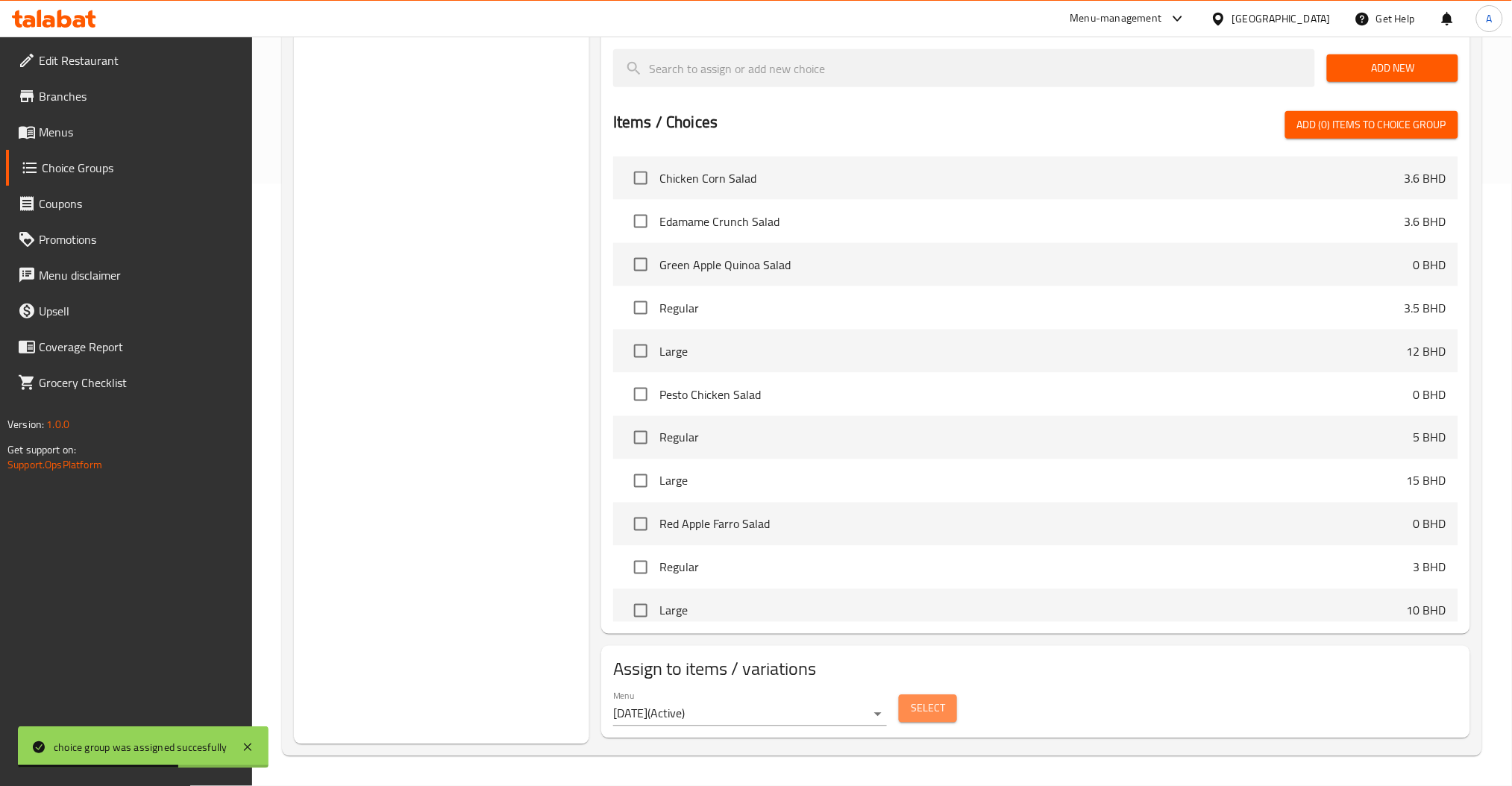
click at [933, 703] on span "Select" at bounding box center [928, 709] width 34 height 19
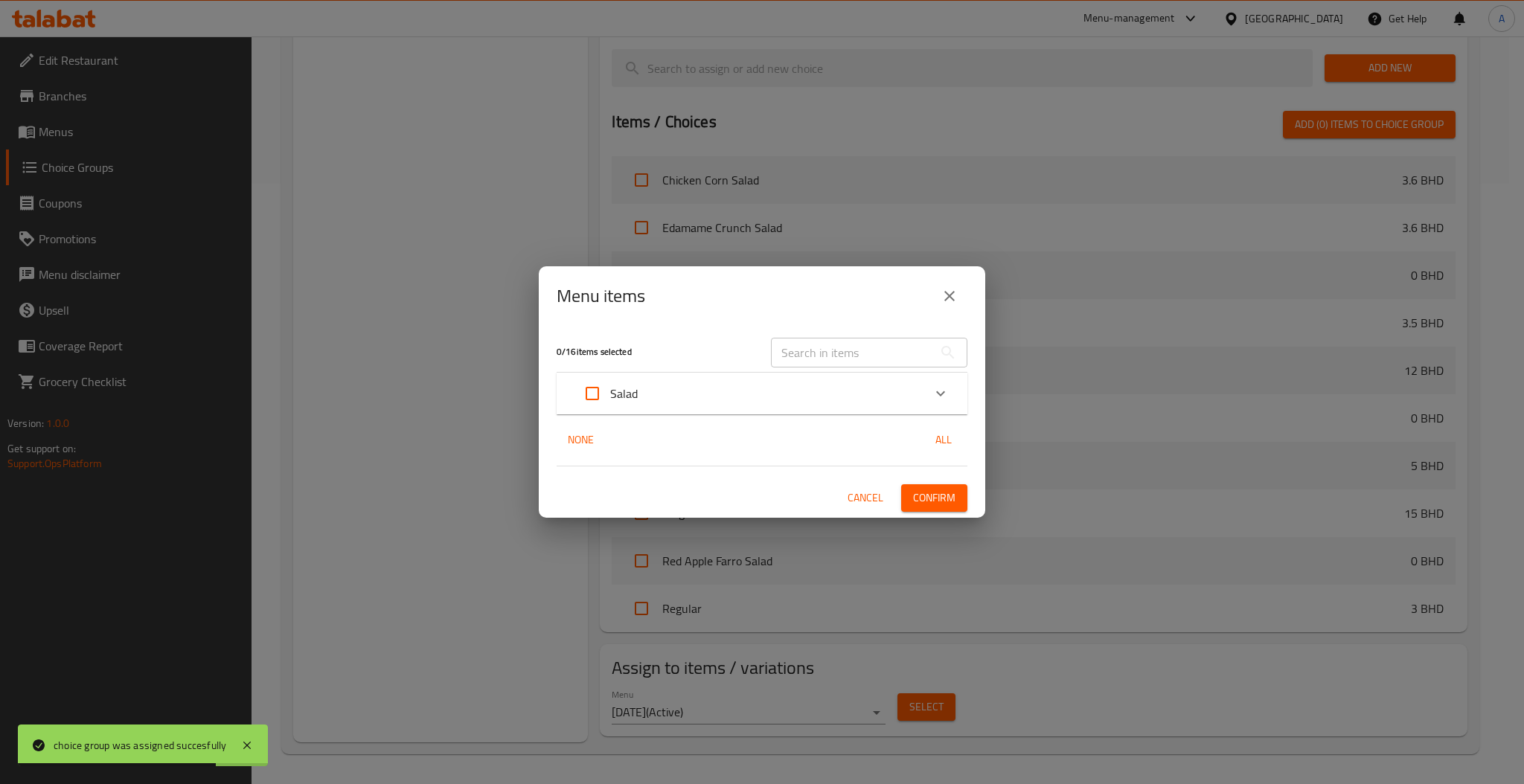
click at [818, 341] on input "text" at bounding box center [853, 353] width 163 height 30
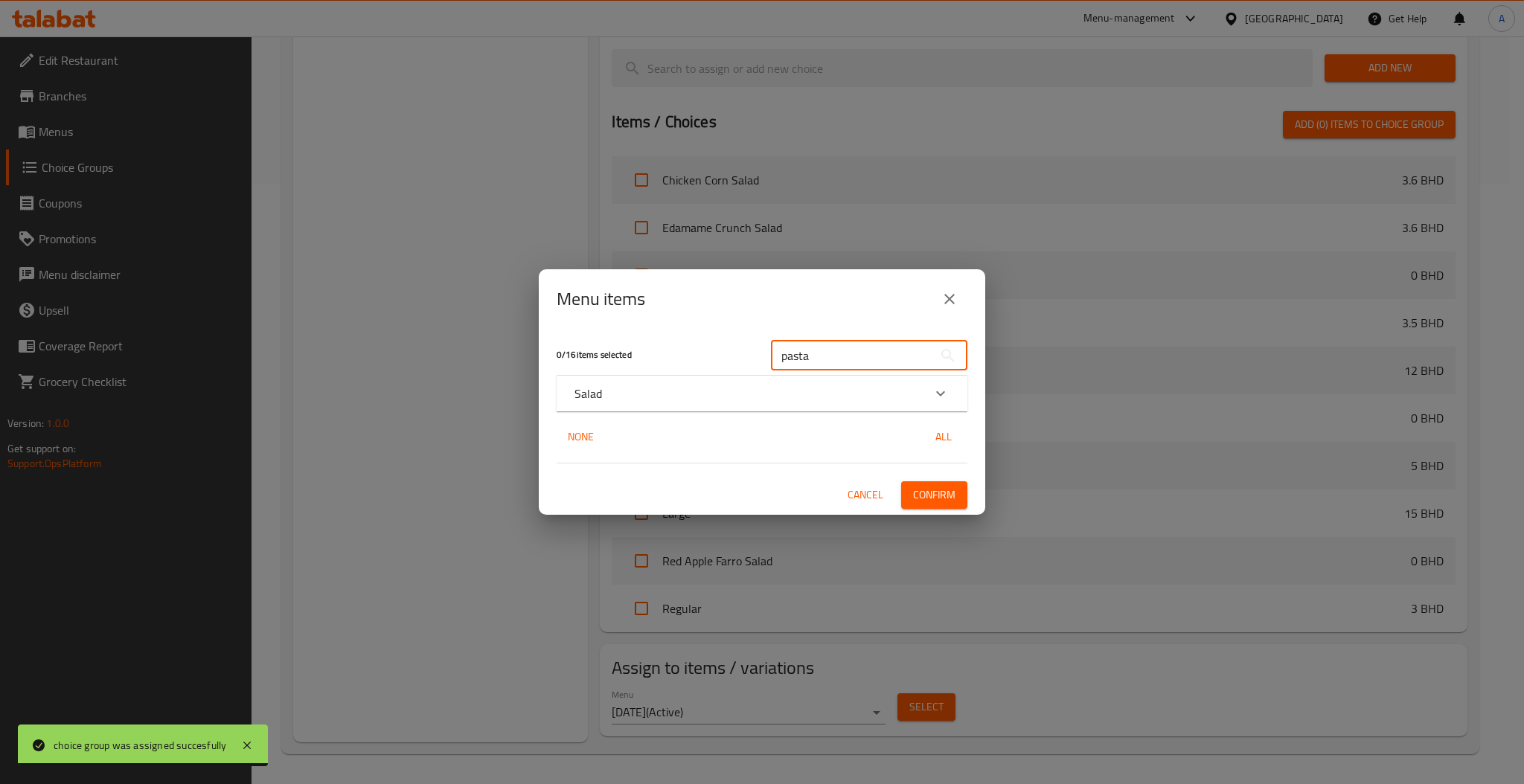
type input "pasta"
click at [834, 390] on div "Salad" at bounding box center [748, 394] width 348 height 18
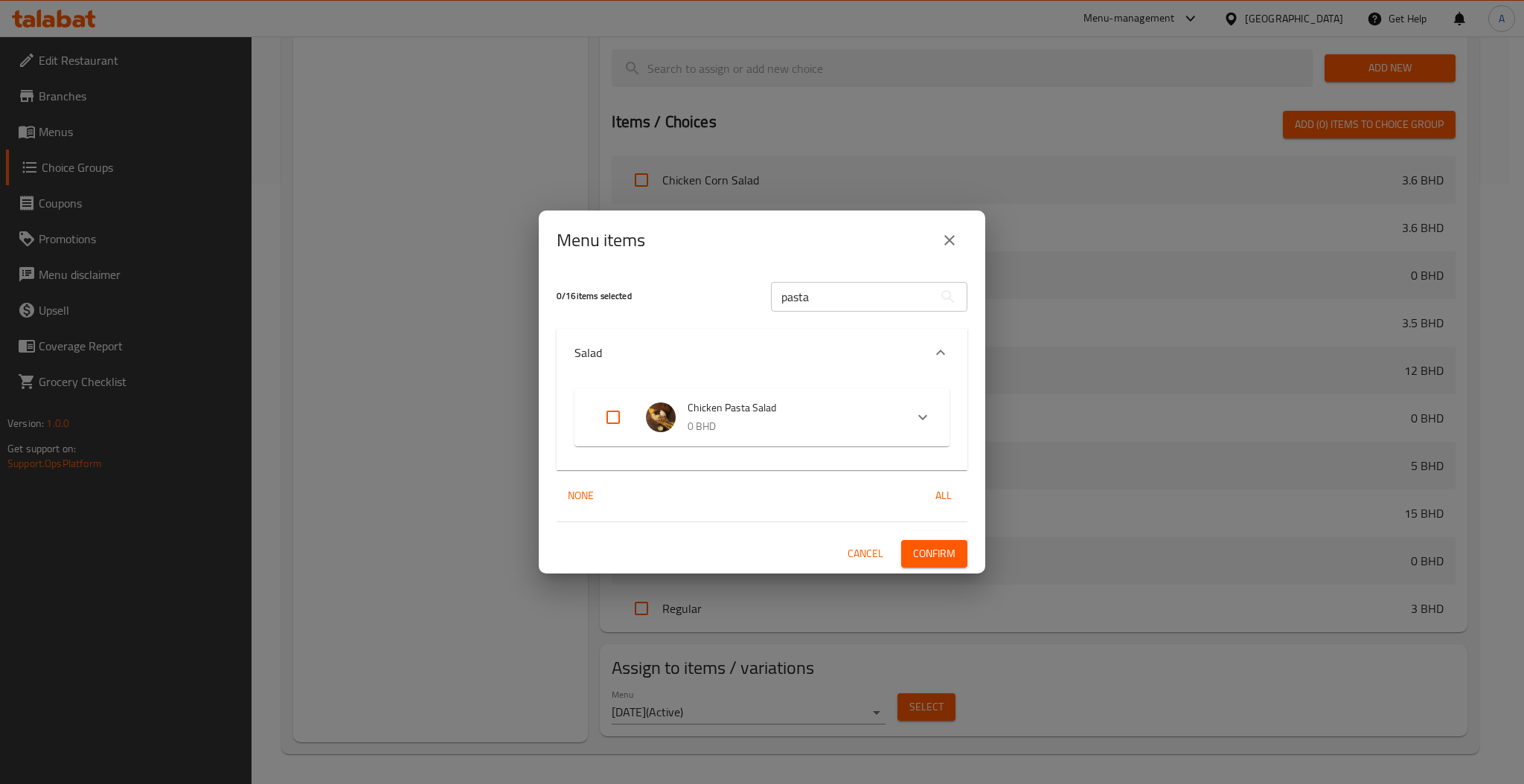
click at [610, 418] on input "Expand" at bounding box center [613, 417] width 35 height 35
checkbox input "true"
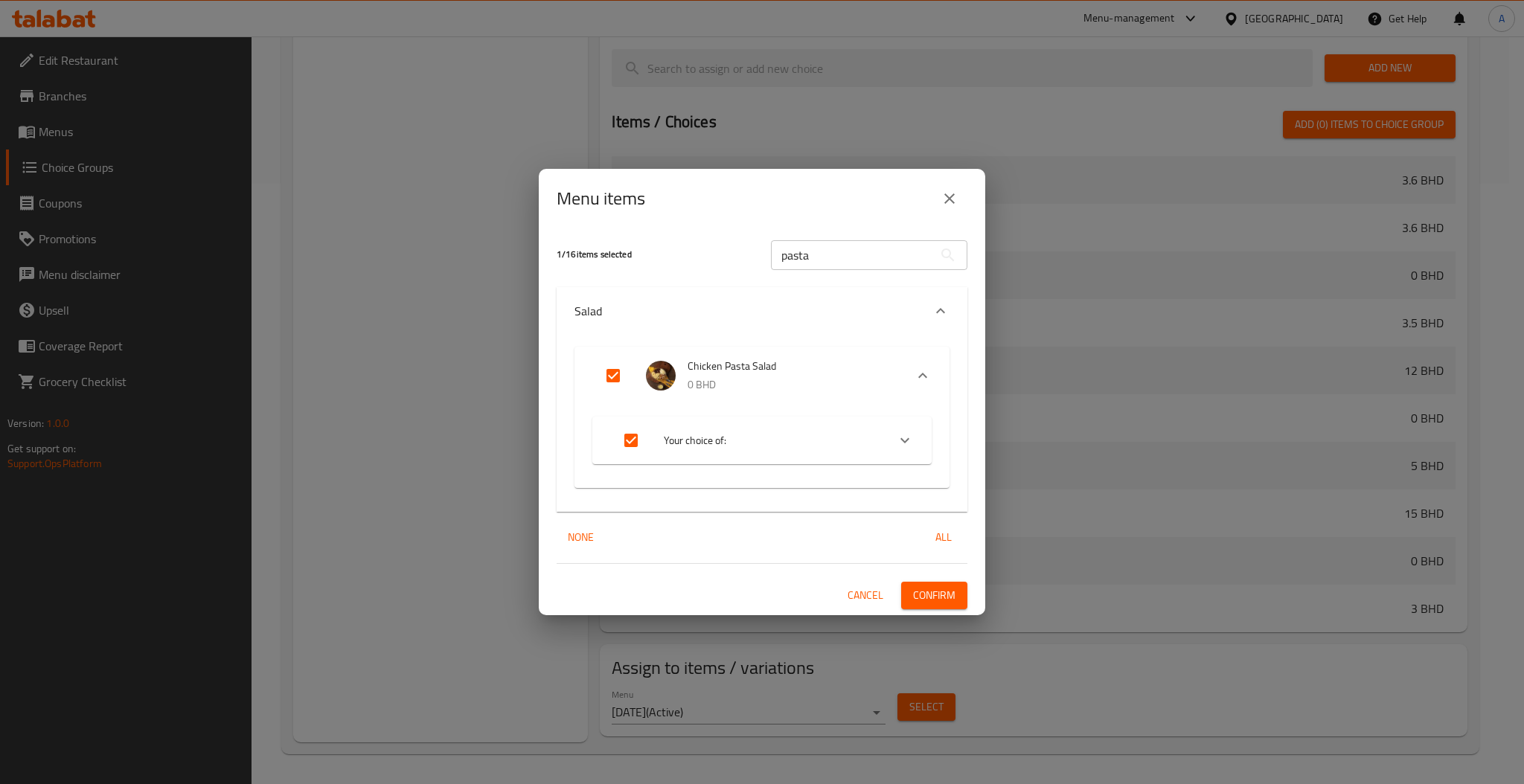
click at [926, 588] on span "Confirm" at bounding box center [934, 595] width 42 height 19
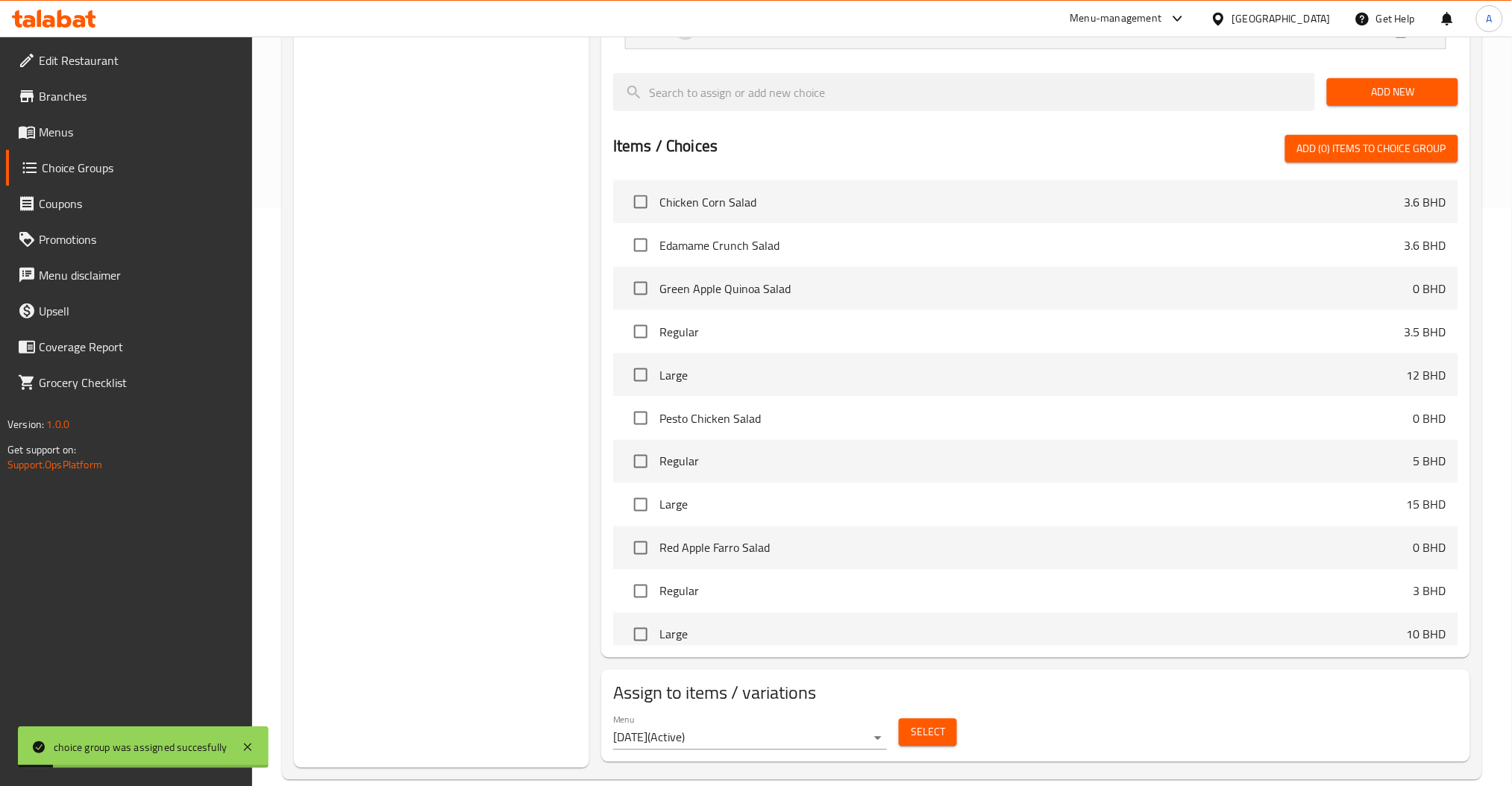
scroll to position [0, 0]
